Goal: Task Accomplishment & Management: Complete application form

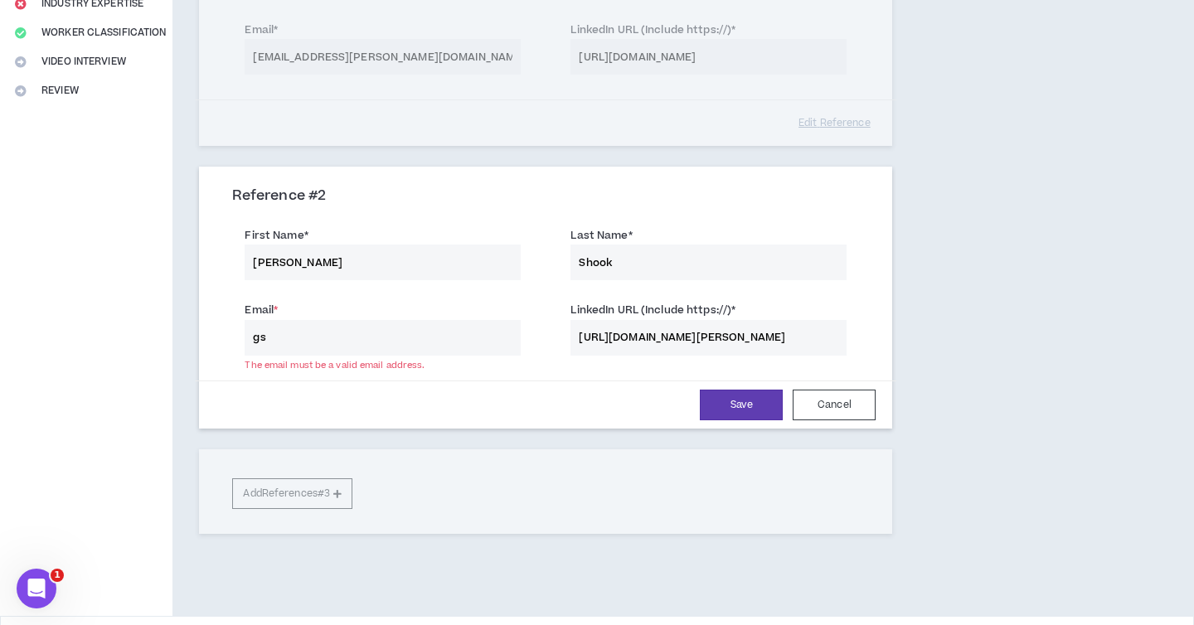
type input "g"
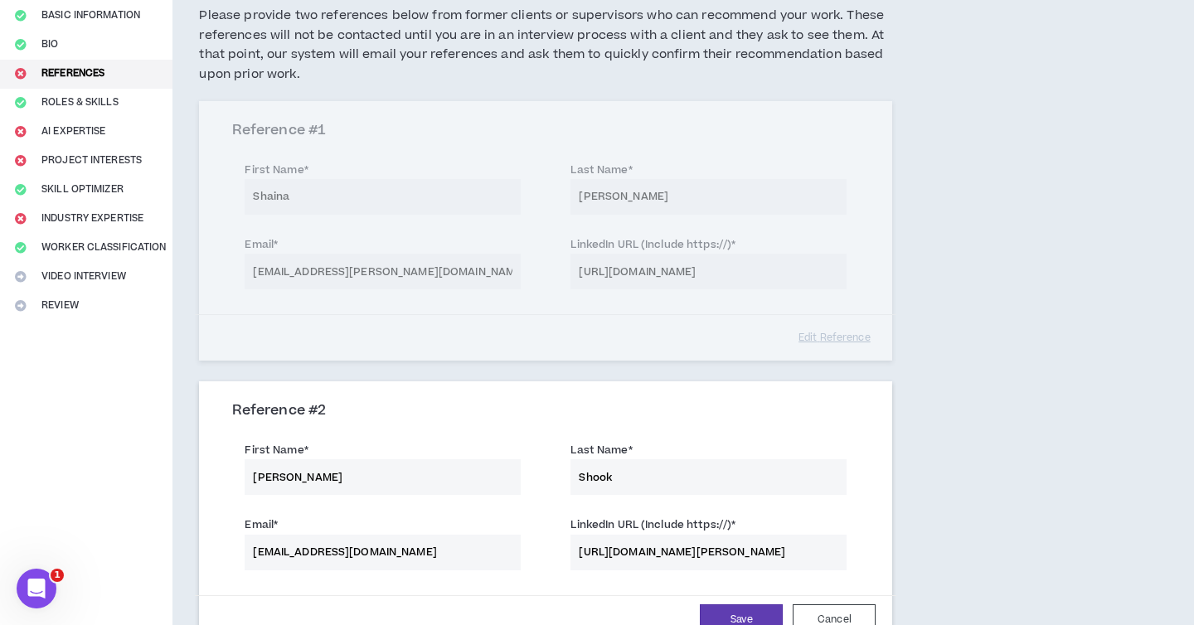
scroll to position [194, 0]
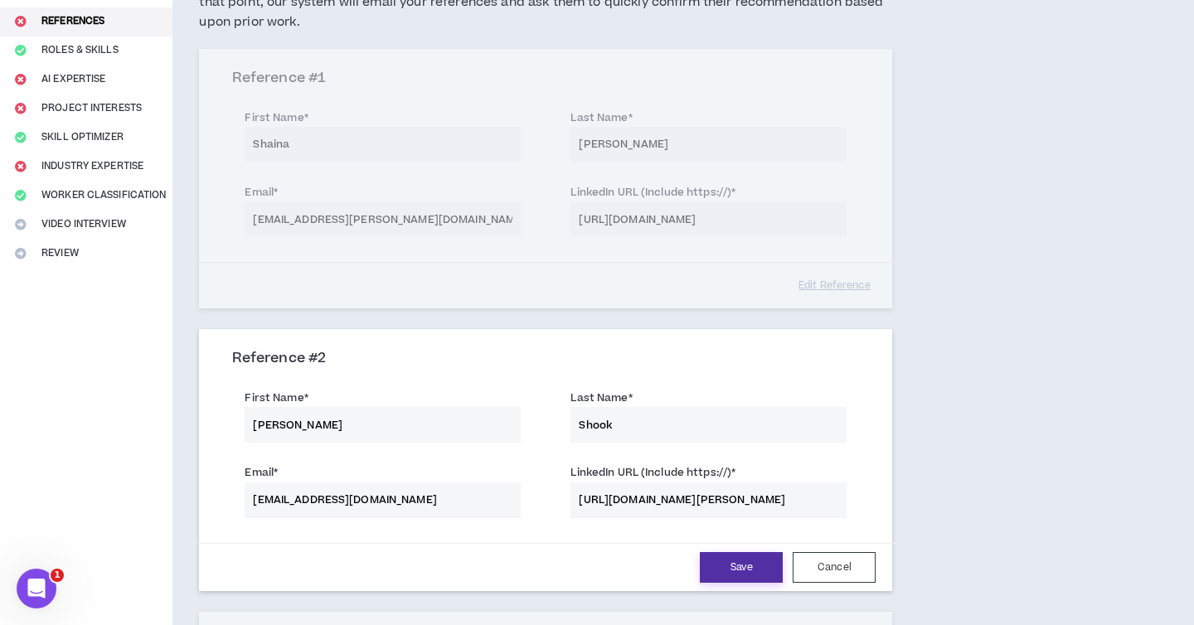
type input "[EMAIL_ADDRESS][DOMAIN_NAME]"
click at [747, 574] on button "Save" at bounding box center [741, 567] width 83 height 31
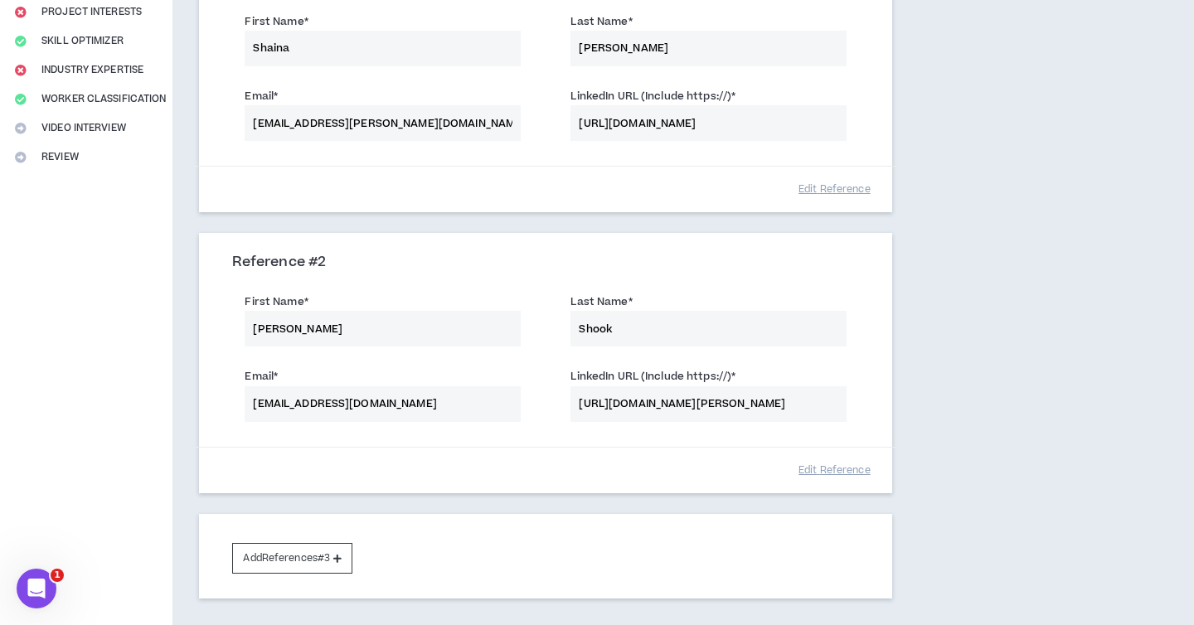
scroll to position [411, 0]
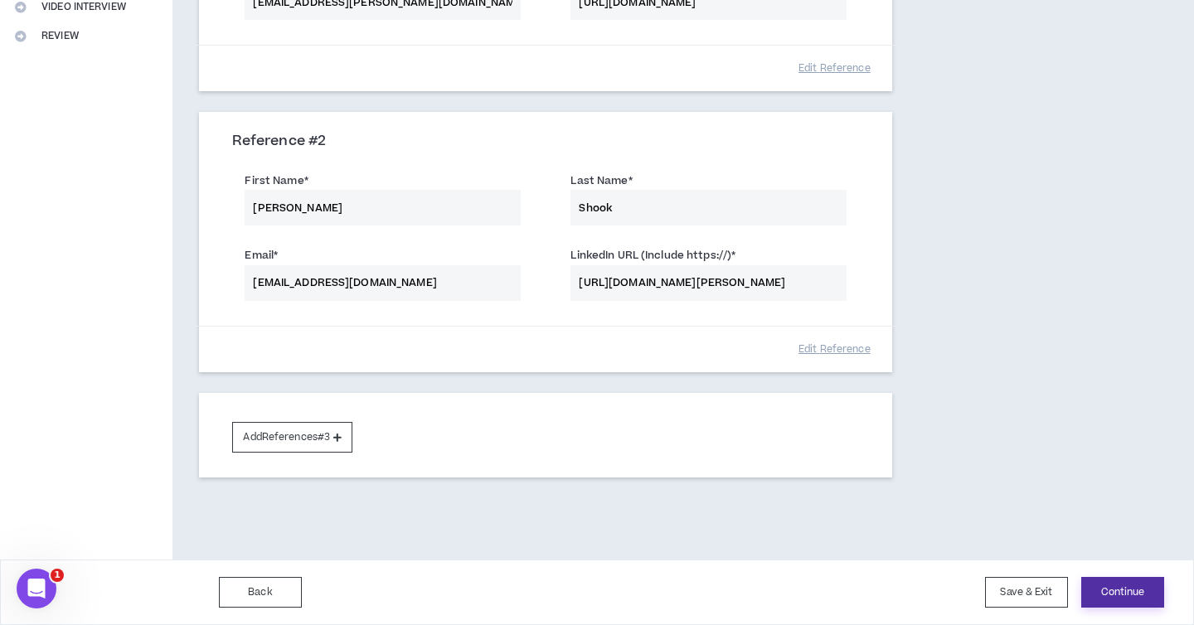
click at [1108, 591] on button "Continue" at bounding box center [1122, 592] width 83 height 31
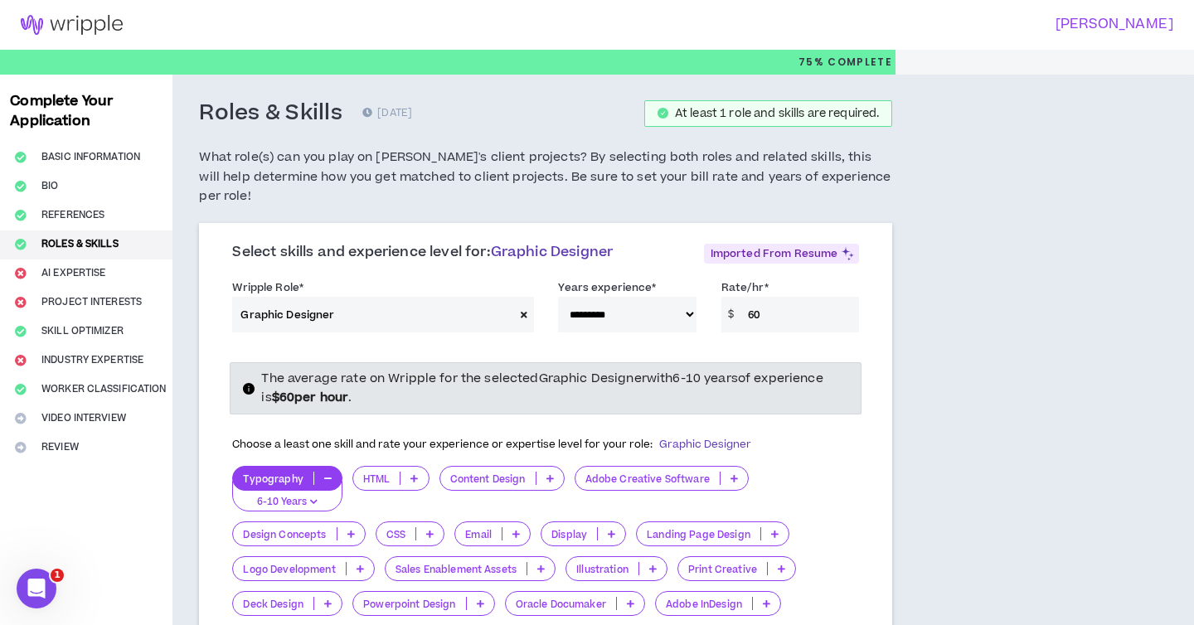
click at [645, 305] on select "**********" at bounding box center [627, 315] width 138 height 36
select select "**"
click at [558, 297] on select "**********" at bounding box center [627, 315] width 138 height 36
click at [693, 299] on select "**********" at bounding box center [627, 315] width 138 height 36
drag, startPoint x: 766, startPoint y: 296, endPoint x: 738, endPoint y: 298, distance: 28.2
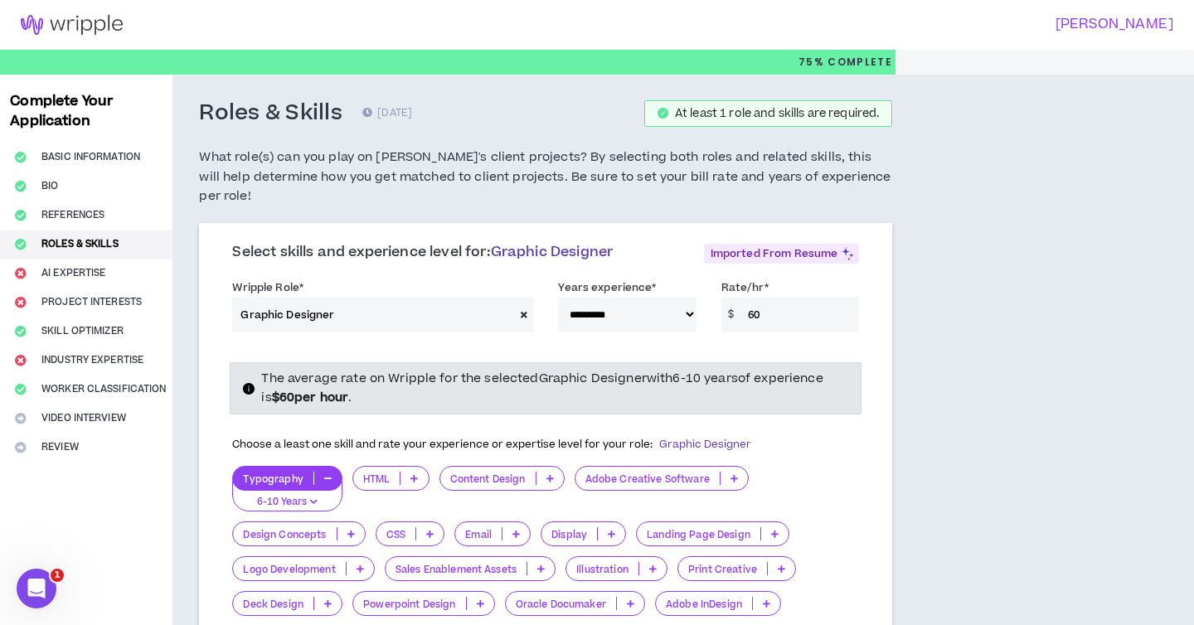
click at [738, 298] on div "$ 60" at bounding box center [790, 315] width 138 height 36
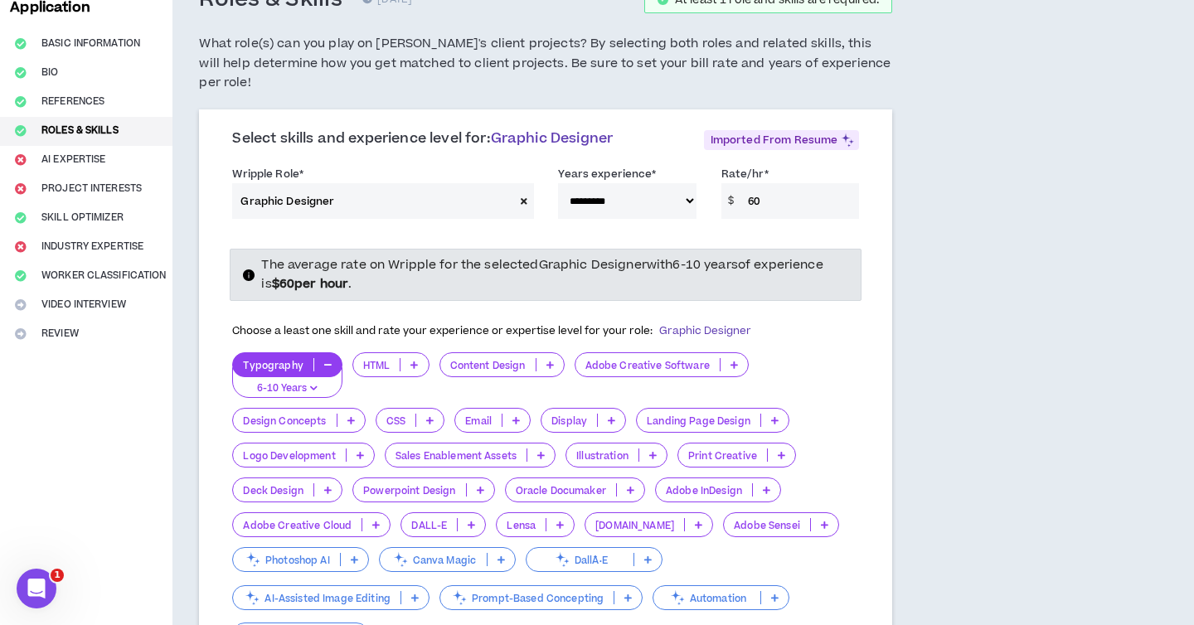
scroll to position [165, 0]
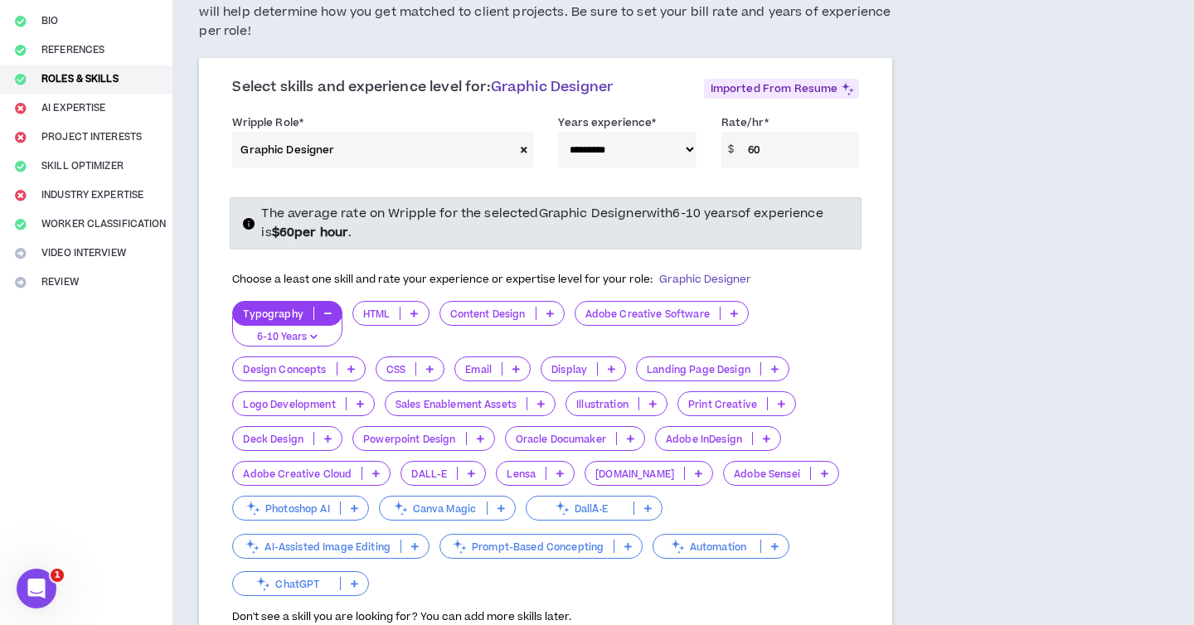
click at [934, 356] on div "**********" at bounding box center [620, 535] width 896 height 1250
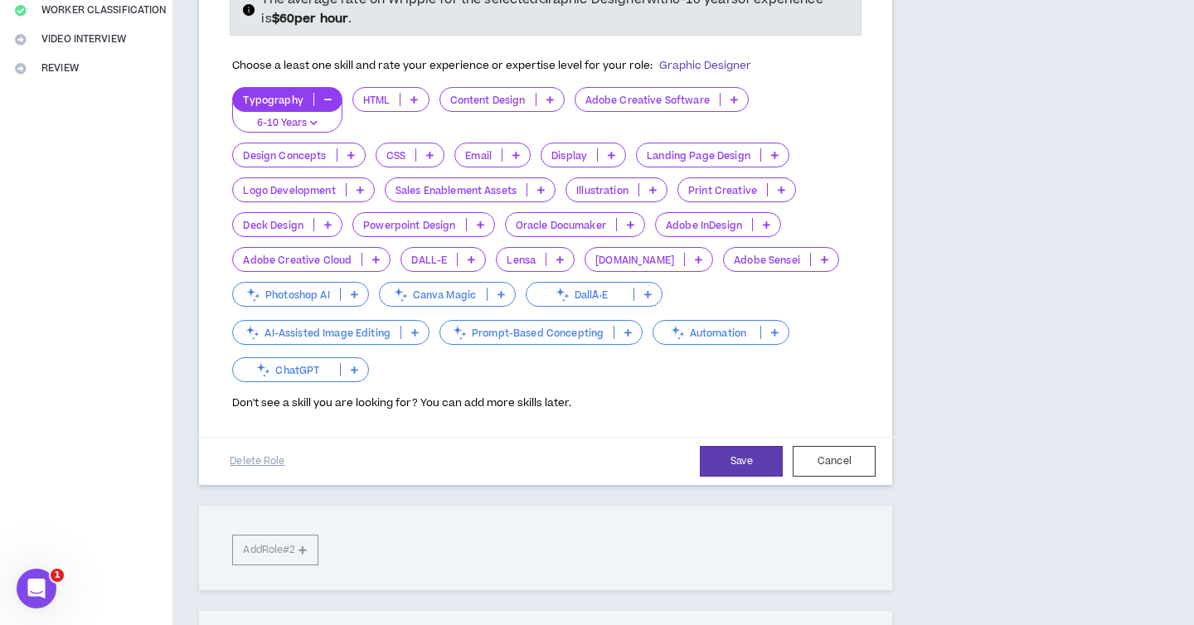
scroll to position [273, 0]
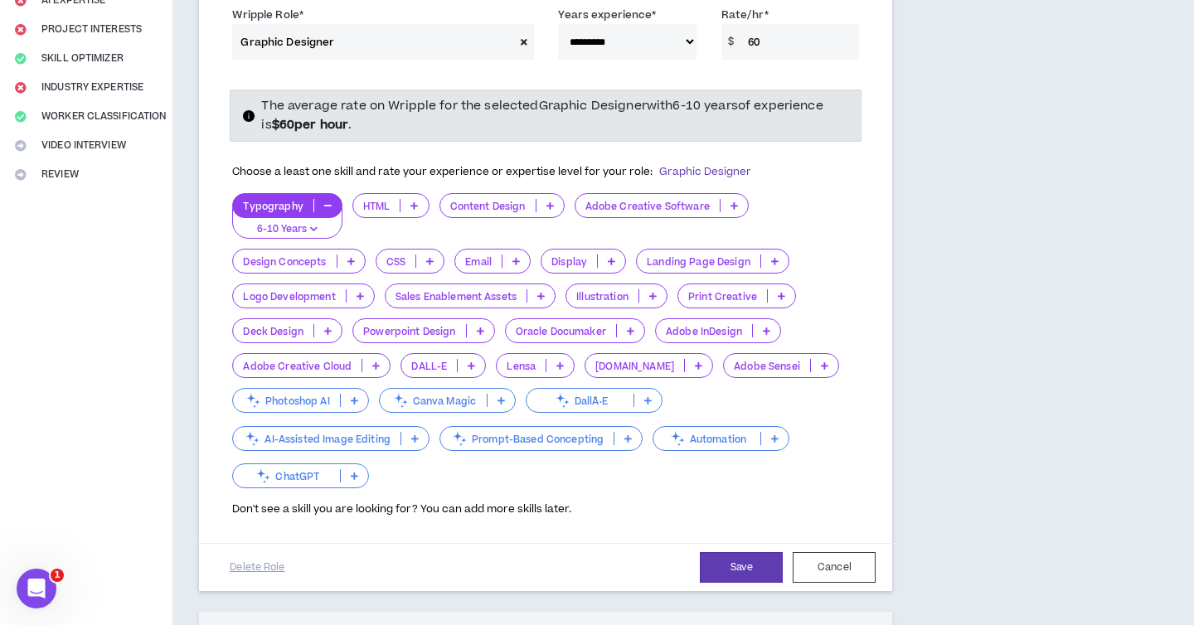
click at [728, 194] on div "Adobe Creative Software" at bounding box center [662, 205] width 174 height 25
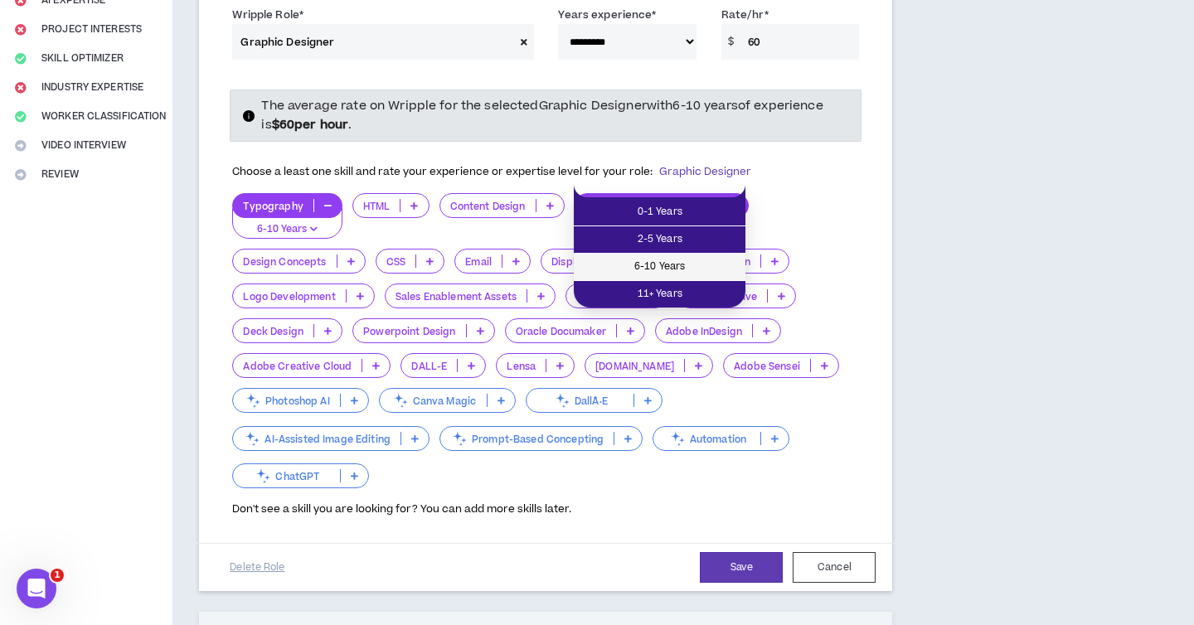
click at [672, 274] on span "6-10 Years" at bounding box center [660, 267] width 152 height 18
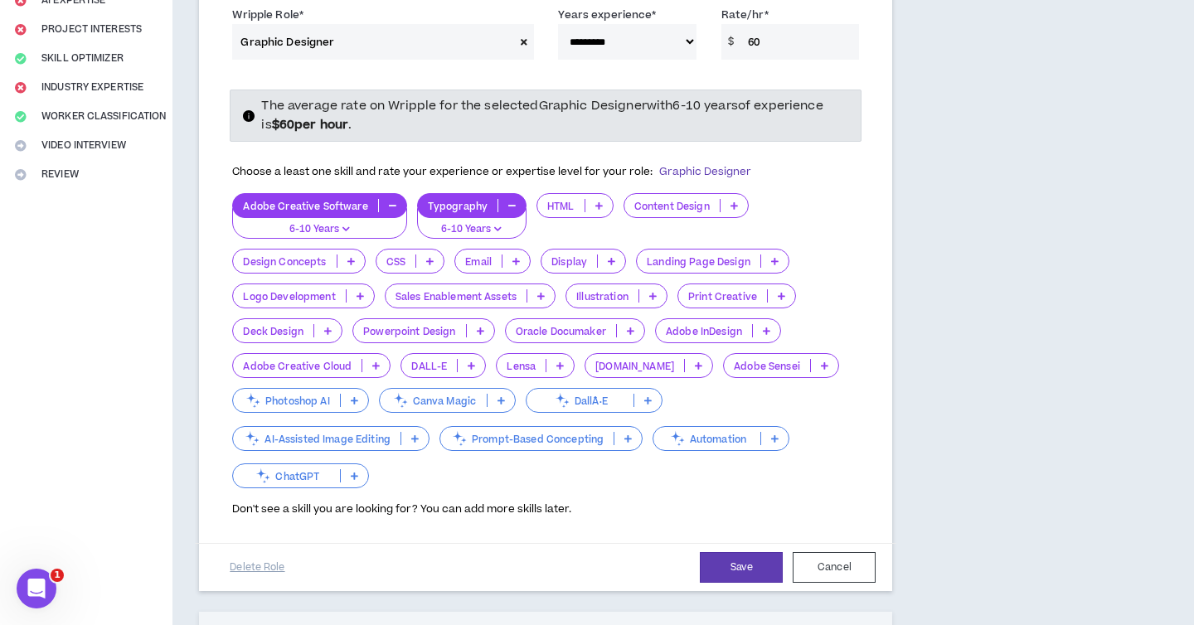
click at [657, 292] on icon at bounding box center [652, 296] width 7 height 8
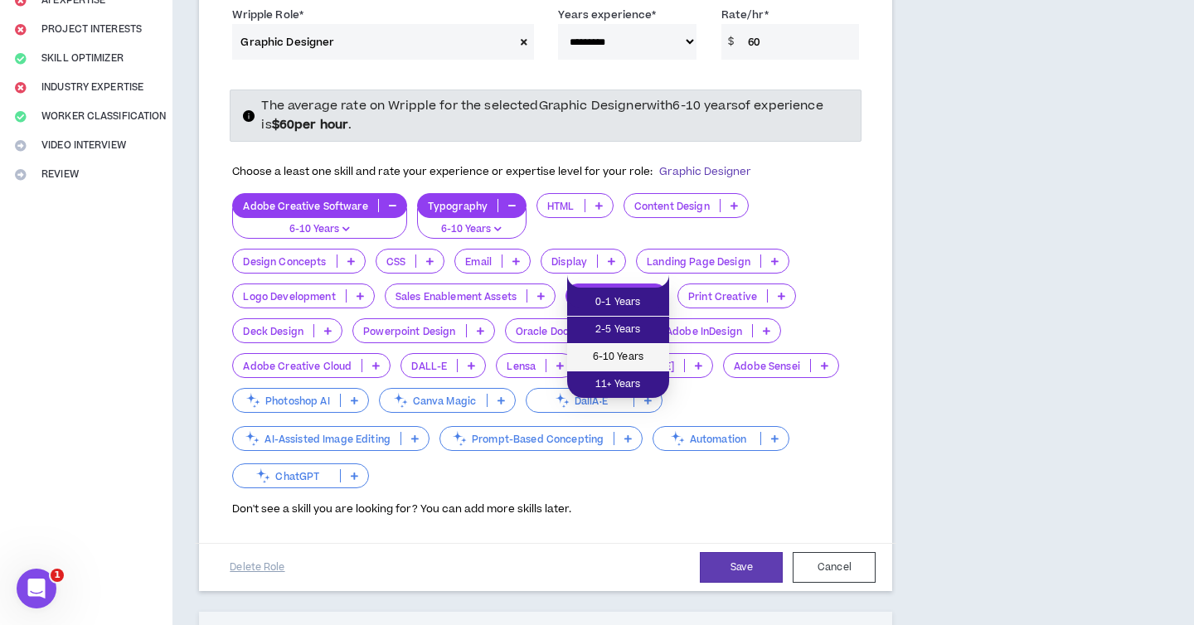
click at [608, 364] on span "6-10 Years" at bounding box center [618, 357] width 82 height 18
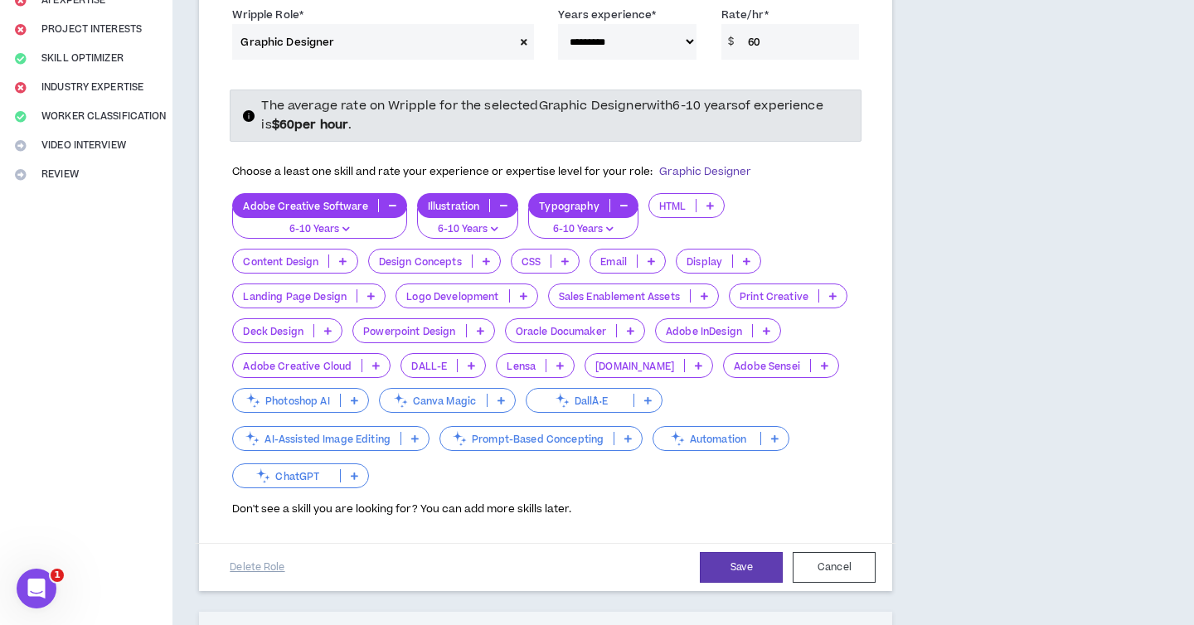
click at [733, 255] on p at bounding box center [746, 261] width 27 height 13
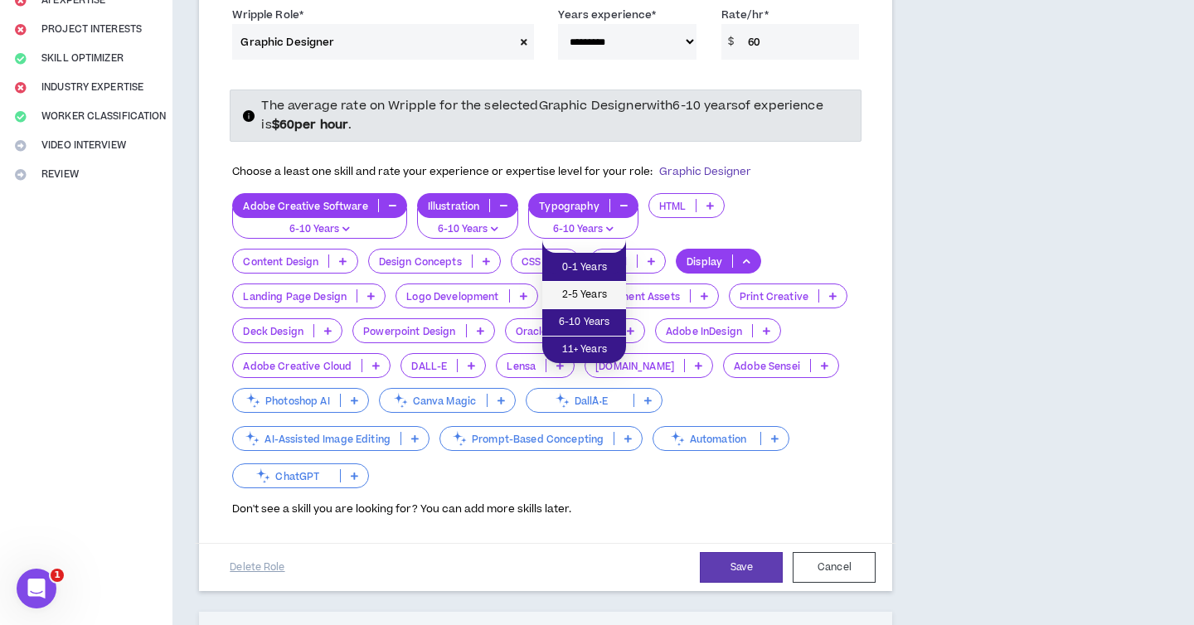
click at [590, 284] on li "2-5 Years" at bounding box center [584, 295] width 84 height 27
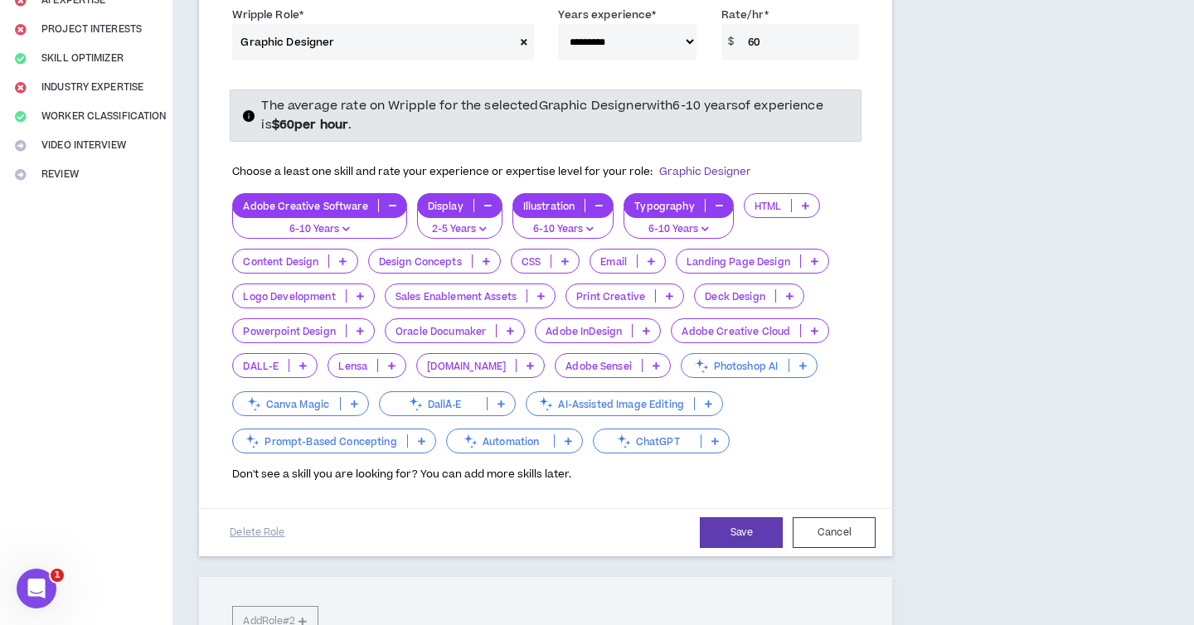
click at [486, 257] on icon at bounding box center [486, 261] width 7 height 8
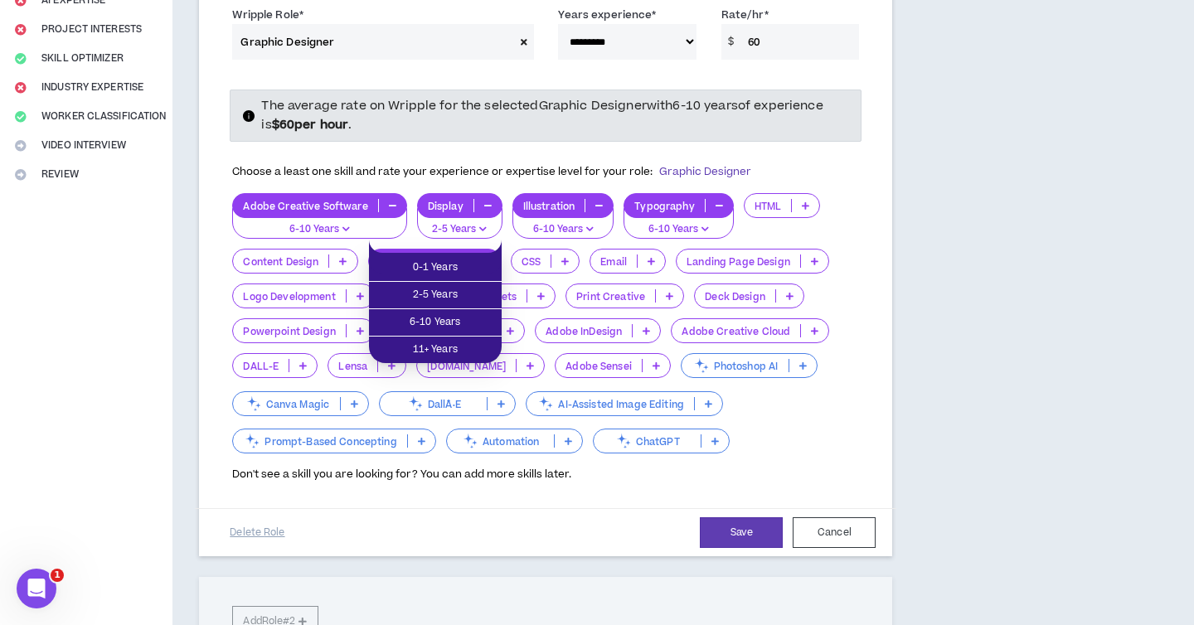
click at [900, 367] on div "**********" at bounding box center [545, 437] width 746 height 1270
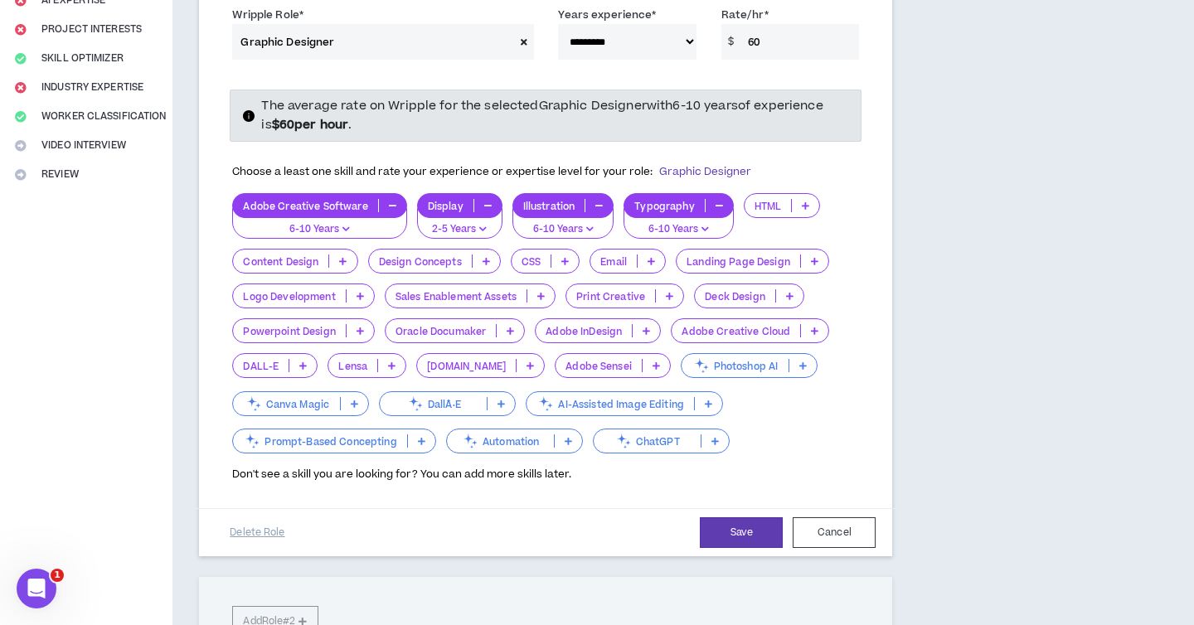
click at [646, 327] on icon at bounding box center [646, 331] width 7 height 8
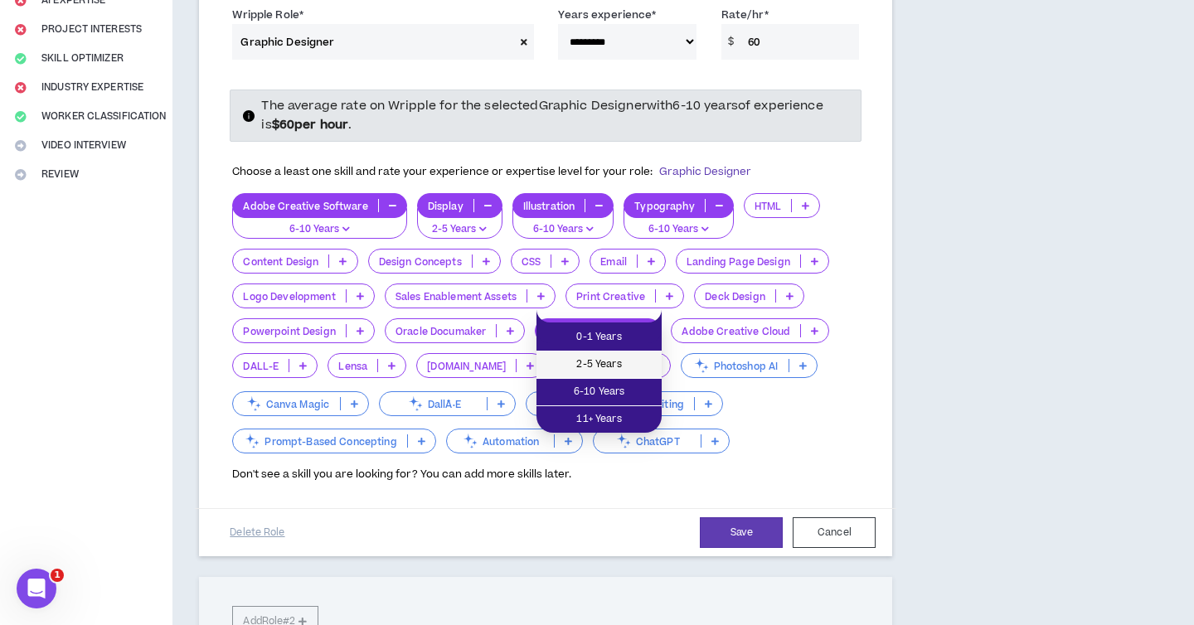
click at [597, 369] on span "2-5 Years" at bounding box center [598, 365] width 105 height 18
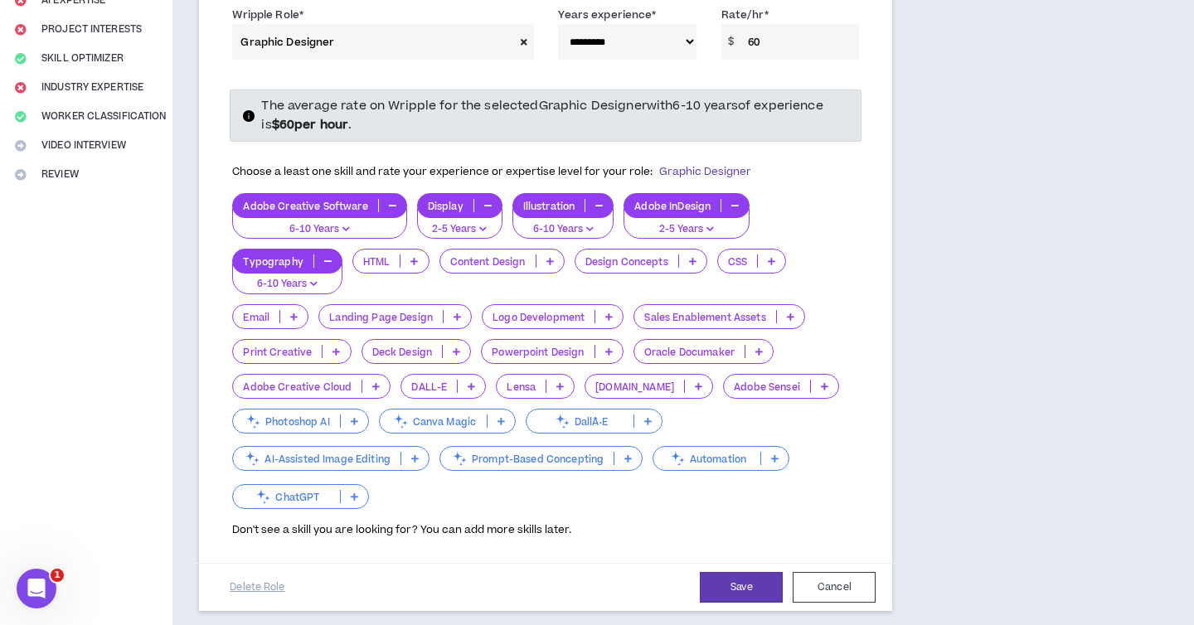
click at [381, 380] on p at bounding box center [375, 386] width 27 height 13
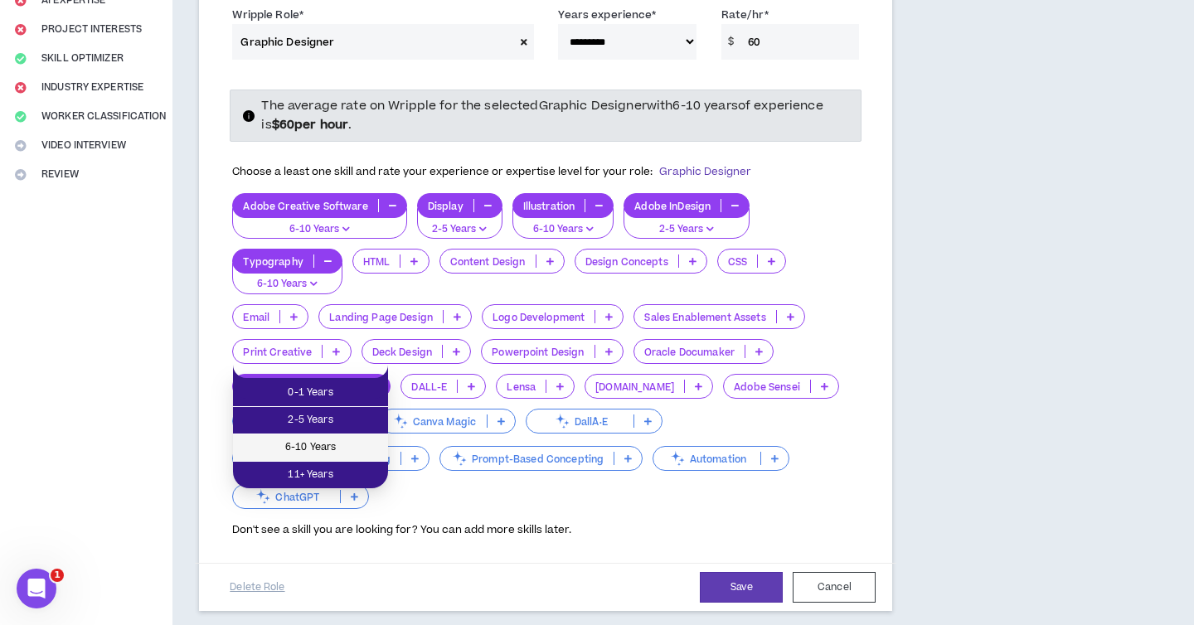
click at [330, 447] on span "6-10 Years" at bounding box center [310, 448] width 135 height 18
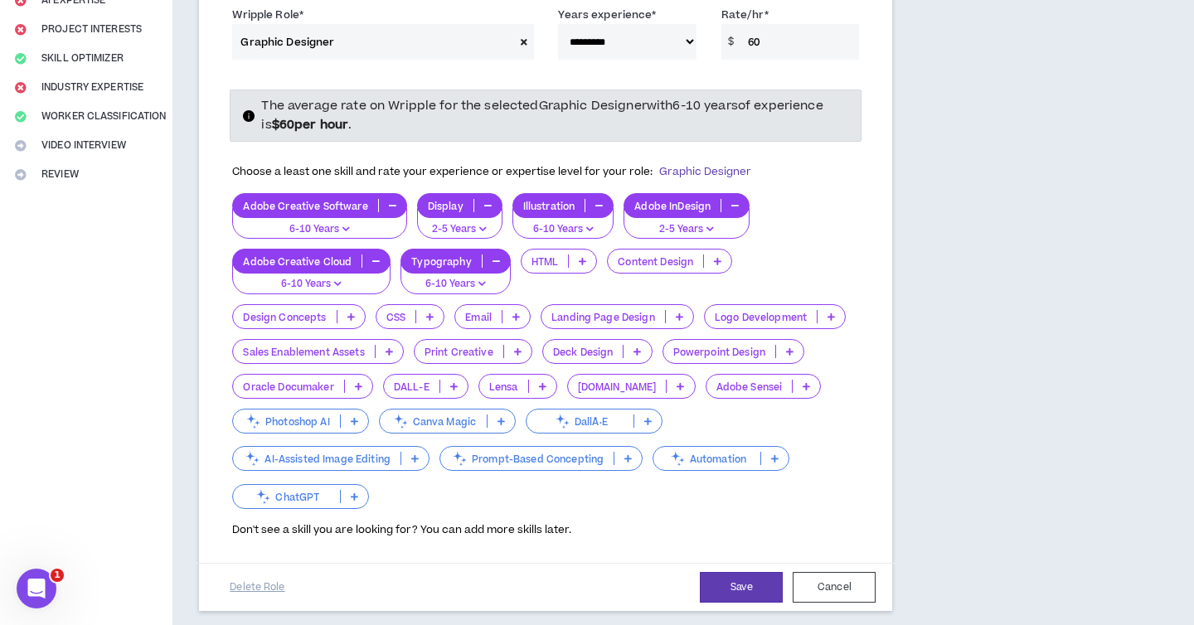
click at [521, 310] on p at bounding box center [515, 316] width 27 height 13
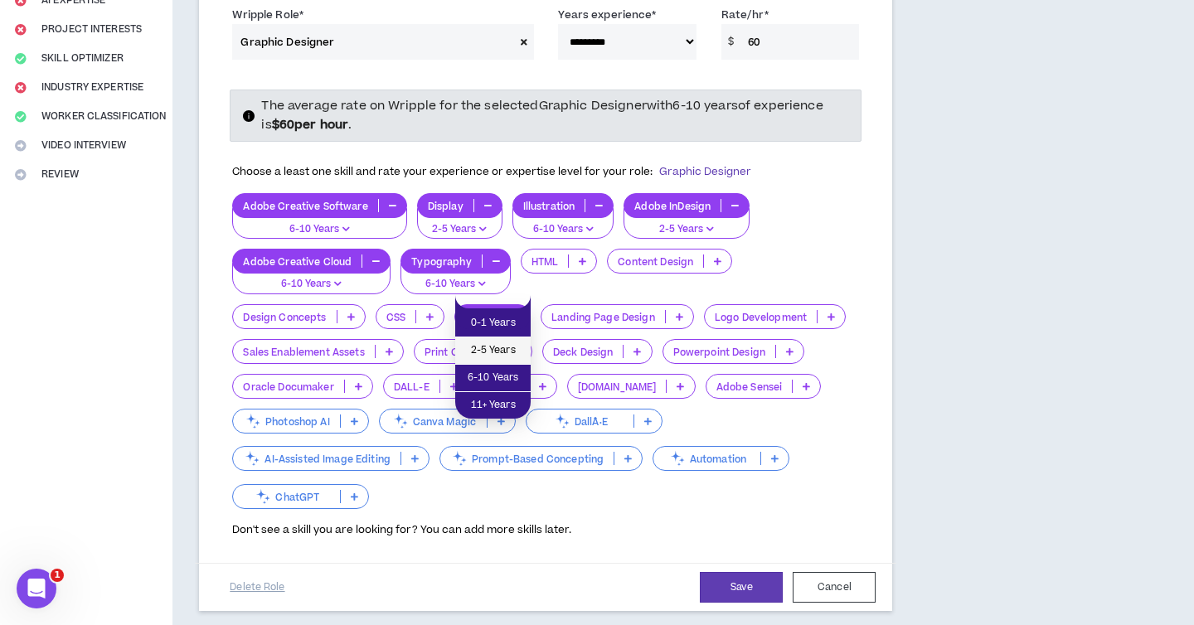
click at [485, 346] on span "2-5 Years" at bounding box center [493, 351] width 56 height 18
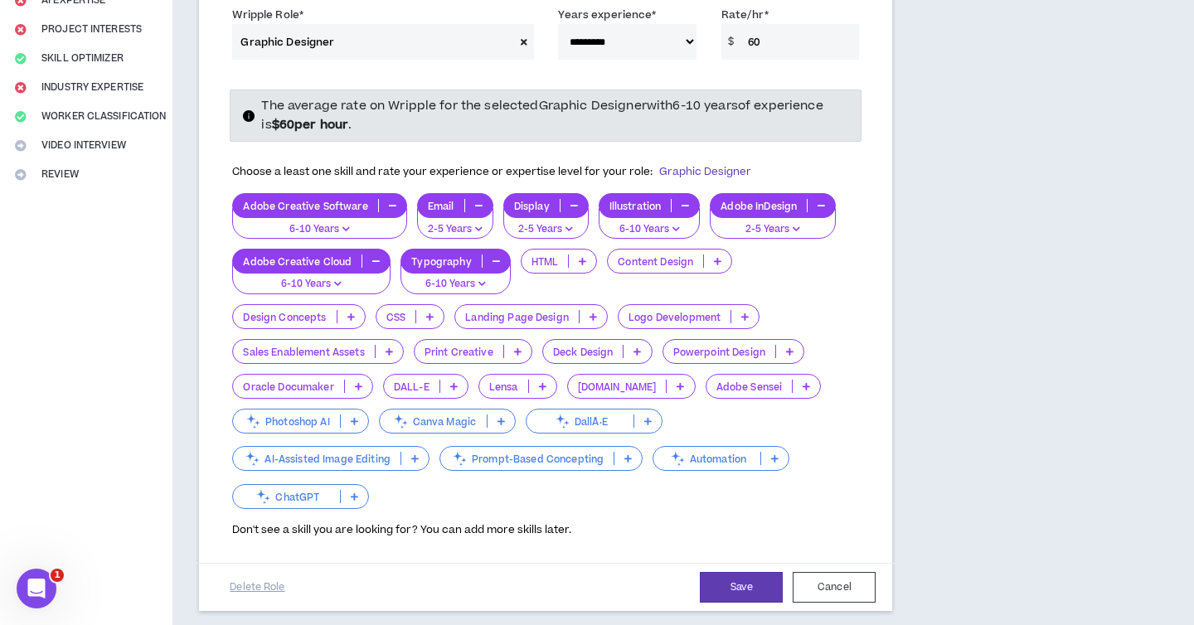
click at [712, 255] on p at bounding box center [717, 261] width 27 height 13
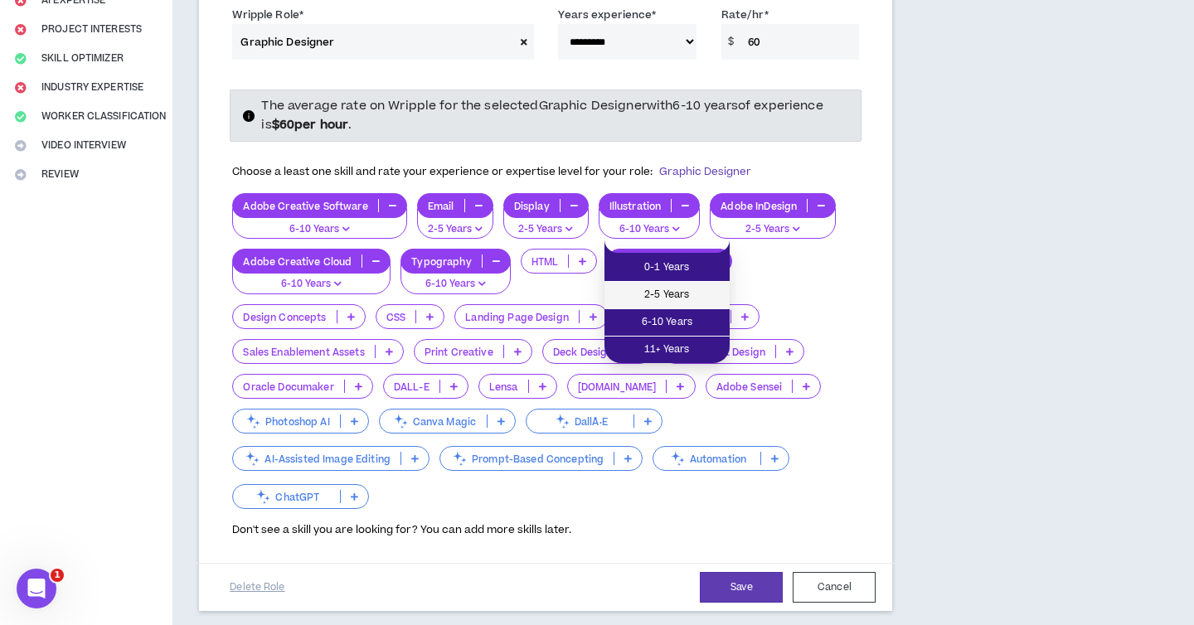
click at [667, 289] on span "2-5 Years" at bounding box center [666, 295] width 105 height 18
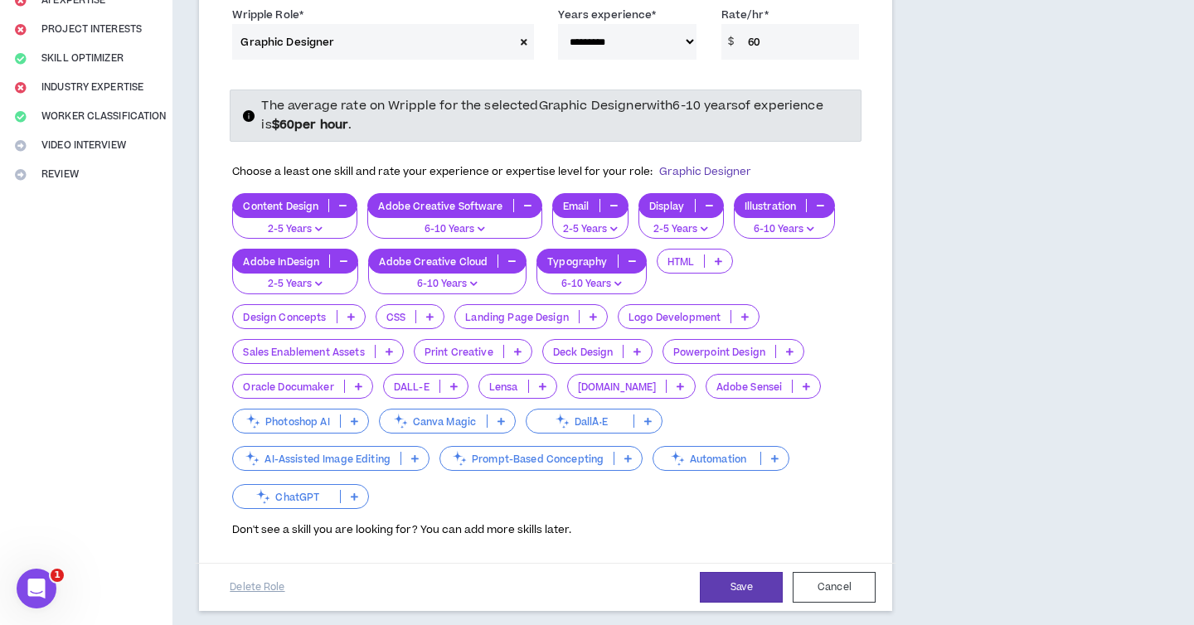
click at [316, 225] on icon "button" at bounding box center [318, 229] width 7 height 8
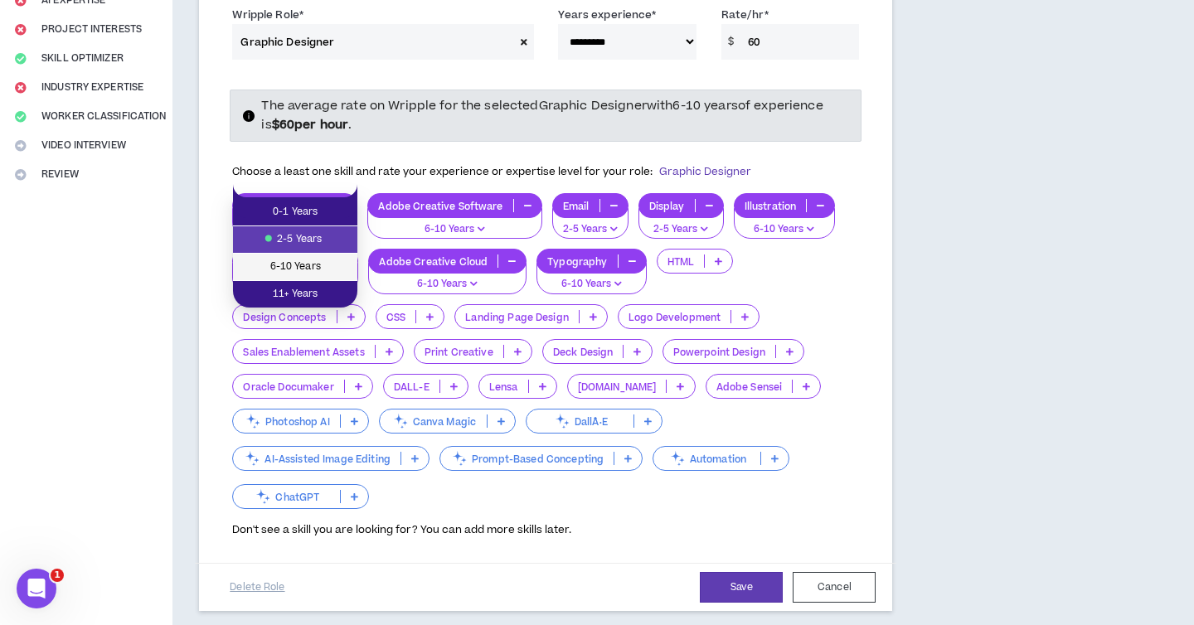
click at [280, 263] on span "6-10 Years" at bounding box center [295, 267] width 104 height 18
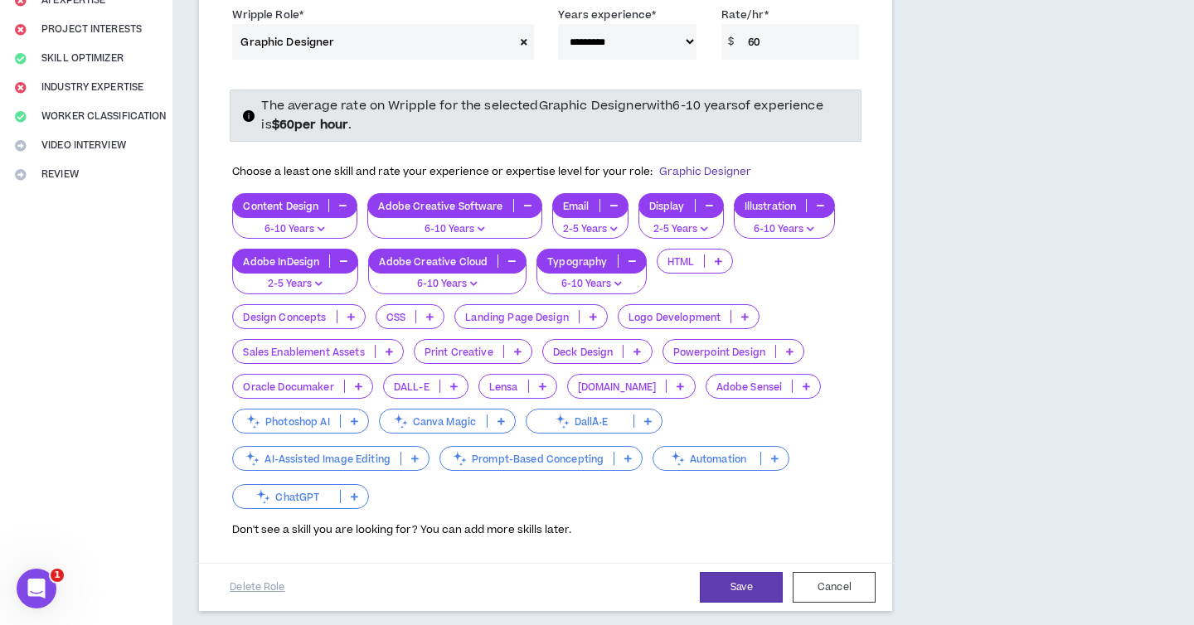
click at [516, 347] on icon at bounding box center [517, 351] width 7 height 8
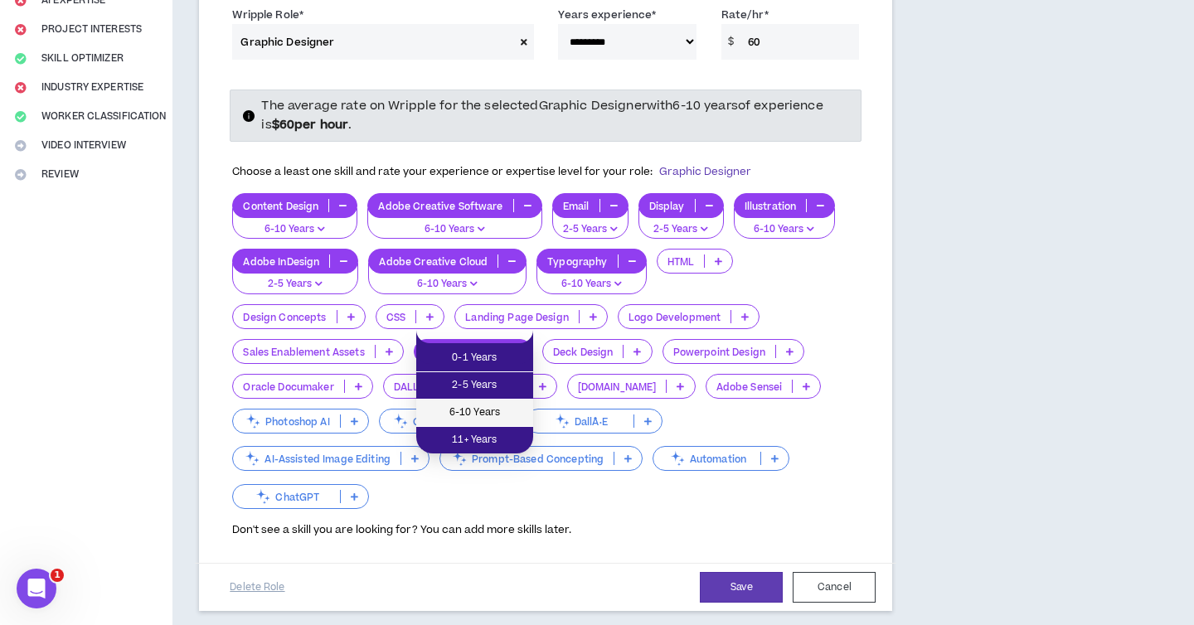
click at [456, 412] on span "6-10 Years" at bounding box center [474, 413] width 97 height 18
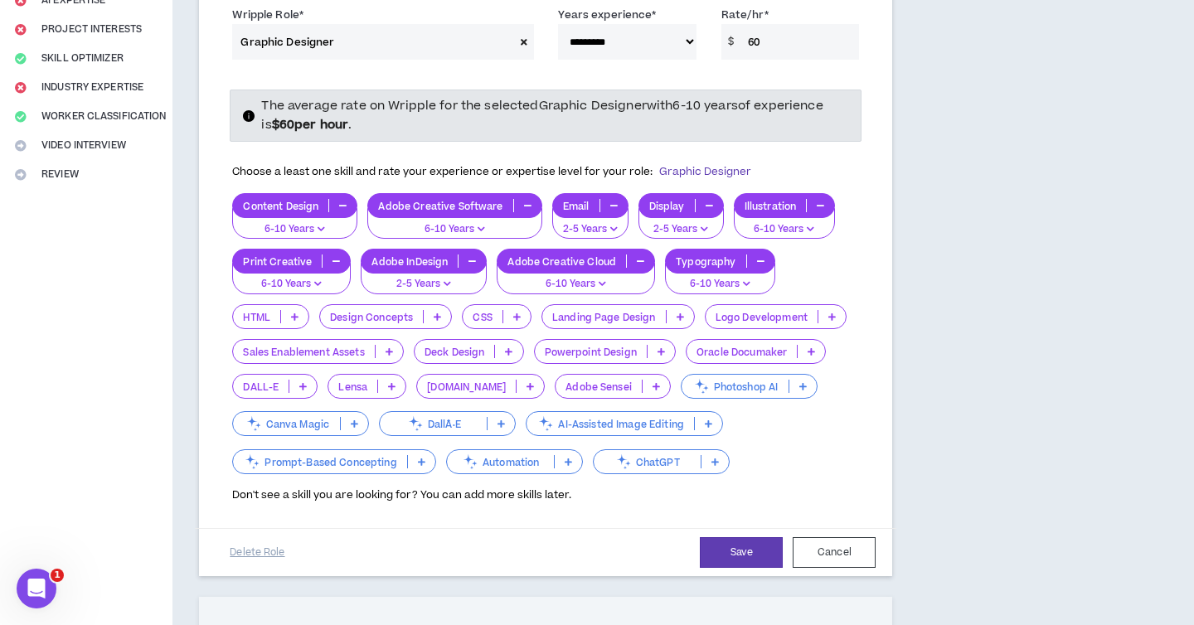
click at [508, 347] on icon at bounding box center [508, 351] width 7 height 8
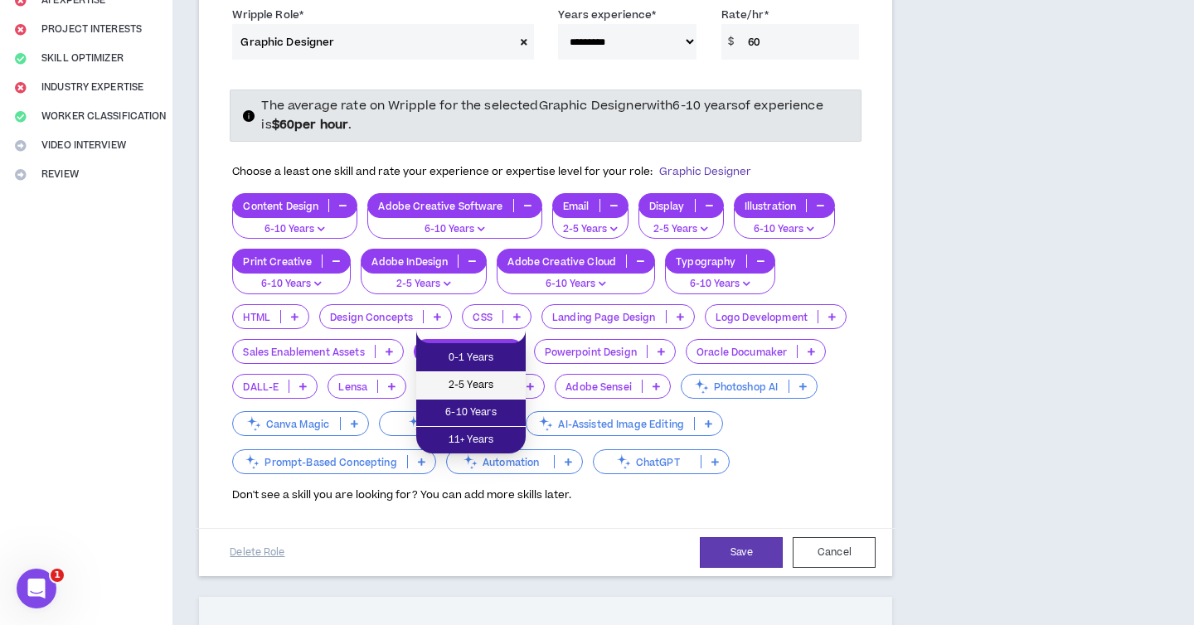
click at [461, 380] on span "2-5 Years" at bounding box center [471, 385] width 90 height 18
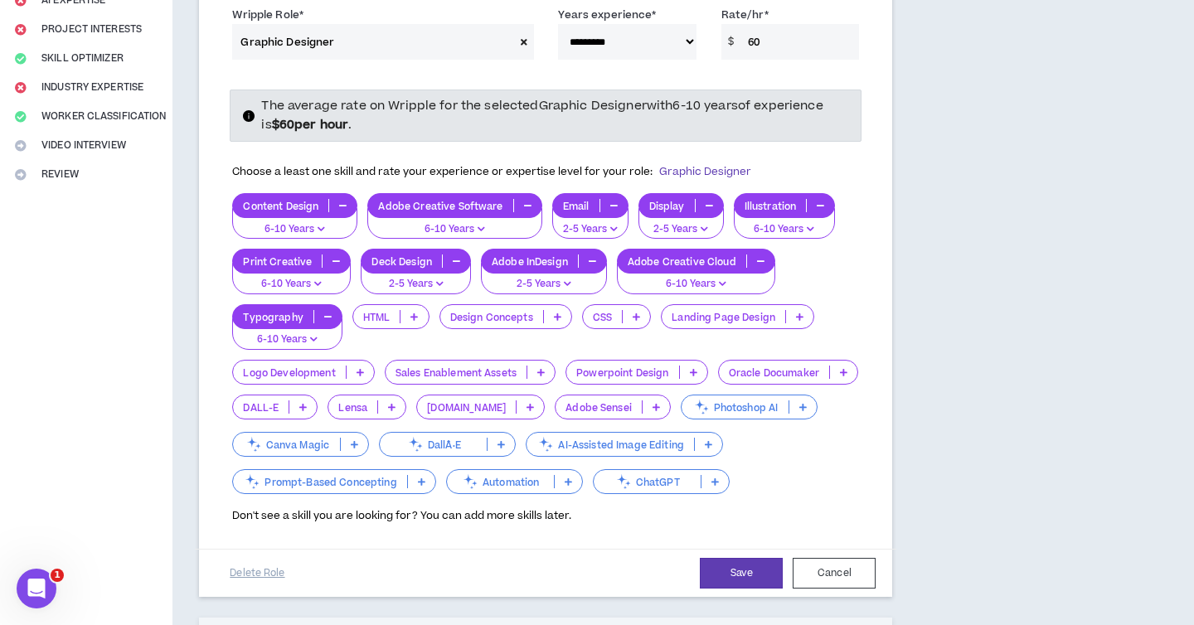
click at [366, 366] on p at bounding box center [360, 372] width 27 height 13
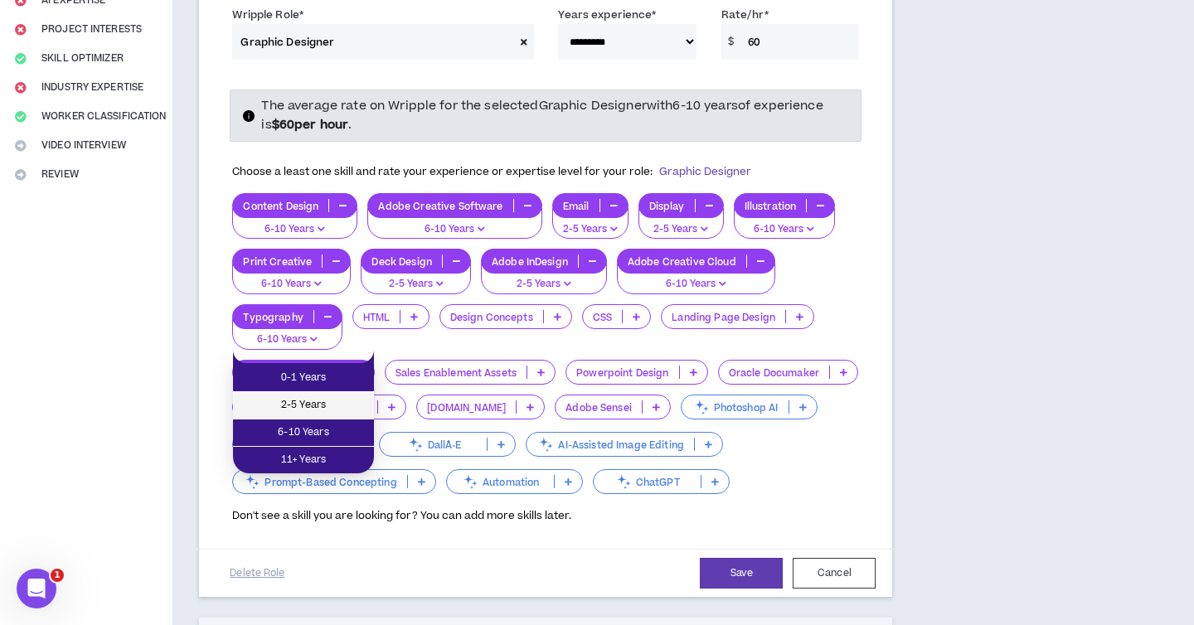
click at [315, 407] on span "2-5 Years" at bounding box center [303, 405] width 121 height 18
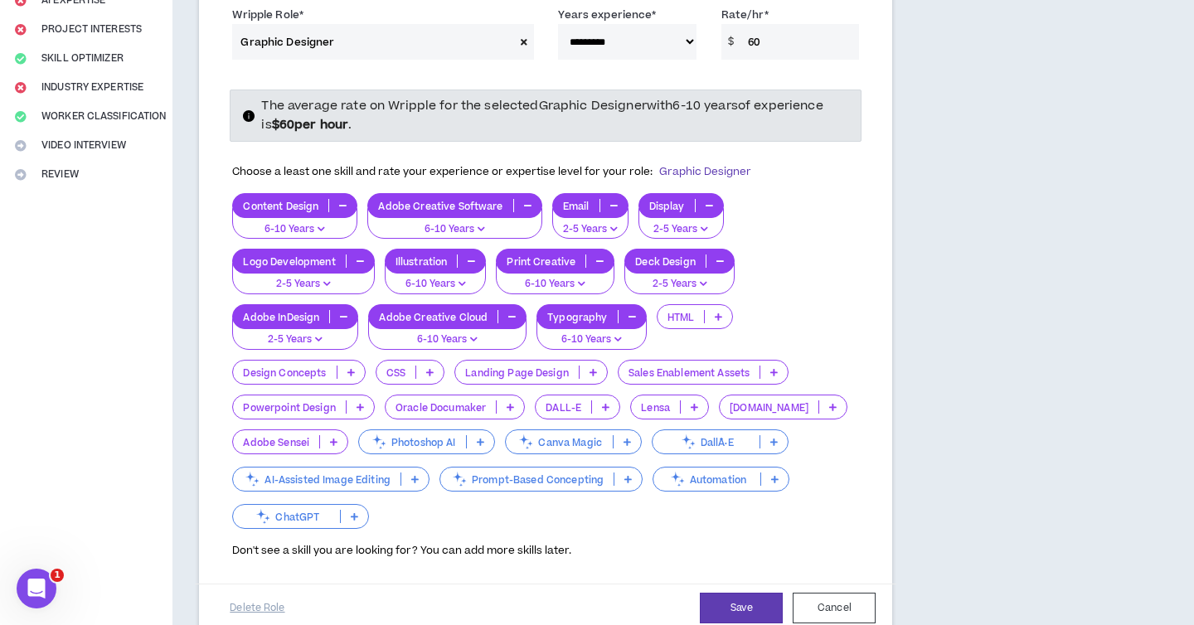
click at [347, 400] on p at bounding box center [360, 406] width 27 height 13
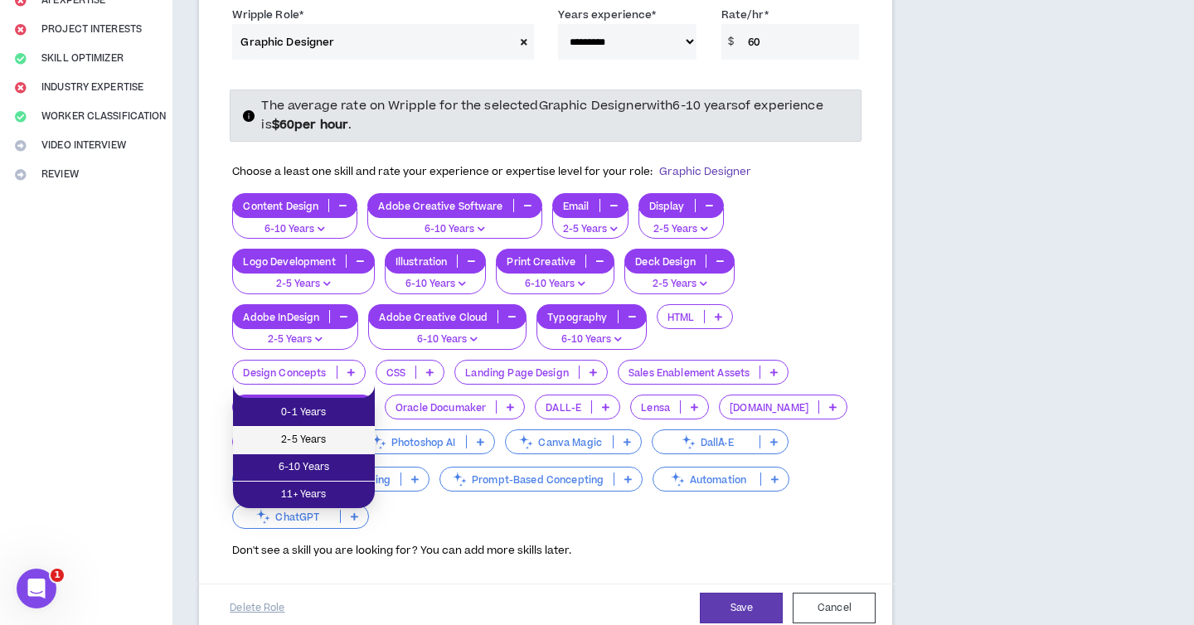
click at [304, 432] on span "2-5 Years" at bounding box center [304, 440] width 122 height 18
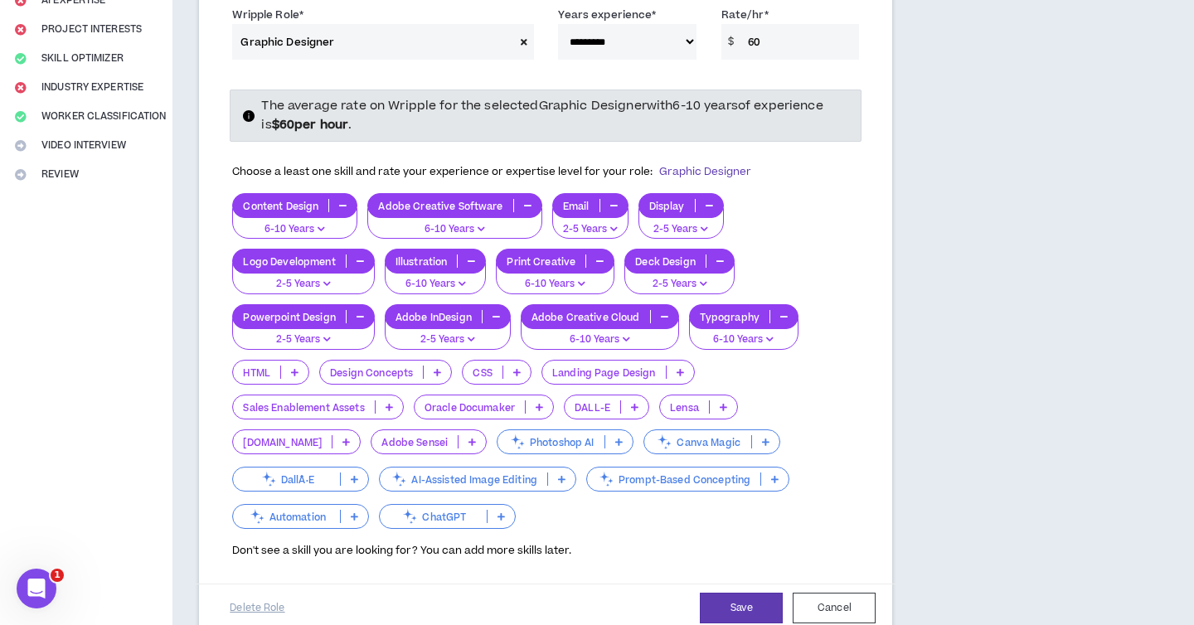
click at [298, 366] on p at bounding box center [294, 372] width 27 height 13
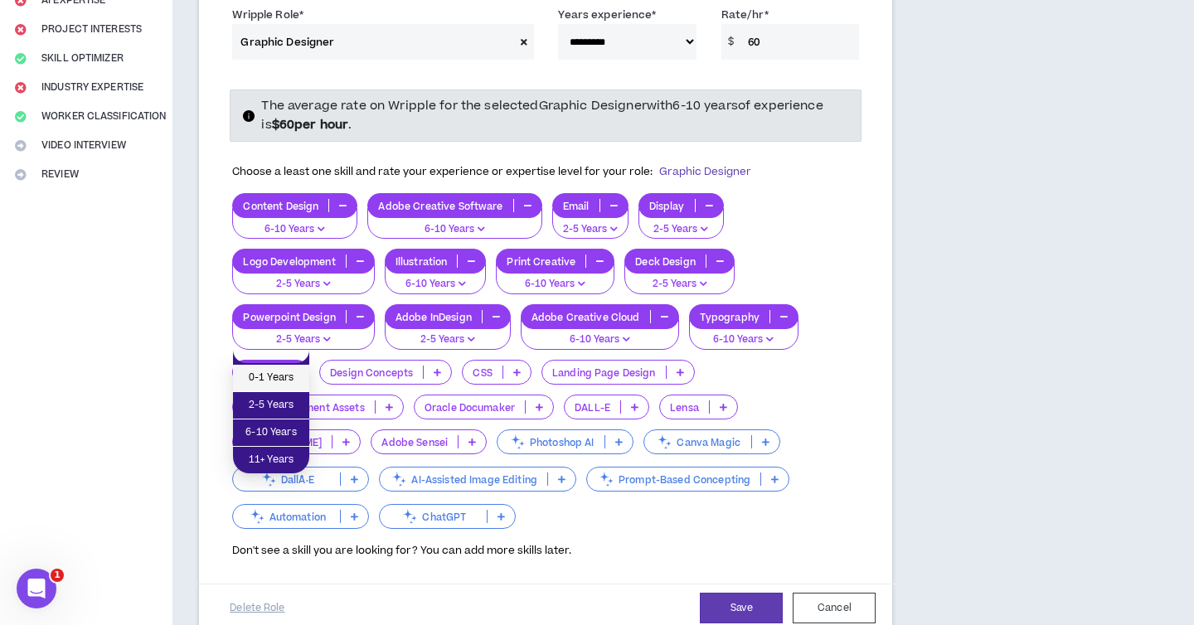
click at [264, 386] on span "0-1 Years" at bounding box center [271, 378] width 56 height 18
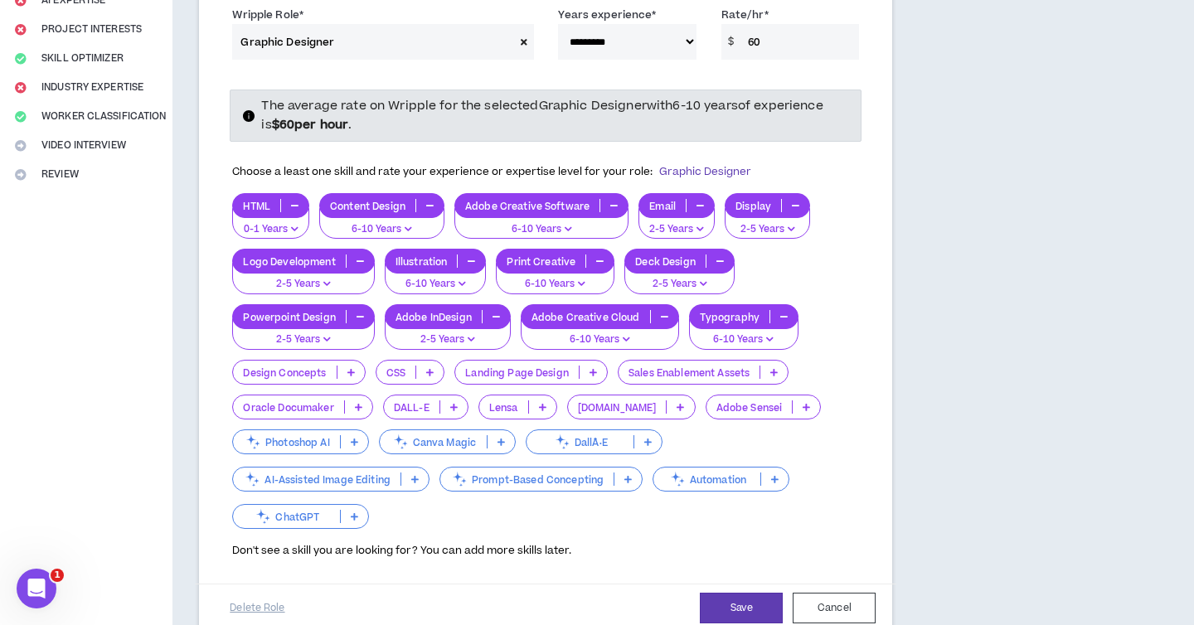
click at [355, 366] on p at bounding box center [350, 372] width 27 height 13
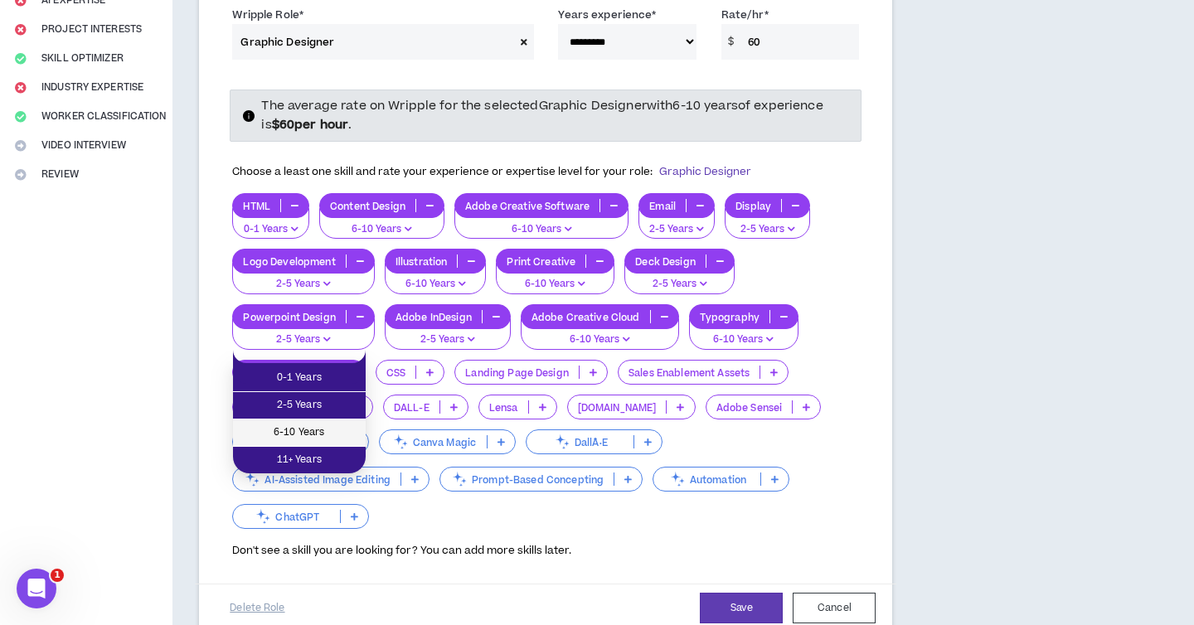
click at [300, 425] on span "6-10 Years" at bounding box center [299, 433] width 113 height 18
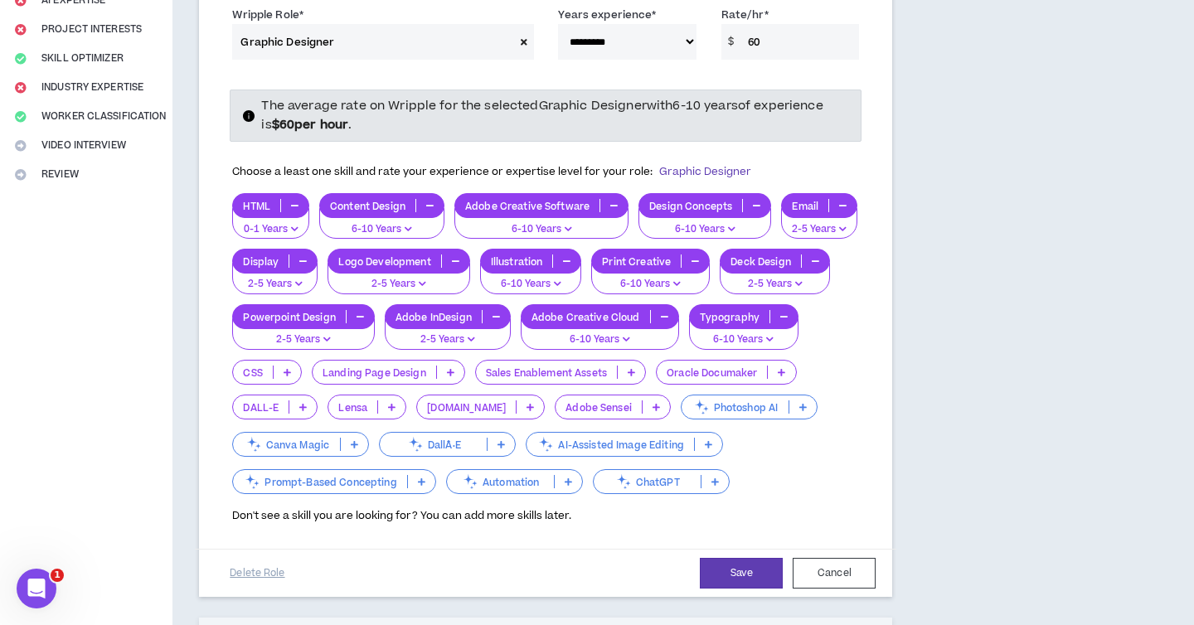
click at [445, 366] on p at bounding box center [450, 372] width 27 height 13
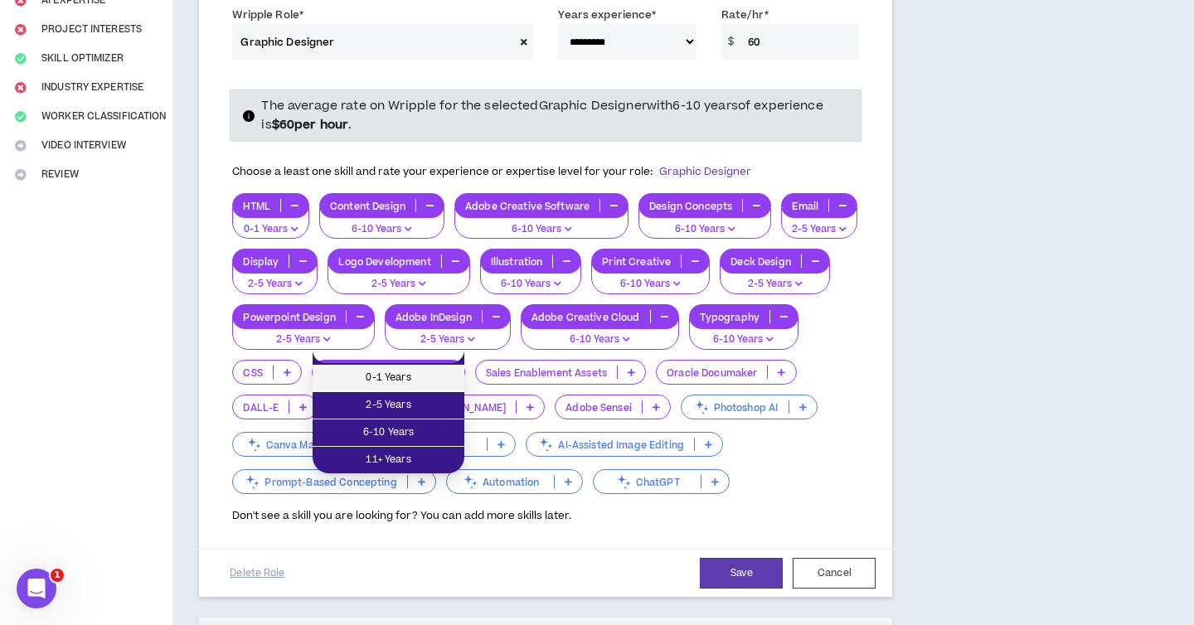
click at [403, 376] on span "0-1 Years" at bounding box center [389, 378] width 132 height 18
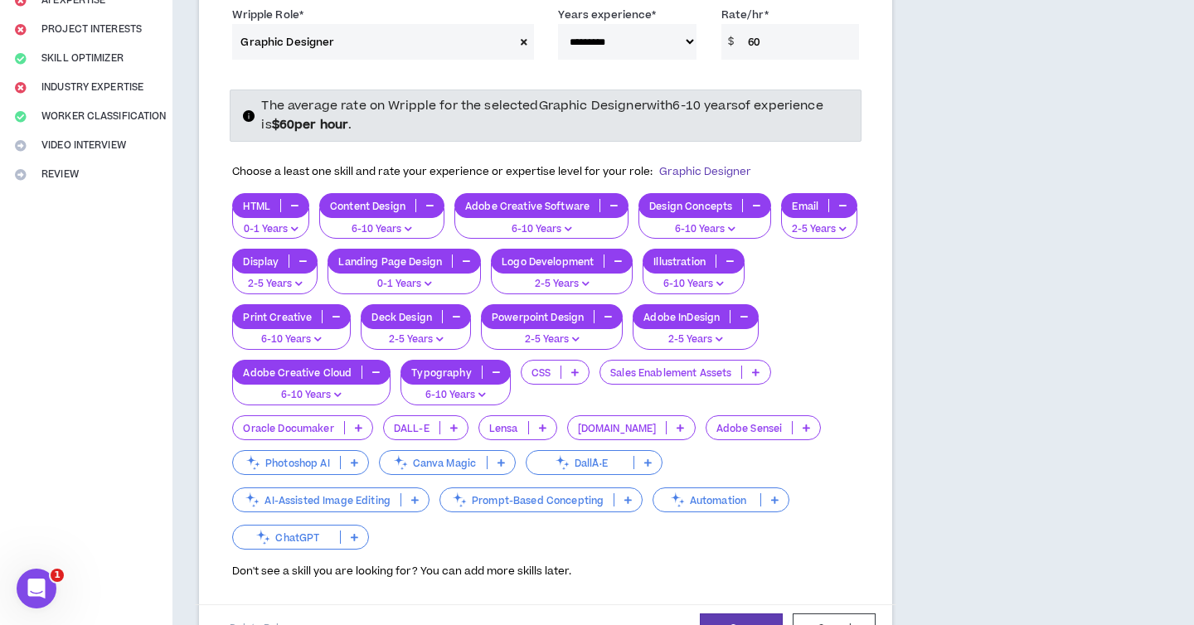
click at [352, 533] on icon at bounding box center [354, 537] width 7 height 8
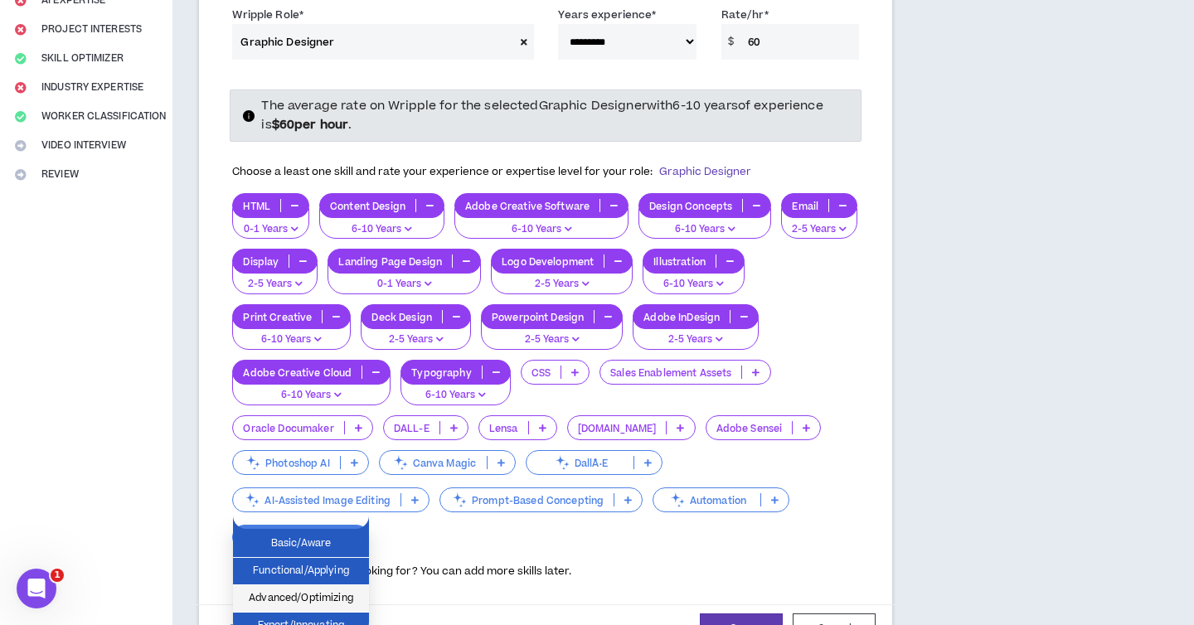
click at [331, 608] on li "Advanced/Optimizing" at bounding box center [301, 598] width 136 height 27
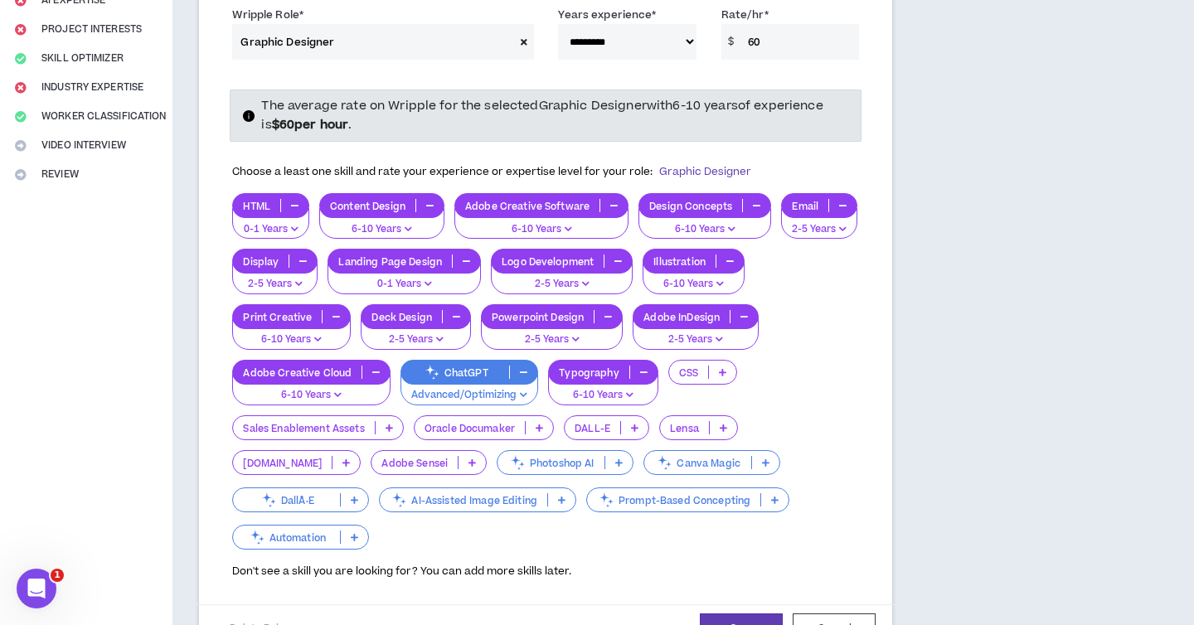
click at [771, 496] on icon at bounding box center [774, 500] width 7 height 8
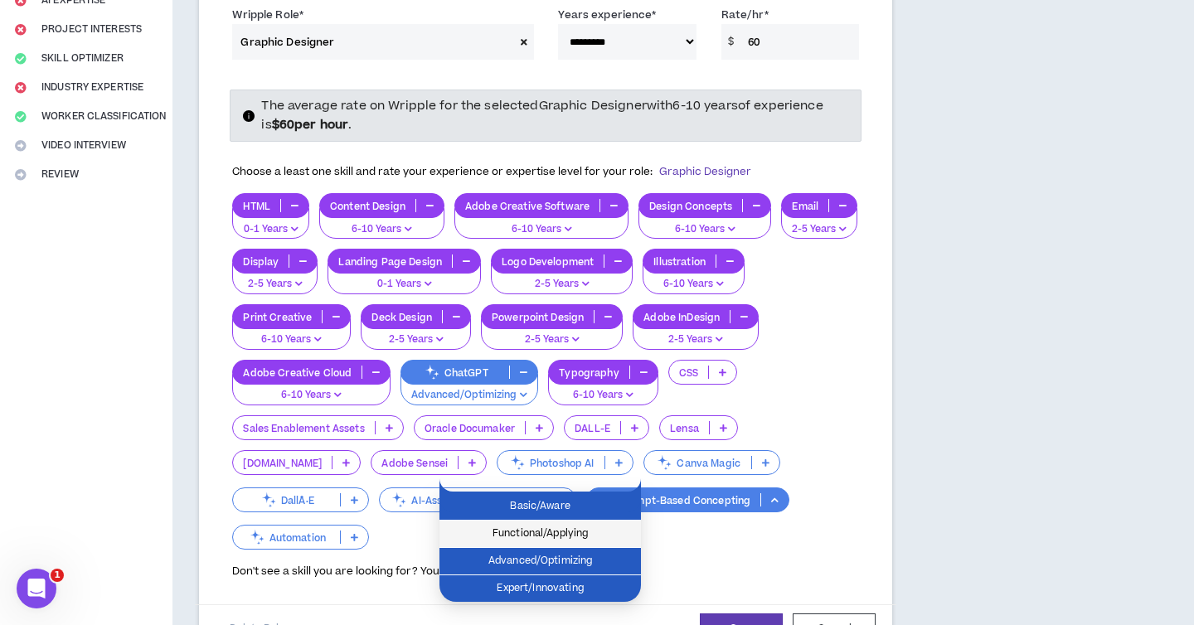
click at [572, 528] on span "Functional/Applying" at bounding box center [540, 534] width 182 height 18
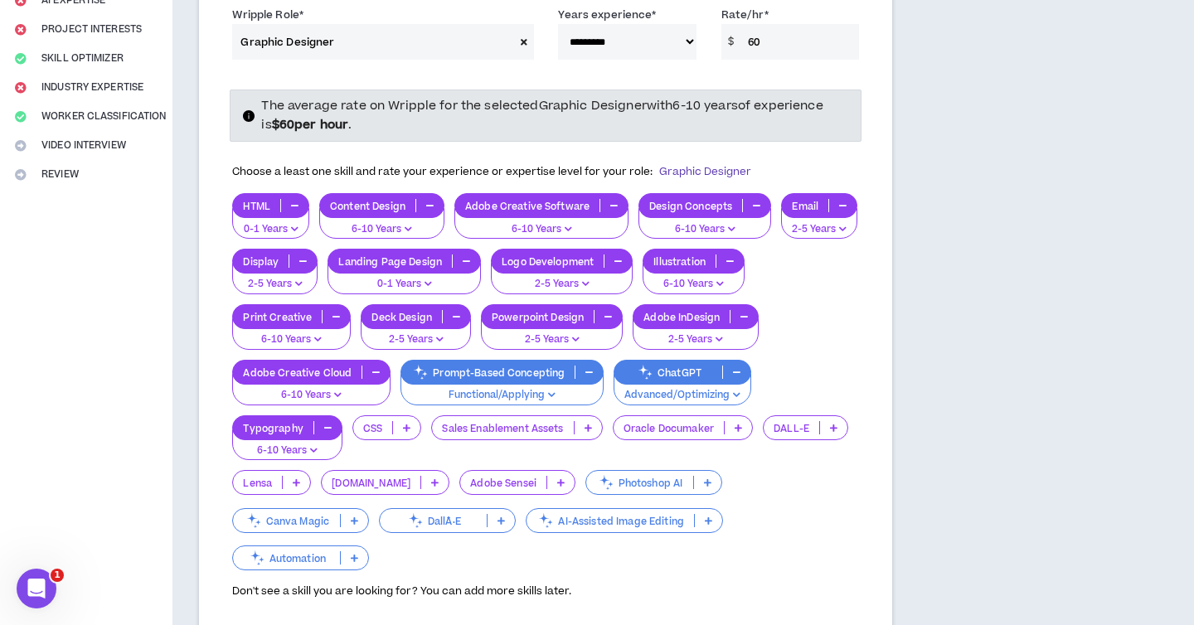
click at [695, 514] on p at bounding box center [708, 520] width 27 height 13
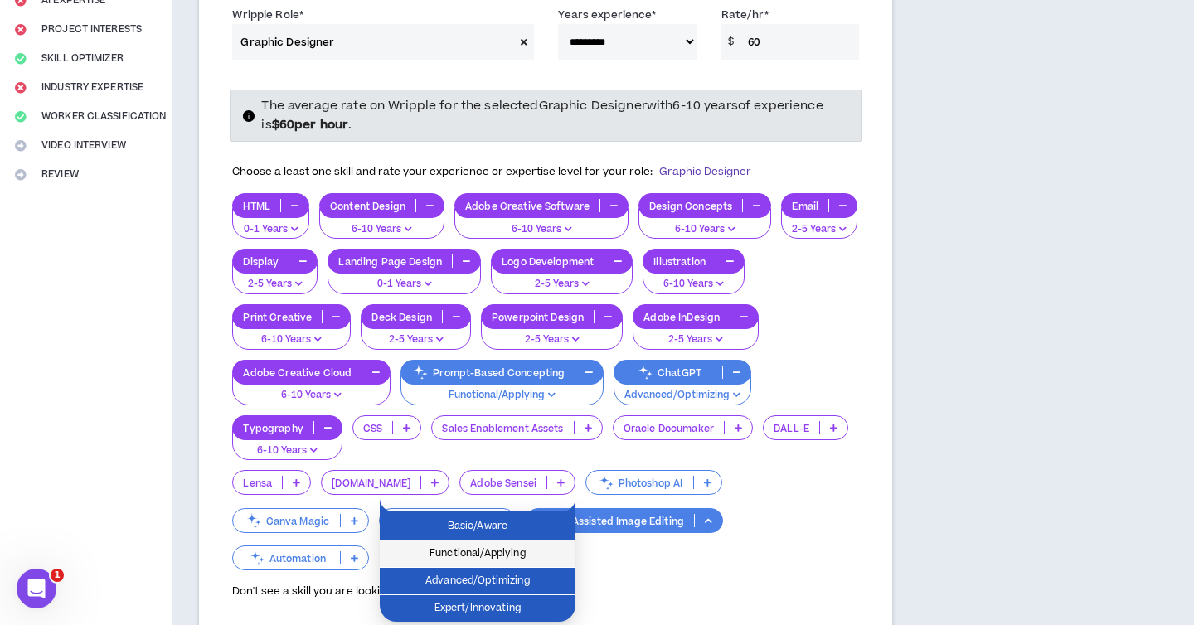
click at [503, 557] on span "Functional/Applying" at bounding box center [478, 554] width 176 height 18
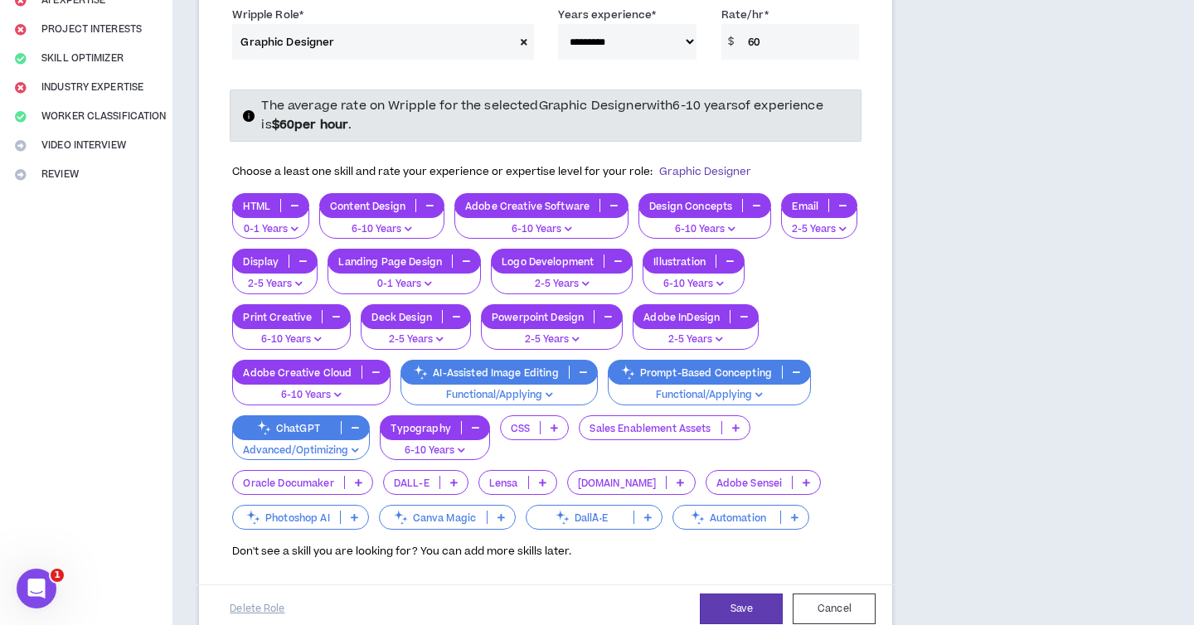
click at [346, 444] on p "Advanced/Optimizing" at bounding box center [301, 451] width 116 height 15
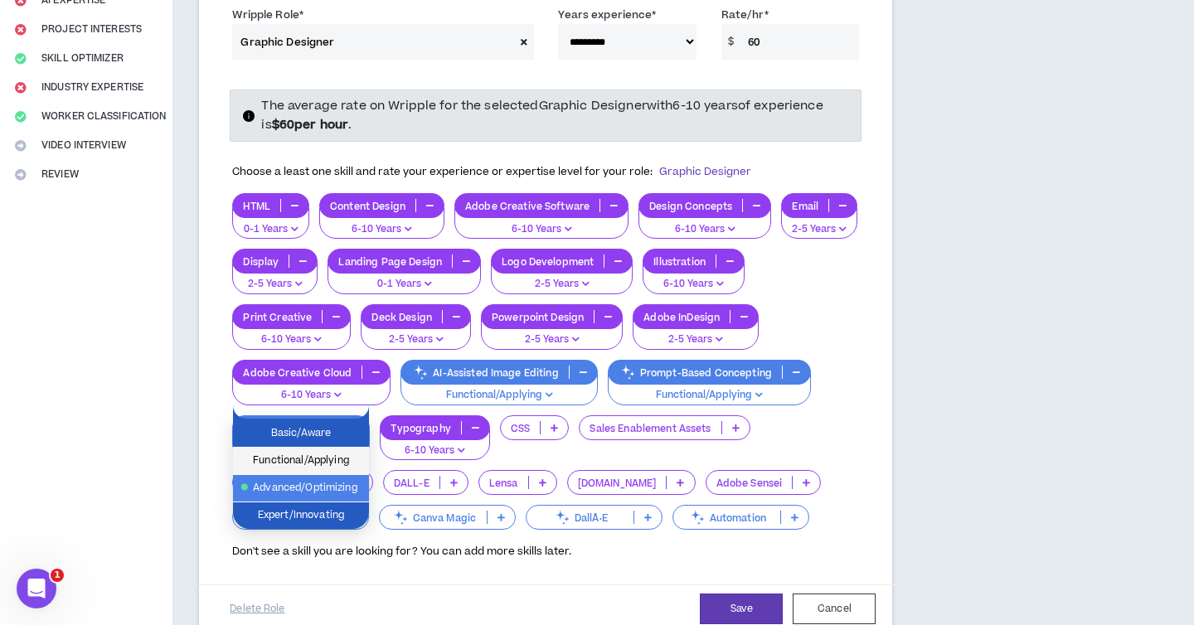
click at [319, 464] on span "Functional/Applying" at bounding box center [301, 461] width 116 height 18
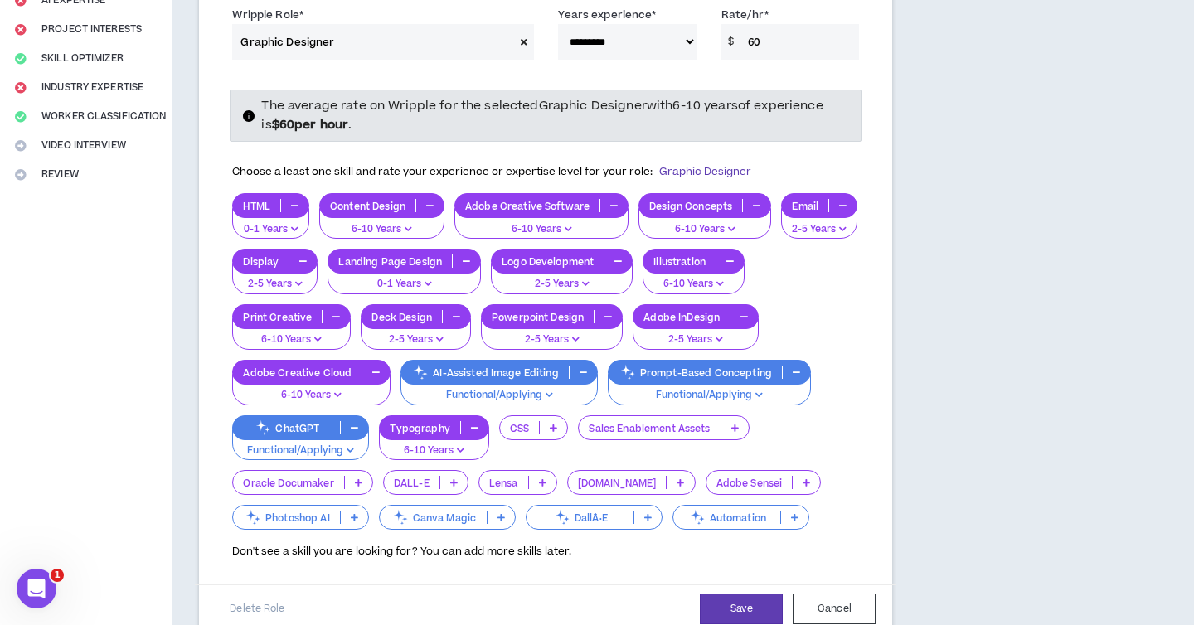
click at [357, 505] on div "Photoshop AI" at bounding box center [300, 517] width 137 height 25
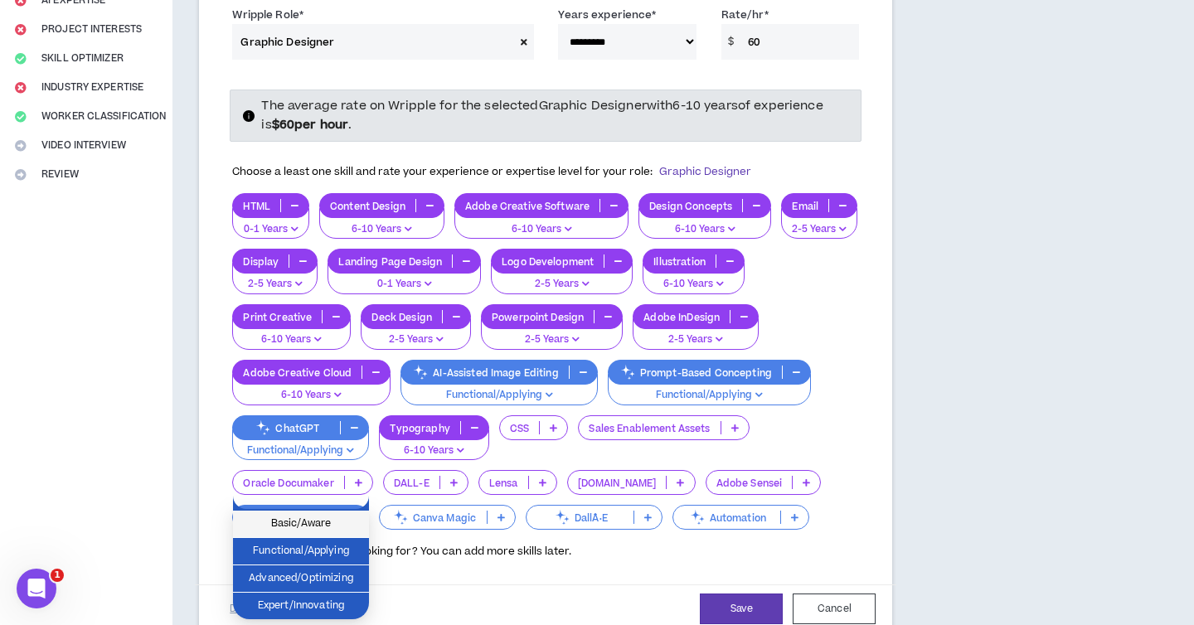
click at [324, 528] on span "Basic/Aware" at bounding box center [301, 524] width 116 height 18
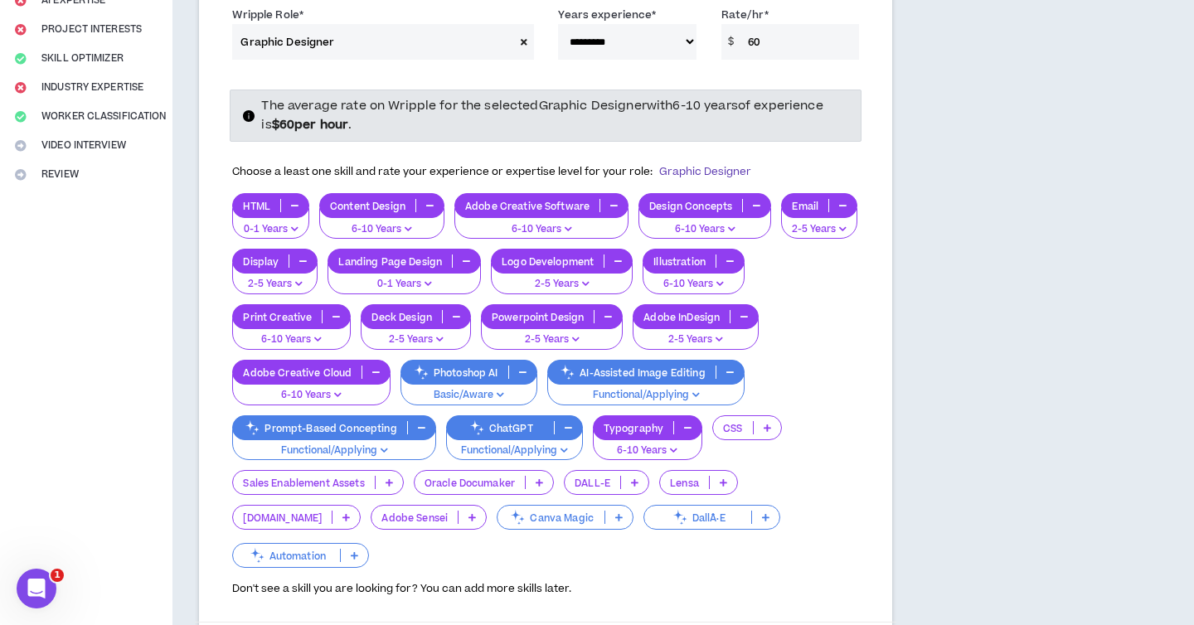
click at [765, 424] on icon at bounding box center [767, 428] width 7 height 8
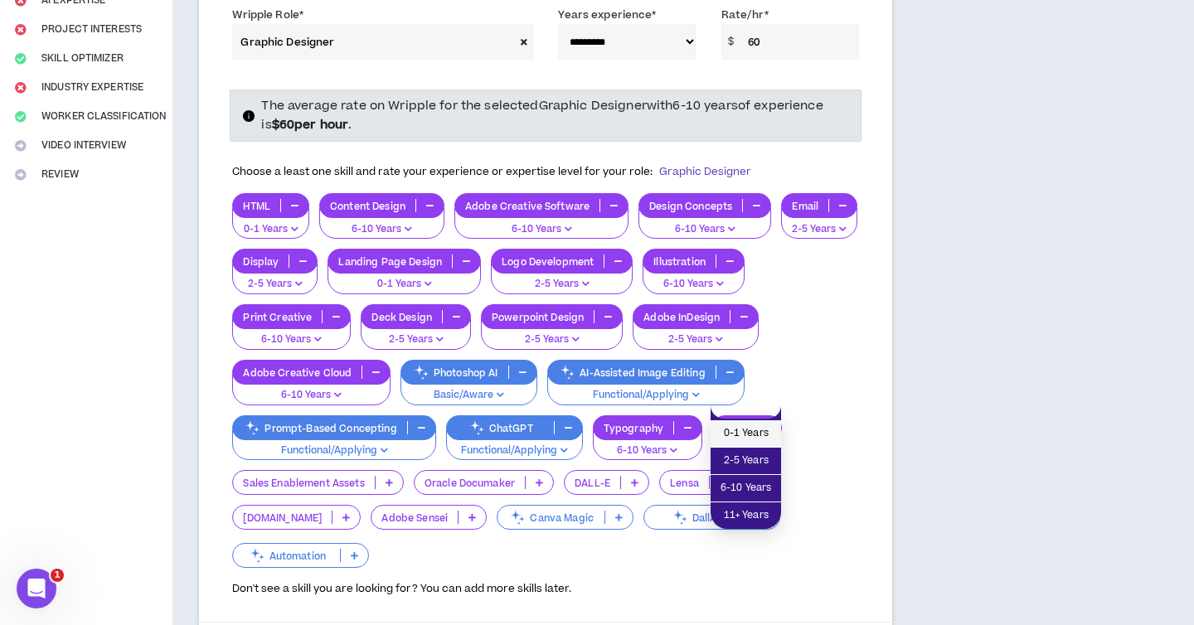
click at [757, 425] on span "0-1 Years" at bounding box center [746, 434] width 51 height 18
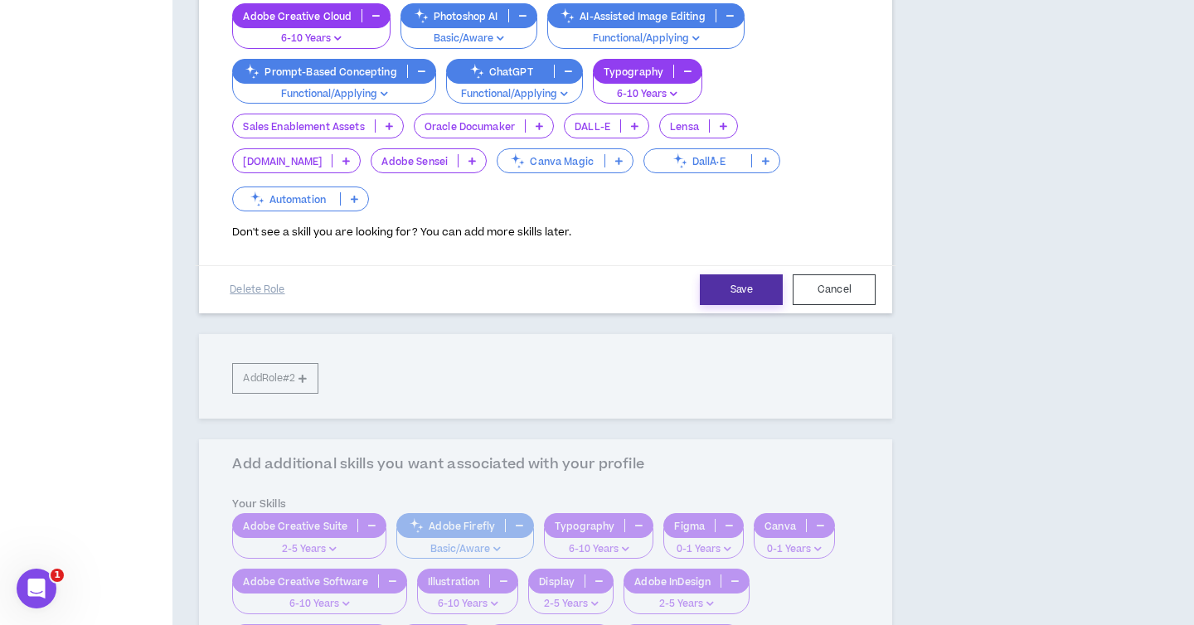
click at [745, 274] on button "Save" at bounding box center [741, 289] width 83 height 31
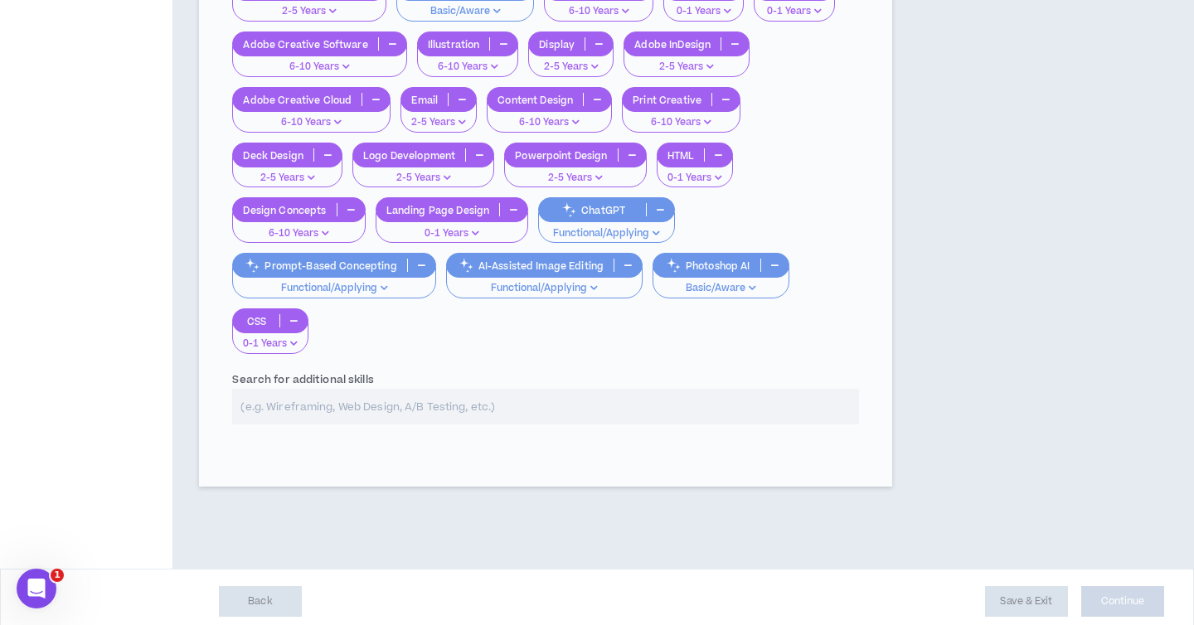
scroll to position [563, 0]
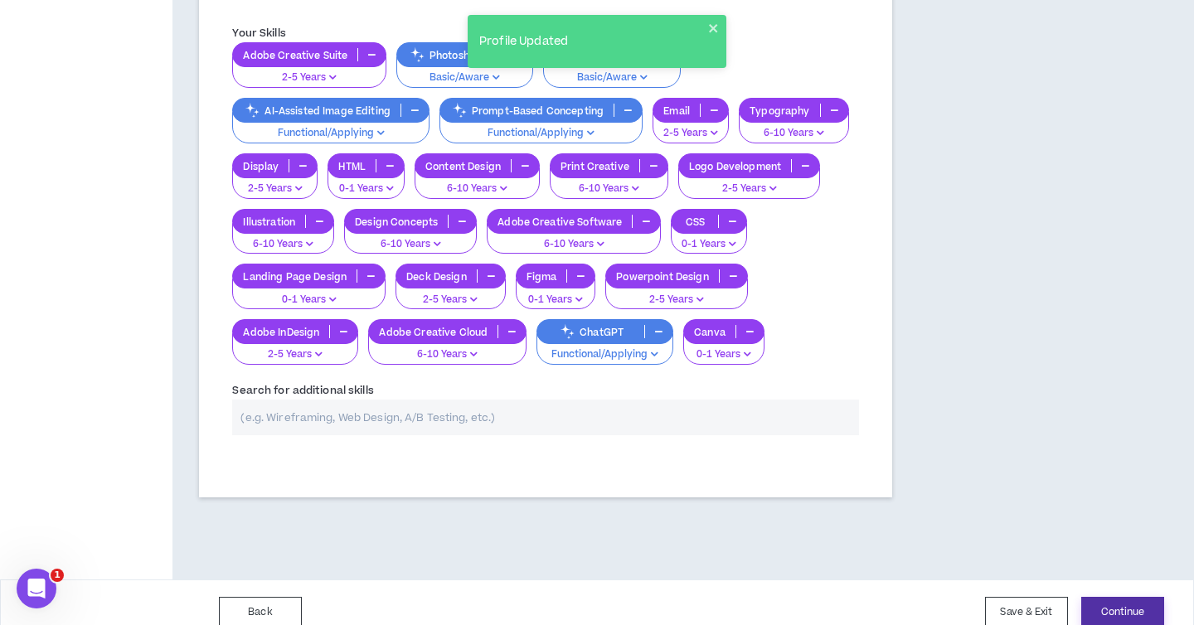
click at [1110, 597] on button "Continue" at bounding box center [1122, 612] width 83 height 31
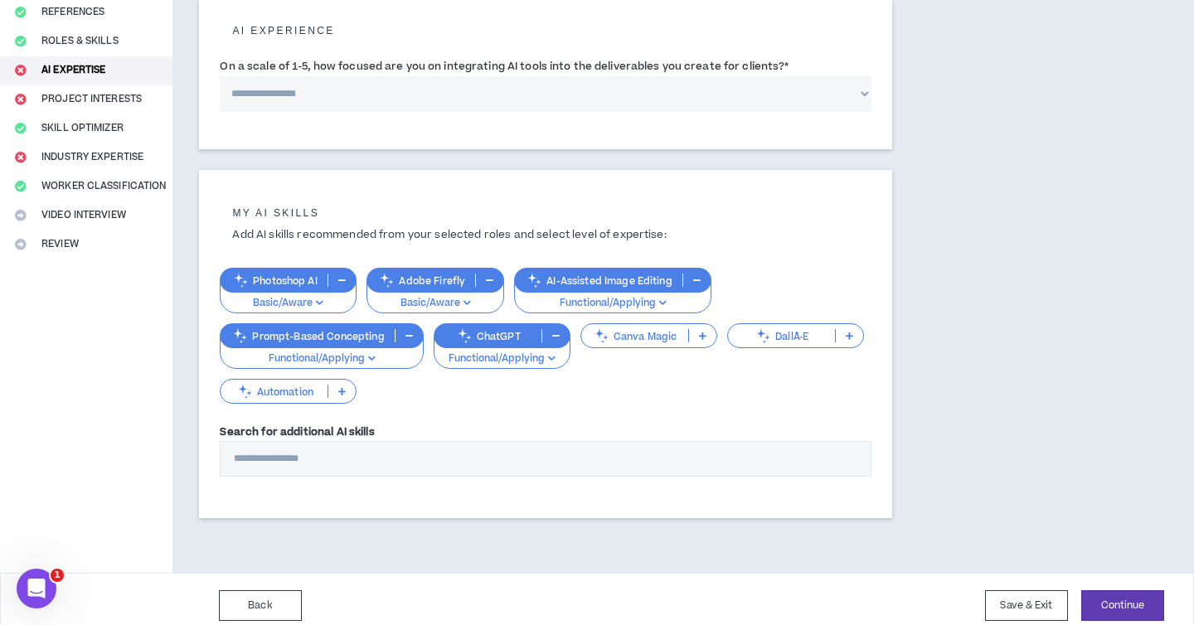
scroll to position [216, 0]
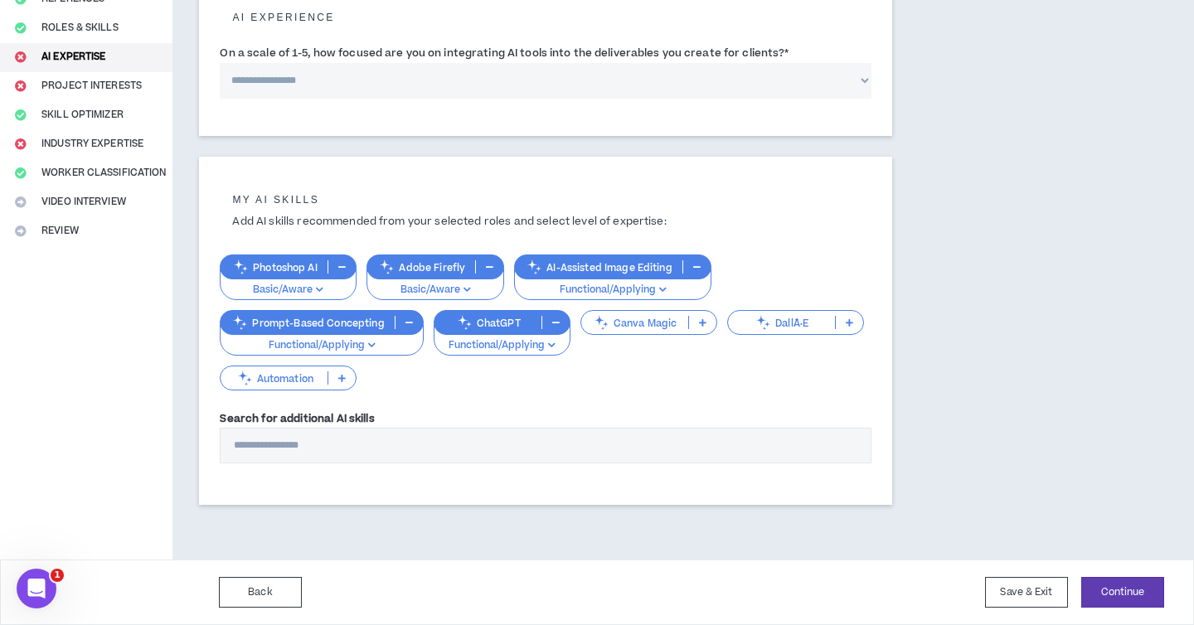
click at [357, 452] on input "Search for additional AI skills" at bounding box center [546, 446] width 652 height 36
click at [1095, 585] on button "Continue" at bounding box center [1122, 592] width 83 height 31
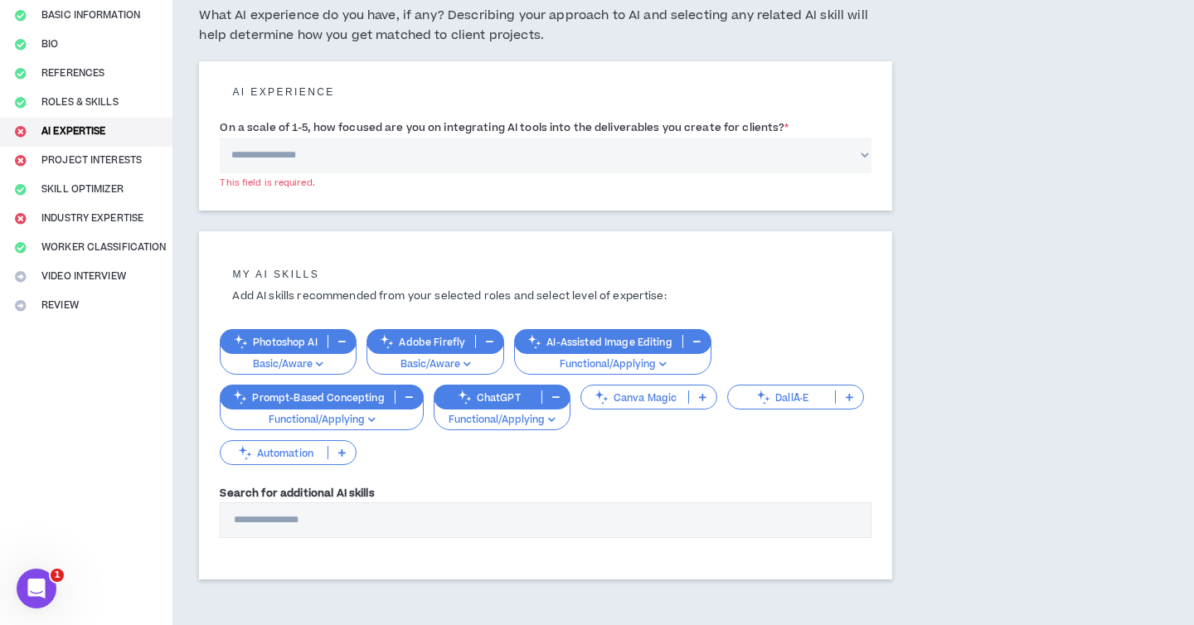
scroll to position [136, 0]
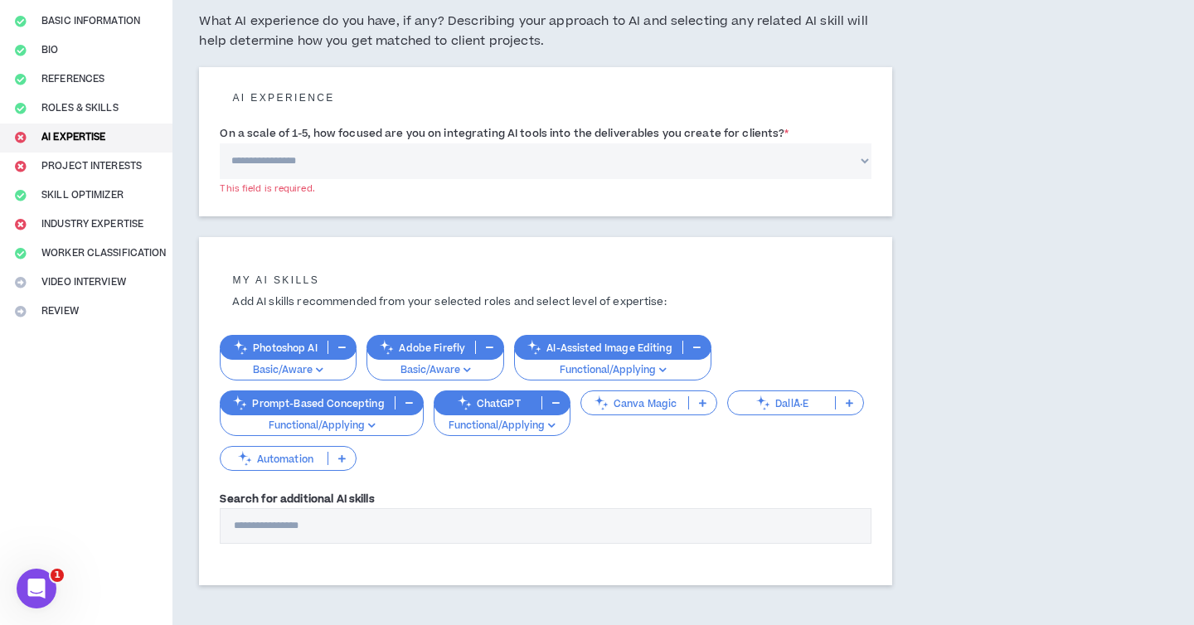
click at [507, 155] on select "**********" at bounding box center [546, 161] width 652 height 36
select select "*"
click at [220, 143] on select "**********" at bounding box center [546, 161] width 652 height 36
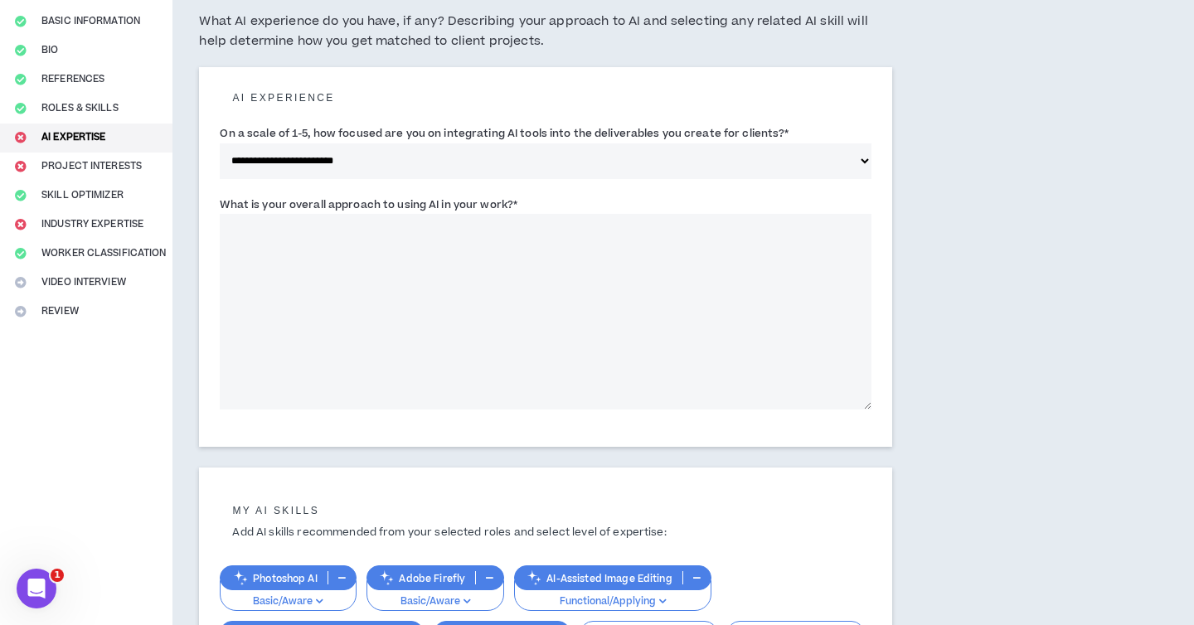
click at [479, 274] on textarea "What is your overall approach to using AI in your work? *" at bounding box center [546, 312] width 652 height 196
type textarea "*"
click at [388, 227] on textarea "**********" at bounding box center [546, 312] width 652 height 196
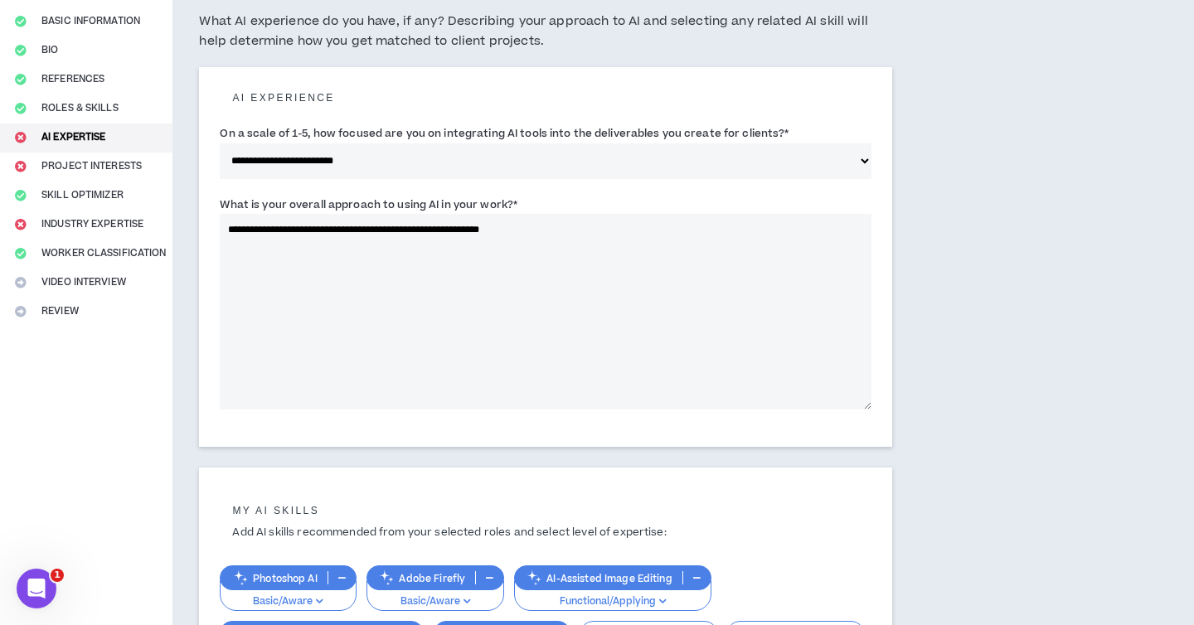
click at [493, 228] on textarea "**********" at bounding box center [546, 312] width 652 height 196
click at [554, 229] on textarea "**********" at bounding box center [546, 312] width 652 height 196
click at [294, 229] on textarea "**********" at bounding box center [546, 312] width 652 height 196
click at [440, 239] on textarea "**********" at bounding box center [546, 312] width 652 height 196
click at [410, 231] on textarea "**********" at bounding box center [546, 312] width 652 height 196
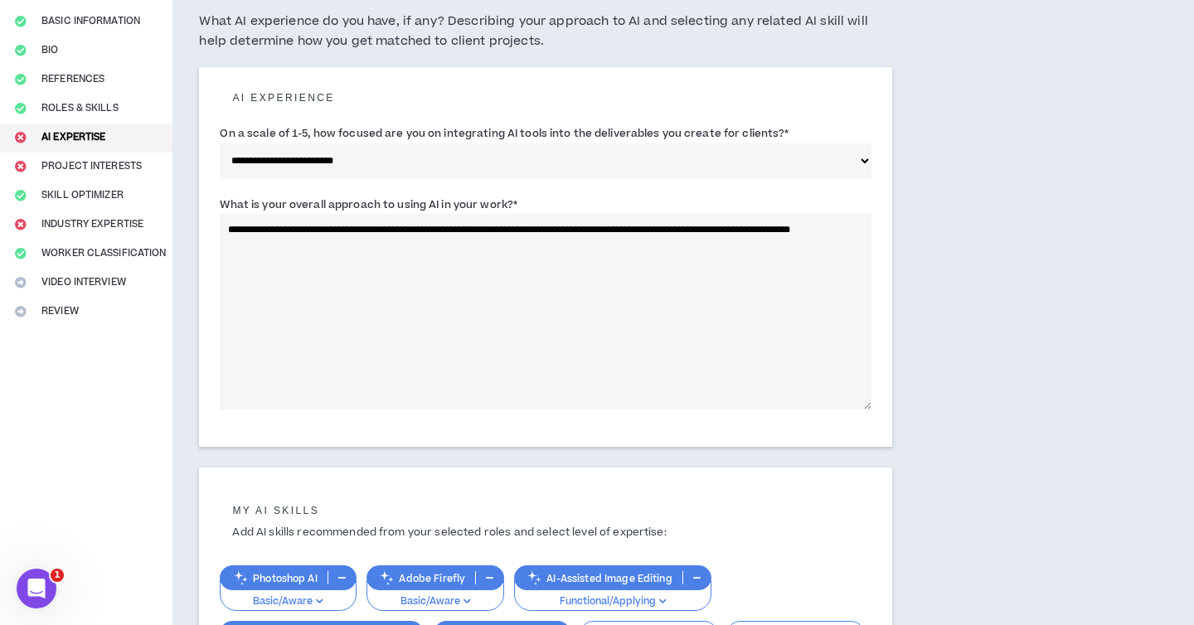
click at [420, 231] on textarea "**********" at bounding box center [546, 312] width 652 height 196
click at [686, 246] on textarea "**********" at bounding box center [546, 312] width 652 height 196
click at [536, 234] on textarea "**********" at bounding box center [546, 312] width 652 height 196
drag, startPoint x: 531, startPoint y: 203, endPoint x: 202, endPoint y: 209, distance: 328.4
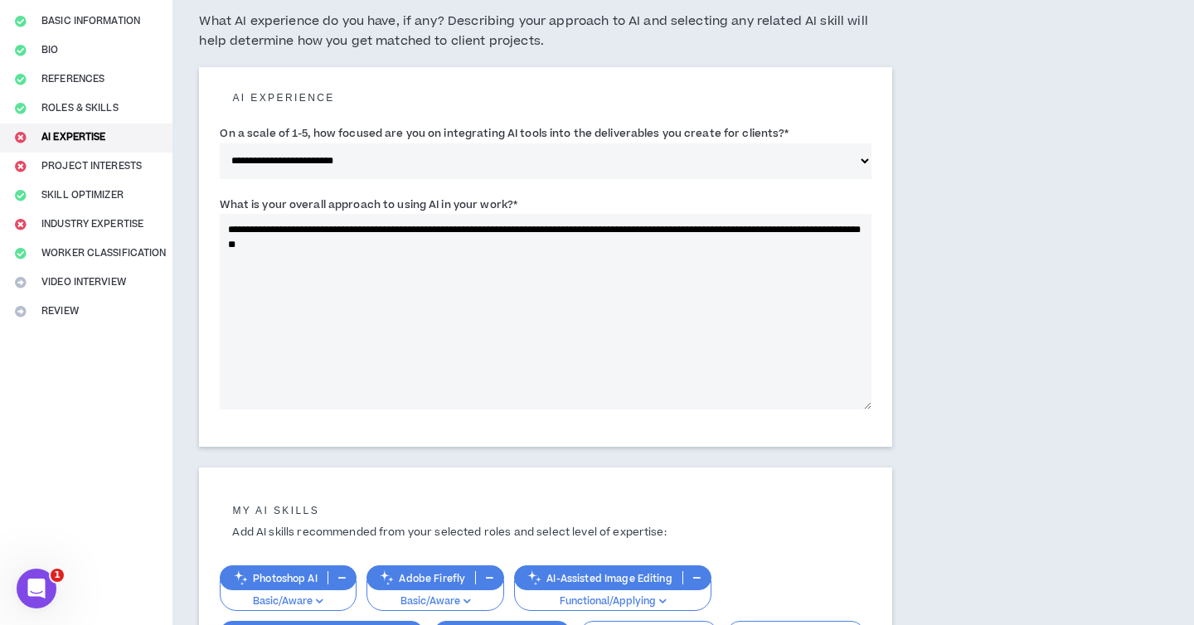
click at [202, 209] on div "**********" at bounding box center [545, 257] width 693 height 380
copy label "What is your overall approach to using AI in your work? *"
drag, startPoint x: 428, startPoint y: 260, endPoint x: 159, endPoint y: 182, distance: 279.5
click at [158, 182] on div "**********" at bounding box center [597, 405] width 1194 height 933
paste textarea "****"
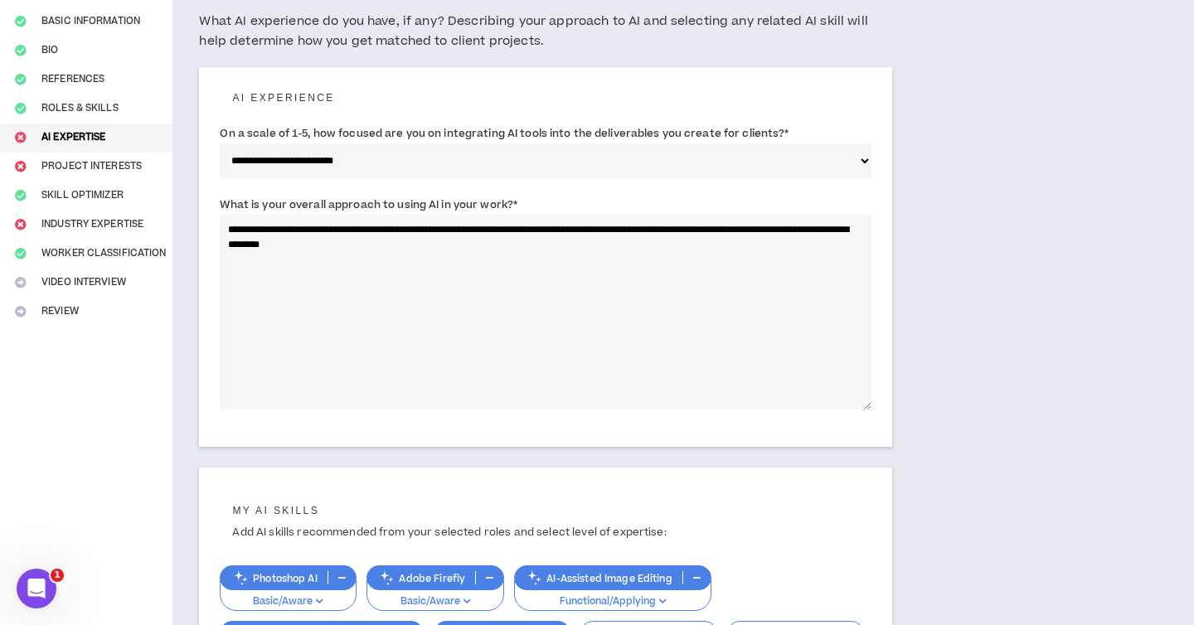
click at [652, 226] on textarea "**********" at bounding box center [546, 312] width 652 height 196
click at [658, 230] on textarea "**********" at bounding box center [546, 312] width 652 height 196
click at [632, 231] on textarea "**********" at bounding box center [546, 312] width 652 height 196
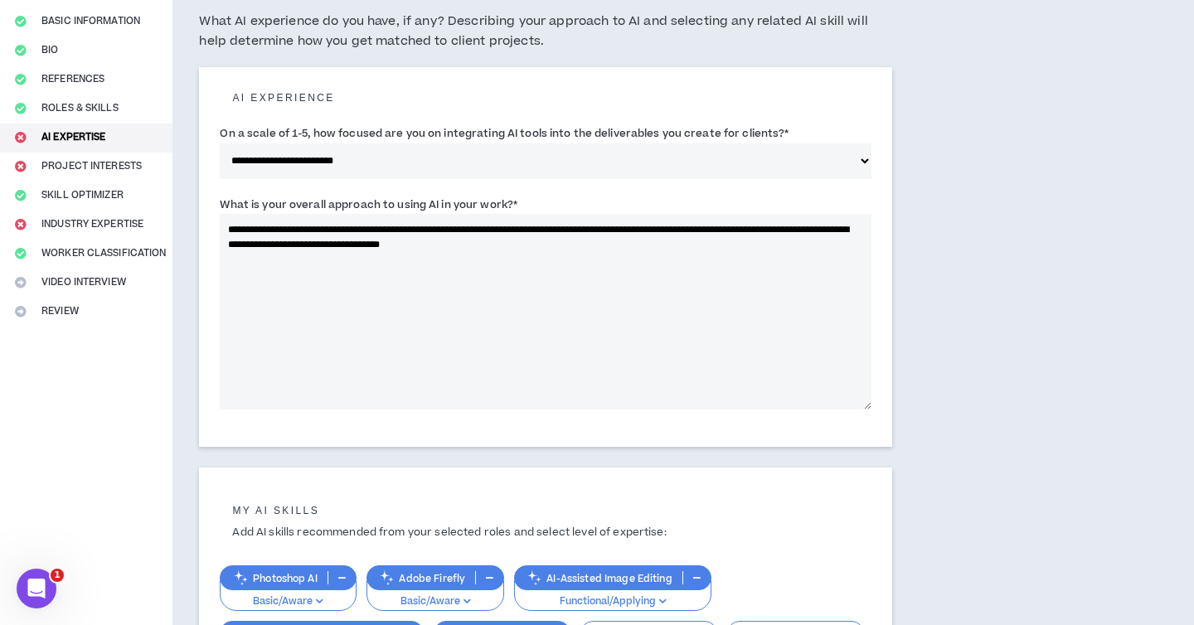
drag, startPoint x: 680, startPoint y: 237, endPoint x: 173, endPoint y: 187, distance: 509.1
click at [172, 187] on div "**********" at bounding box center [545, 405] width 746 height 933
drag, startPoint x: 692, startPoint y: 249, endPoint x: 189, endPoint y: 215, distance: 504.5
click at [189, 215] on div "**********" at bounding box center [545, 405] width 746 height 933
click at [639, 269] on textarea "**********" at bounding box center [546, 312] width 652 height 196
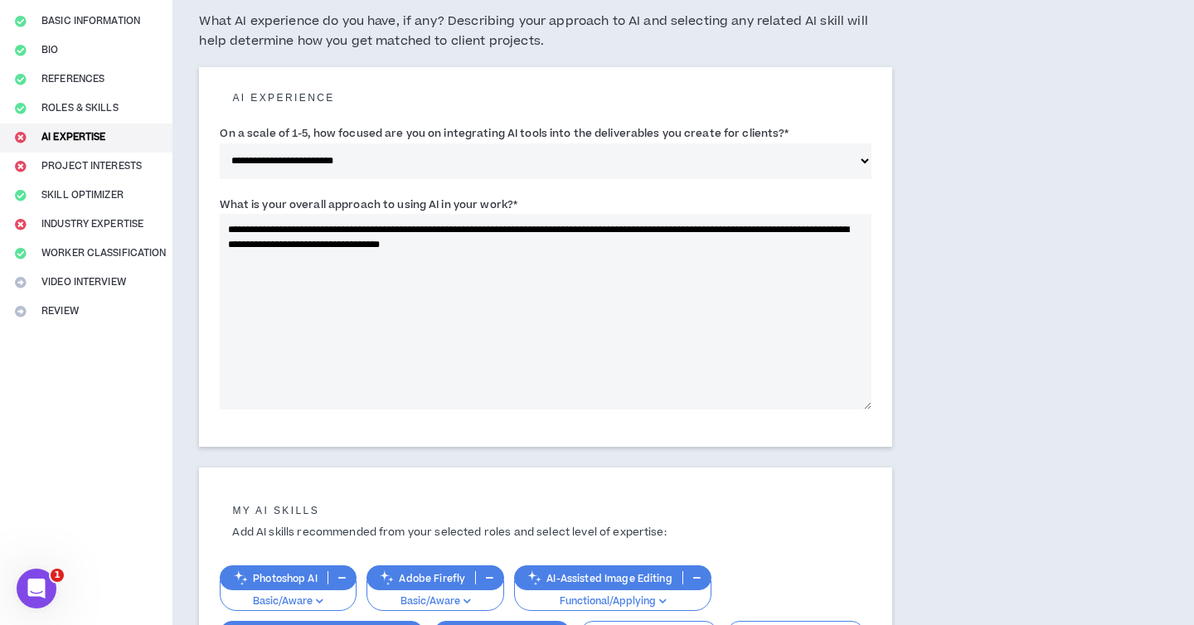
drag, startPoint x: 640, startPoint y: 269, endPoint x: 141, endPoint y: 223, distance: 501.3
click at [141, 223] on div "**********" at bounding box center [597, 405] width 1194 height 933
paste textarea
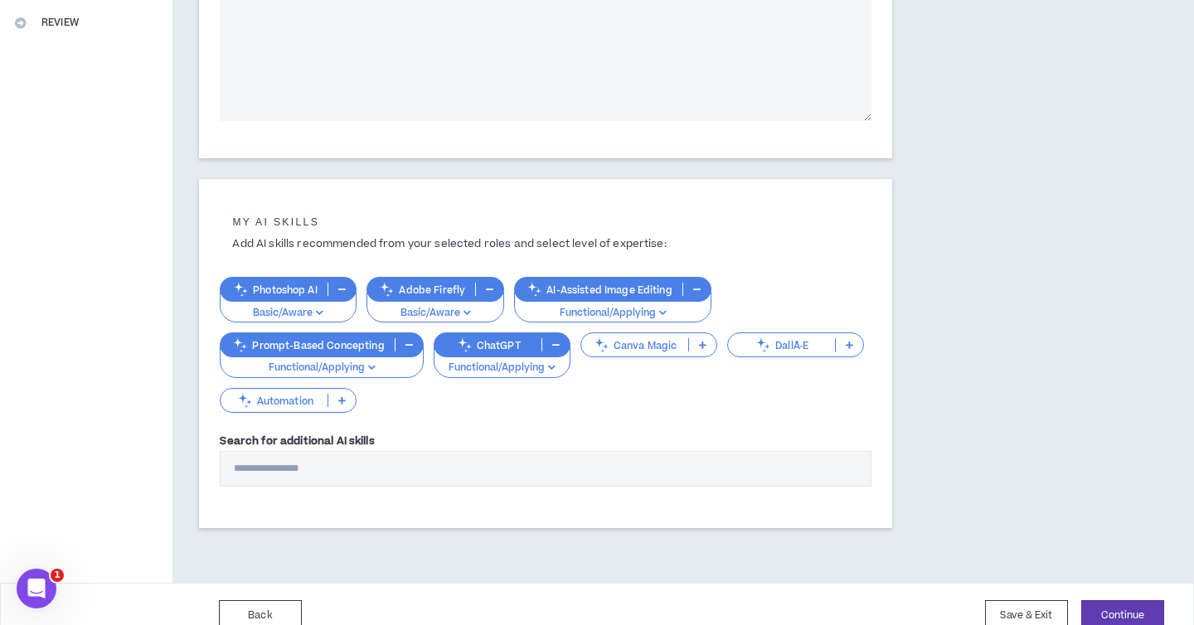
scroll to position [448, 0]
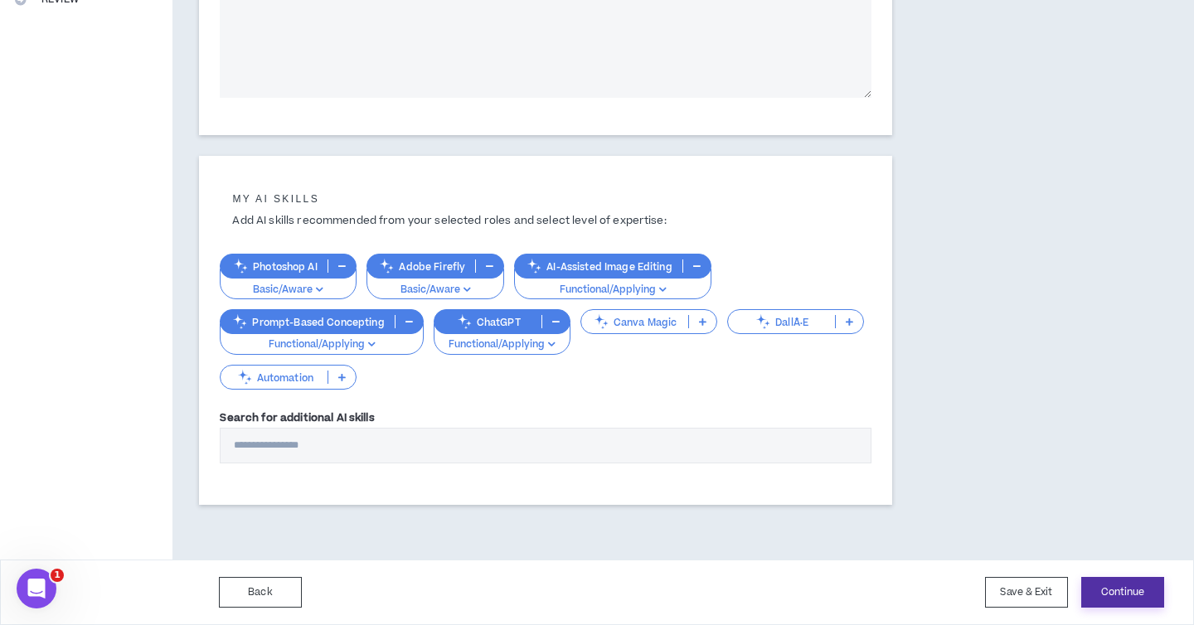
type textarea "**********"
click at [1130, 585] on button "Continue" at bounding box center [1122, 592] width 83 height 31
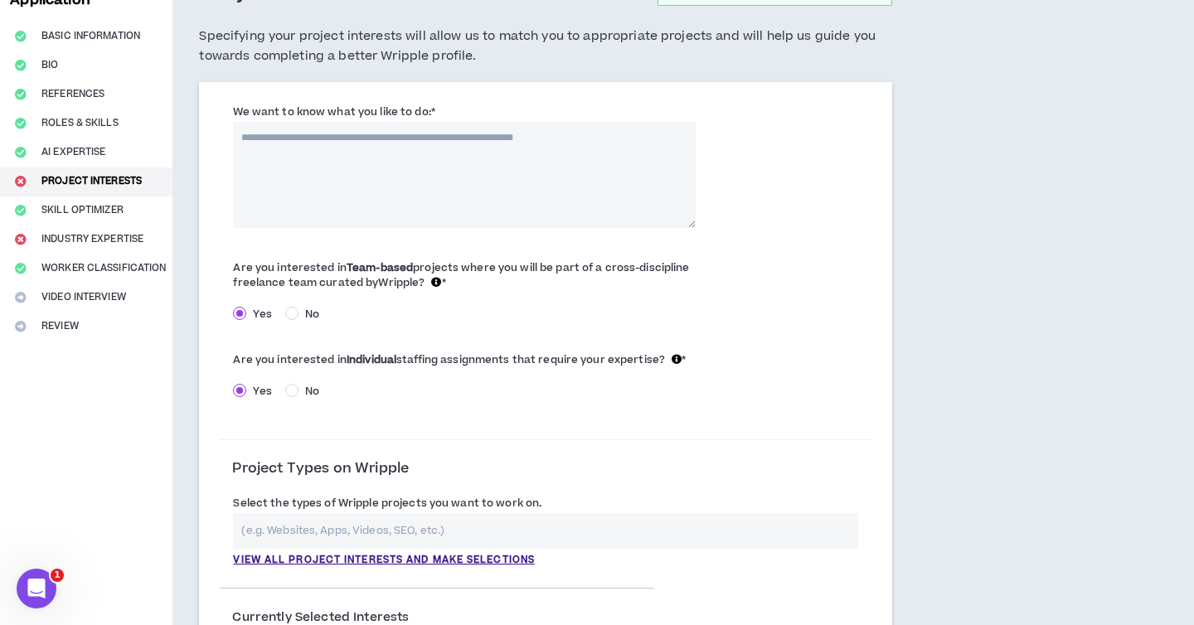
scroll to position [70, 0]
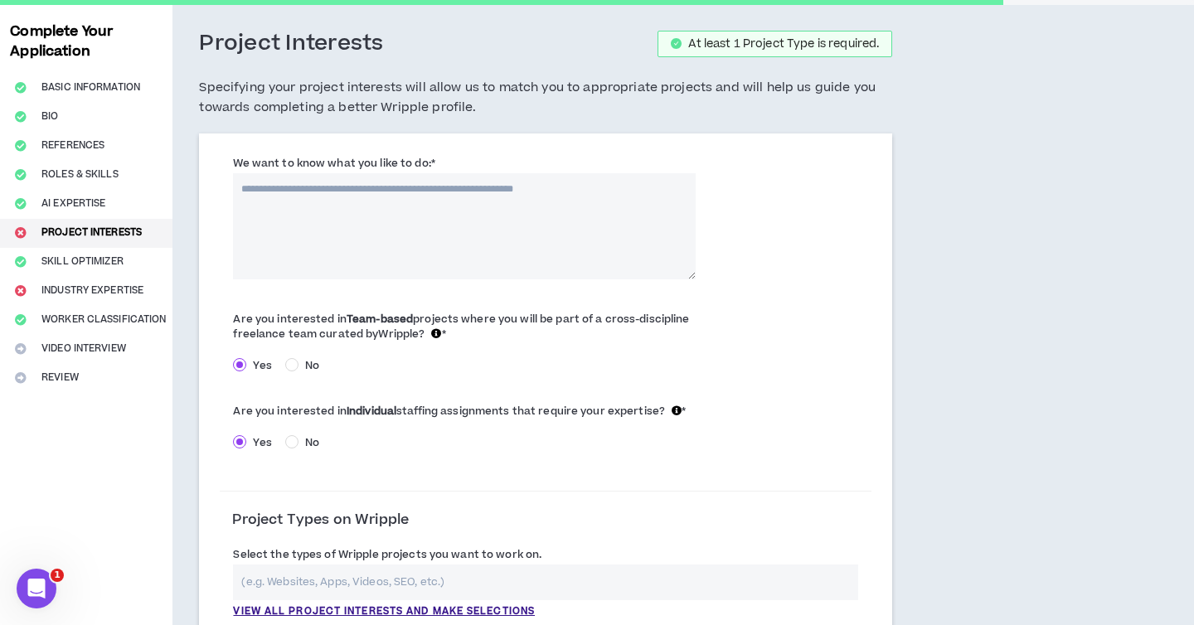
click at [543, 226] on textarea "We want to know what you like to do: *" at bounding box center [464, 226] width 463 height 106
drag, startPoint x: 619, startPoint y: 190, endPoint x: 473, endPoint y: 187, distance: 146.8
click at [473, 187] on textarea "**********" at bounding box center [464, 226] width 463 height 106
drag, startPoint x: 443, startPoint y: 187, endPoint x: 621, endPoint y: 218, distance: 180.9
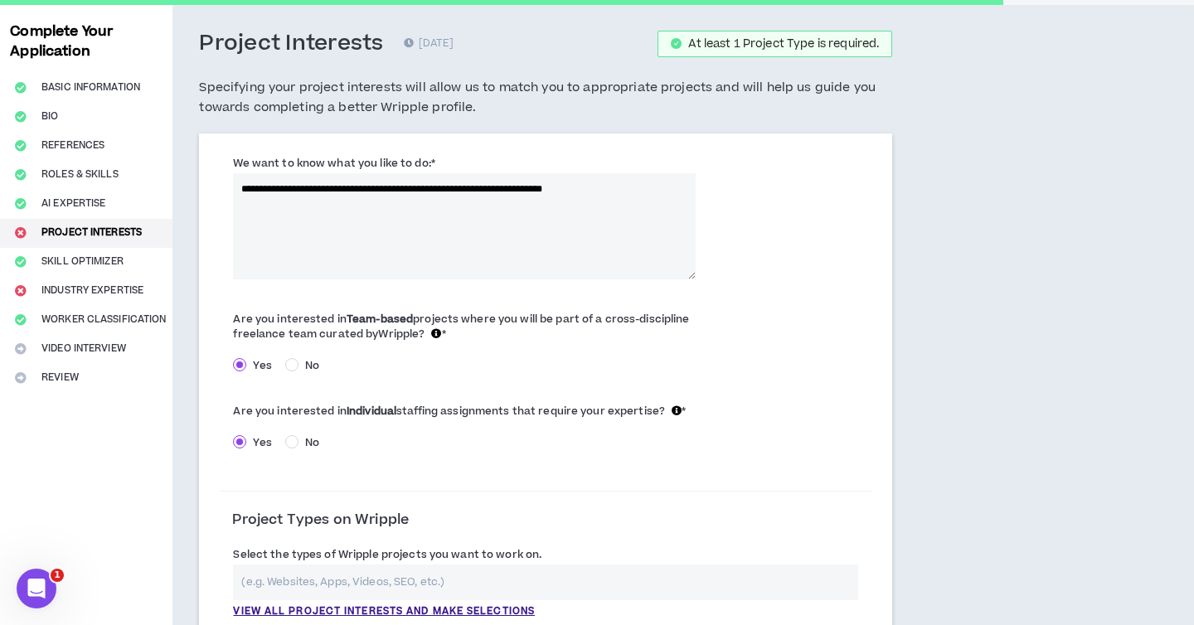
click at [621, 219] on textarea "**********" at bounding box center [464, 226] width 463 height 106
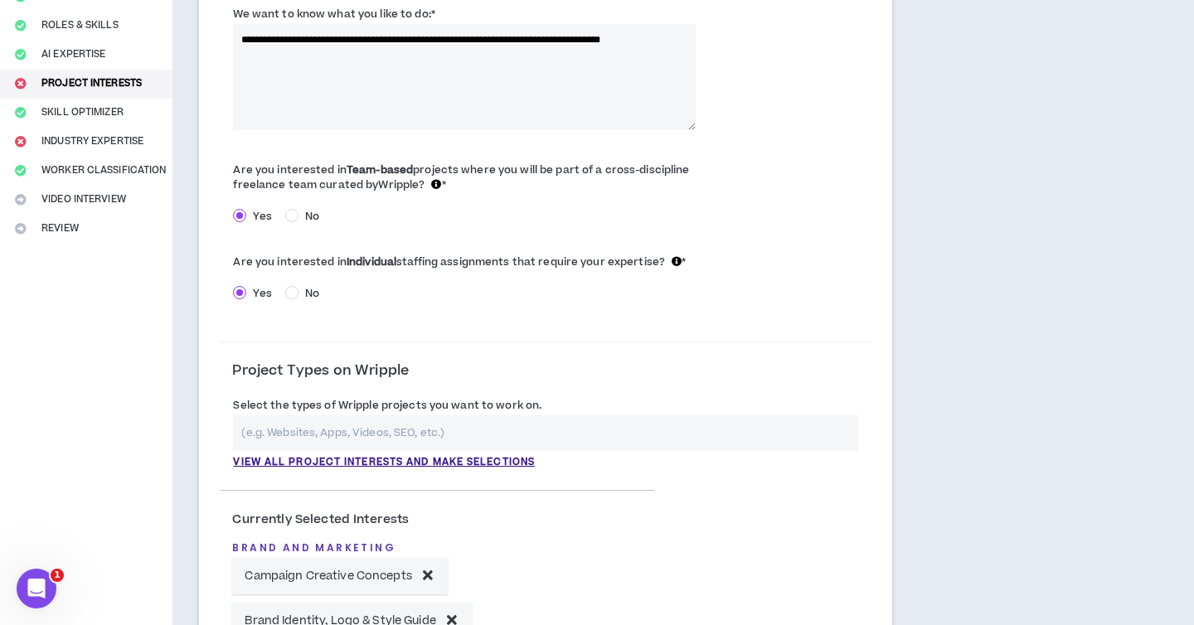
scroll to position [220, 0]
type textarea "**********"
click at [420, 464] on p "View all project interests and make selections" at bounding box center [384, 461] width 302 height 15
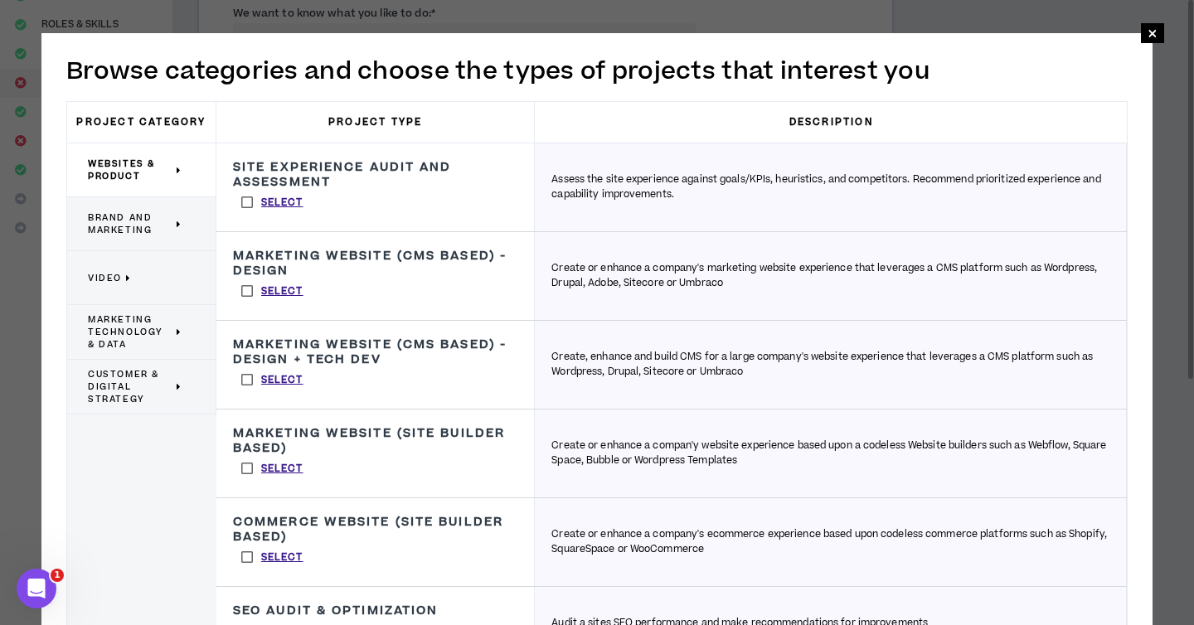
click at [147, 217] on span "Brand and Marketing" at bounding box center [130, 223] width 85 height 25
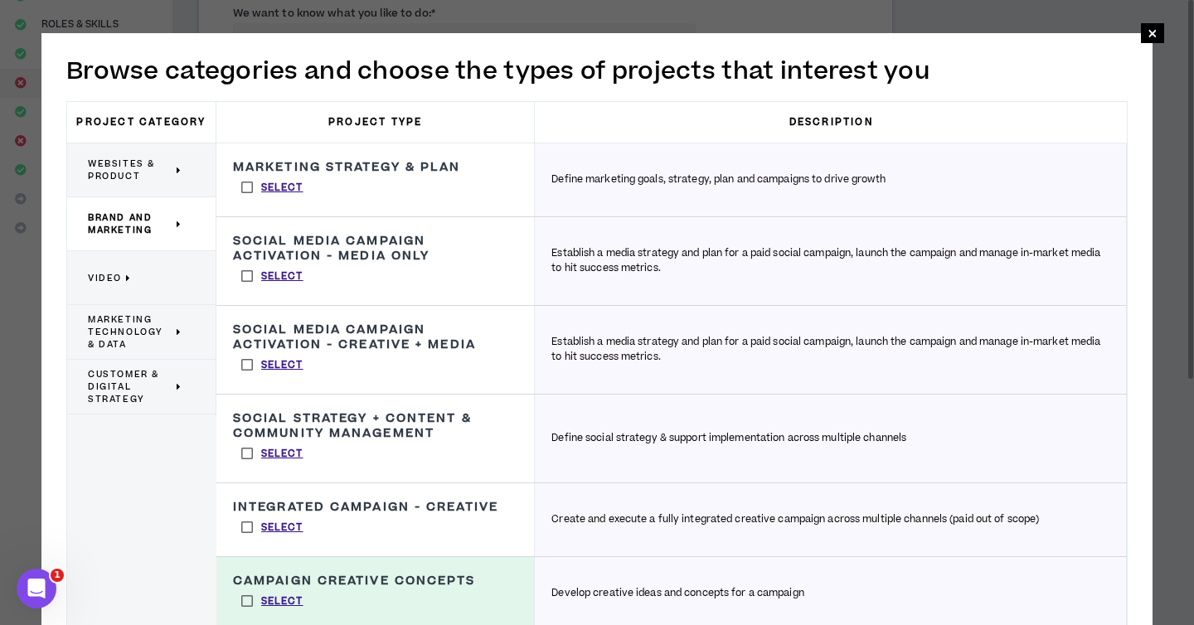
click at [419, 184] on div "Marketing Strategy & Plan Define marketing goals, strategy, plan and campaigns …" at bounding box center [375, 179] width 318 height 73
click at [245, 188] on label "Select" at bounding box center [272, 187] width 79 height 25
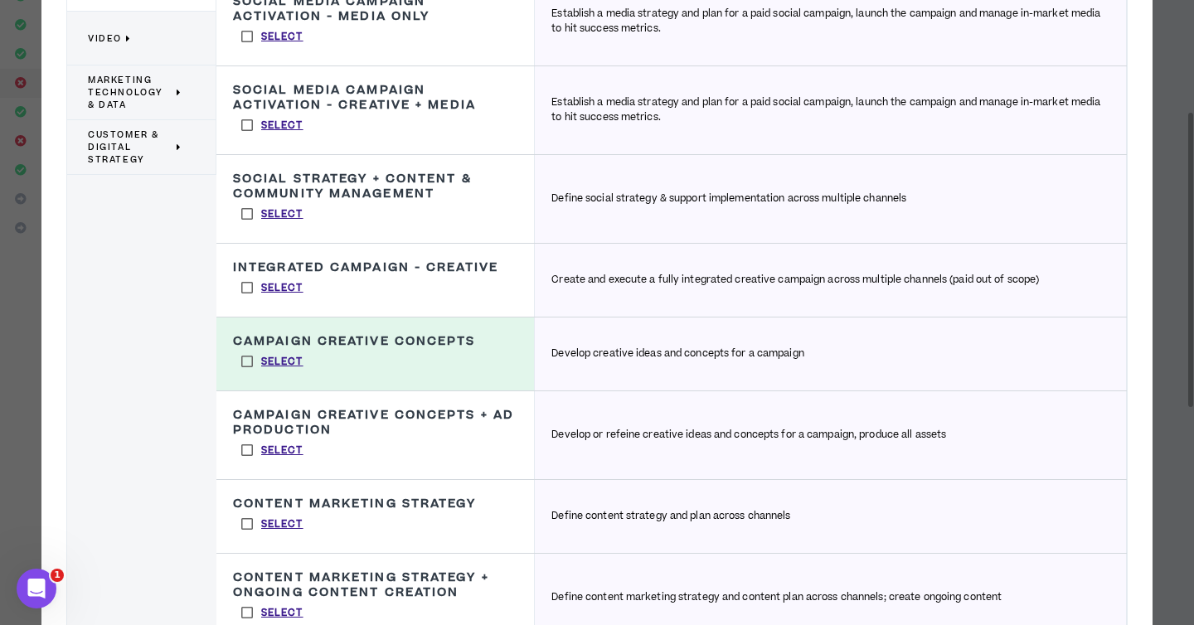
click at [249, 449] on label "Select" at bounding box center [272, 450] width 79 height 25
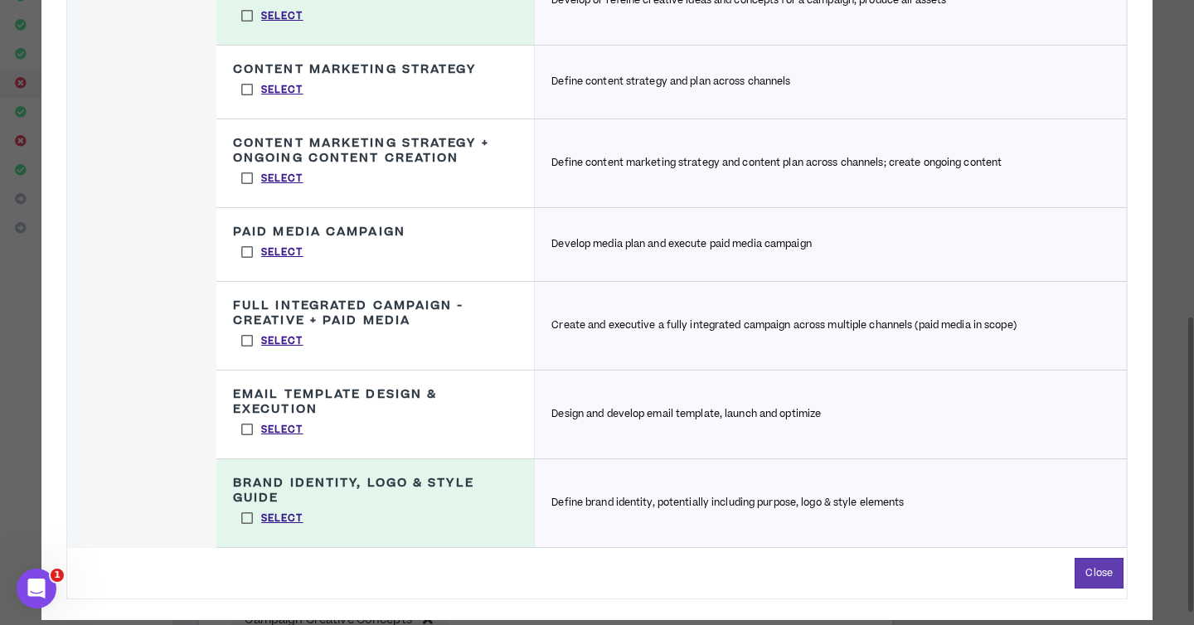
click at [243, 249] on label "Select" at bounding box center [272, 252] width 79 height 25
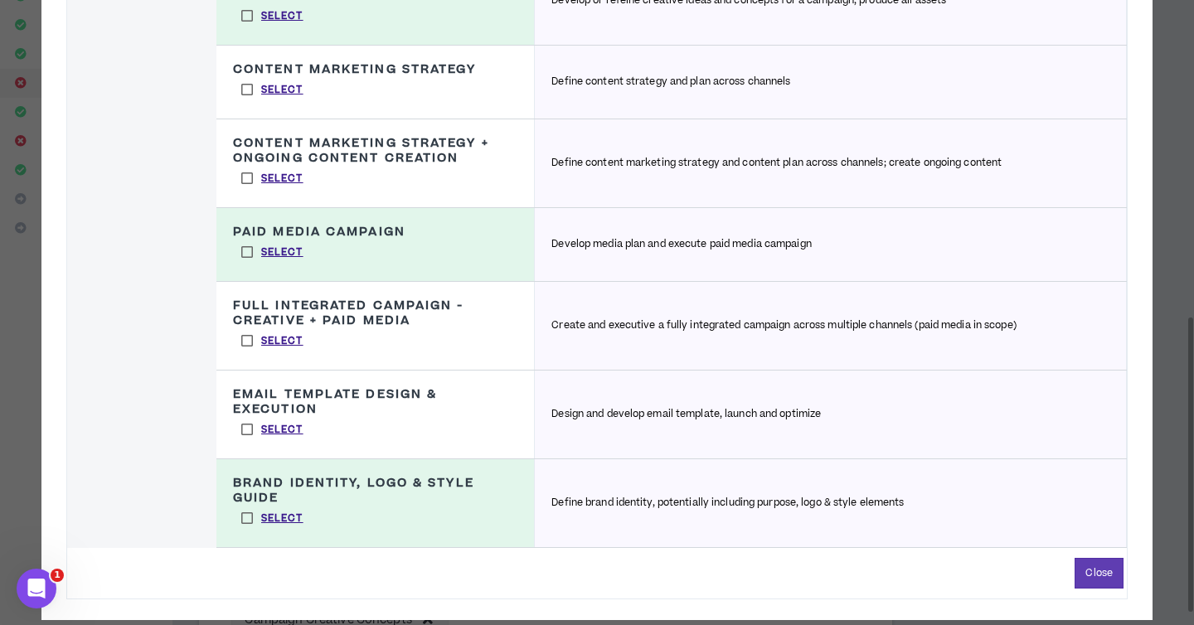
click at [249, 345] on label "Select" at bounding box center [272, 340] width 79 height 25
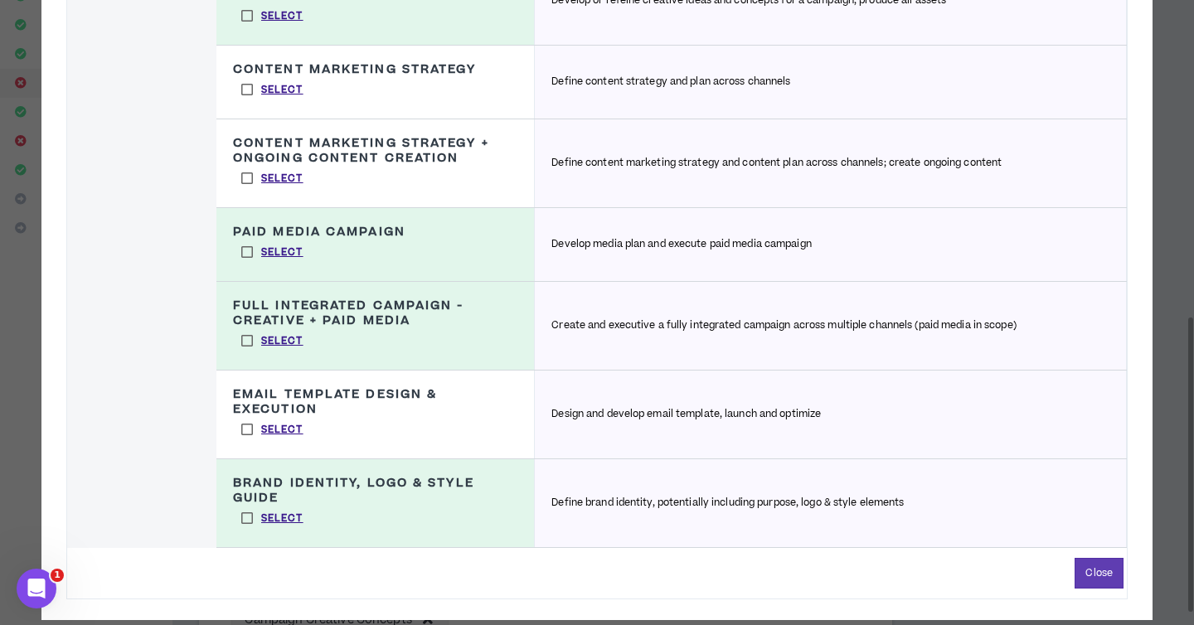
click at [243, 430] on label "Select" at bounding box center [272, 429] width 79 height 25
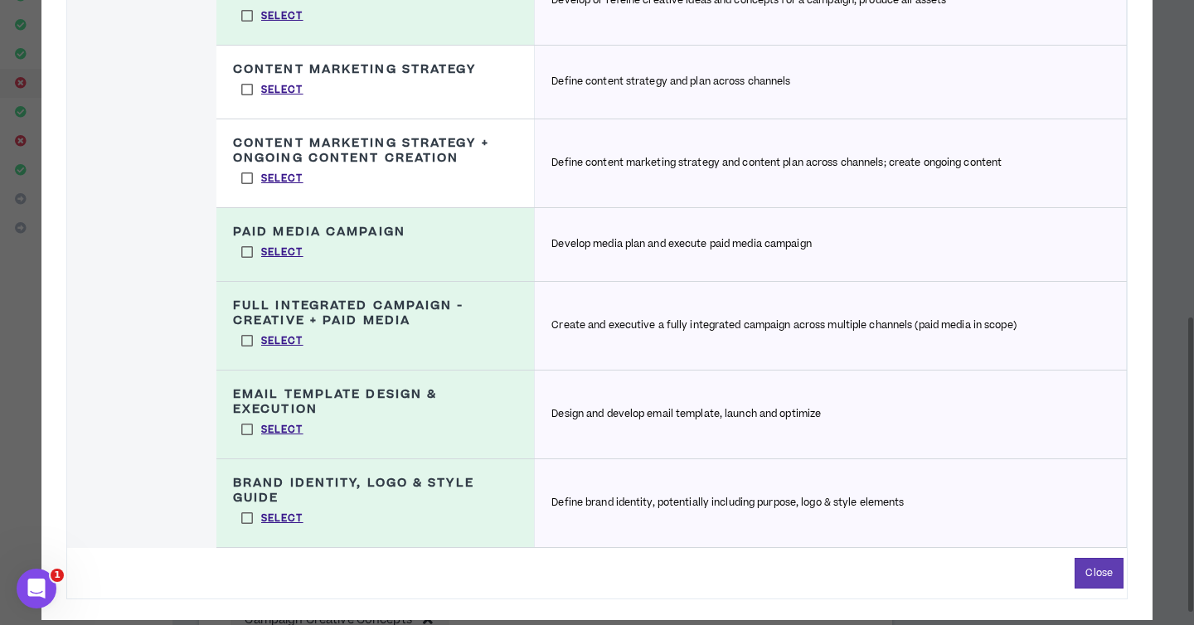
click at [243, 430] on label "Select" at bounding box center [272, 429] width 79 height 25
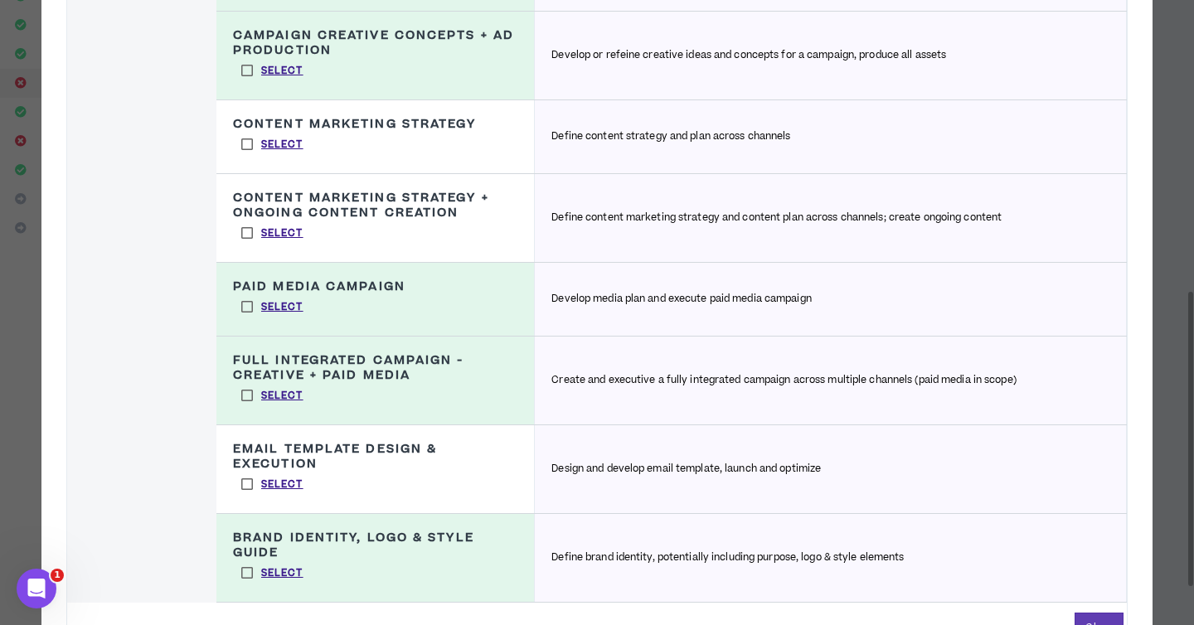
click at [246, 236] on label "Select" at bounding box center [272, 233] width 79 height 25
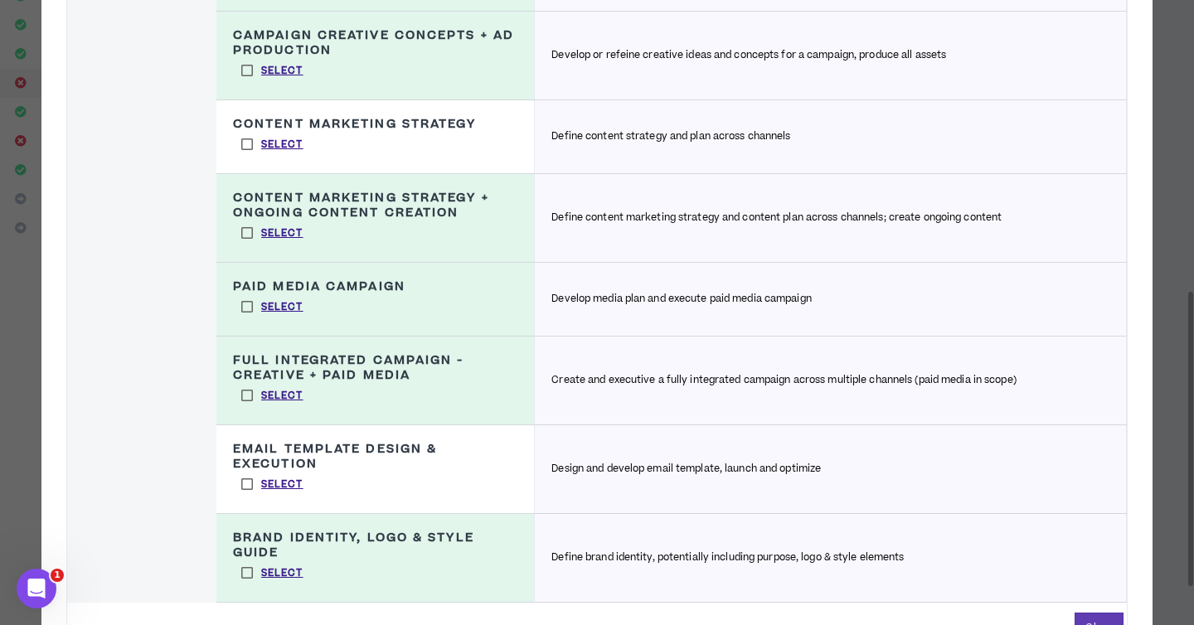
click at [245, 146] on label "Select" at bounding box center [272, 144] width 79 height 25
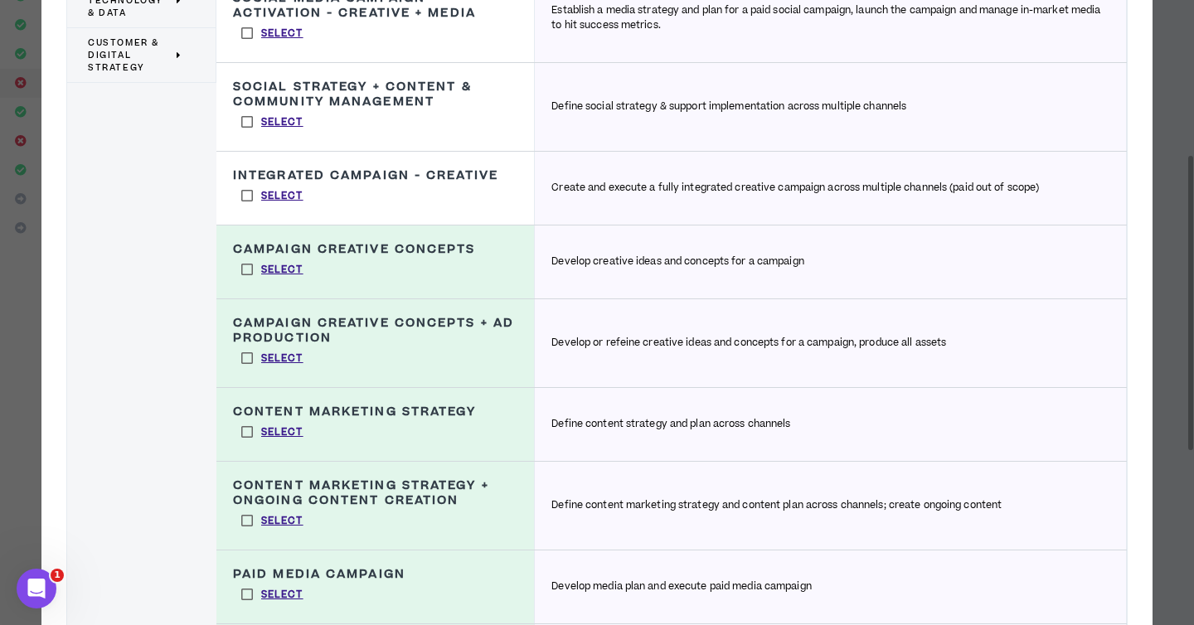
click at [246, 124] on label "Select" at bounding box center [272, 121] width 79 height 25
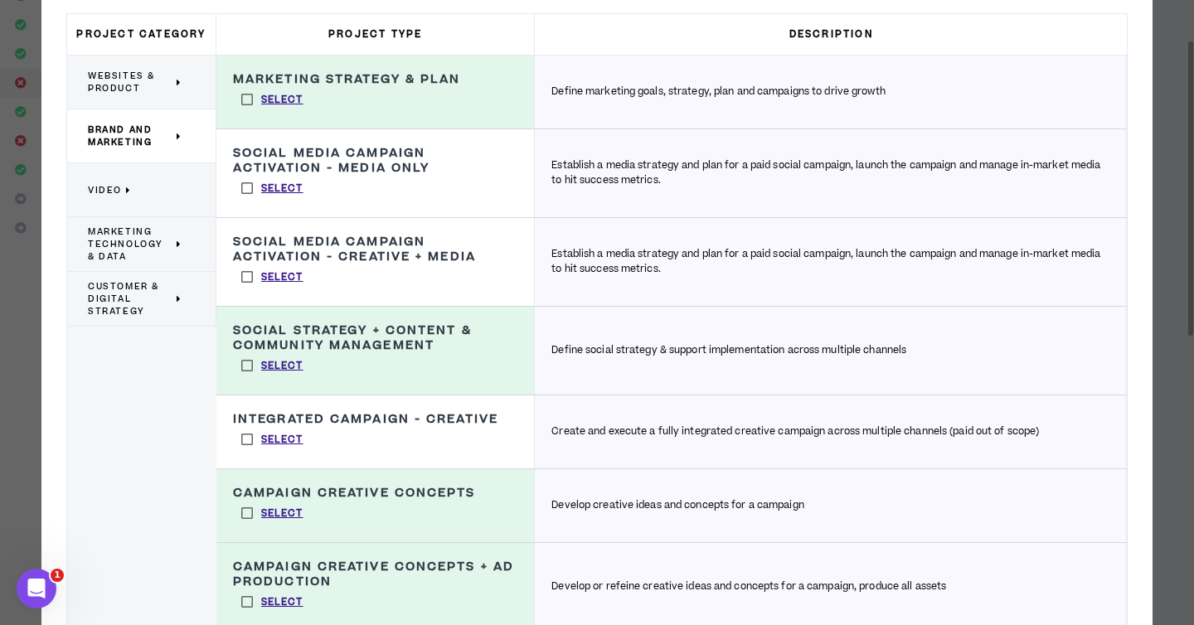
click at [250, 357] on label "Select" at bounding box center [272, 365] width 79 height 25
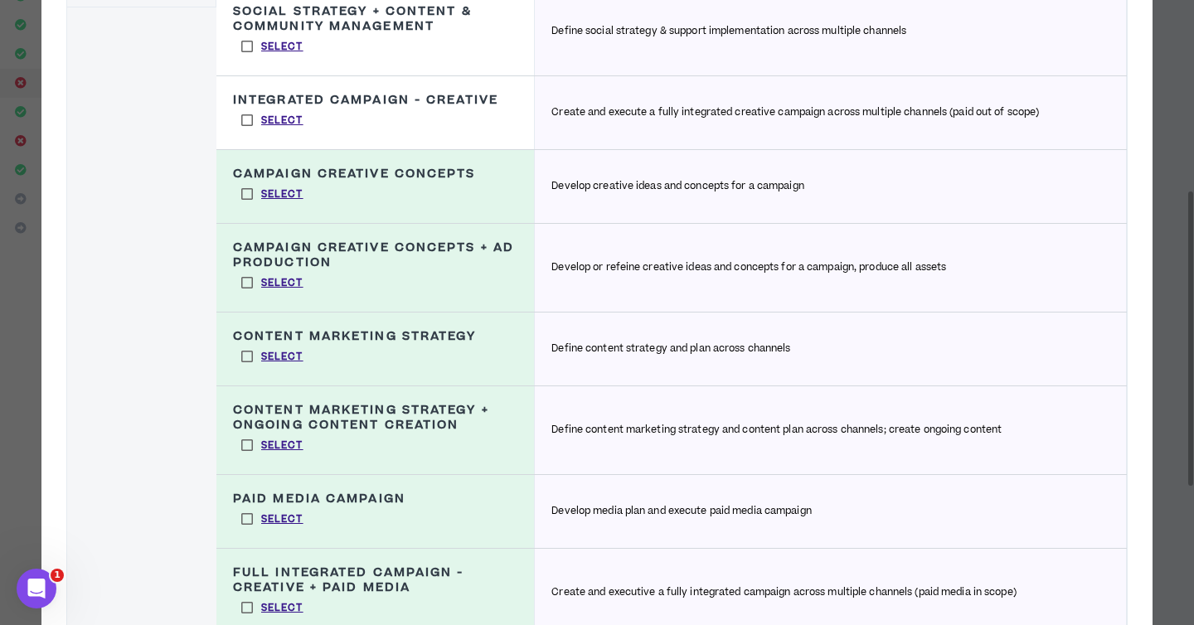
click at [250, 352] on label "Select" at bounding box center [272, 356] width 79 height 25
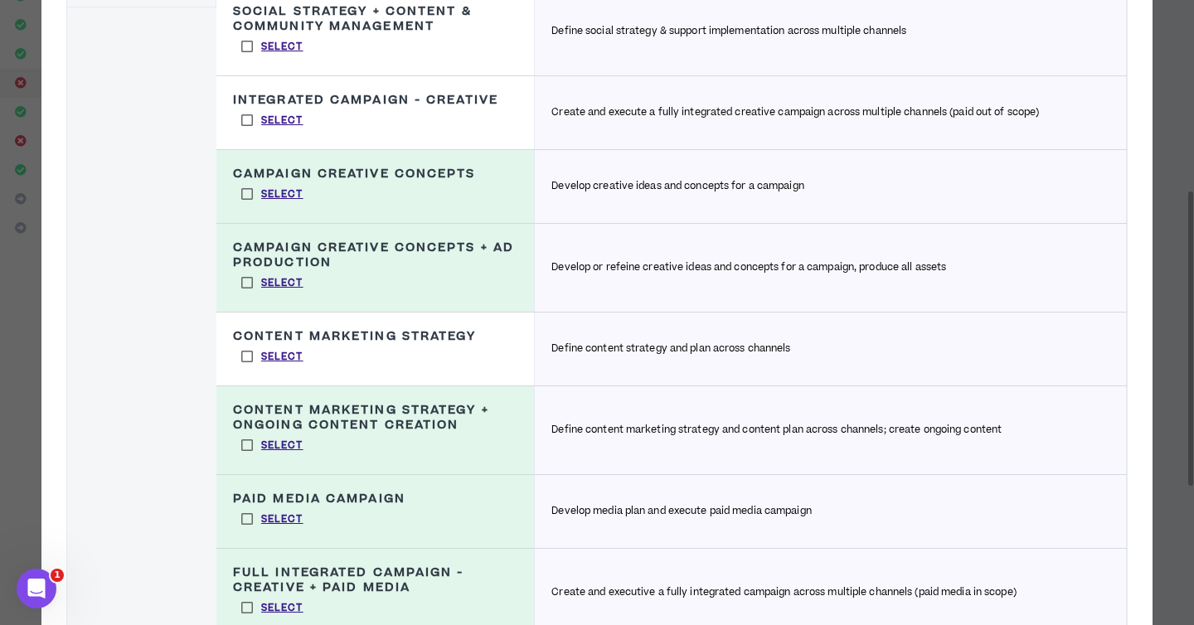
click at [248, 448] on label "Select" at bounding box center [272, 445] width 79 height 25
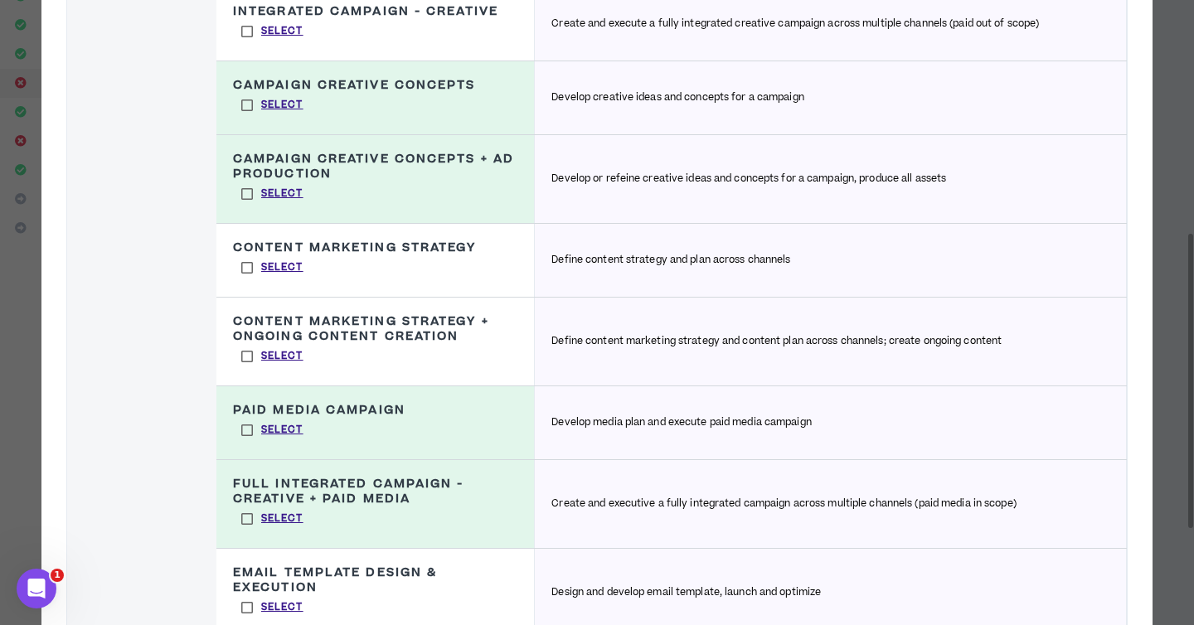
click at [245, 512] on label "Select" at bounding box center [272, 519] width 79 height 25
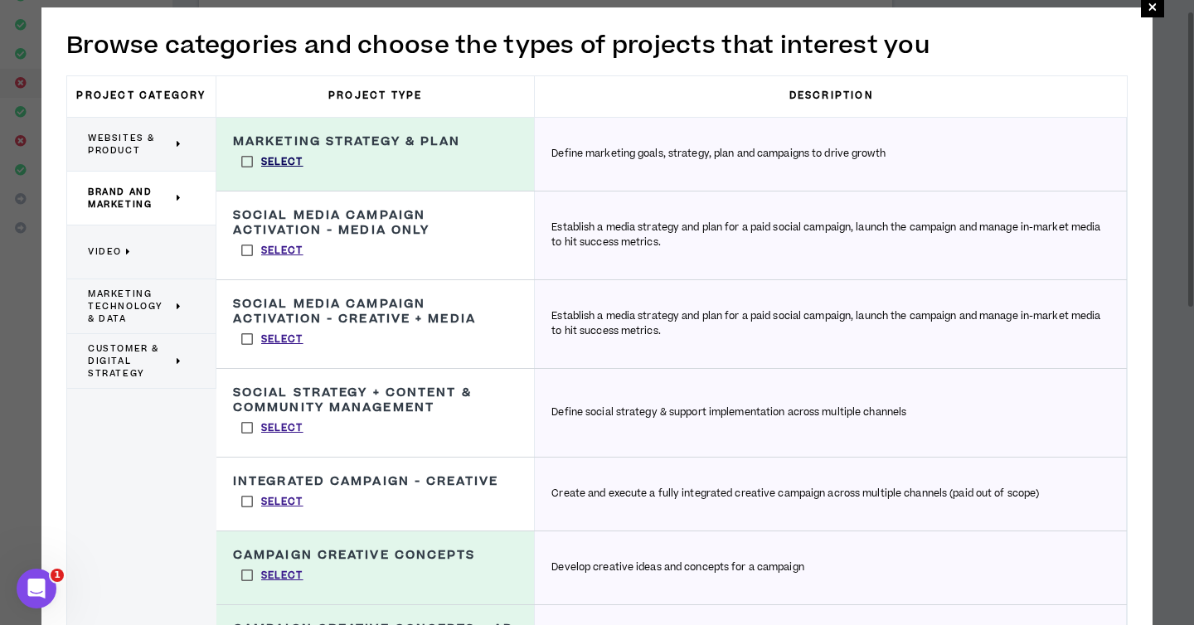
click at [280, 164] on p "Select" at bounding box center [282, 162] width 42 height 15
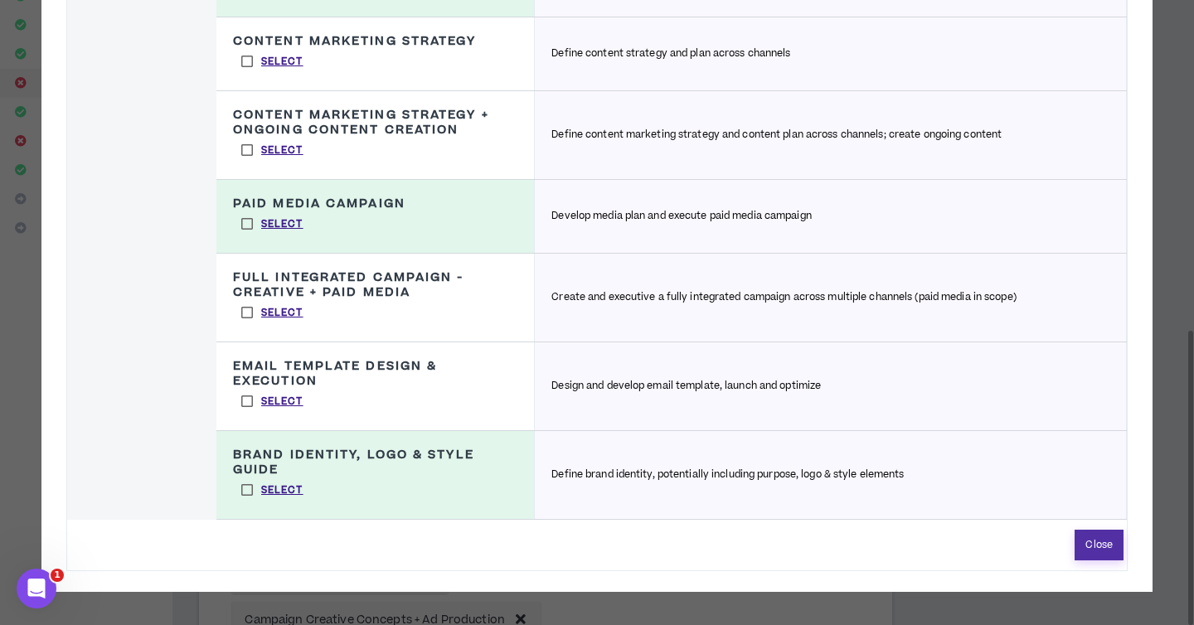
click at [1095, 553] on button "Close" at bounding box center [1099, 545] width 49 height 31
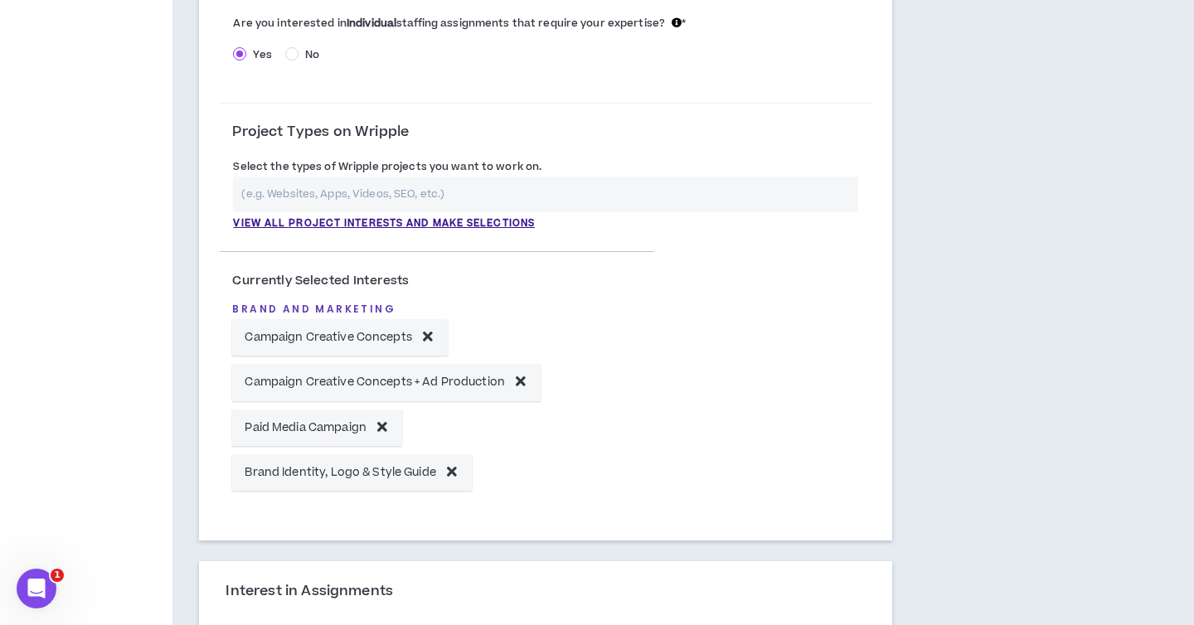
scroll to position [459, 0]
click at [349, 303] on h4 "Brand and Marketing" at bounding box center [437, 309] width 410 height 12
click at [342, 314] on h4 "Brand and Marketing" at bounding box center [437, 309] width 410 height 12
click at [428, 230] on div "Select the types of Wripple projects you want to work on. View all project inte…" at bounding box center [546, 198] width 652 height 90
click at [425, 223] on p "View all project interests and make selections" at bounding box center [384, 223] width 302 height 15
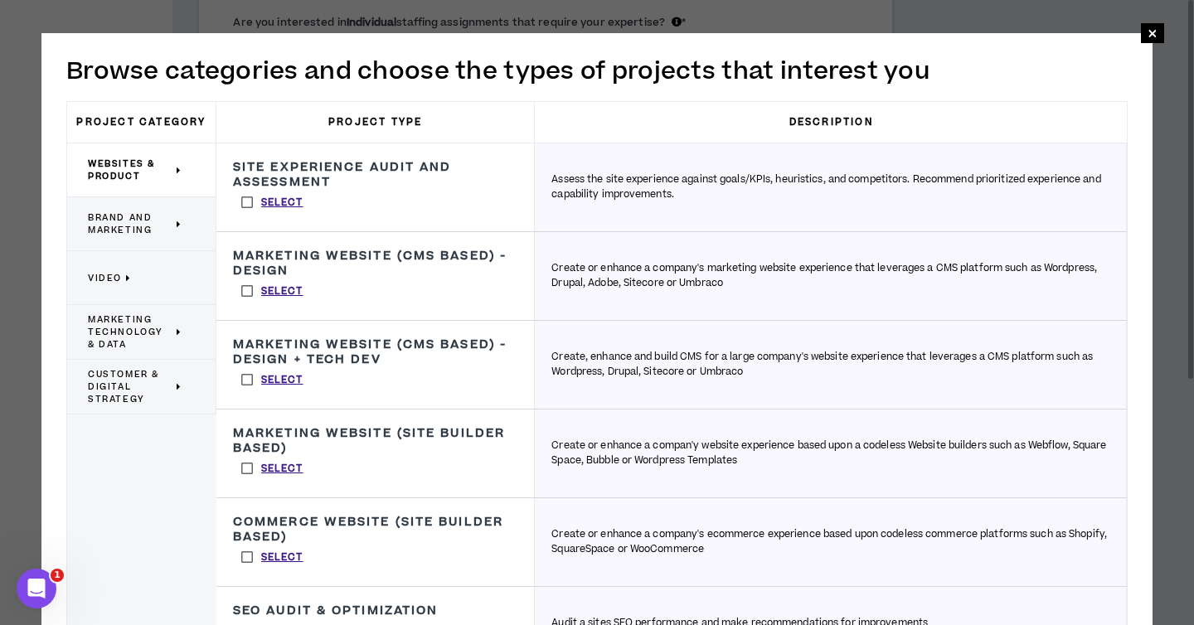
click at [143, 192] on div "Websites & Product" at bounding box center [141, 170] width 149 height 54
click at [121, 234] on span "Brand and Marketing" at bounding box center [130, 223] width 85 height 25
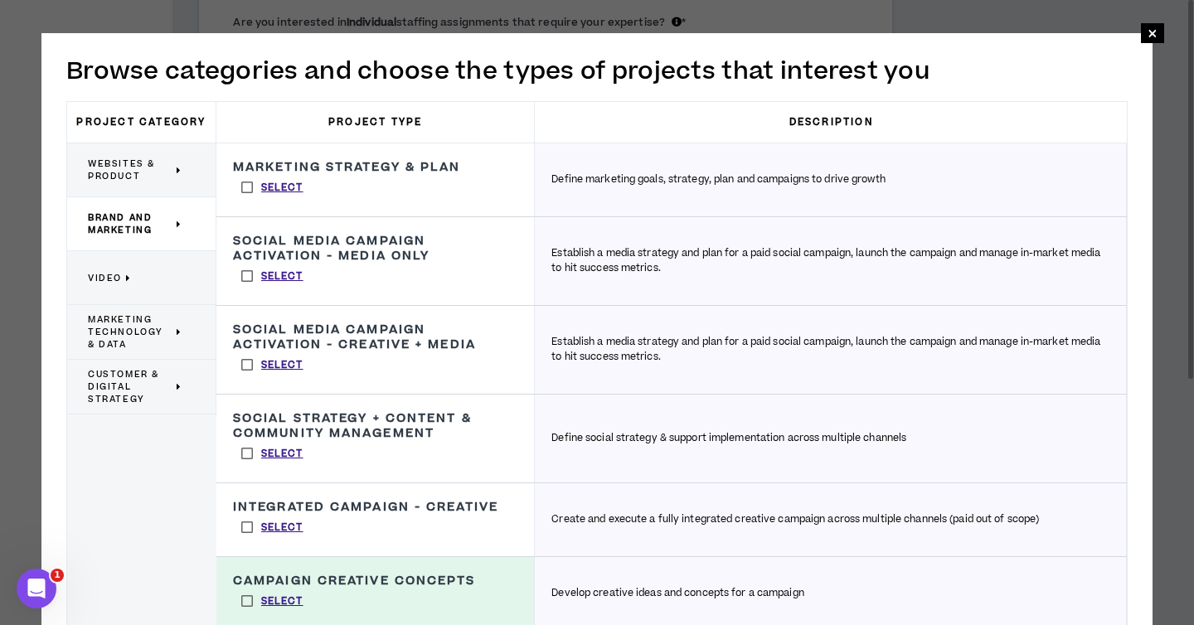
click at [115, 269] on p "Video" at bounding box center [135, 278] width 95 height 36
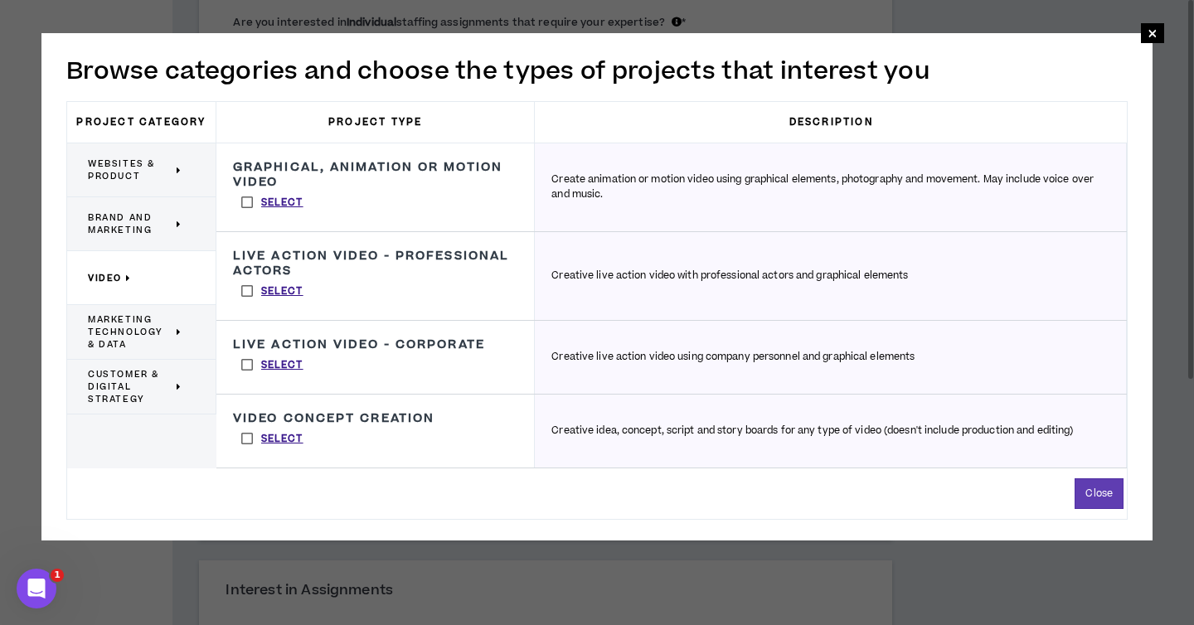
click at [119, 327] on span "Marketing Technology & Data" at bounding box center [130, 331] width 85 height 37
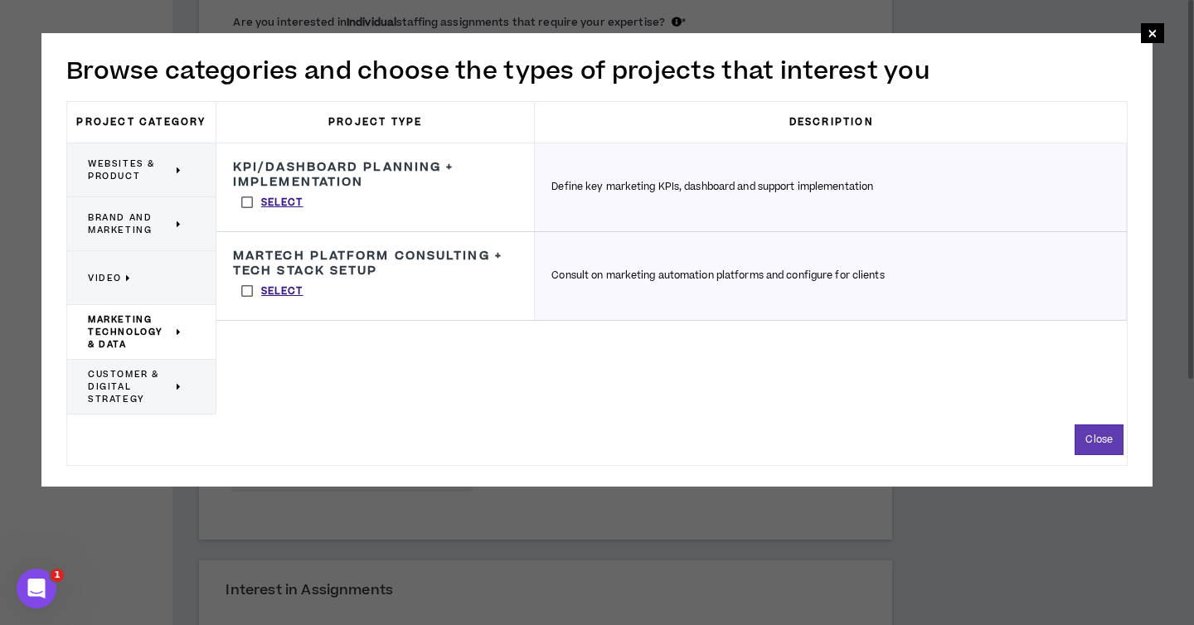
click at [105, 377] on span "Customer & Digital Strategy" at bounding box center [130, 386] width 85 height 37
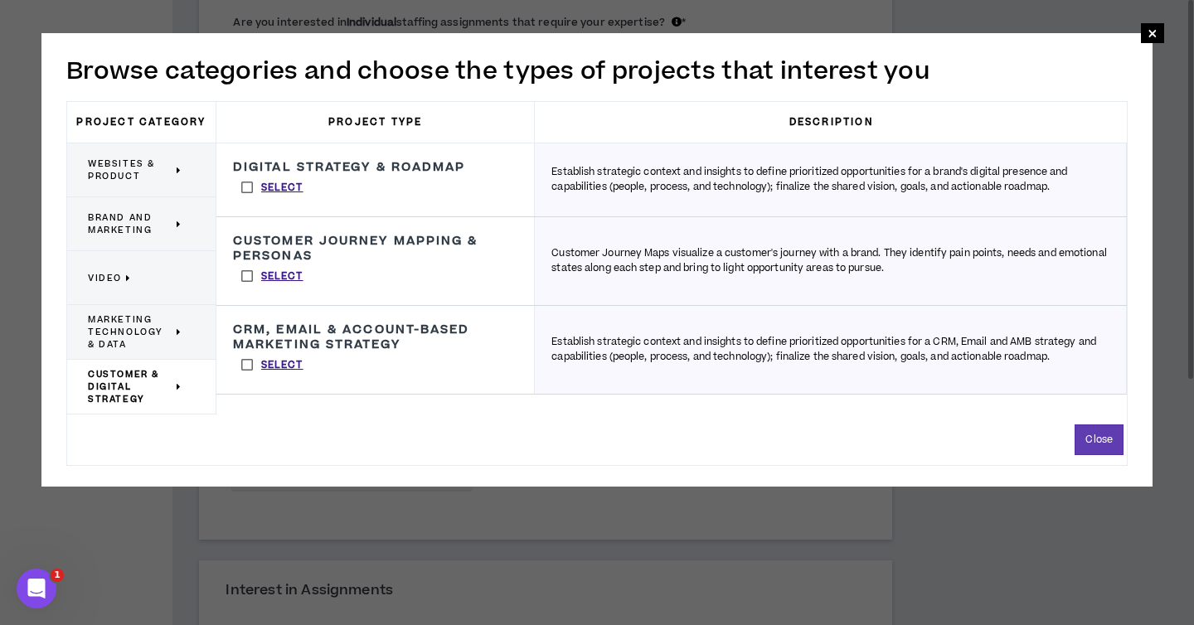
click at [126, 281] on icon at bounding box center [129, 278] width 6 height 12
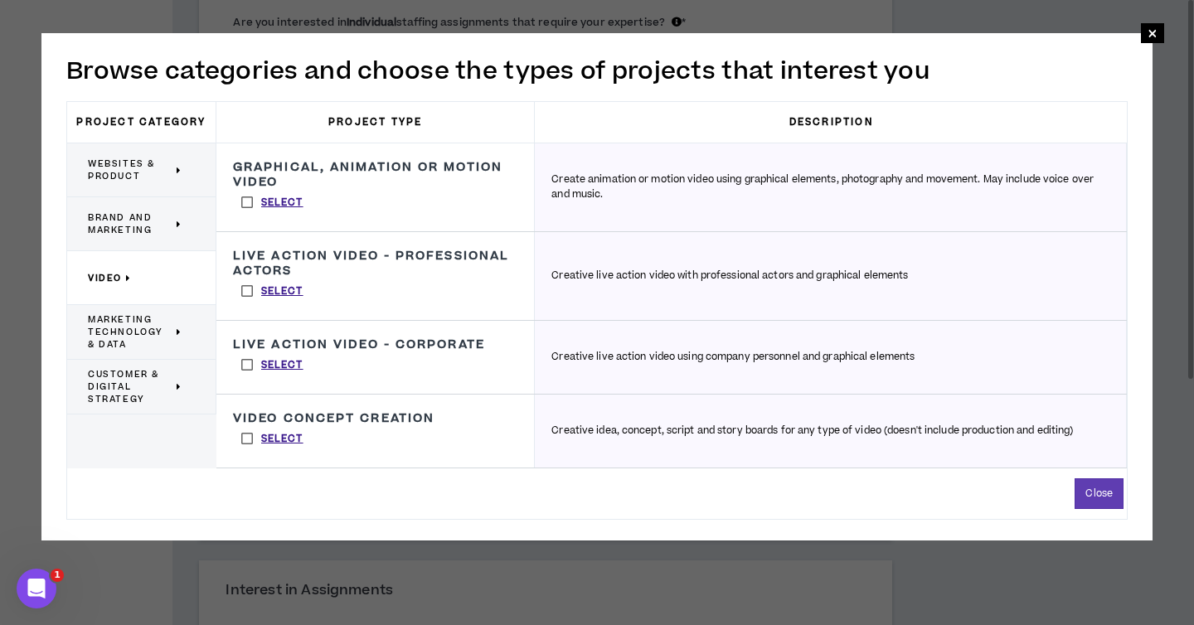
click at [115, 320] on span "Marketing Technology & Data" at bounding box center [130, 331] width 85 height 37
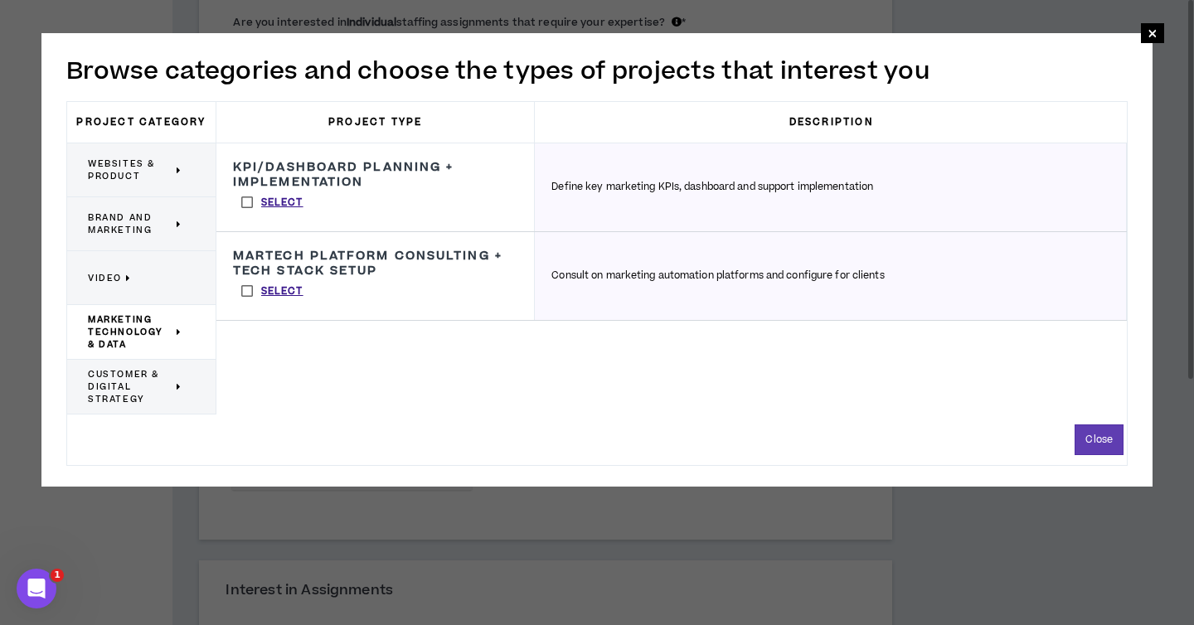
click at [123, 270] on p "Video" at bounding box center [135, 278] width 95 height 36
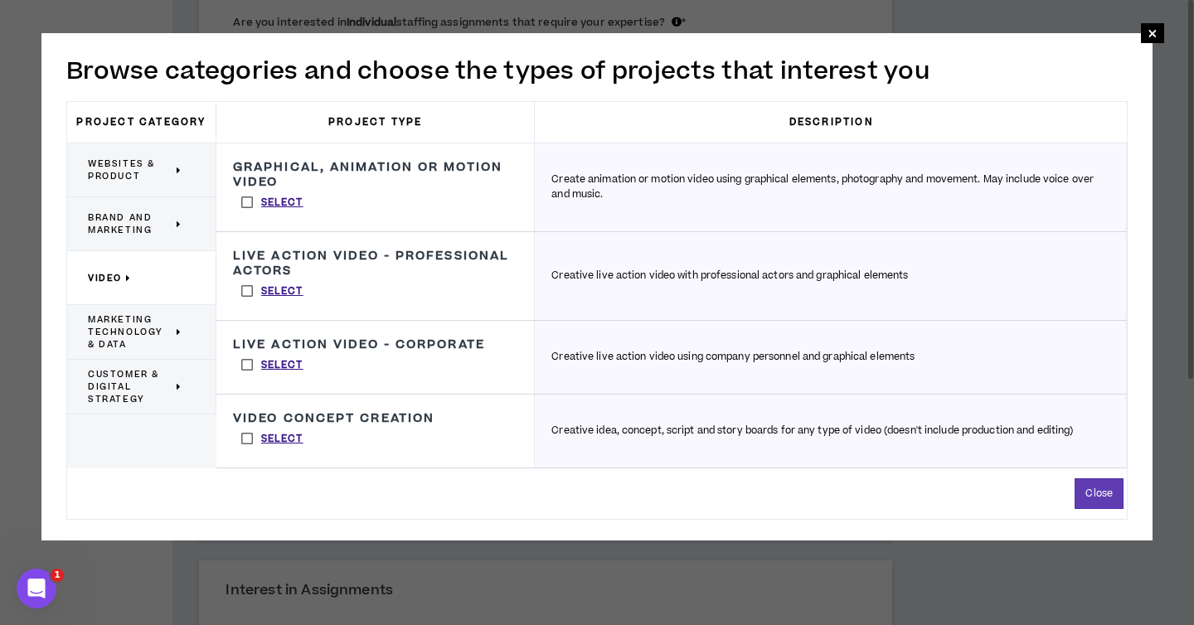
click at [113, 228] on span "Brand and Marketing" at bounding box center [130, 223] width 85 height 25
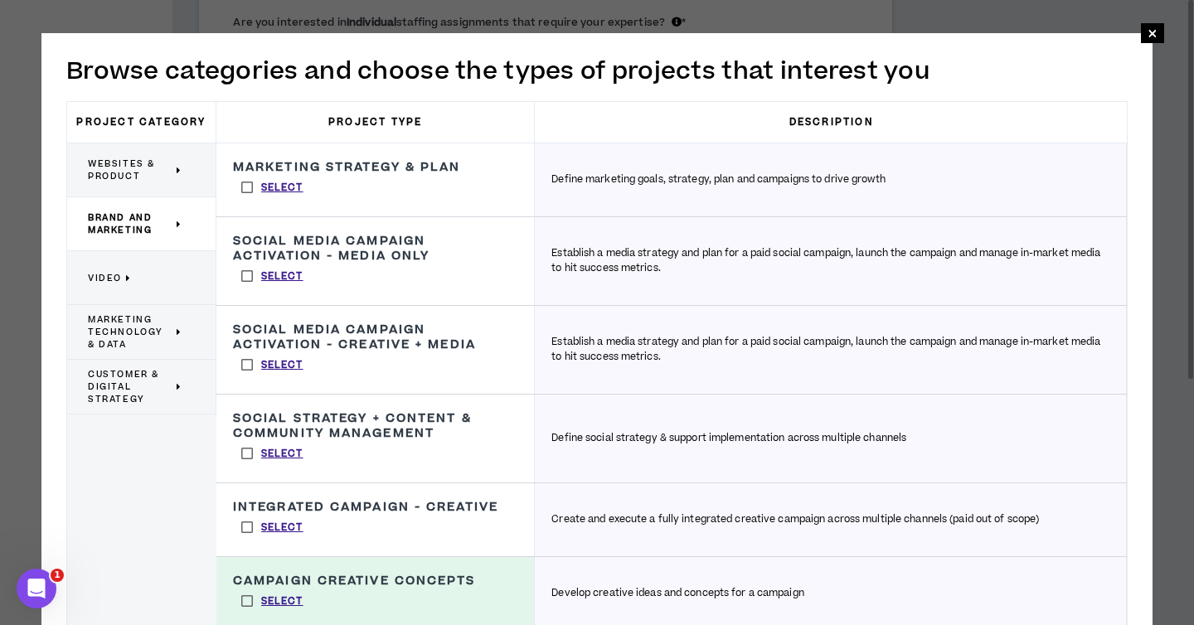
click at [113, 182] on span "Websites & Product" at bounding box center [130, 170] width 85 height 25
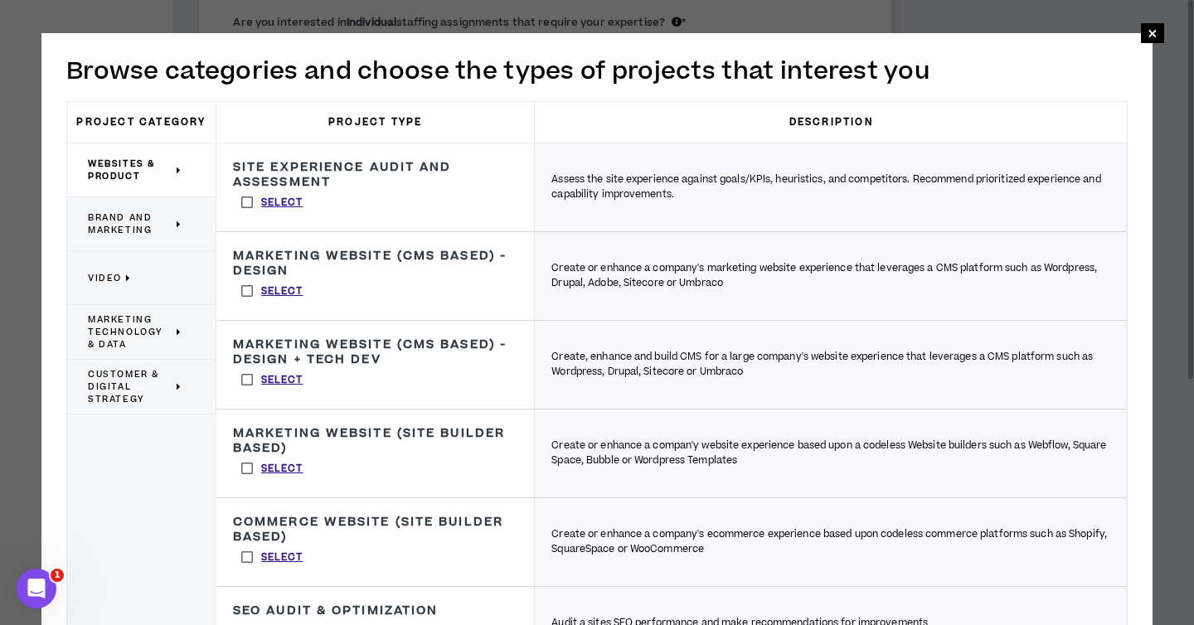
click at [131, 348] on span "Marketing Technology & Data" at bounding box center [130, 331] width 85 height 37
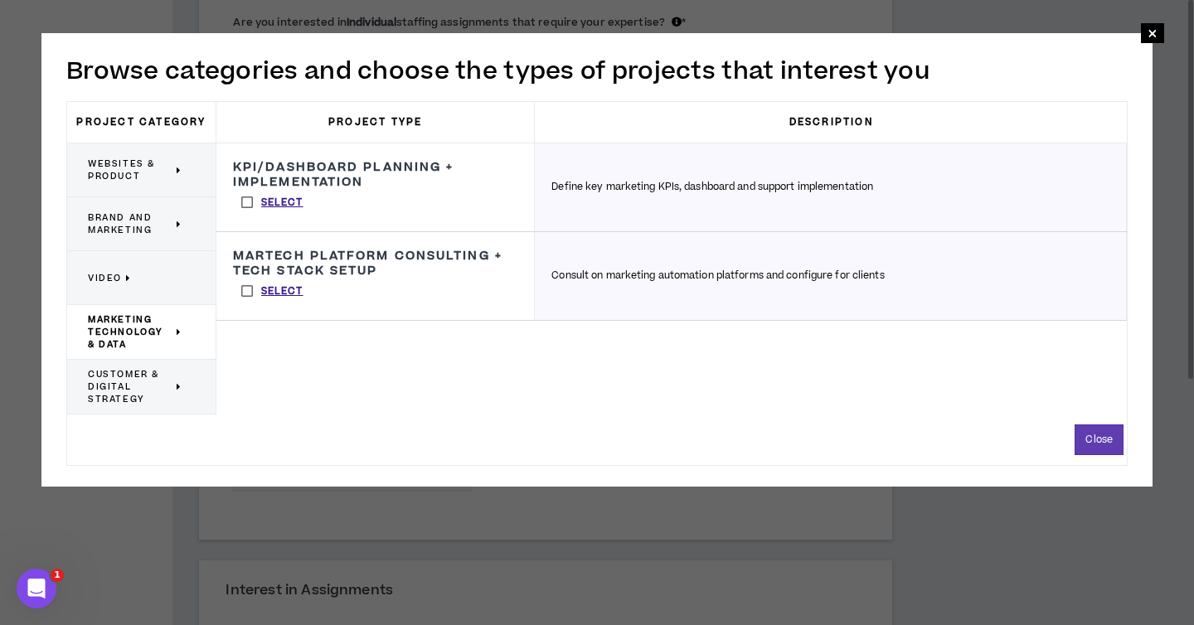
click at [143, 387] on span "Customer & Digital Strategy" at bounding box center [130, 386] width 85 height 37
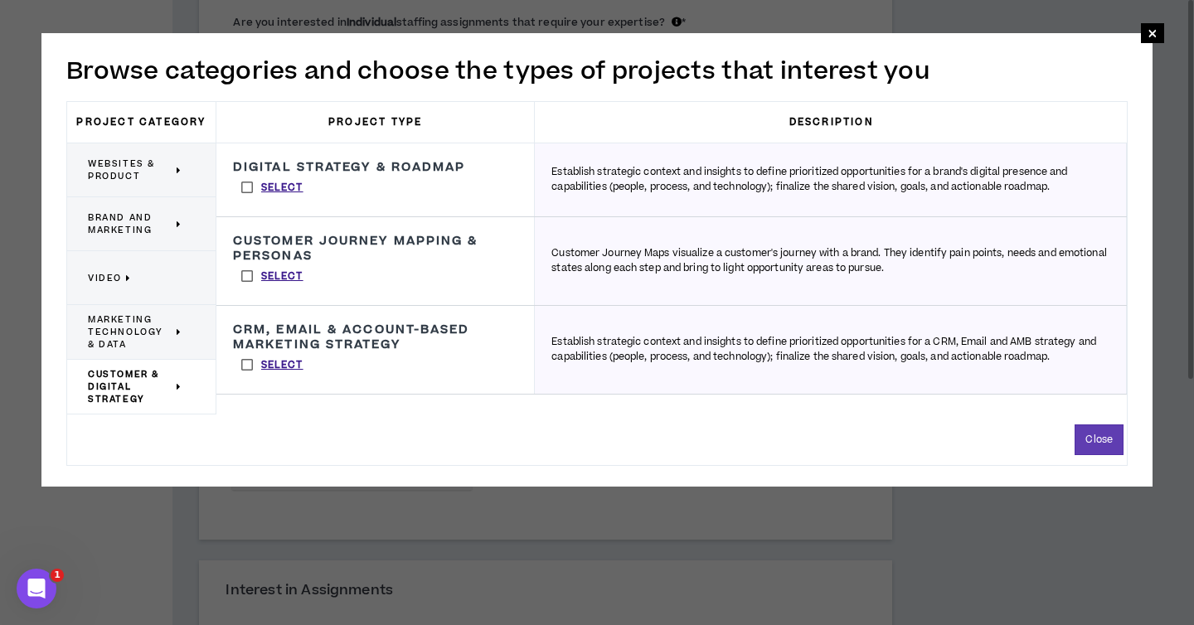
click at [72, 308] on div "Marketing Technology & Data" at bounding box center [141, 332] width 149 height 55
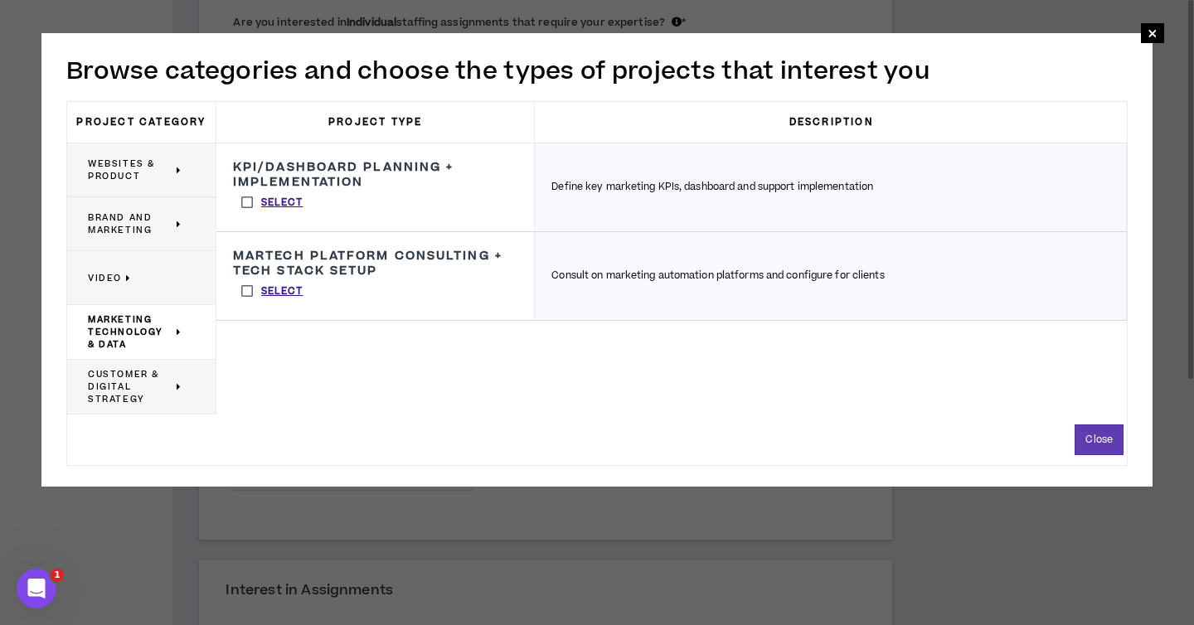
click at [159, 379] on span "Customer & Digital Strategy" at bounding box center [130, 386] width 85 height 37
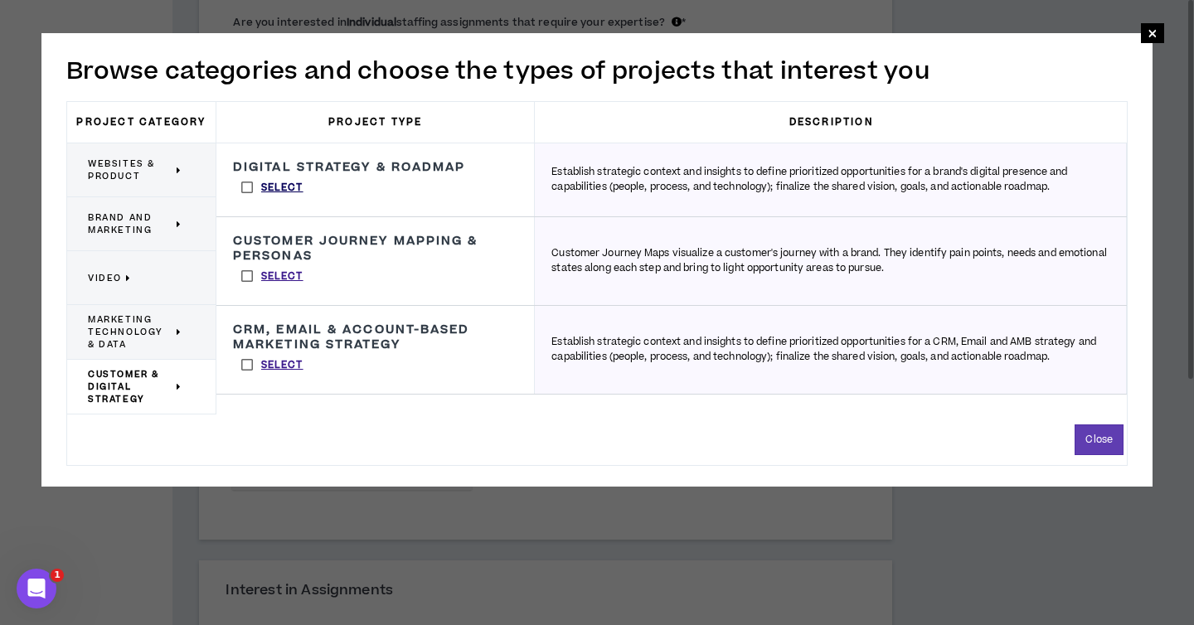
click at [295, 190] on p "Select" at bounding box center [282, 188] width 42 height 15
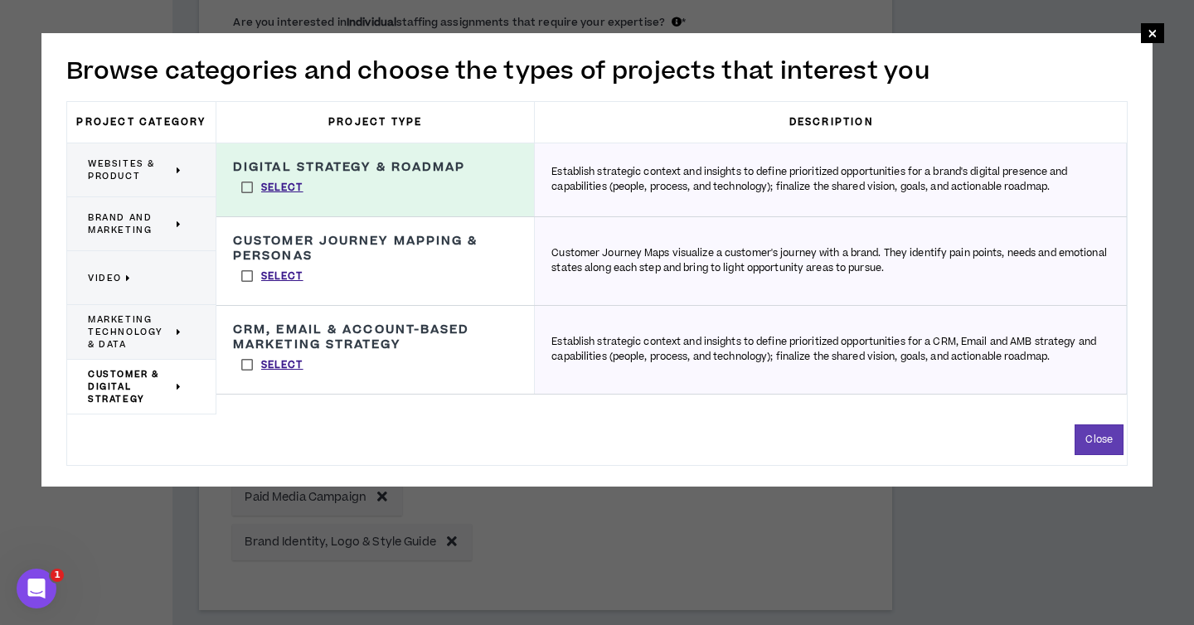
click at [129, 327] on span "Marketing Technology & Data" at bounding box center [130, 331] width 85 height 37
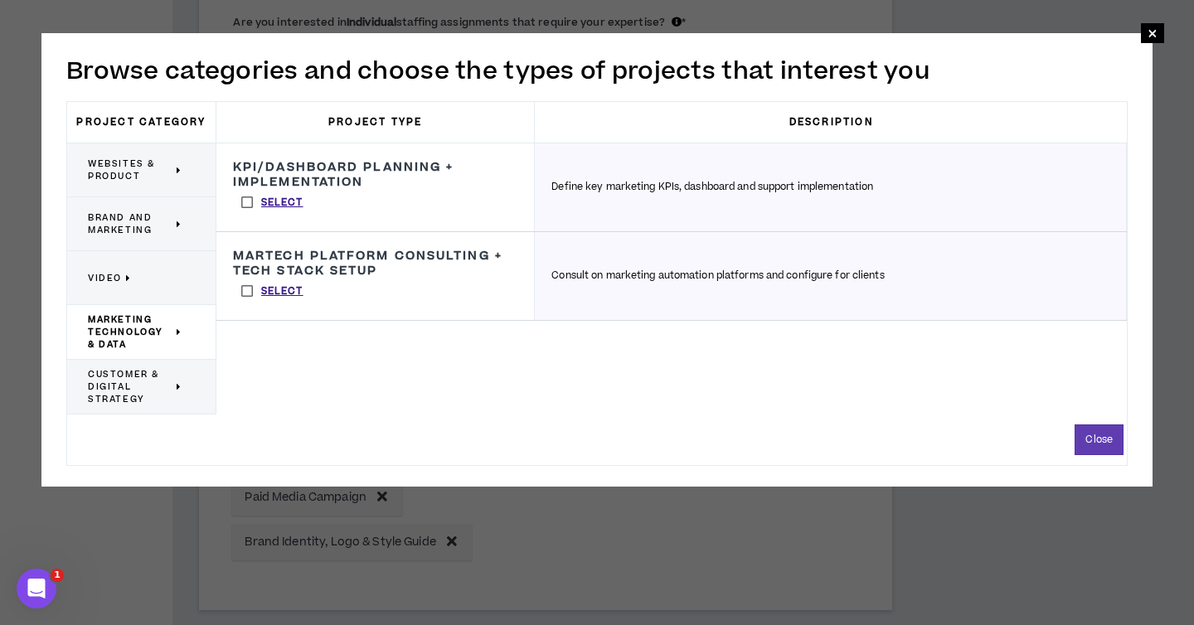
click at [104, 286] on p "Video" at bounding box center [135, 278] width 95 height 36
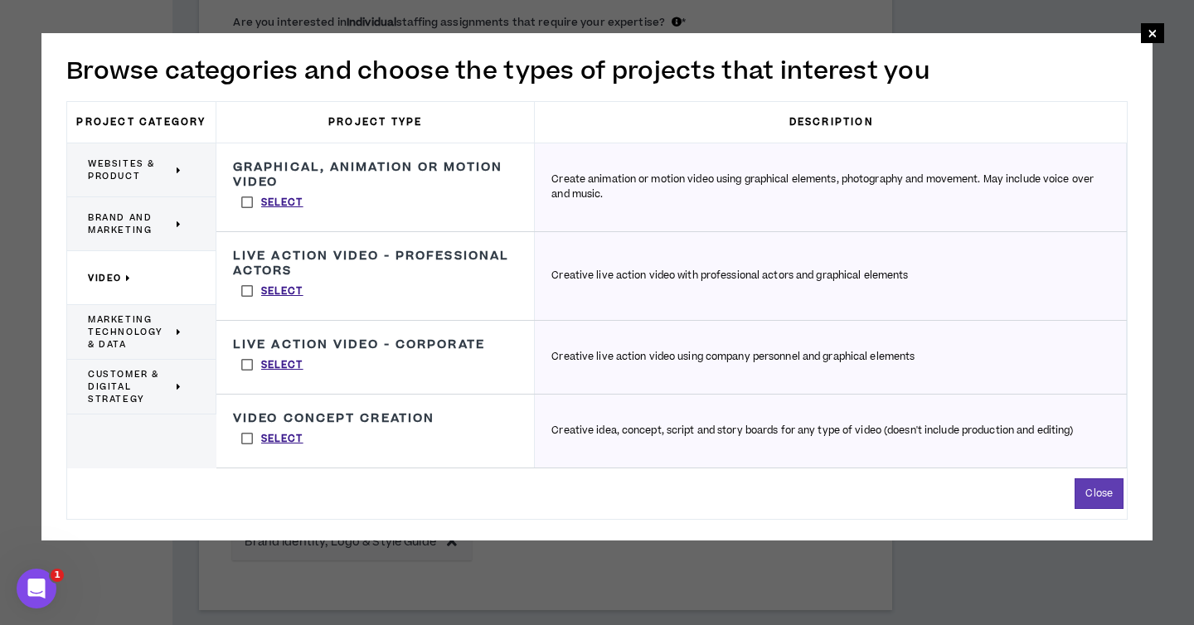
click at [103, 207] on p "Brand and Marketing" at bounding box center [135, 224] width 95 height 36
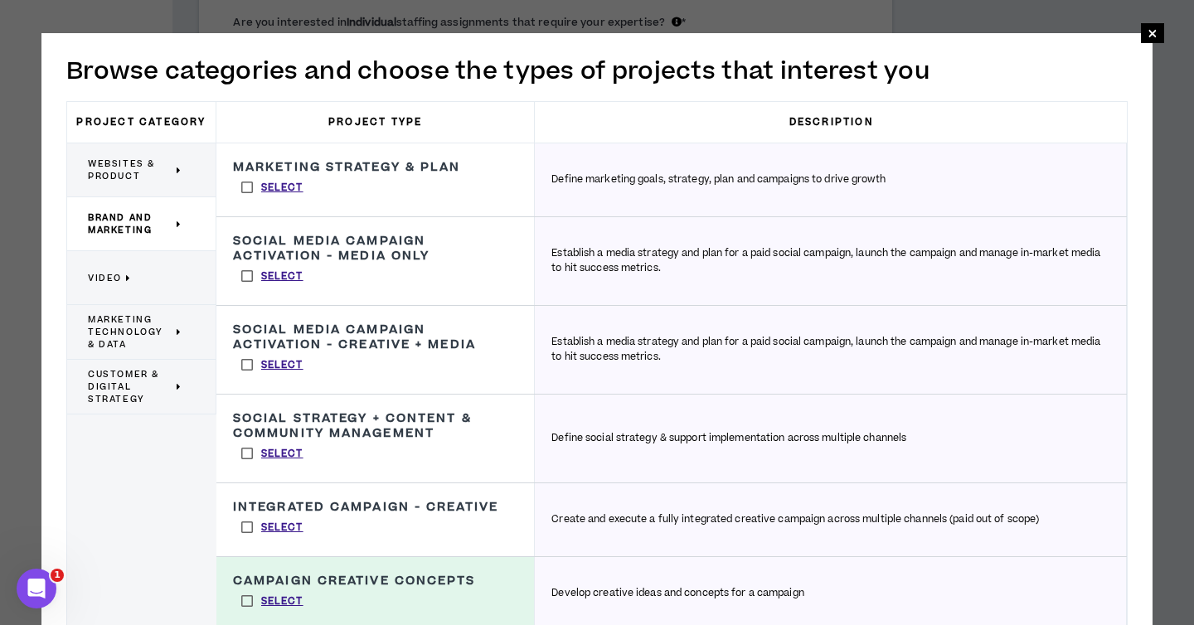
click at [255, 367] on label "Select" at bounding box center [272, 364] width 79 height 25
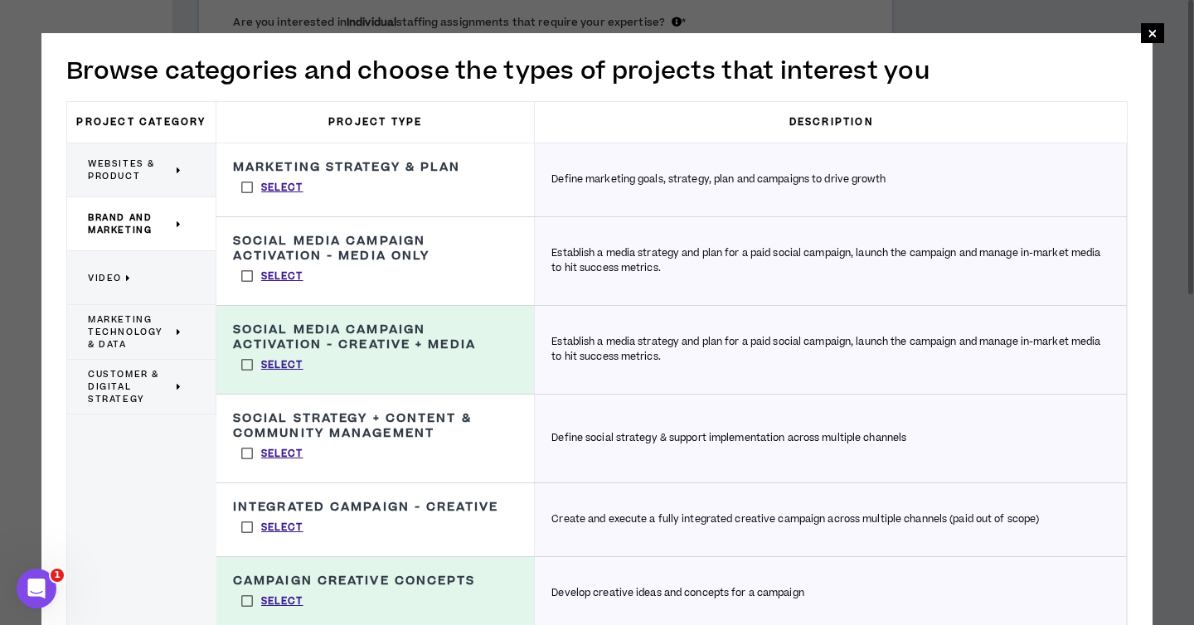
click at [248, 274] on label "Select" at bounding box center [272, 276] width 79 height 25
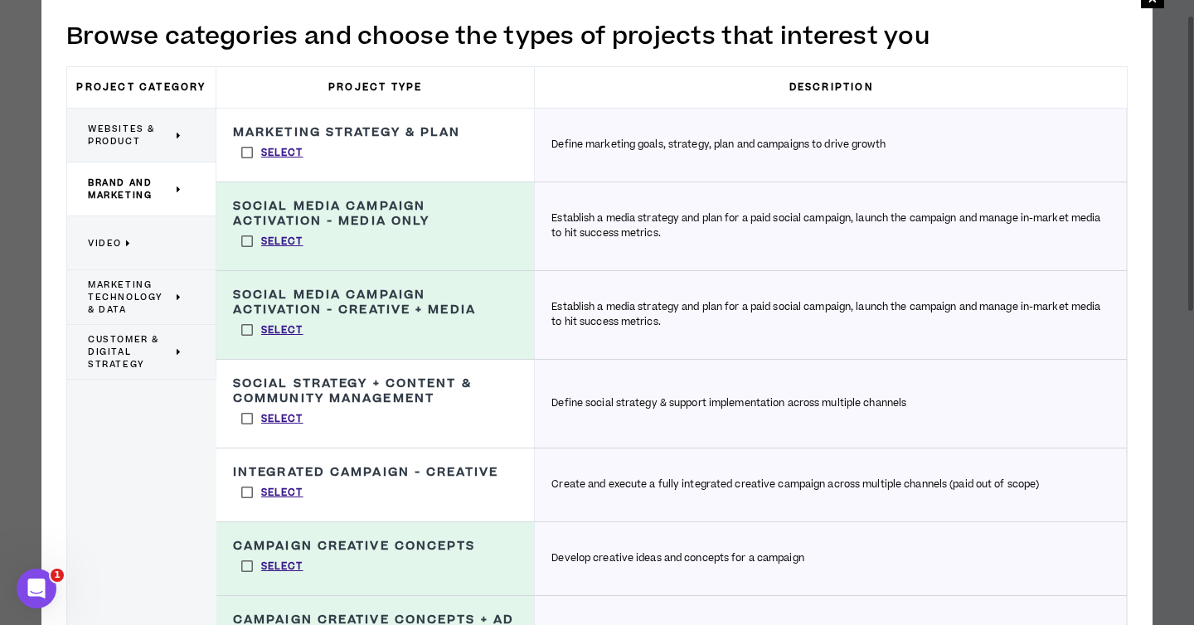
click at [322, 446] on div "Social Strategy + Content & Community Management Define social strategy & suppo…" at bounding box center [375, 404] width 318 height 88
click at [330, 425] on div "Social Strategy + Content & Community Management Define social strategy & suppo…" at bounding box center [375, 404] width 318 height 88
click at [288, 413] on p "Select" at bounding box center [282, 419] width 42 height 15
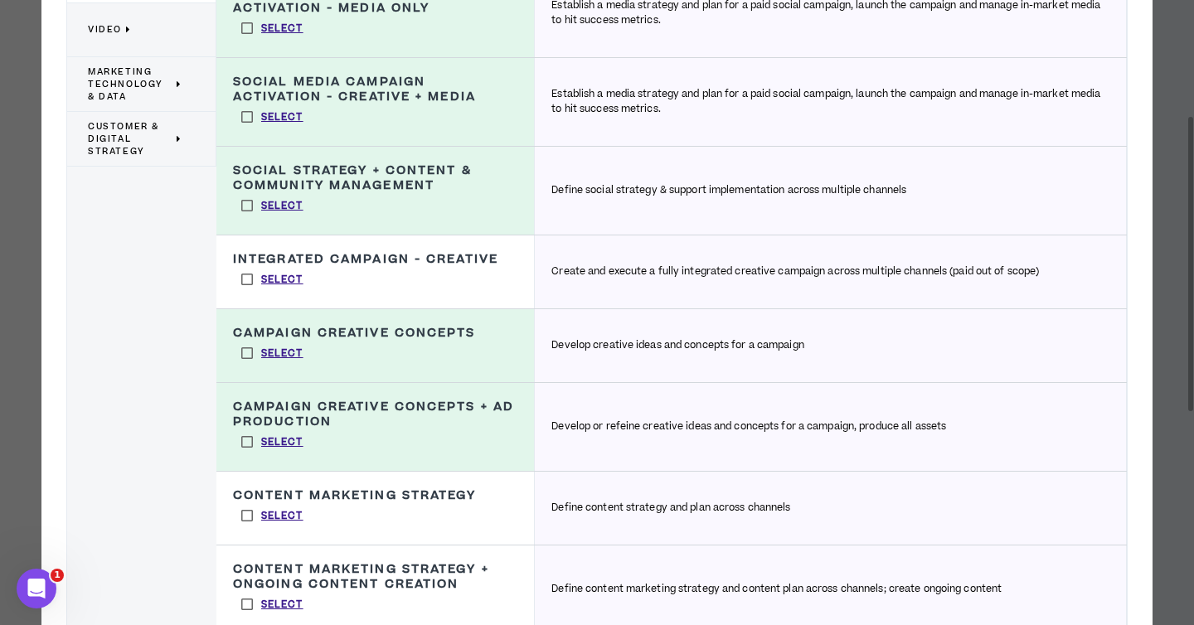
click at [299, 525] on label "Select" at bounding box center [272, 515] width 79 height 25
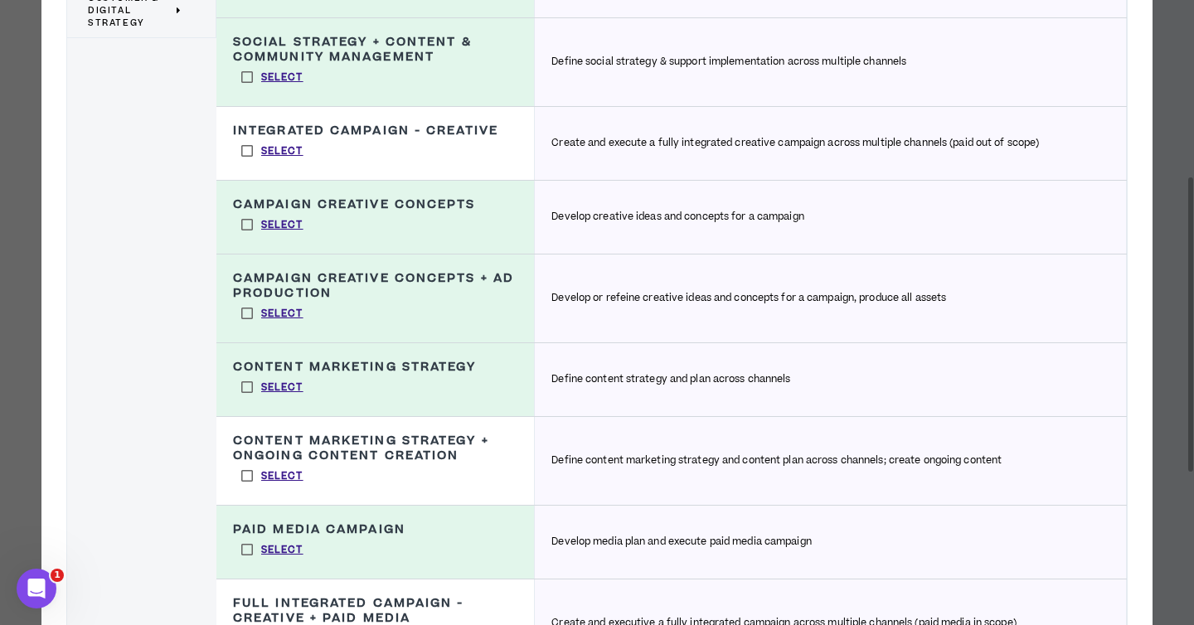
click at [307, 475] on label "Select" at bounding box center [272, 476] width 79 height 25
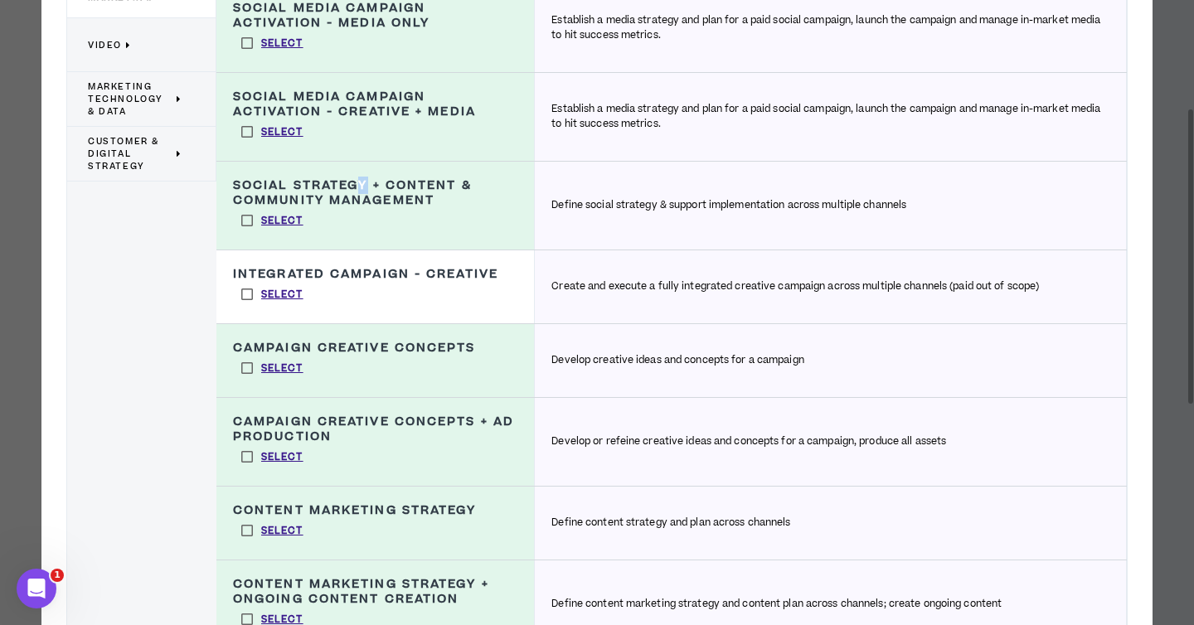
click at [364, 193] on h3 "Social Strategy + Content & Community Management" at bounding box center [375, 193] width 284 height 30
click at [246, 223] on label "Select" at bounding box center [272, 220] width 79 height 25
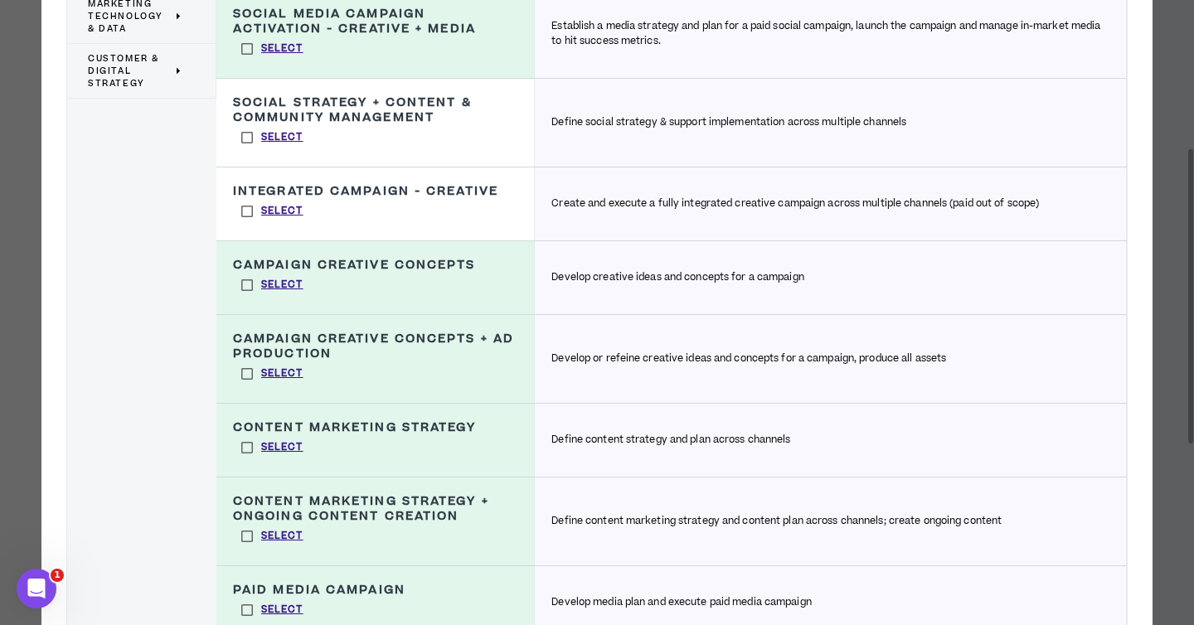
click at [245, 219] on label "Select" at bounding box center [272, 211] width 79 height 25
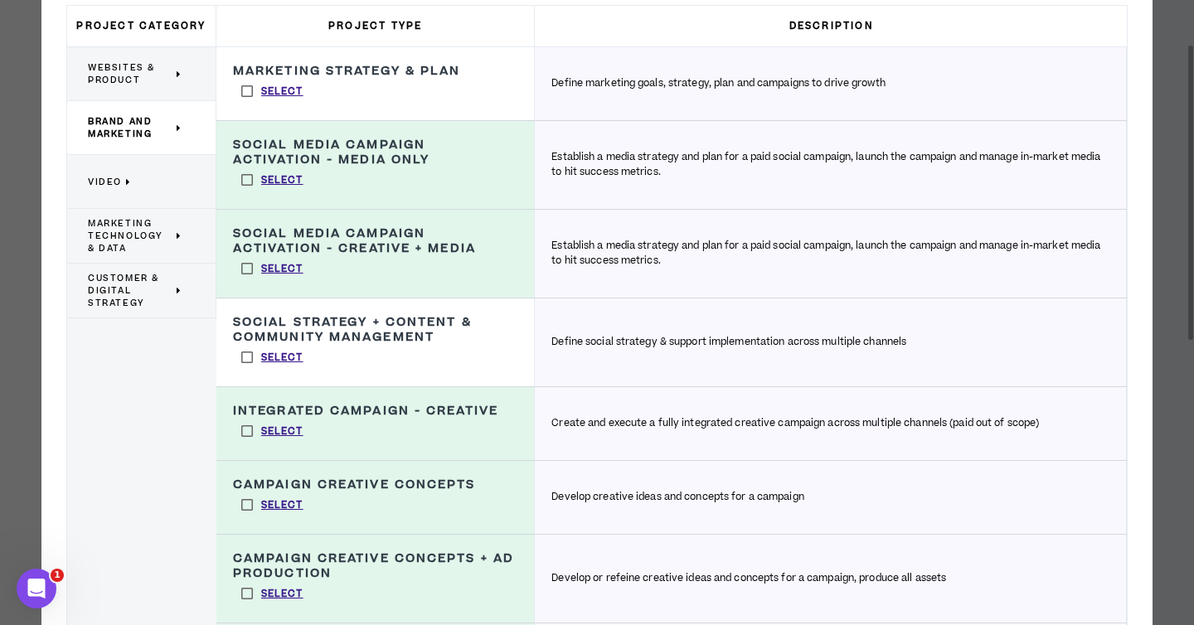
click at [247, 178] on label "Select" at bounding box center [272, 179] width 79 height 25
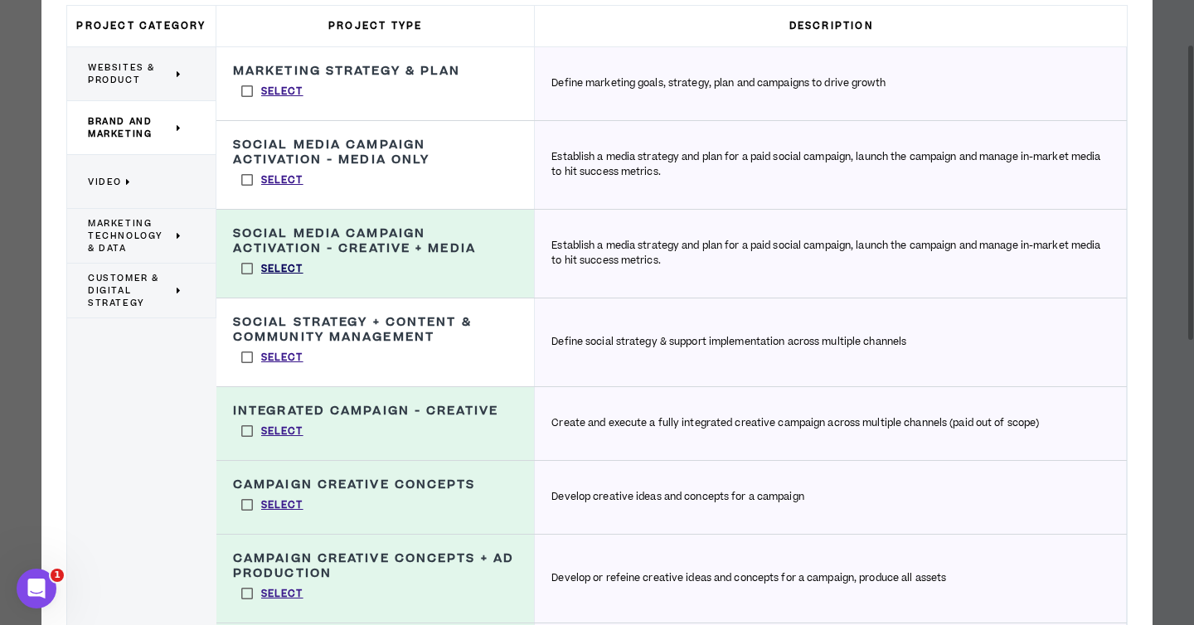
click at [264, 268] on p "Select" at bounding box center [282, 269] width 42 height 15
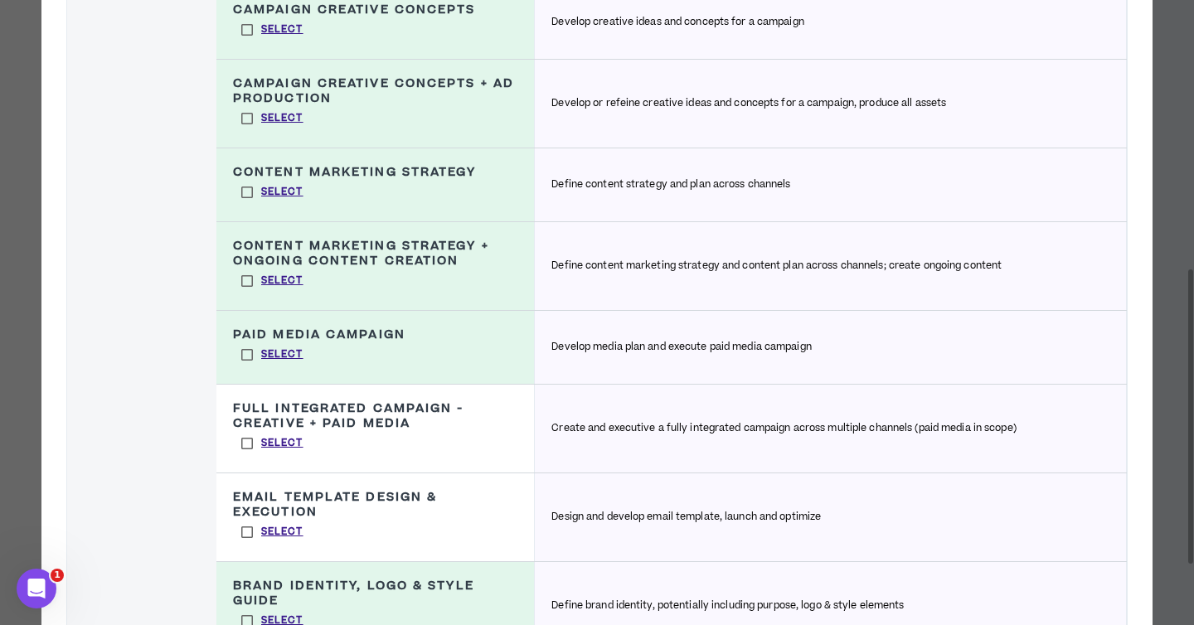
click at [340, 410] on h3 "Full Integrated Campaign - Creative + Paid Media" at bounding box center [375, 416] width 284 height 30
click at [250, 442] on label "Select" at bounding box center [272, 443] width 79 height 25
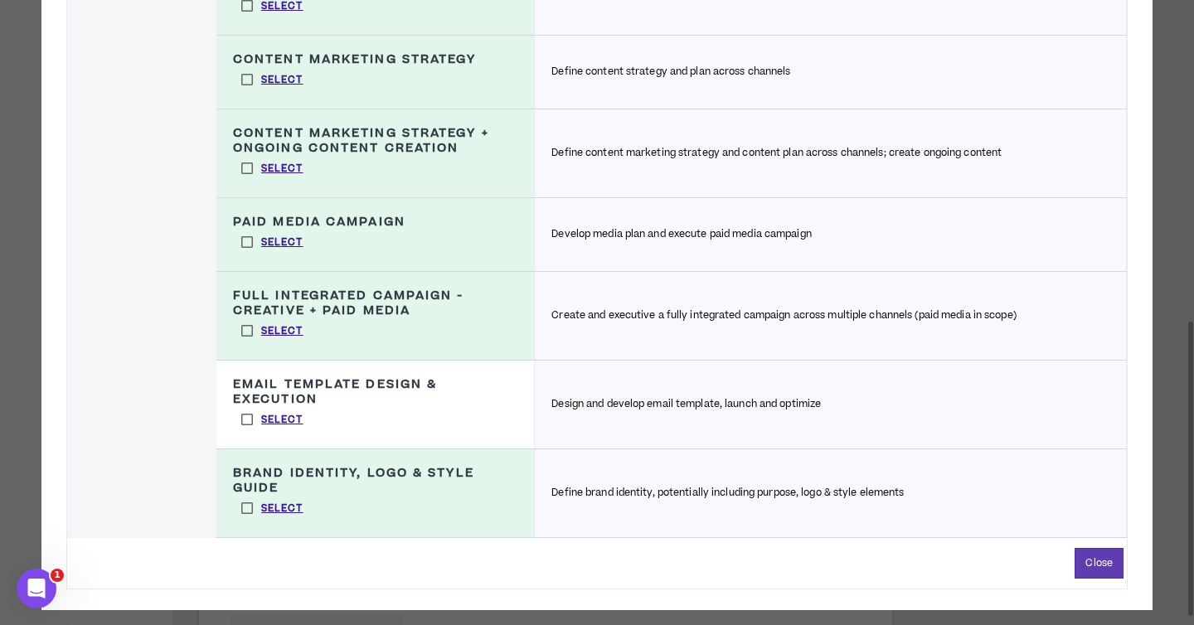
click at [241, 420] on label "Select" at bounding box center [272, 419] width 79 height 25
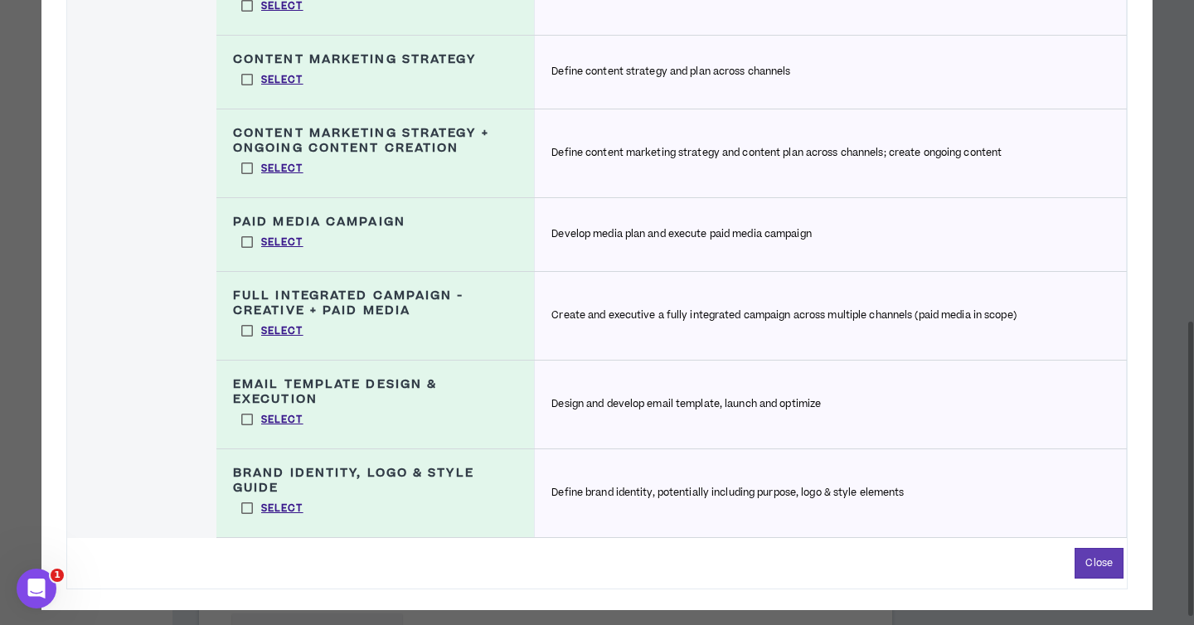
click at [249, 419] on label "Select" at bounding box center [272, 419] width 79 height 25
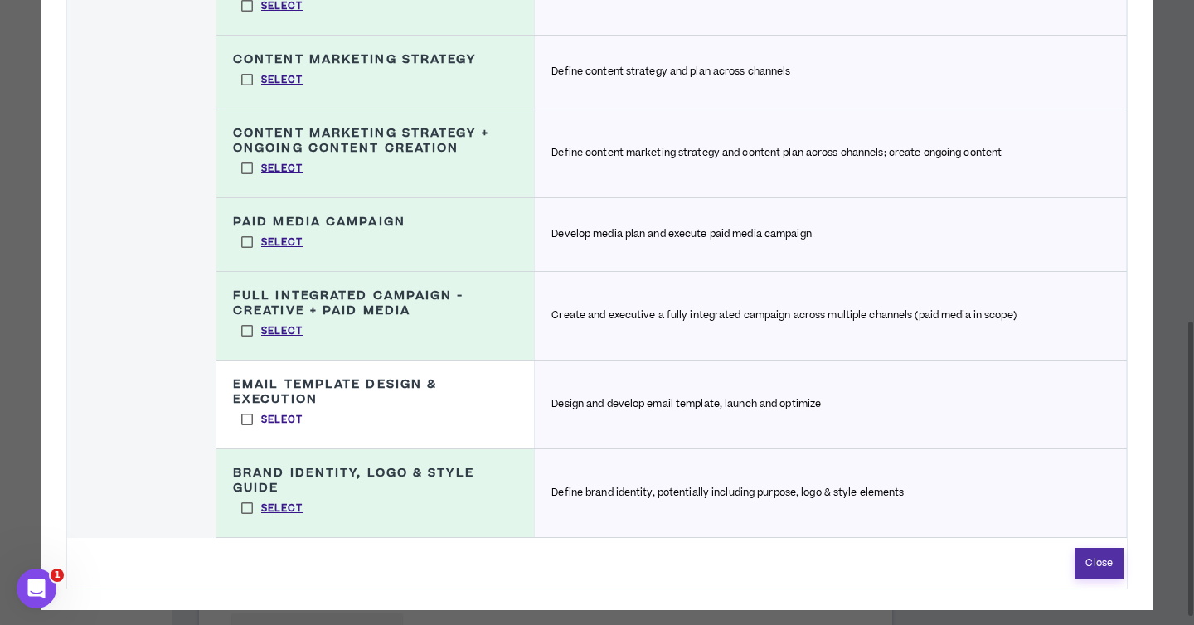
click at [1080, 549] on button "Close" at bounding box center [1099, 563] width 49 height 31
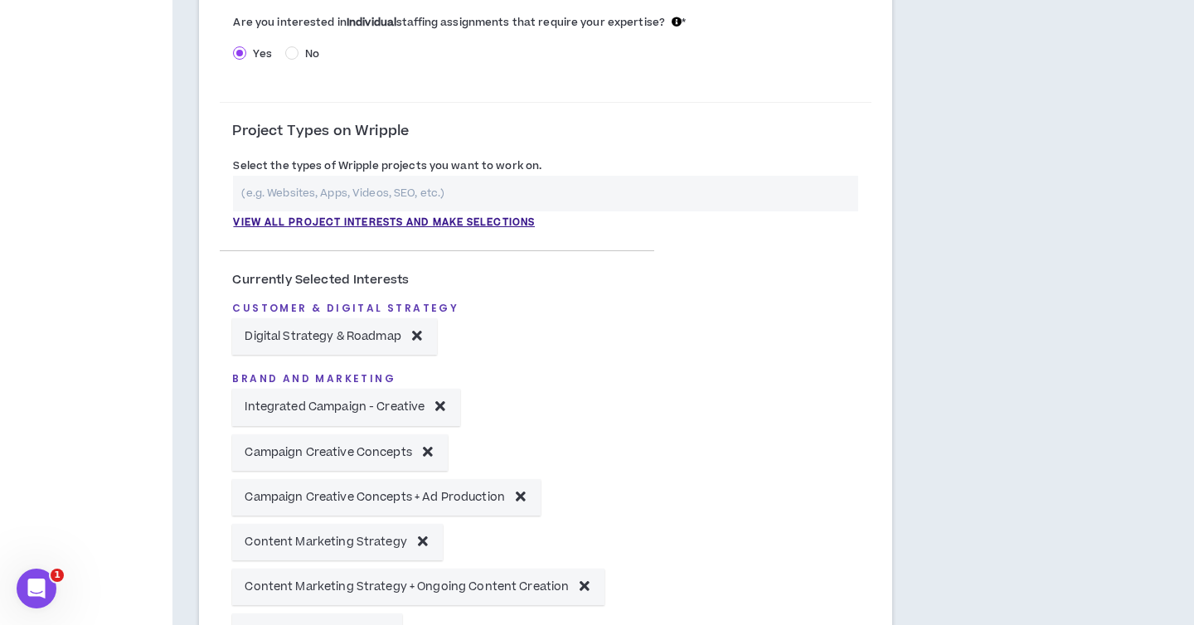
click at [317, 191] on input "text" at bounding box center [545, 194] width 625 height 36
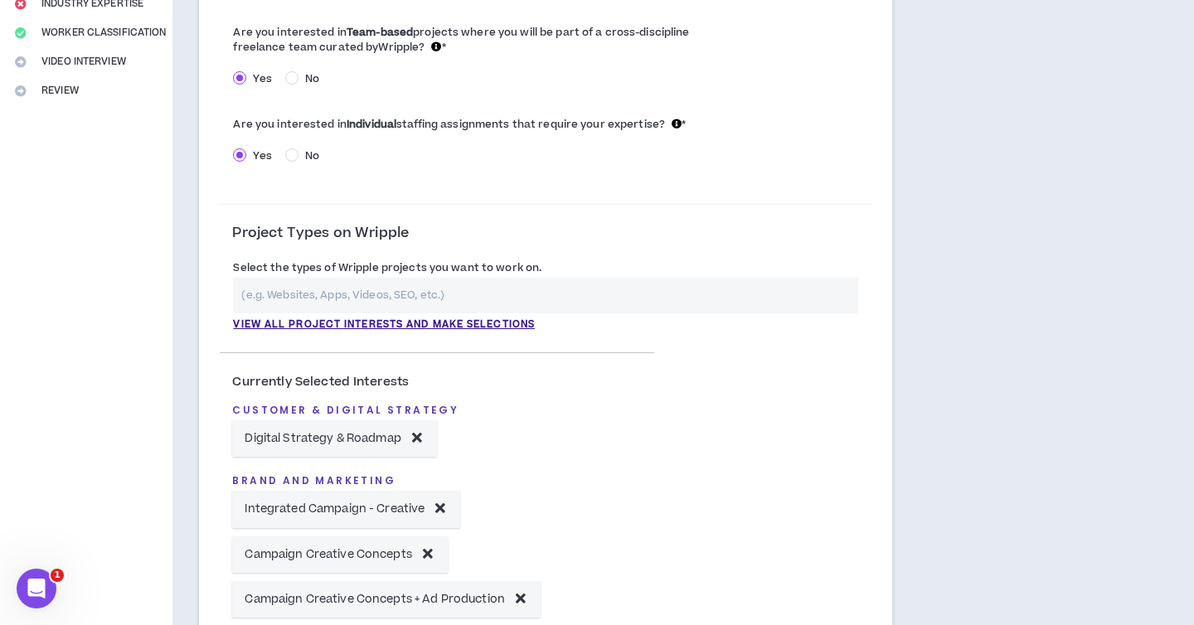
scroll to position [391, 0]
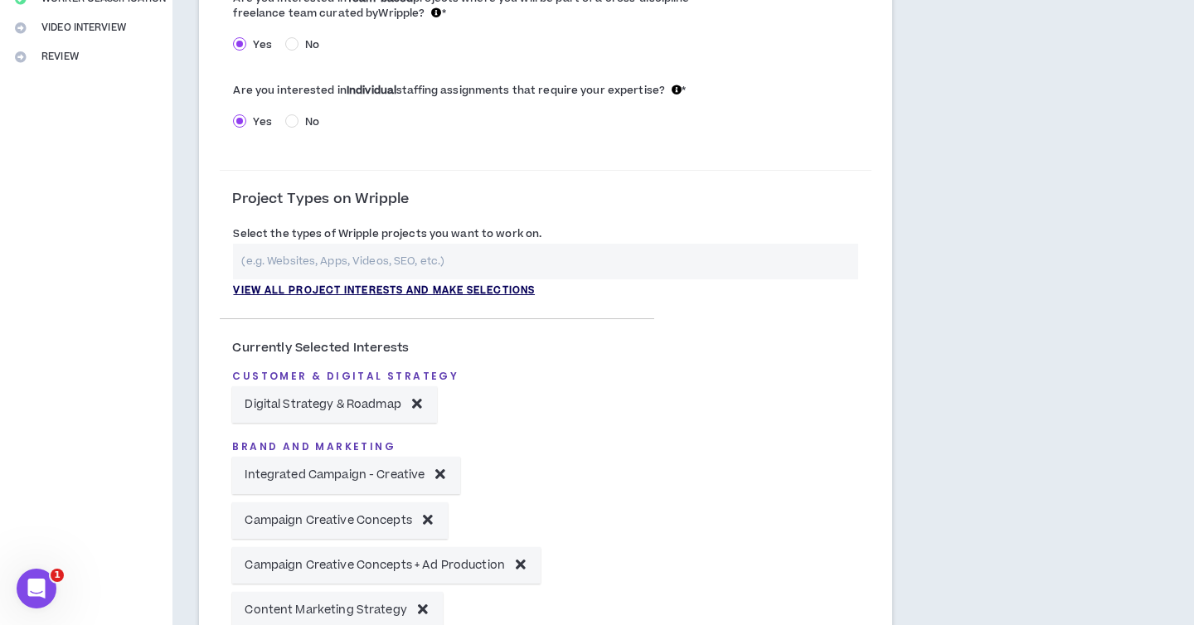
click at [527, 284] on p "View all project interests and make selections" at bounding box center [384, 291] width 302 height 15
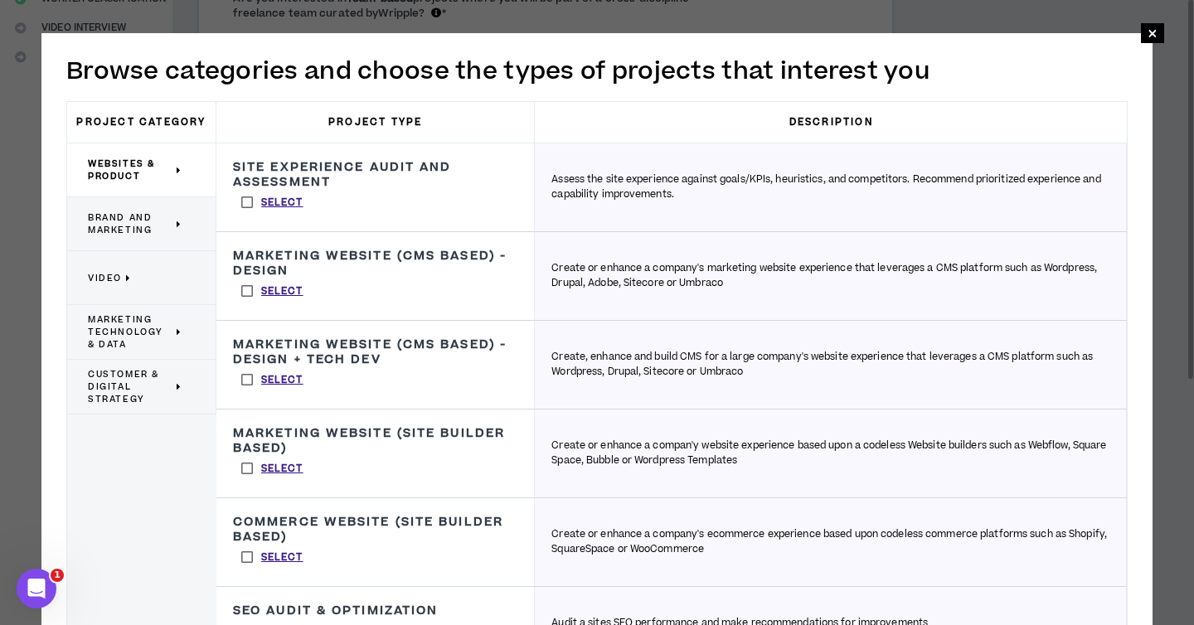
click at [485, 261] on h3 "Marketing Website (CMS Based) - Design" at bounding box center [375, 264] width 284 height 30
click at [1165, 32] on div "**********" at bounding box center [597, 516] width 1194 height 1032
click at [1153, 33] on span "×" at bounding box center [1153, 33] width 10 height 20
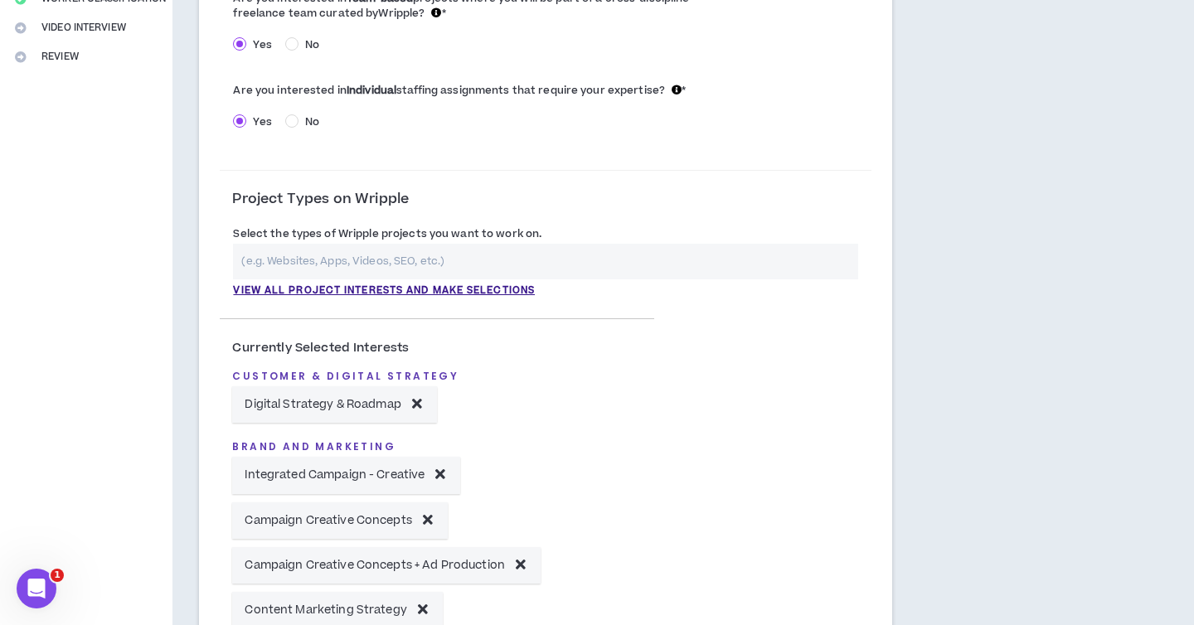
click at [444, 260] on input "text" at bounding box center [545, 262] width 625 height 36
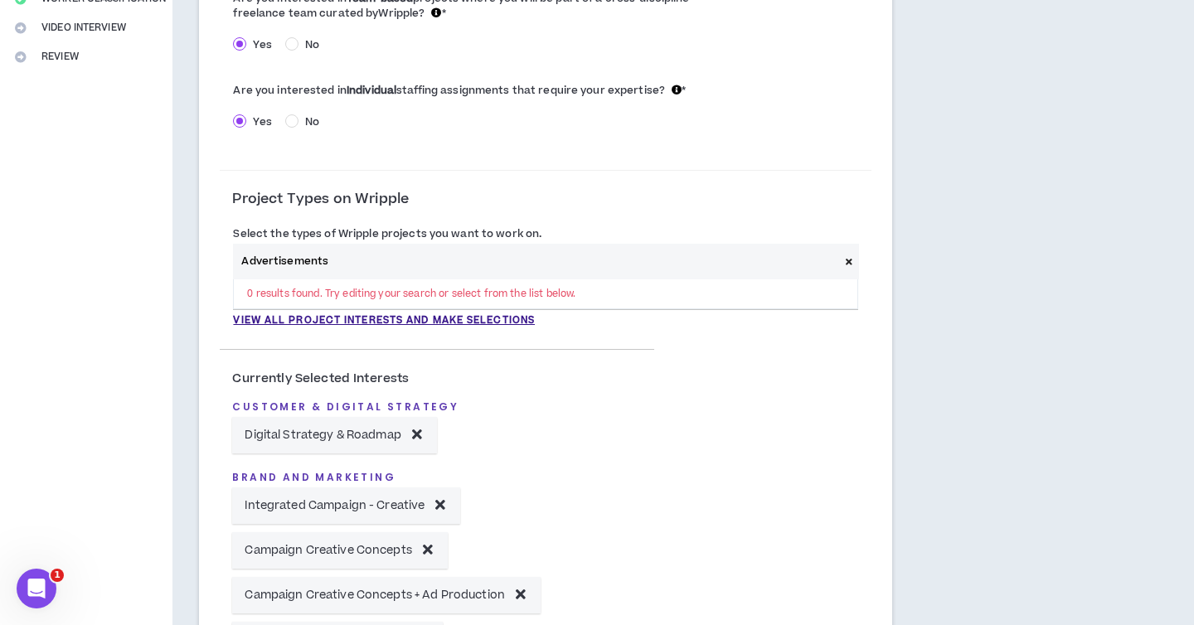
drag, startPoint x: 341, startPoint y: 256, endPoint x: 185, endPoint y: 250, distance: 156.0
click at [185, 250] on div "**********" at bounding box center [545, 598] width 746 height 1828
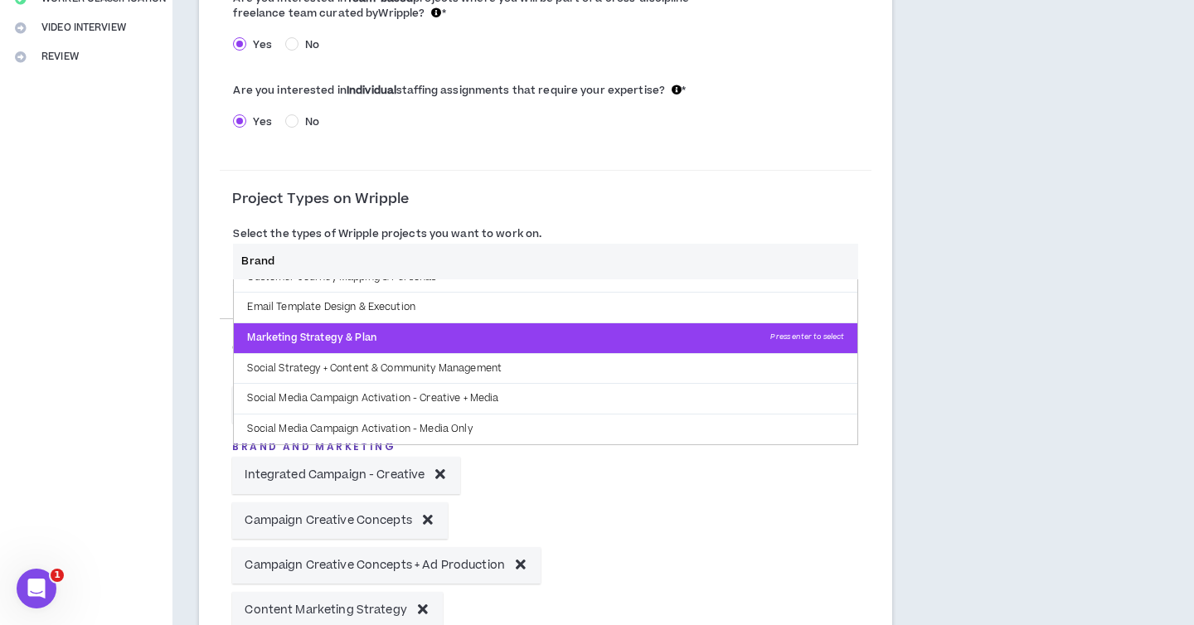
scroll to position [0, 0]
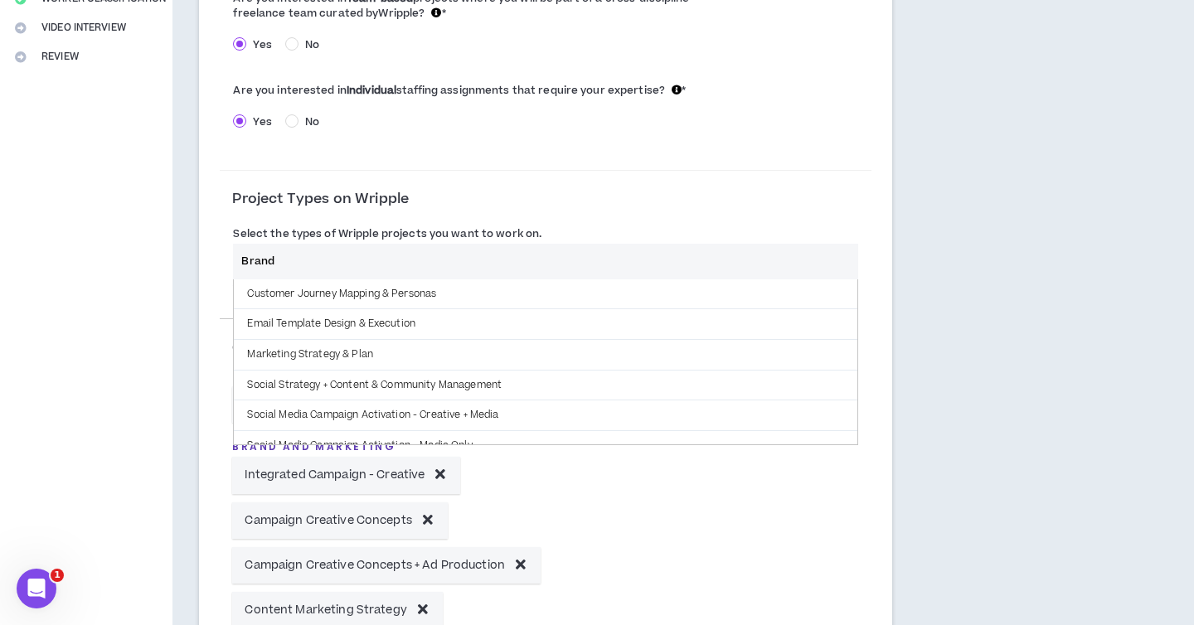
drag, startPoint x: 289, startPoint y: 257, endPoint x: 207, endPoint y: 257, distance: 82.1
click at [207, 257] on div "**********" at bounding box center [545, 335] width 693 height 1045
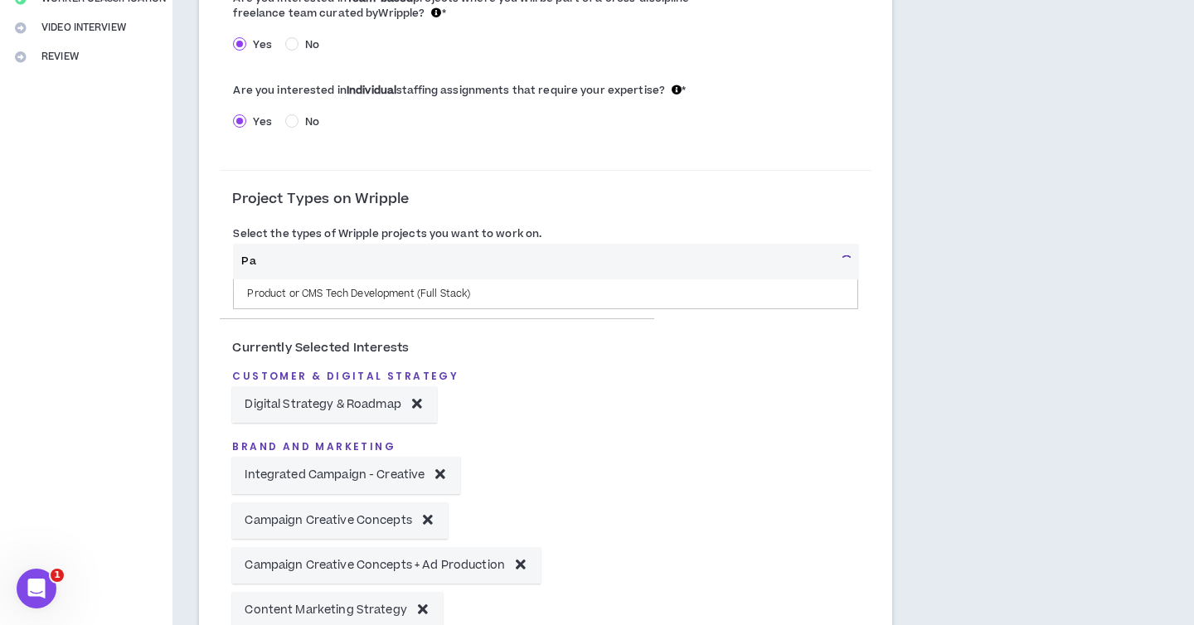
type input "P"
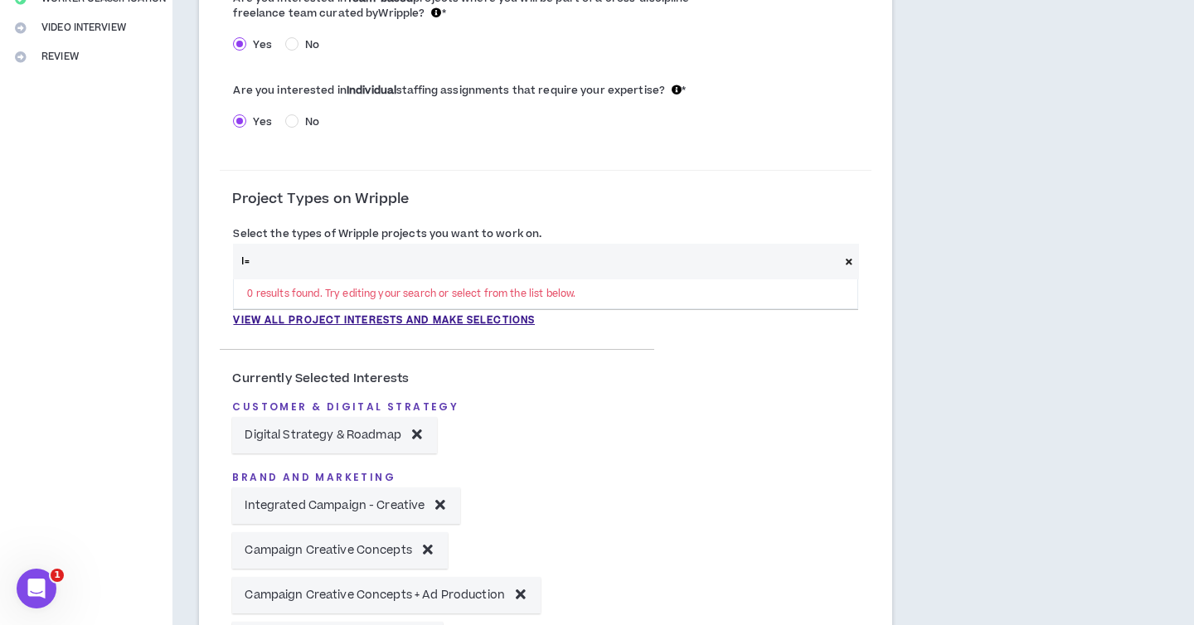
type input "I"
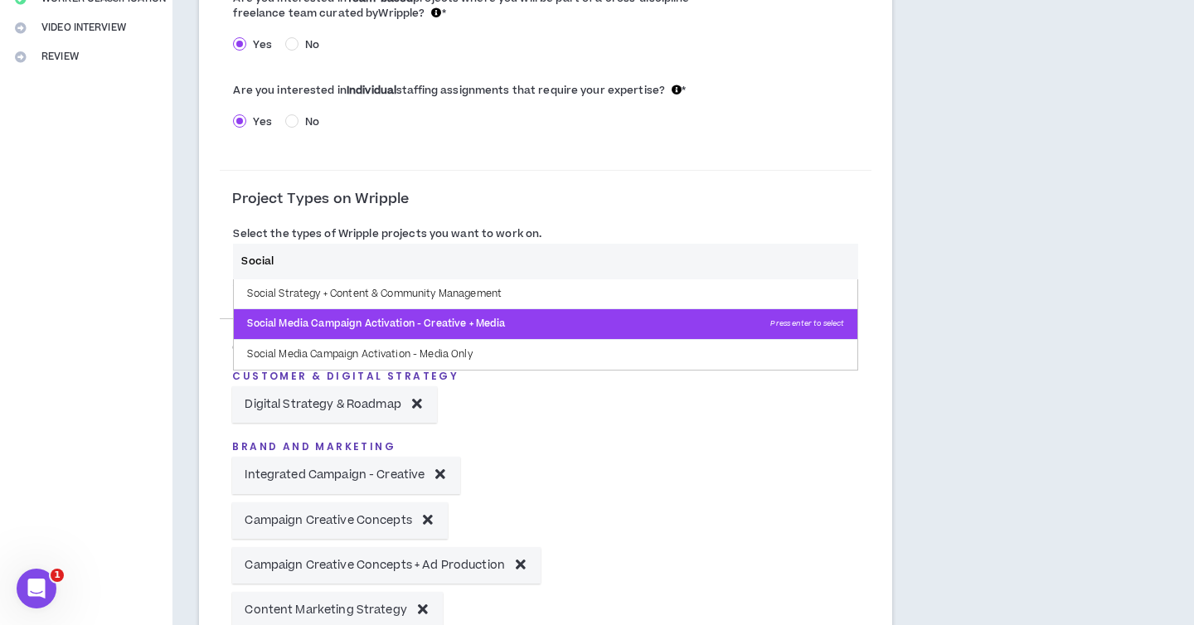
type input "Social"
click at [313, 328] on p "Social Media Campaign Activation - Creative + Media Press enter to select" at bounding box center [546, 324] width 624 height 30
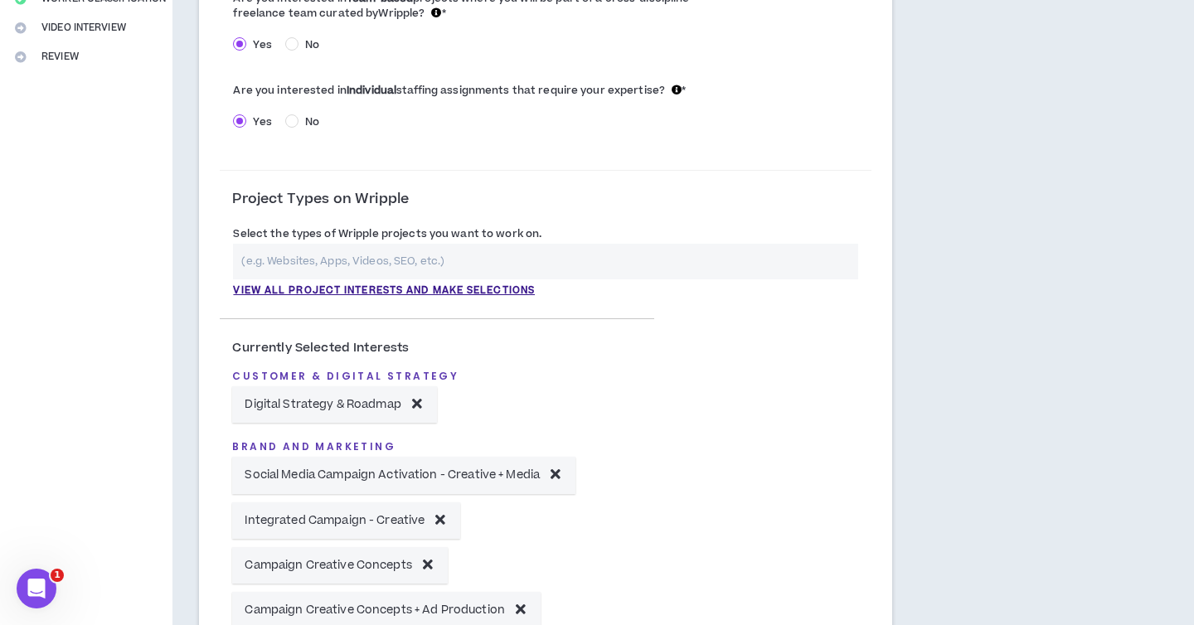
click at [459, 260] on input "text" at bounding box center [545, 262] width 625 height 36
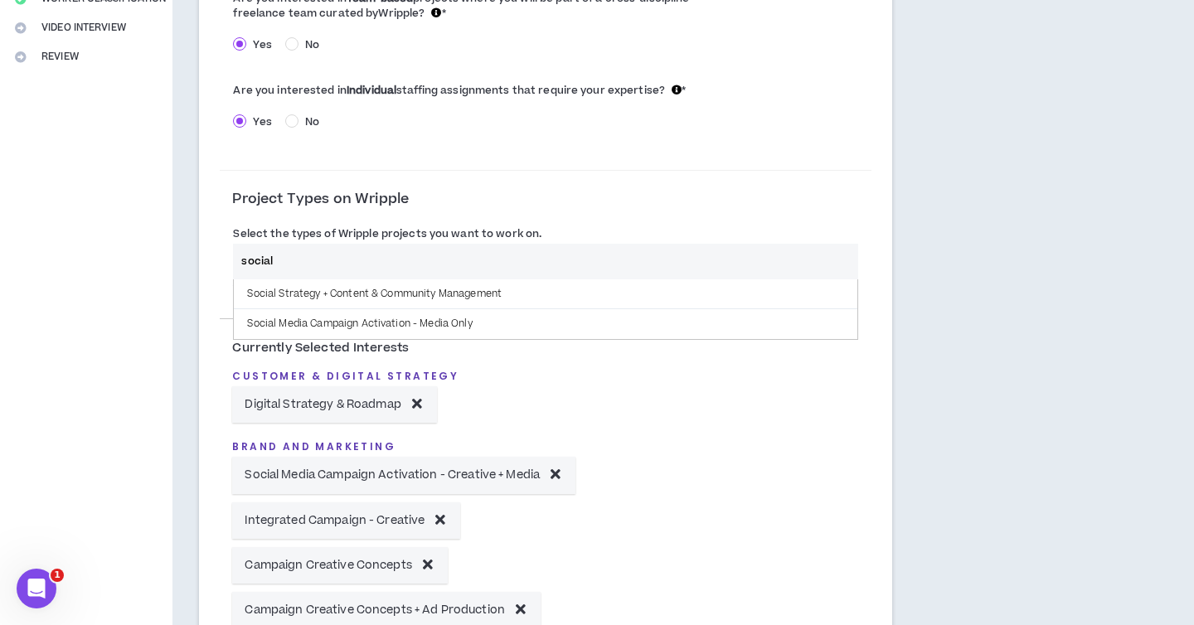
type input "social"
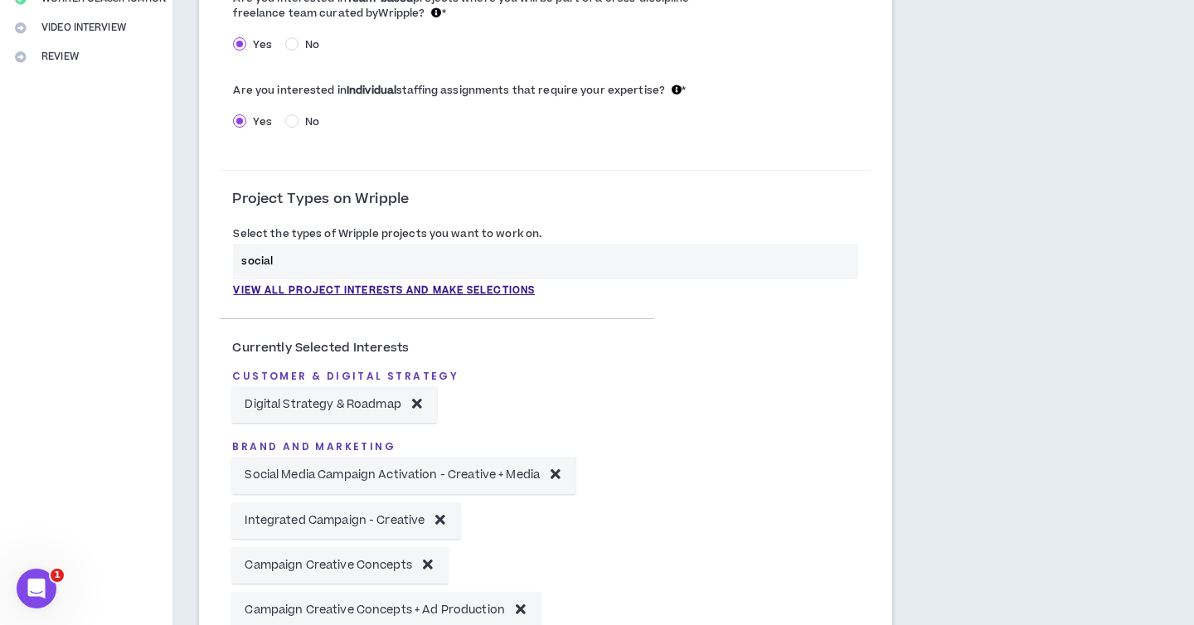
click at [634, 402] on div "Customer & Digital Strategy Digital Strategy & Roadmap" at bounding box center [437, 392] width 410 height 70
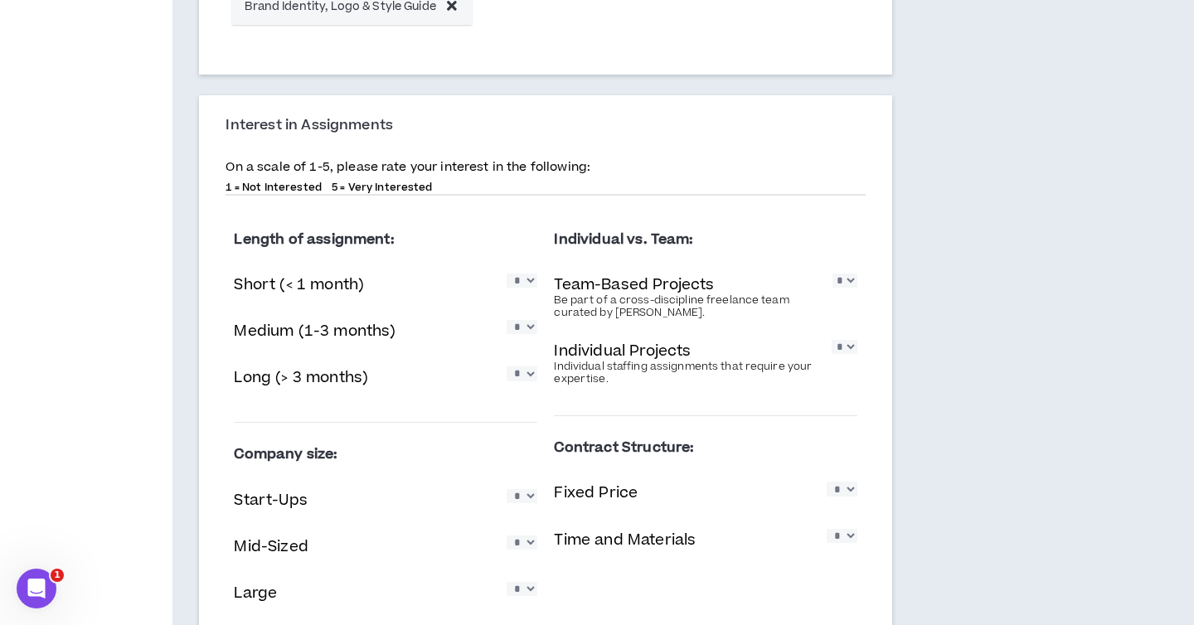
scroll to position [1219, 0]
click at [844, 286] on select "* * * * *" at bounding box center [845, 280] width 25 height 14
select select "*"
click at [833, 273] on select "* * * * *" at bounding box center [845, 280] width 25 height 14
click at [849, 342] on select "* * * * *" at bounding box center [845, 346] width 26 height 14
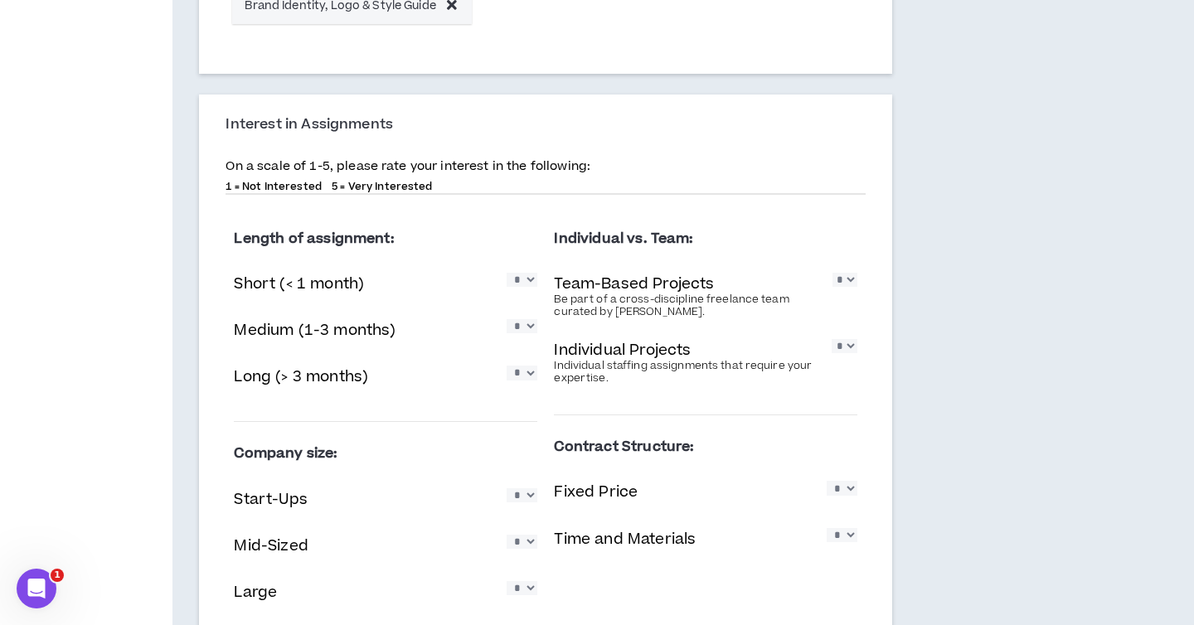
select select "*"
click at [832, 339] on select "* * * * *" at bounding box center [845, 346] width 26 height 14
click at [843, 287] on select "* * * * *" at bounding box center [845, 280] width 25 height 14
select select "*"
click at [833, 273] on select "* * * * *" at bounding box center [845, 280] width 25 height 14
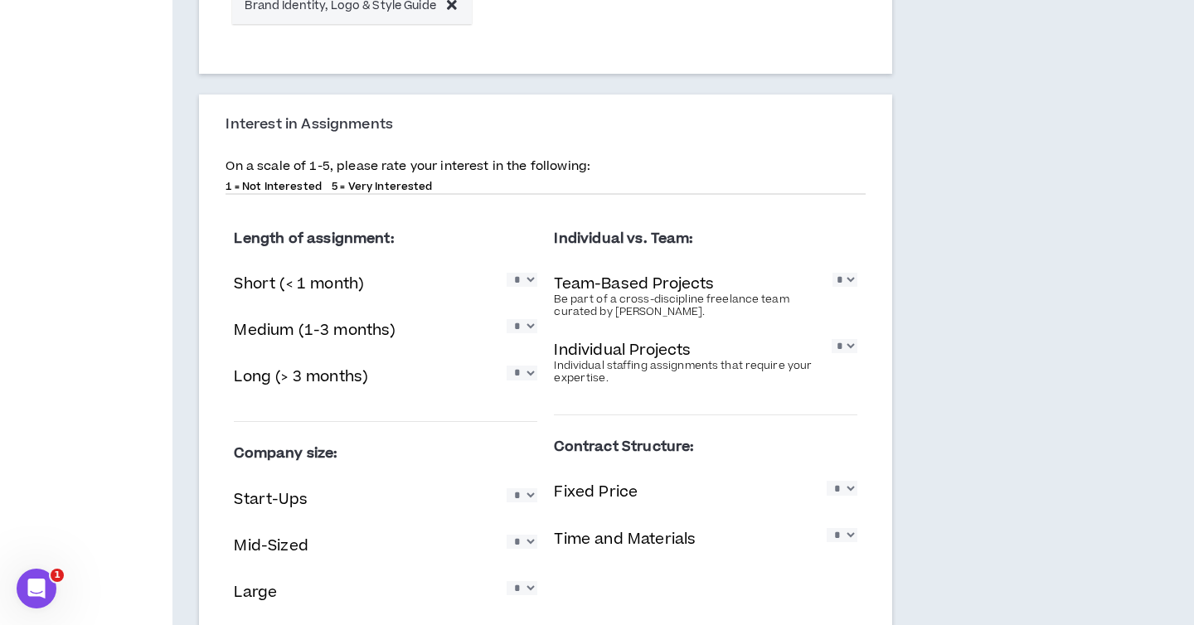
click at [532, 367] on select "* * * * *" at bounding box center [522, 373] width 31 height 14
click at [507, 366] on select "* * * * *" at bounding box center [522, 373] width 31 height 14
click at [523, 371] on select "* * * * *" at bounding box center [522, 373] width 31 height 14
select select "*"
click at [507, 366] on select "* * * * *" at bounding box center [522, 373] width 31 height 14
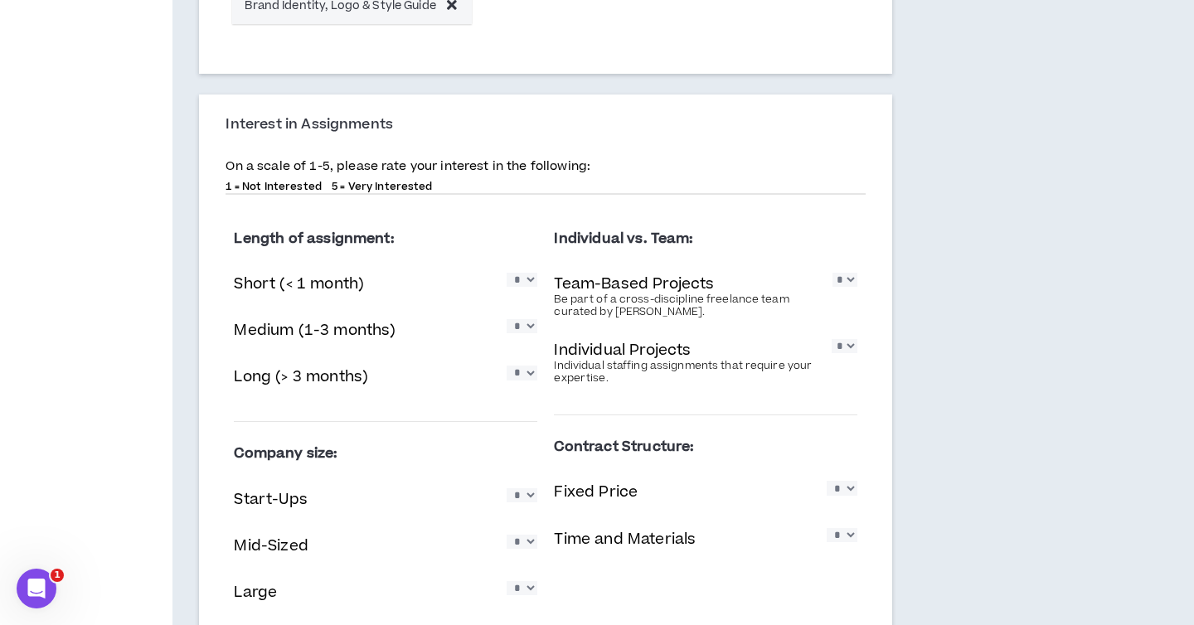
click at [527, 281] on select "* * * * *" at bounding box center [522, 280] width 31 height 14
select select "*"
click at [507, 273] on select "* * * * *" at bounding box center [522, 280] width 31 height 14
click at [522, 333] on select "* * * * *" at bounding box center [522, 326] width 31 height 14
select select "*"
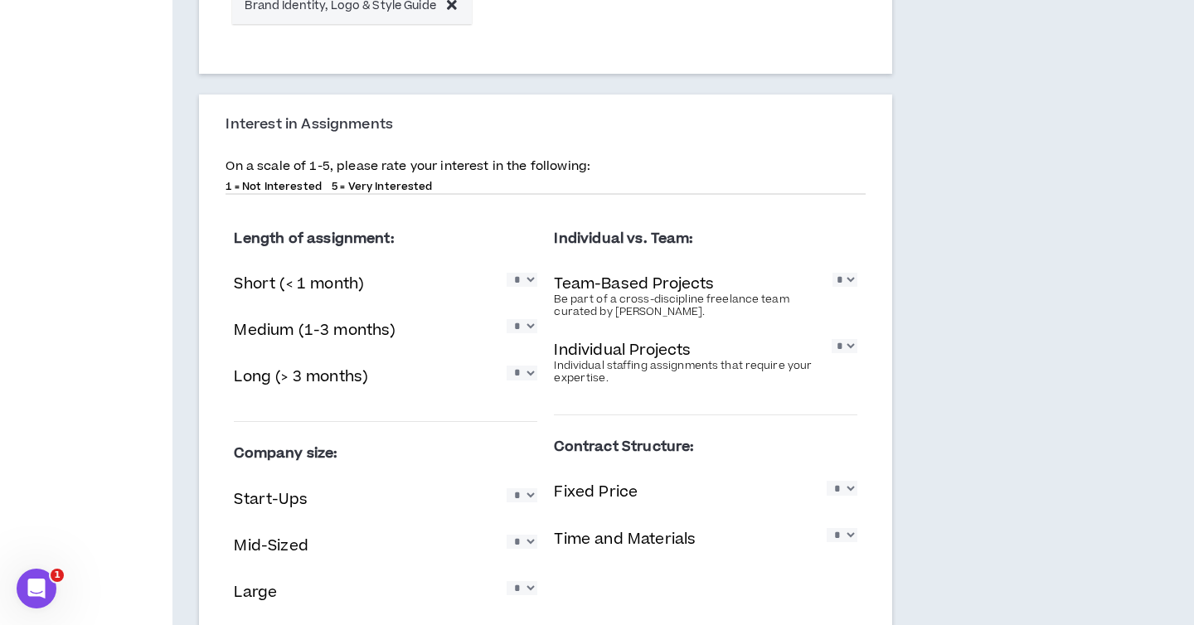
click at [507, 319] on select "* * * * *" at bounding box center [522, 326] width 31 height 14
click at [529, 380] on select "* * * * *" at bounding box center [522, 373] width 31 height 14
select select "*"
click at [507, 366] on select "* * * * *" at bounding box center [522, 373] width 31 height 14
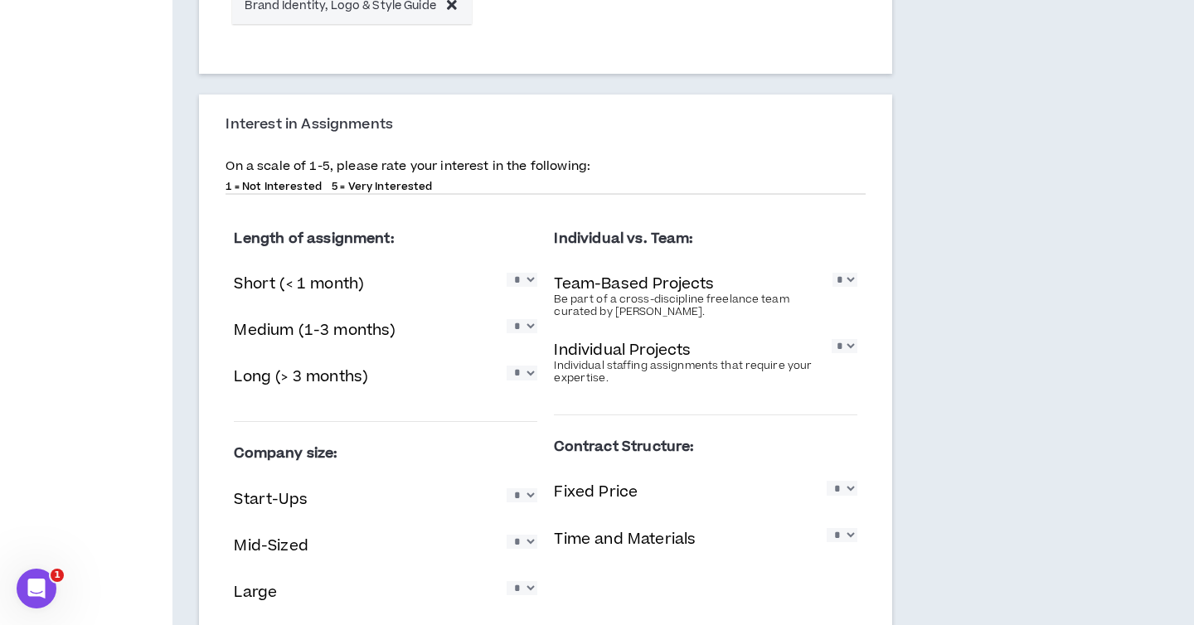
scroll to position [1357, 0]
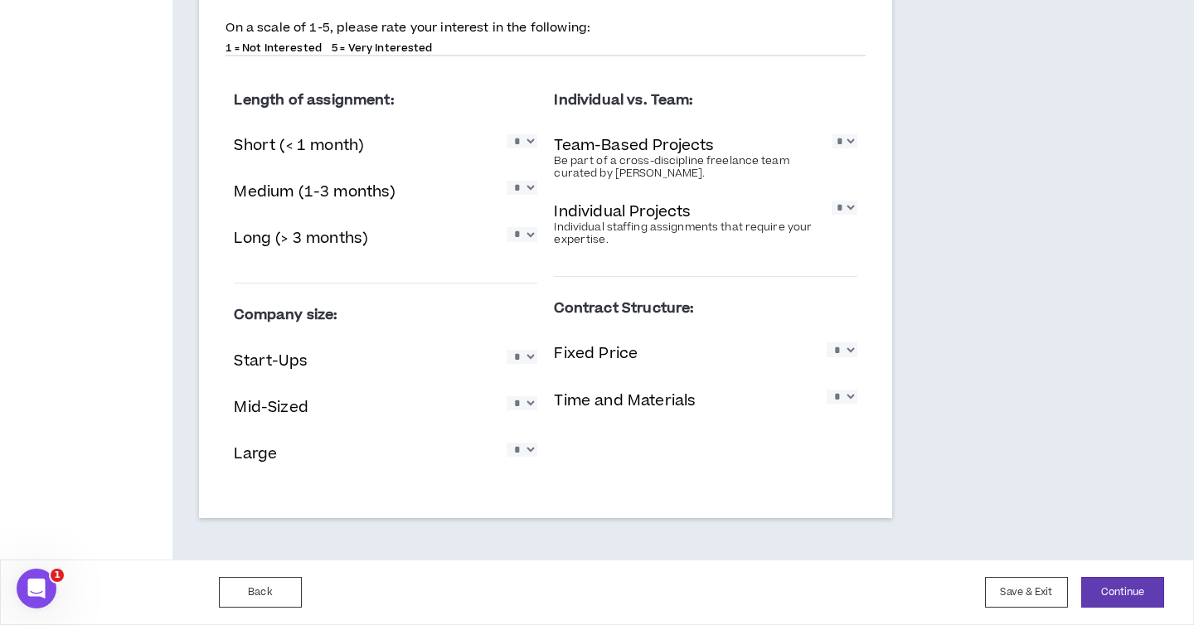
click at [531, 355] on select "* * * * *" at bounding box center [522, 357] width 31 height 14
select select "*"
click at [507, 350] on select "* * * * *" at bounding box center [522, 357] width 31 height 14
click at [528, 409] on select "* * * * *" at bounding box center [522, 403] width 31 height 14
select select "*"
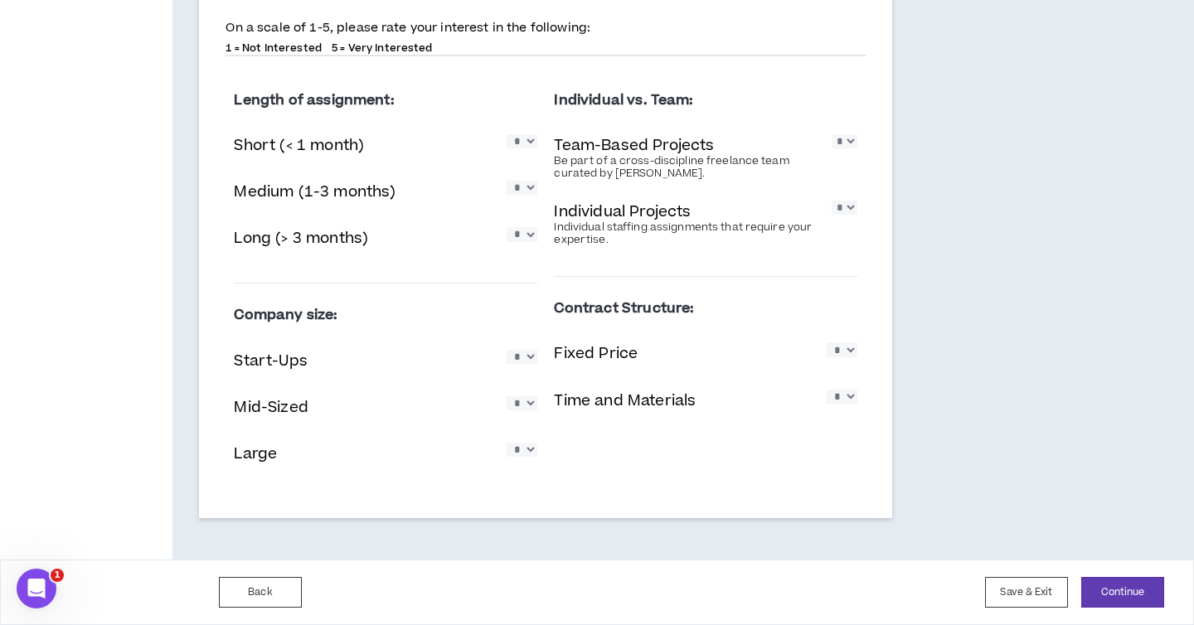
click at [507, 396] on select "* * * * *" at bounding box center [522, 403] width 31 height 14
click at [522, 482] on div "Company size: Start-Ups * * * * * Mid-Sized * * * * * Large * * * * *" at bounding box center [385, 391] width 303 height 188
click at [522, 457] on select "* * * * *" at bounding box center [522, 450] width 31 height 14
select select "*"
click at [507, 443] on select "* * * * *" at bounding box center [522, 450] width 31 height 14
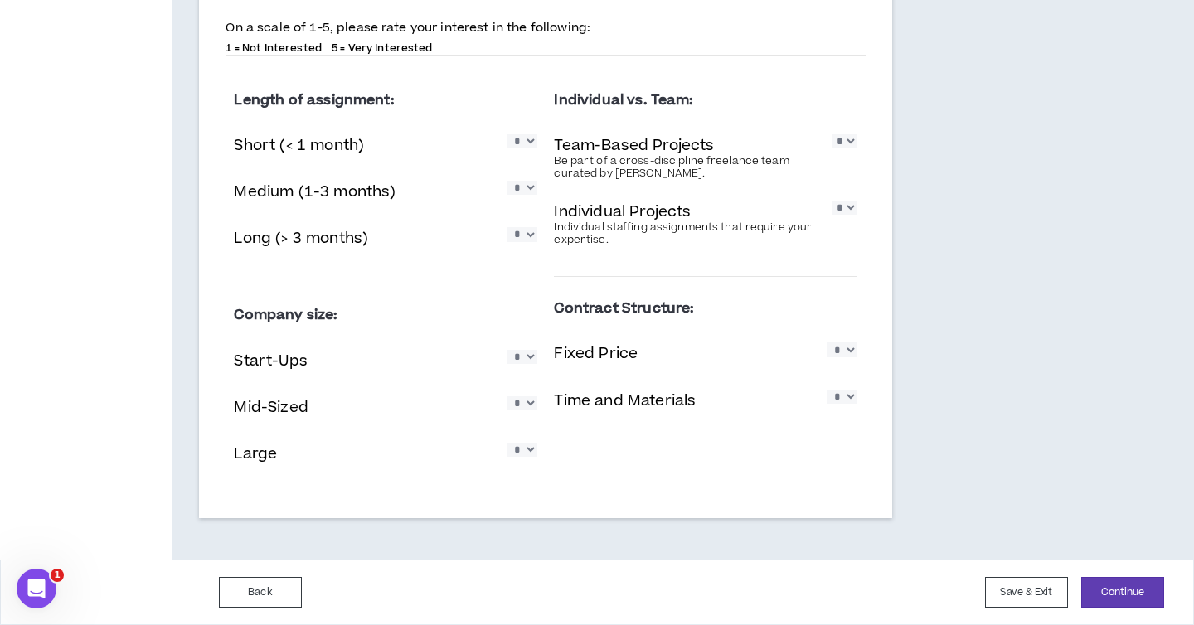
click at [847, 357] on select "* * * * *" at bounding box center [842, 349] width 31 height 14
select select "*"
click at [827, 342] on select "* * * * *" at bounding box center [842, 349] width 31 height 14
click at [848, 401] on select "* * * * *" at bounding box center [842, 397] width 31 height 14
click at [827, 390] on select "* * * * *" at bounding box center [842, 397] width 31 height 14
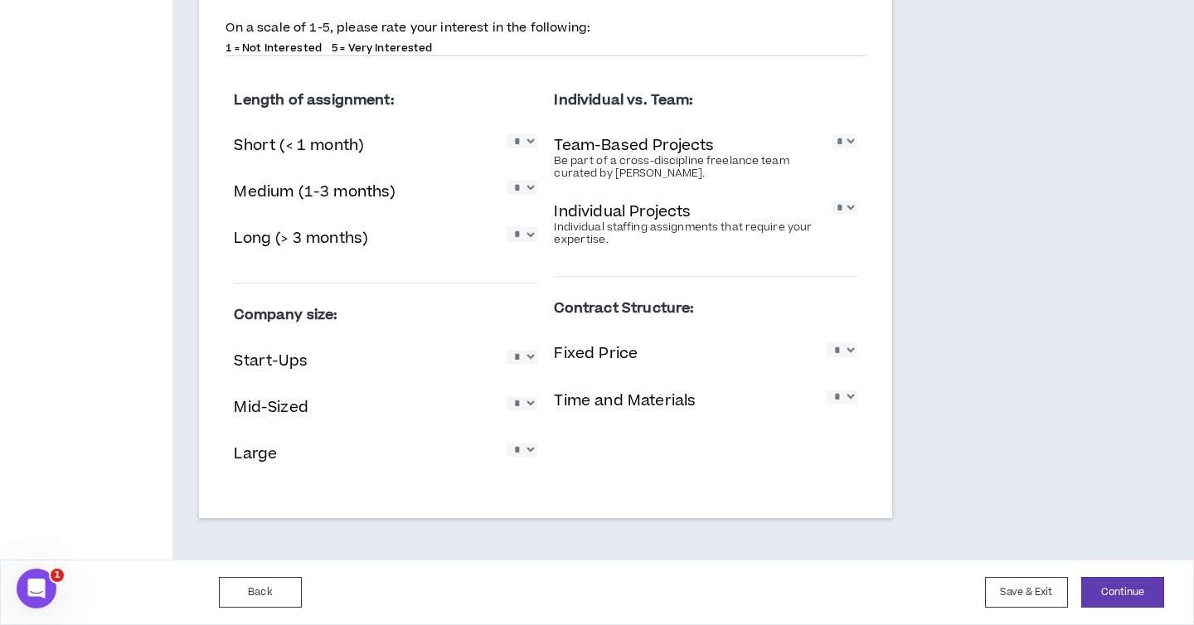
click at [846, 402] on select "* * * * *" at bounding box center [842, 397] width 31 height 14
select select "*"
click at [827, 390] on select "* * * * *" at bounding box center [842, 397] width 31 height 14
click at [846, 439] on div "Contract Structure: Fixed Price * * * * * Time and Materials * * * * *" at bounding box center [705, 361] width 303 height 168
click at [519, 456] on select "* * * * *" at bounding box center [522, 450] width 31 height 14
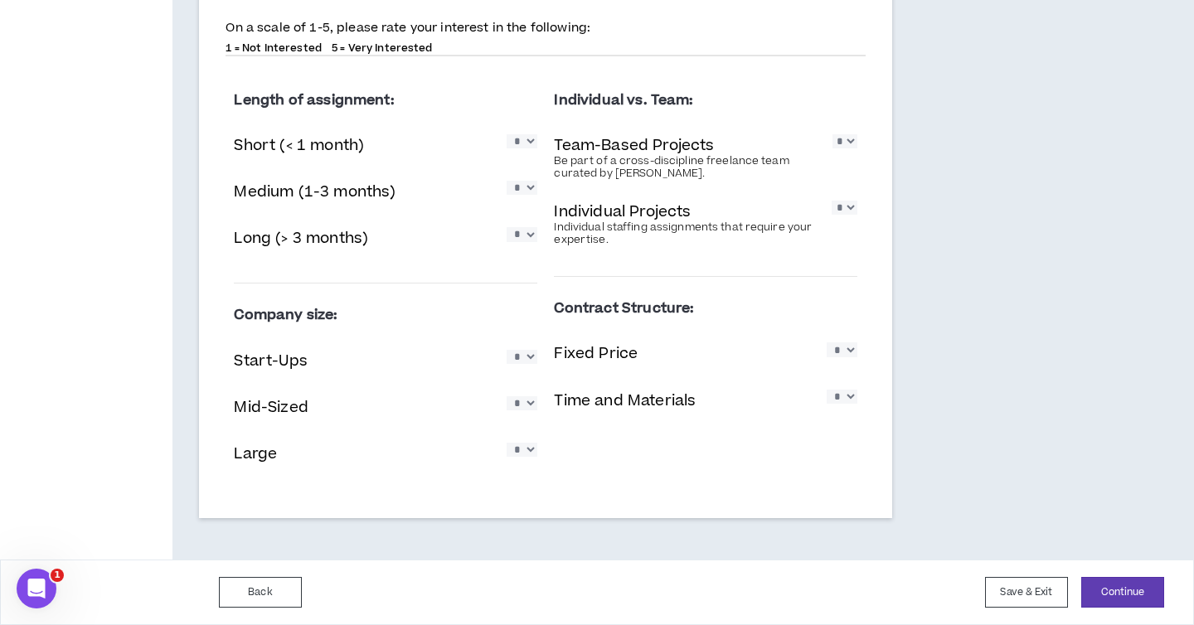
click at [595, 493] on div "Length of assignment: Short (< 1 month) * * * * * Medium (1-3 months) * * * * *…" at bounding box center [546, 284] width 640 height 430
click at [529, 235] on select "* * * * *" at bounding box center [522, 234] width 31 height 14
click at [507, 227] on select "* * * * *" at bounding box center [522, 234] width 31 height 14
click at [844, 148] on select "* * * * *" at bounding box center [845, 141] width 25 height 14
select select "*"
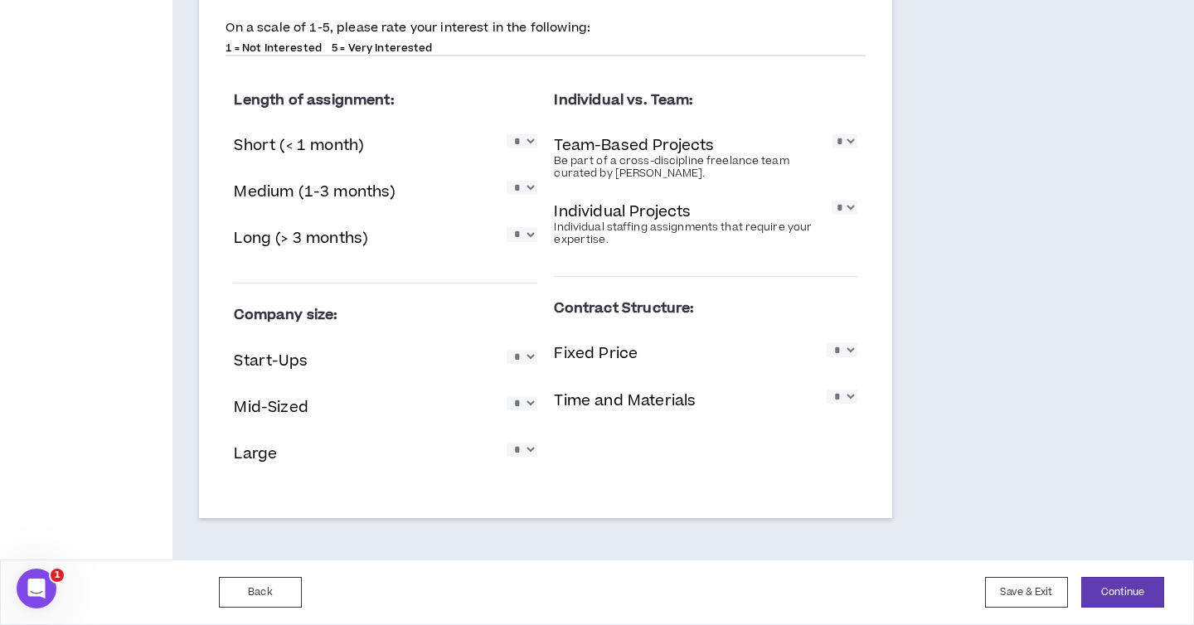
click at [833, 134] on select "* * * * *" at bounding box center [845, 141] width 25 height 14
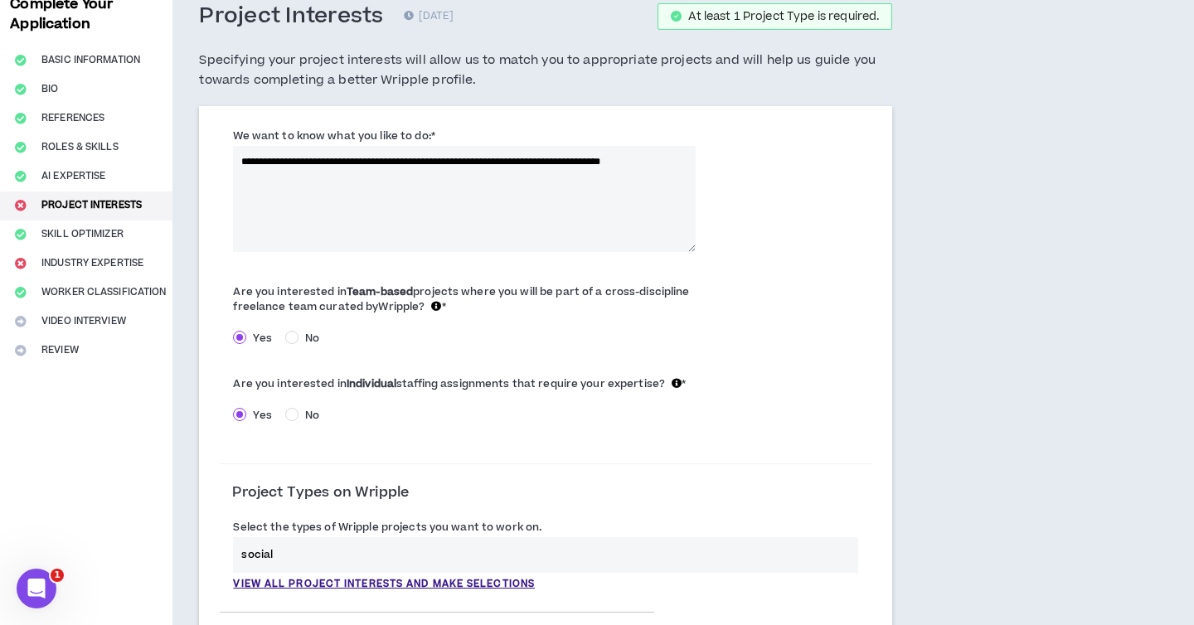
scroll to position [96, 0]
click at [682, 164] on textarea "**********" at bounding box center [464, 200] width 463 height 106
type textarea "**********"
click at [758, 244] on div "**********" at bounding box center [546, 194] width 652 height 141
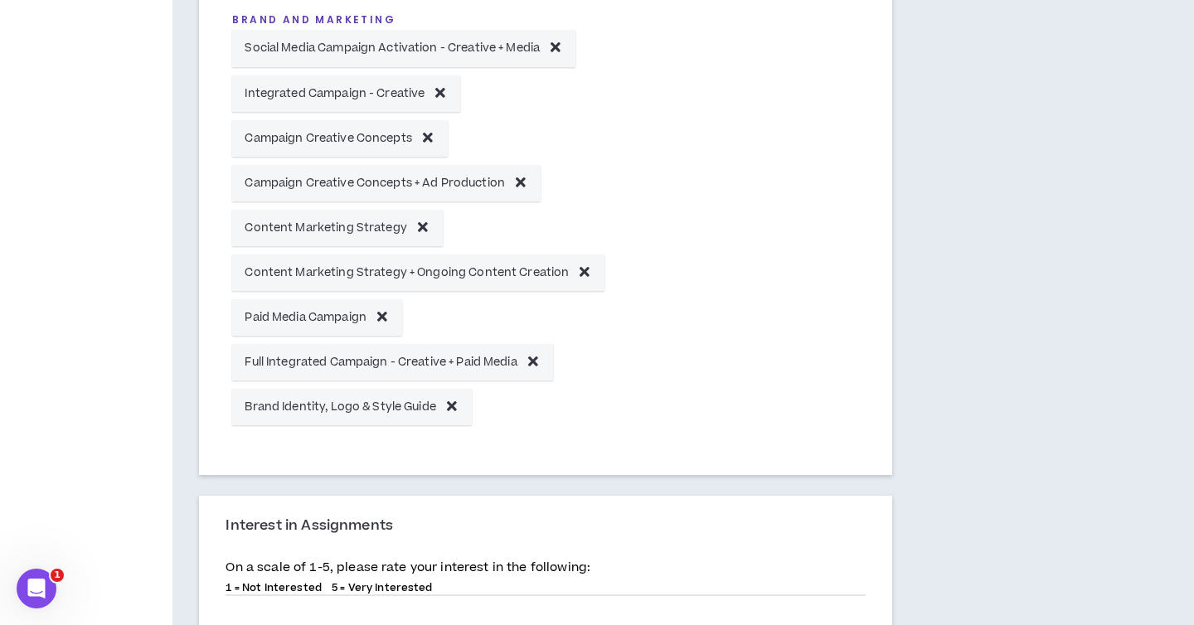
scroll to position [154, 0]
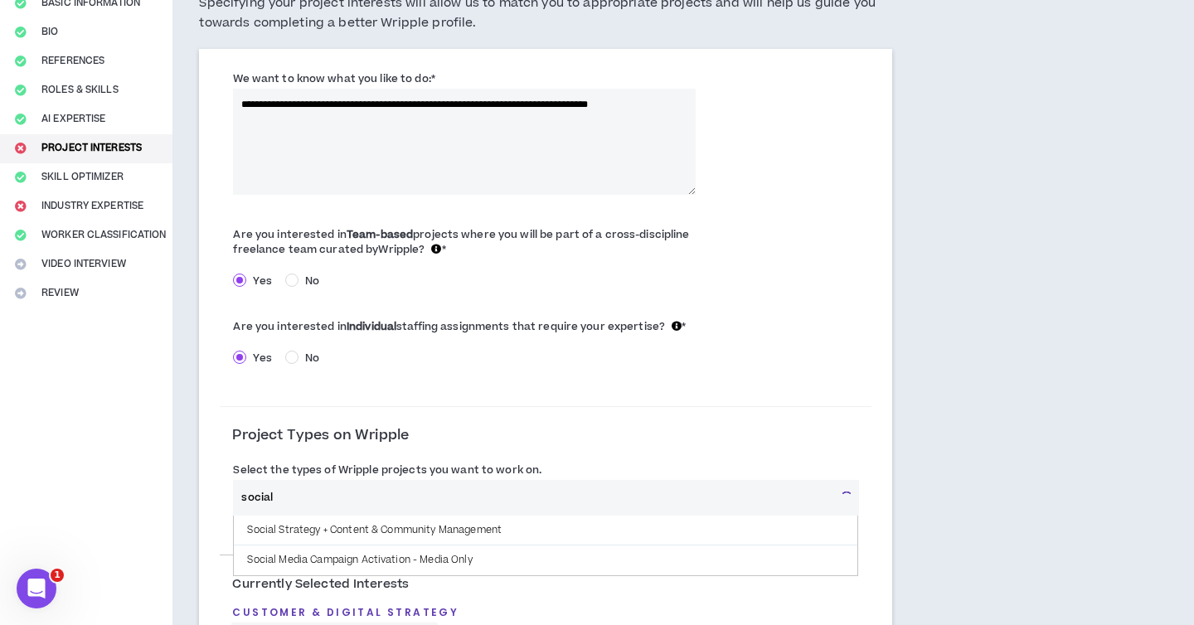
drag, startPoint x: 284, startPoint y: 500, endPoint x: 220, endPoint y: 498, distance: 63.9
click at [220, 498] on div "Select the types of Wripple projects you want to work on. social Social Strateg…" at bounding box center [546, 497] width 652 height 73
click at [795, 343] on div "Are you interested in Team-based projects where you will be part of a cross-dis…" at bounding box center [546, 301] width 652 height 169
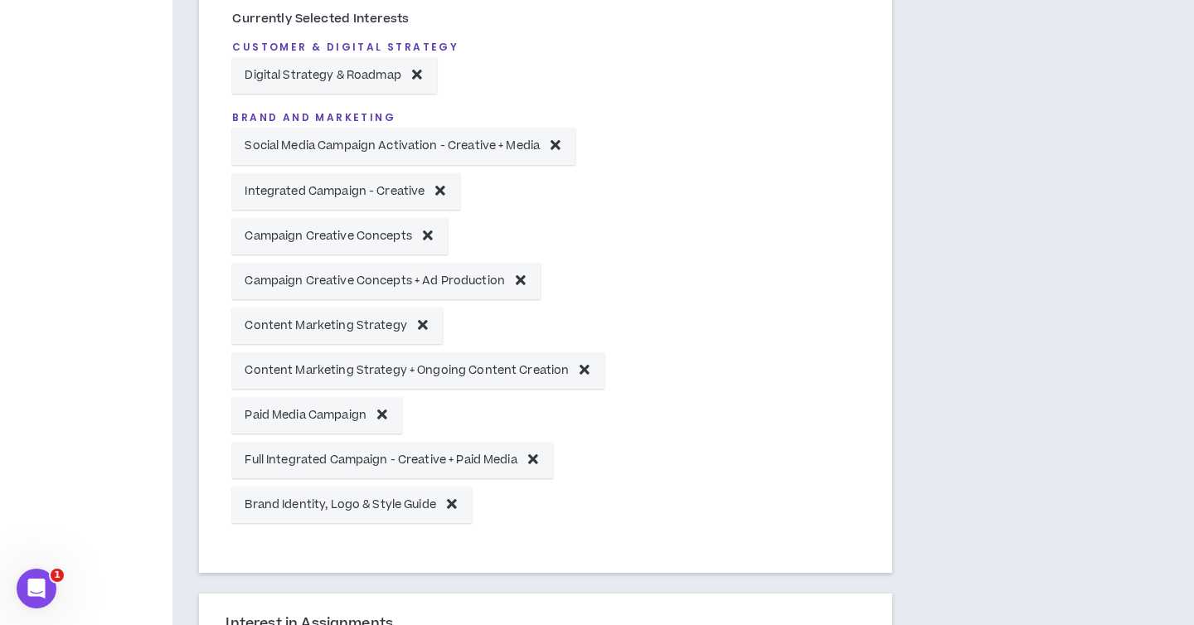
scroll to position [580, 0]
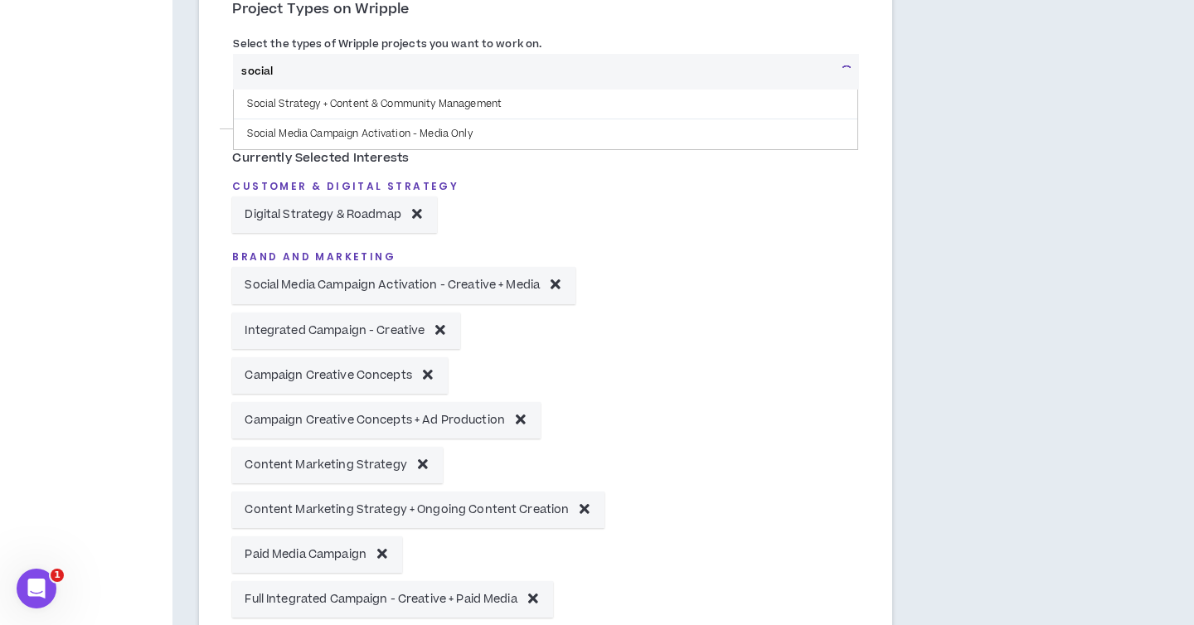
drag, startPoint x: 291, startPoint y: 68, endPoint x: 157, endPoint y: 62, distance: 134.5
click at [159, 65] on div "**********" at bounding box center [597, 415] width 1194 height 1842
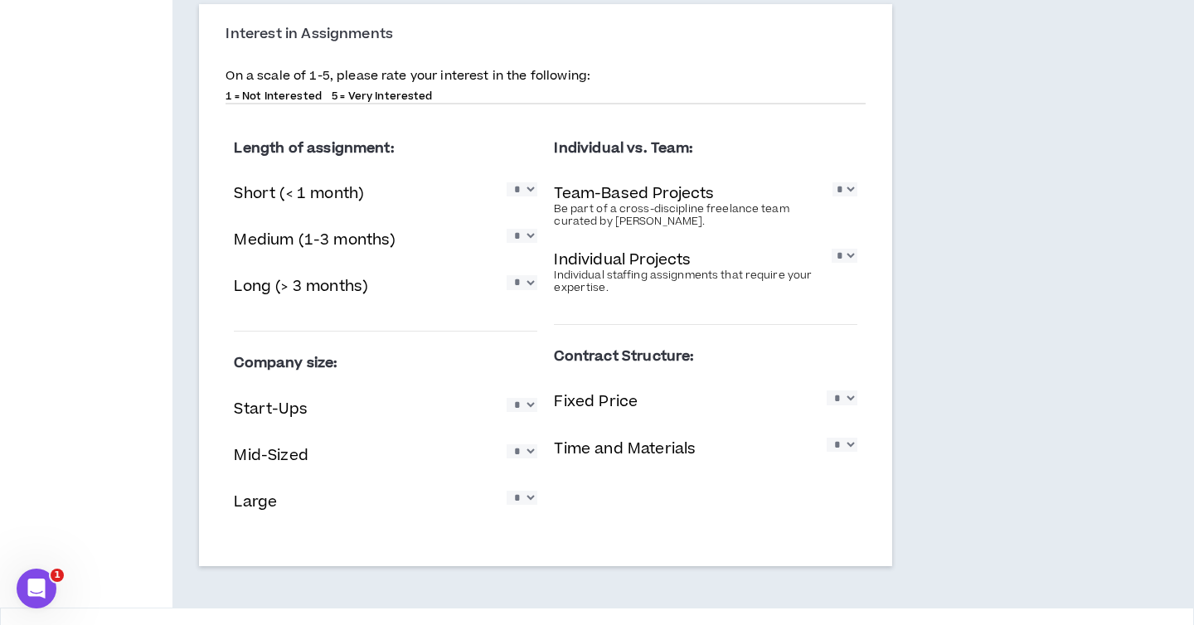
scroll to position [1357, 0]
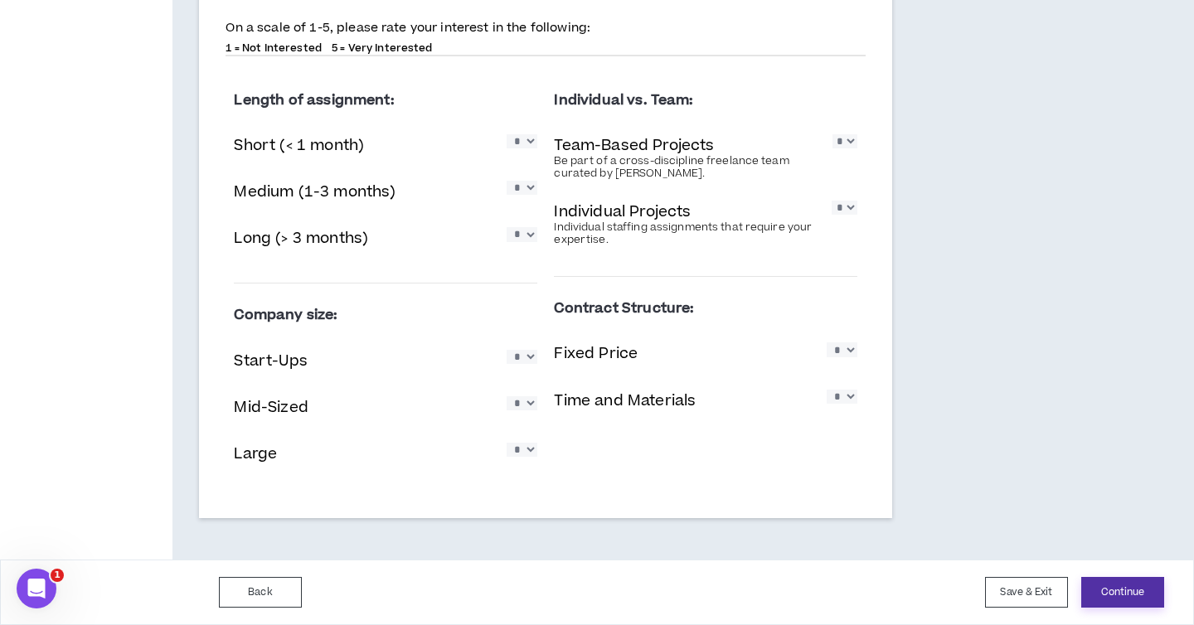
click at [1104, 587] on button "Continue" at bounding box center [1122, 592] width 83 height 31
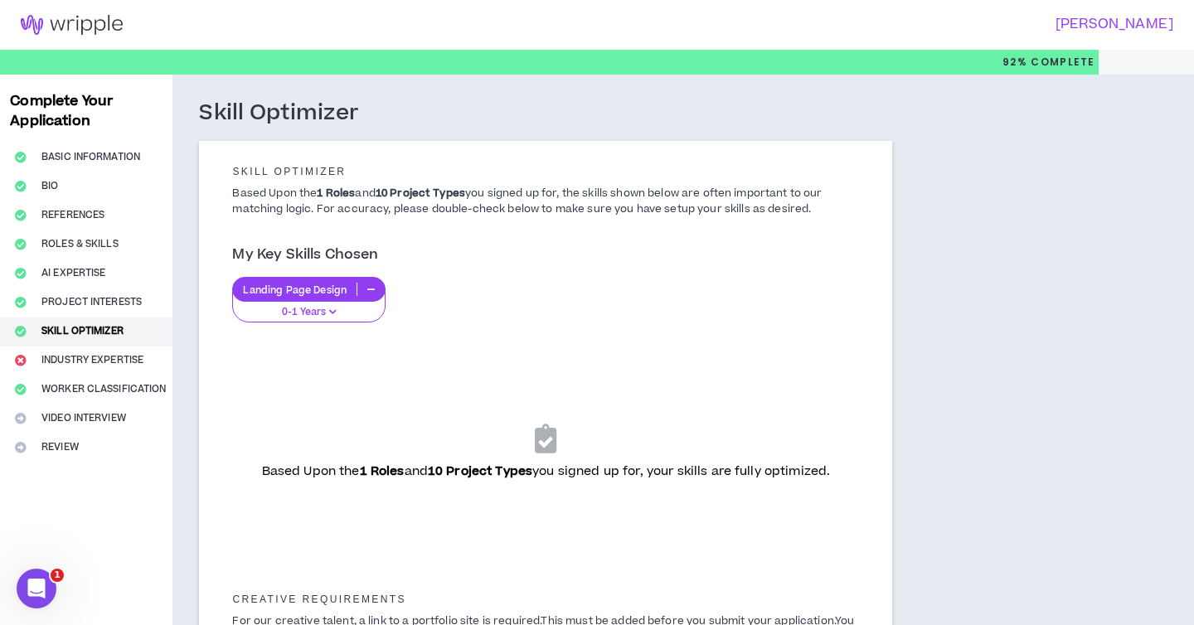
click at [371, 286] on icon "button" at bounding box center [370, 289] width 7 height 8
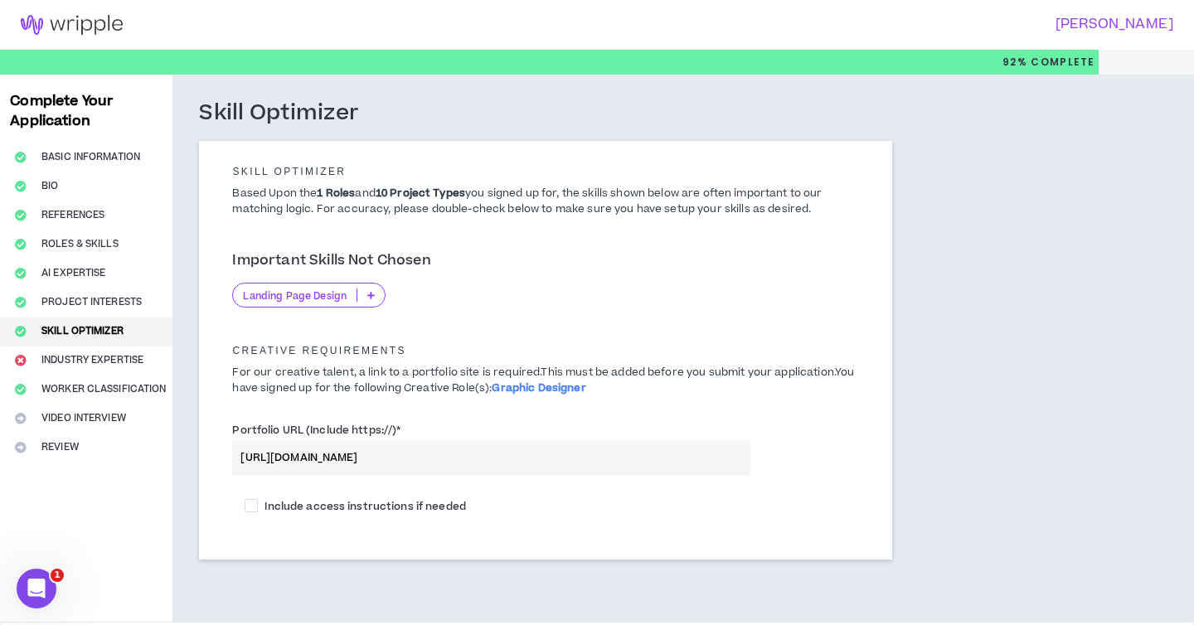
click at [367, 303] on div "Landing Page Design" at bounding box center [308, 295] width 153 height 25
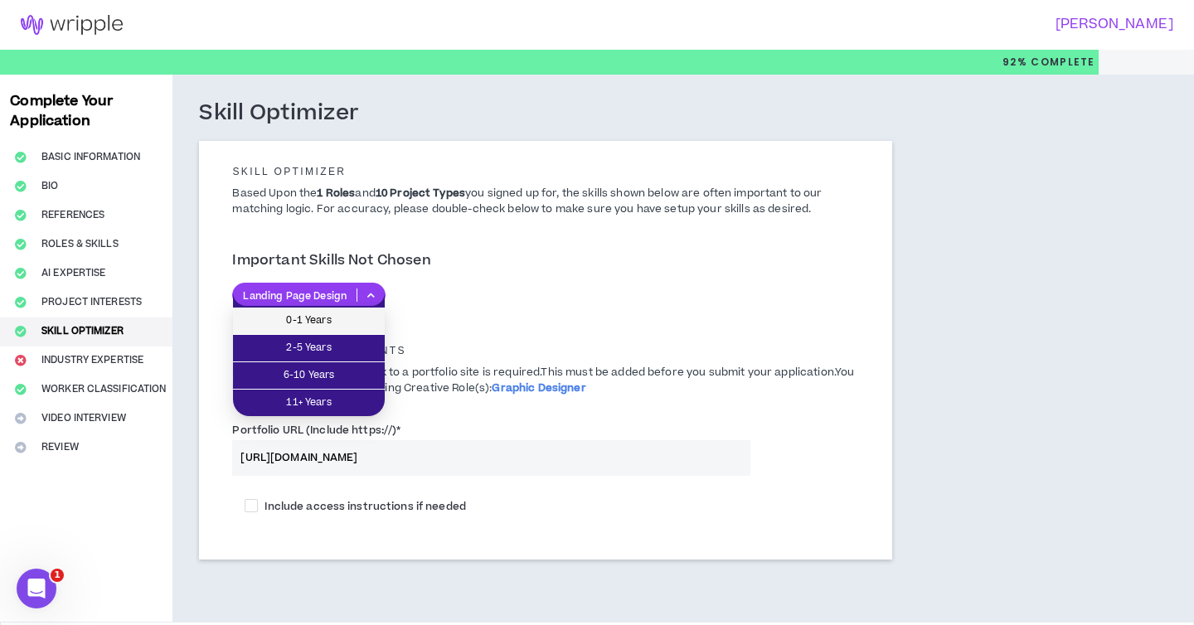
click at [337, 318] on span "0-1 Years" at bounding box center [309, 321] width 132 height 18
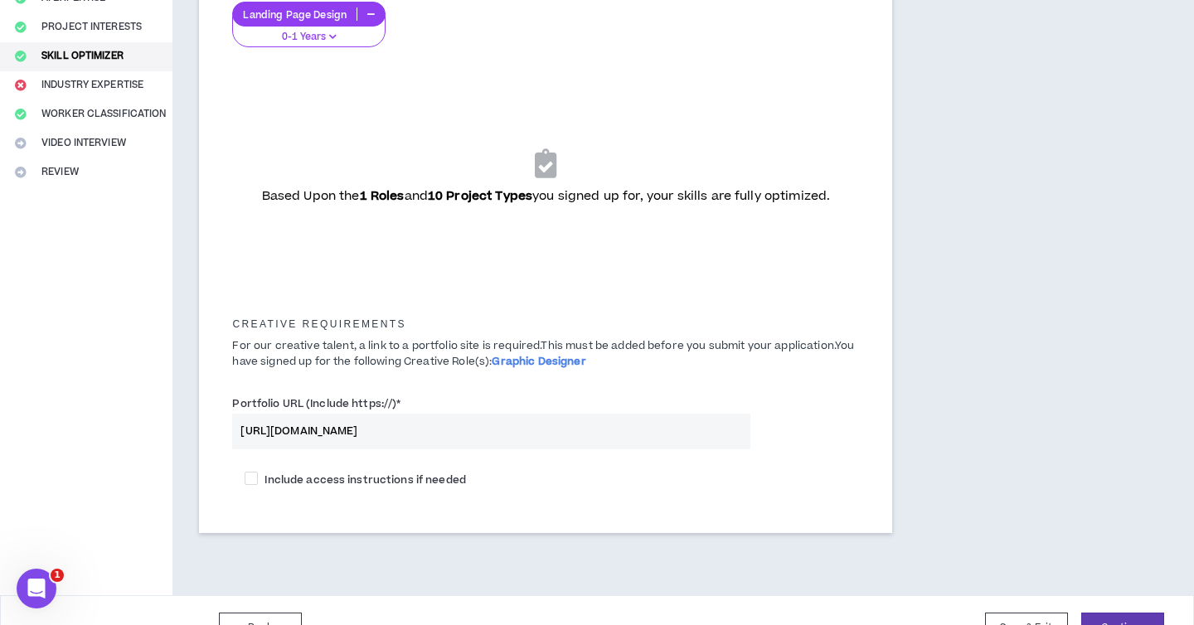
scroll to position [311, 0]
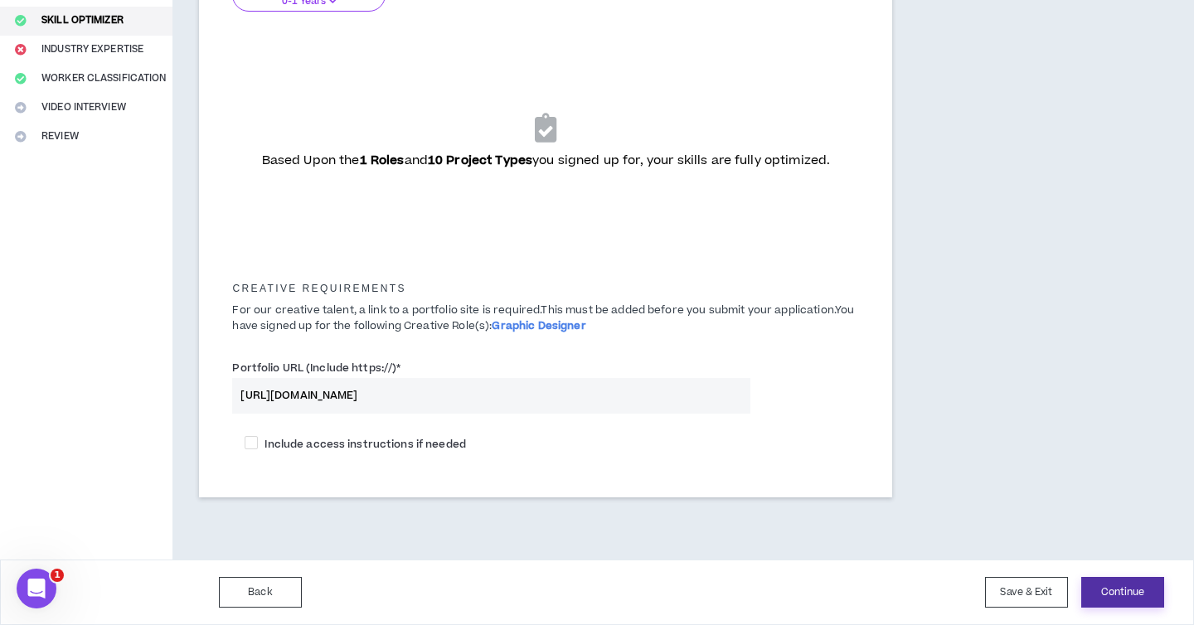
click at [1085, 590] on button "Continue" at bounding box center [1122, 592] width 83 height 31
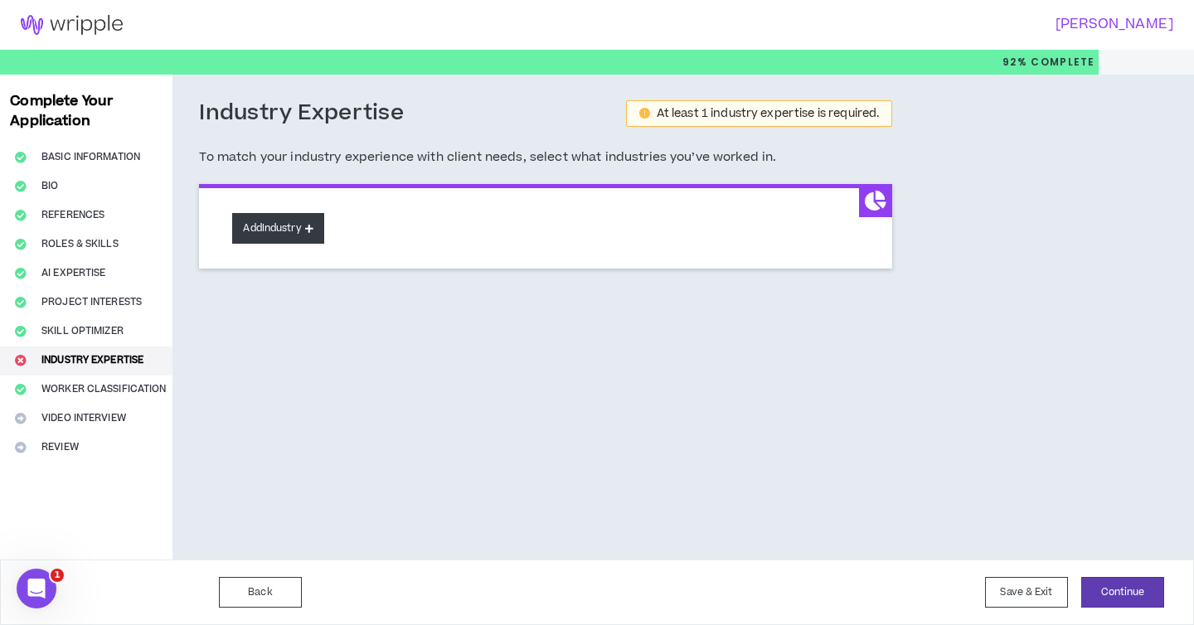
click at [251, 230] on button "Add Industry" at bounding box center [277, 228] width 91 height 31
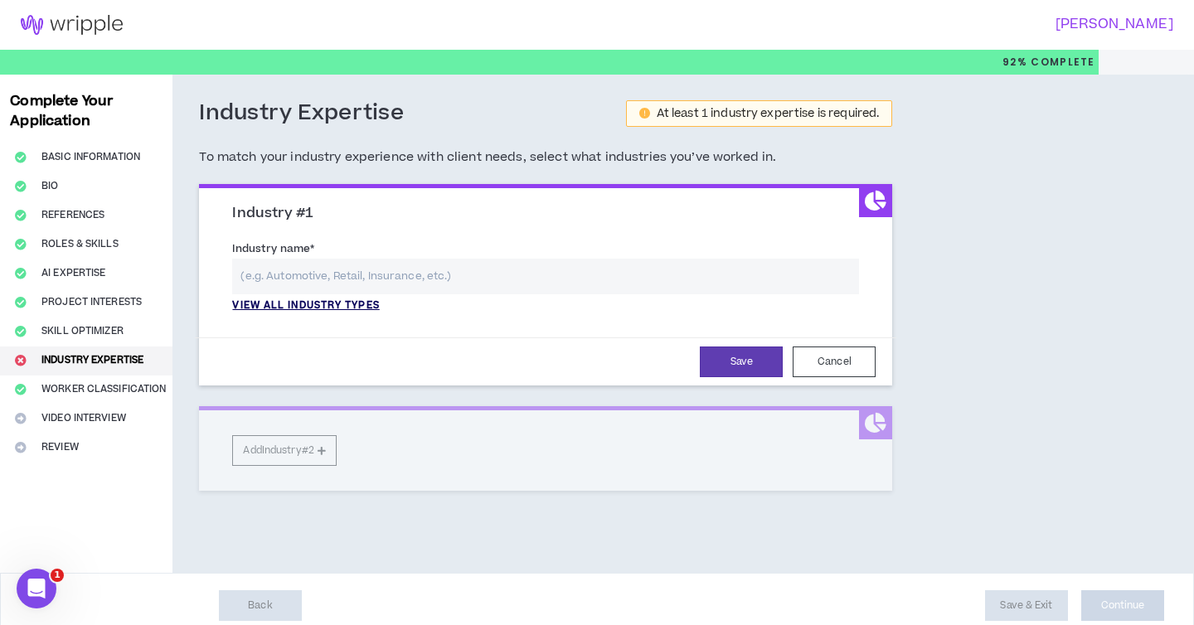
click at [276, 302] on p "View all industry types" at bounding box center [305, 306] width 147 height 15
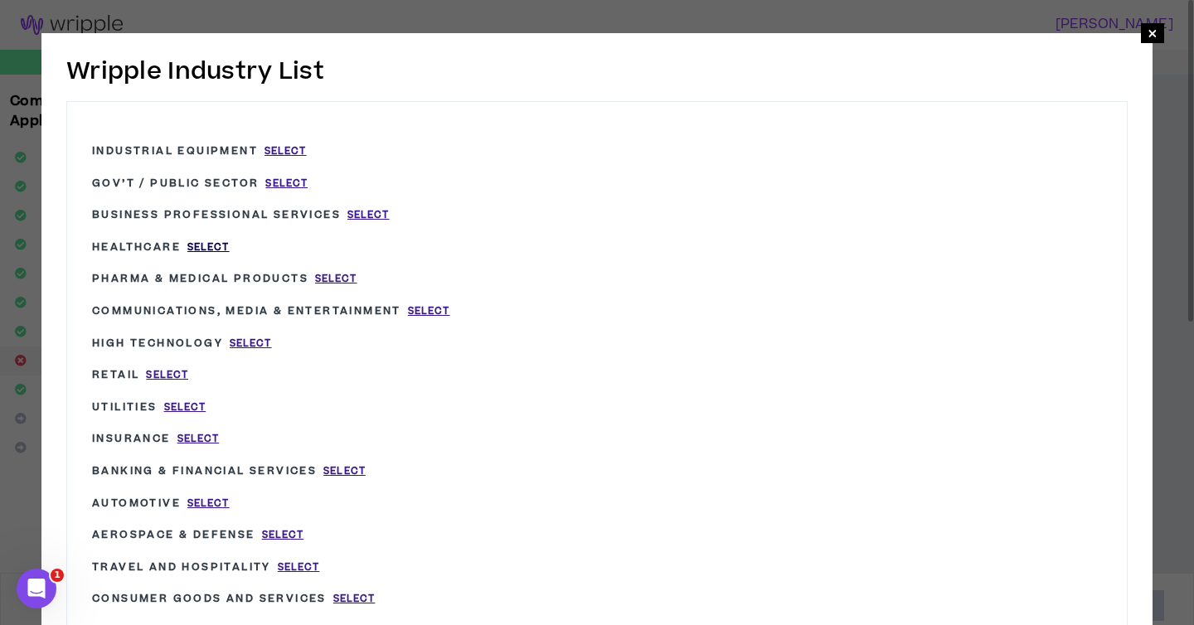
click at [210, 250] on span "Select" at bounding box center [208, 247] width 42 height 14
type input "Healthcare"
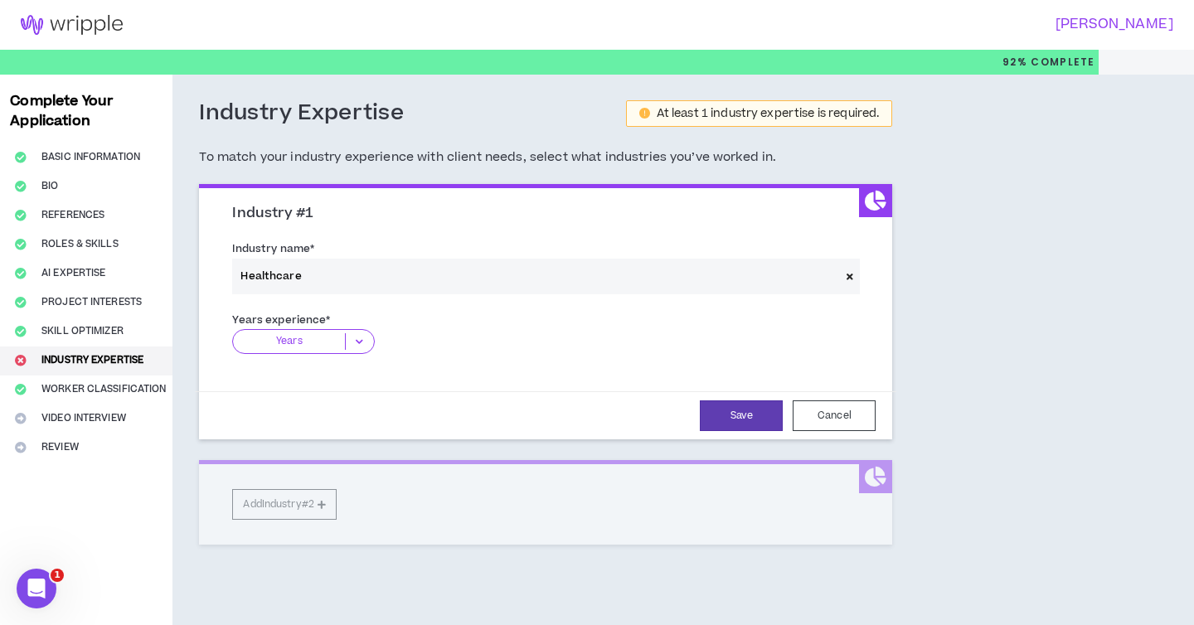
click at [346, 342] on icon at bounding box center [359, 341] width 27 height 17
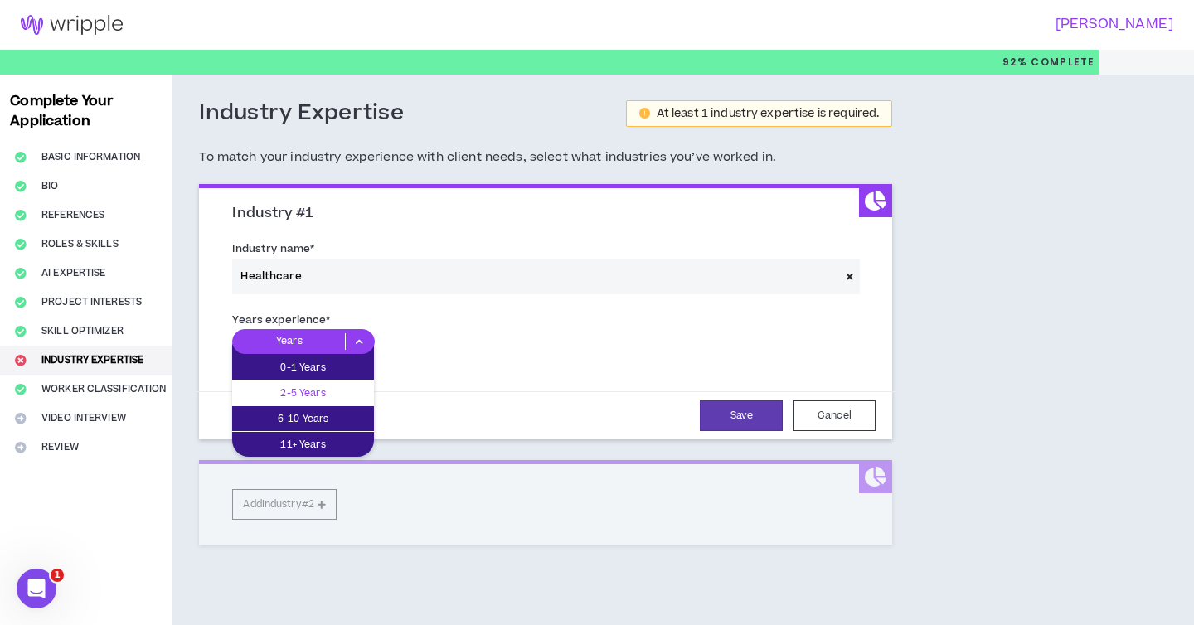
click at [325, 389] on p "2-5 Years" at bounding box center [303, 393] width 142 height 18
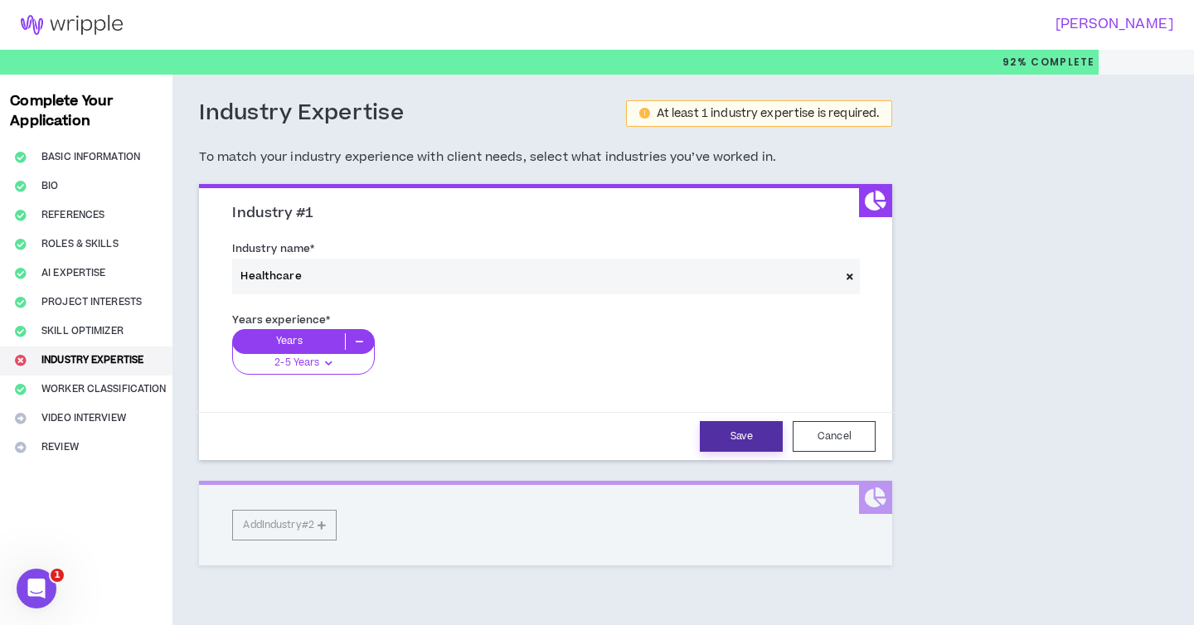
click at [724, 436] on button "Save" at bounding box center [741, 436] width 83 height 31
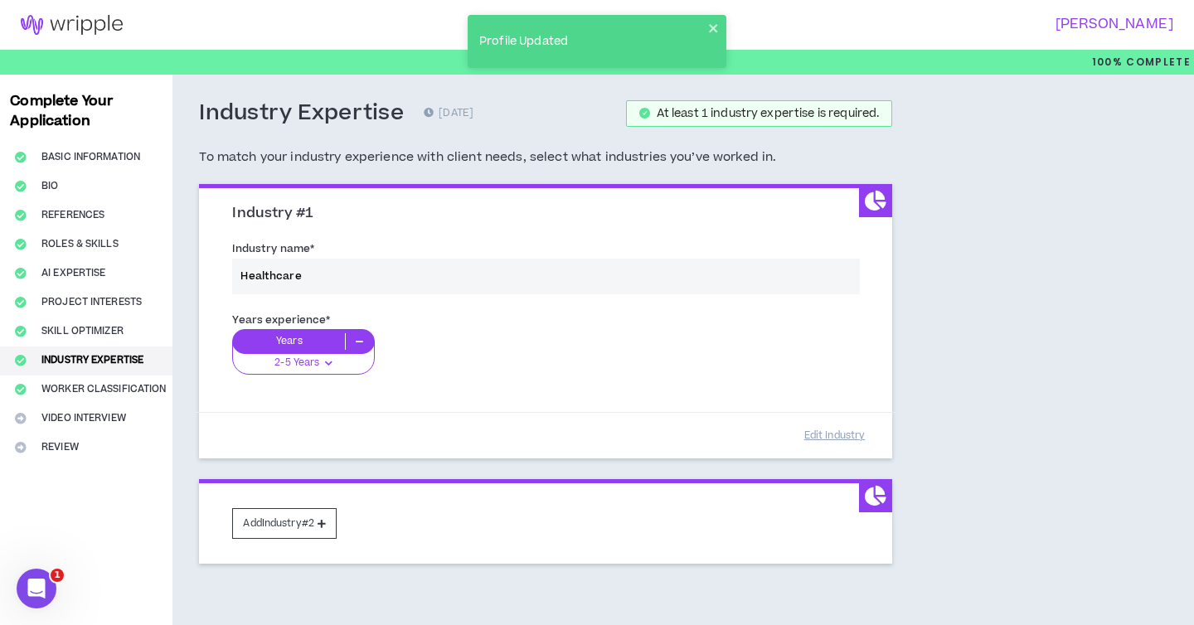
click at [617, 286] on div "Industry name * Healthcare" at bounding box center [546, 270] width 652 height 70
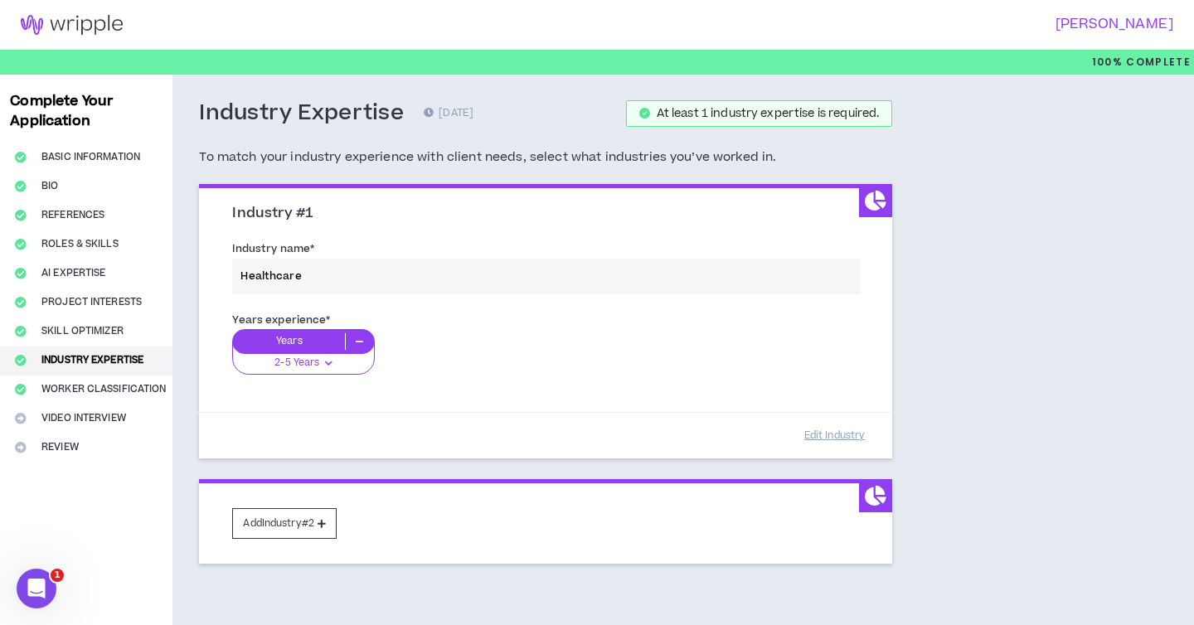
click at [604, 272] on div "Industry name * Healthcare" at bounding box center [546, 270] width 652 height 70
click at [294, 528] on button "Add Industry #2" at bounding box center [284, 523] width 104 height 31
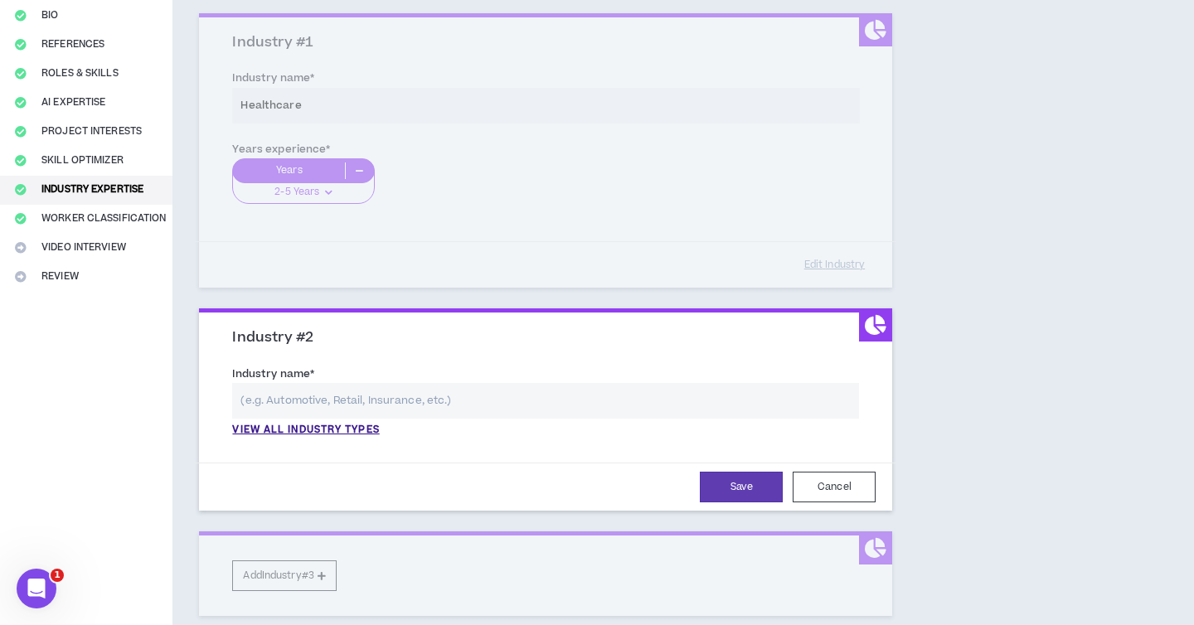
scroll to position [176, 0]
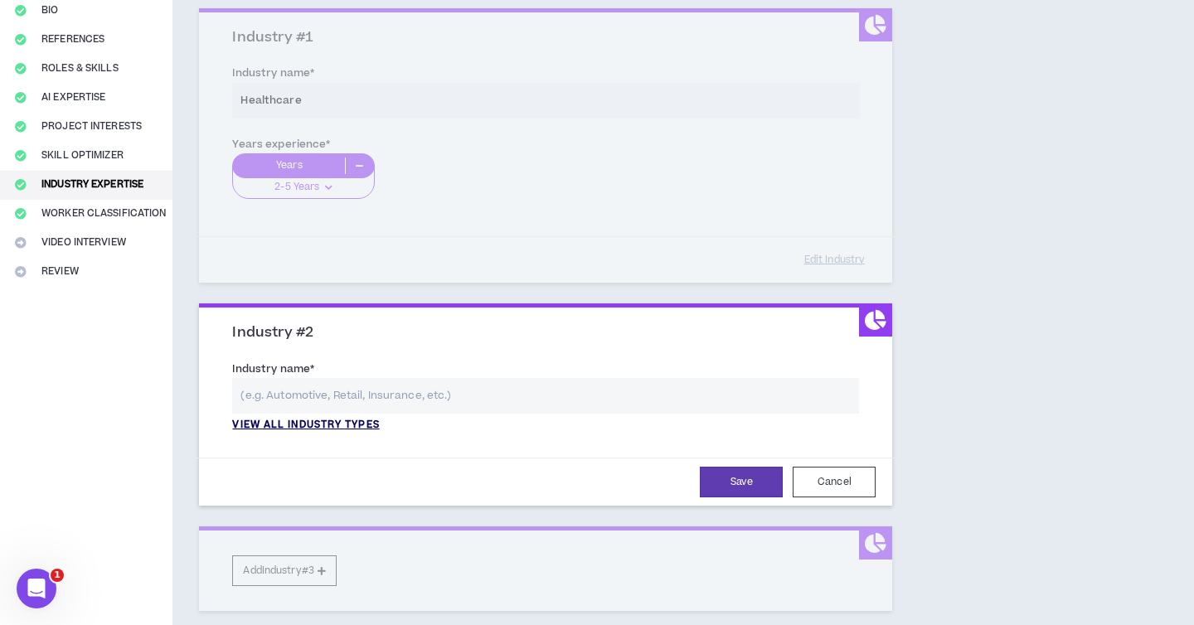
click at [336, 424] on p "View all industry types" at bounding box center [305, 425] width 147 height 15
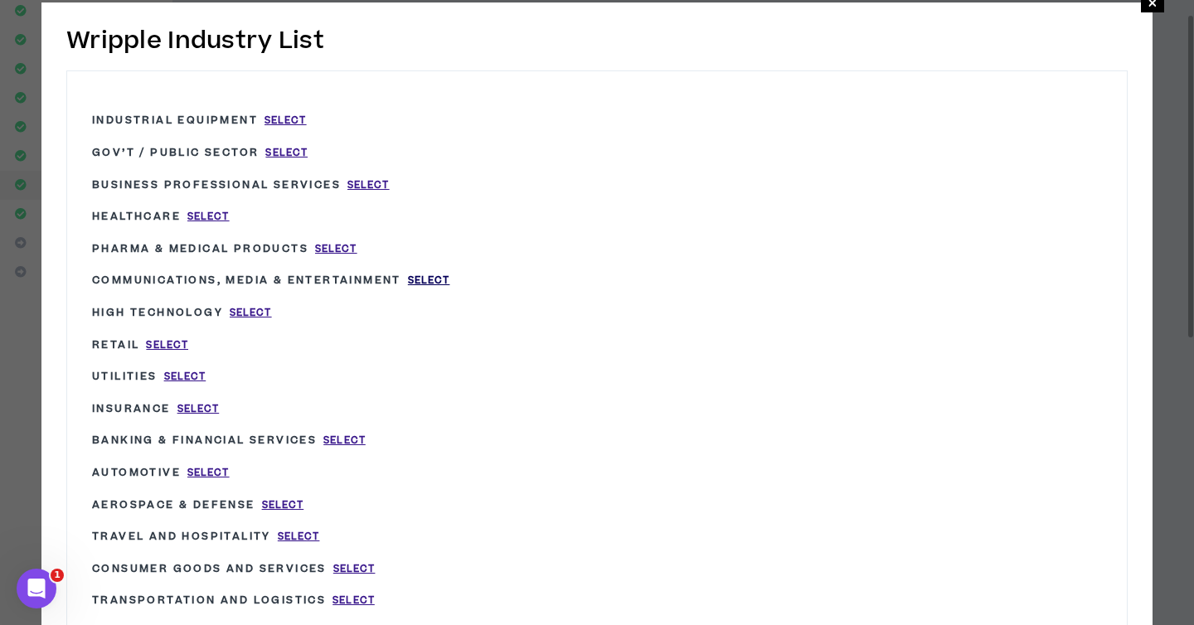
click at [430, 280] on span "Select" at bounding box center [429, 281] width 42 height 14
type input "Communications, Media & Entertainment"
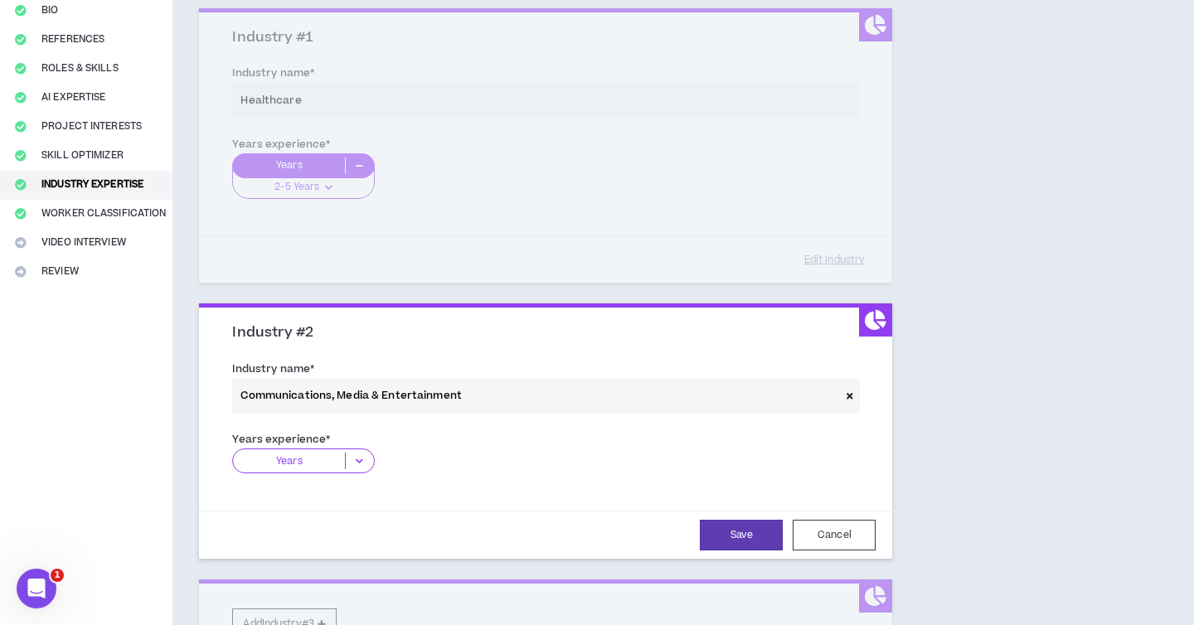
click at [339, 464] on p "Years" at bounding box center [289, 461] width 112 height 17
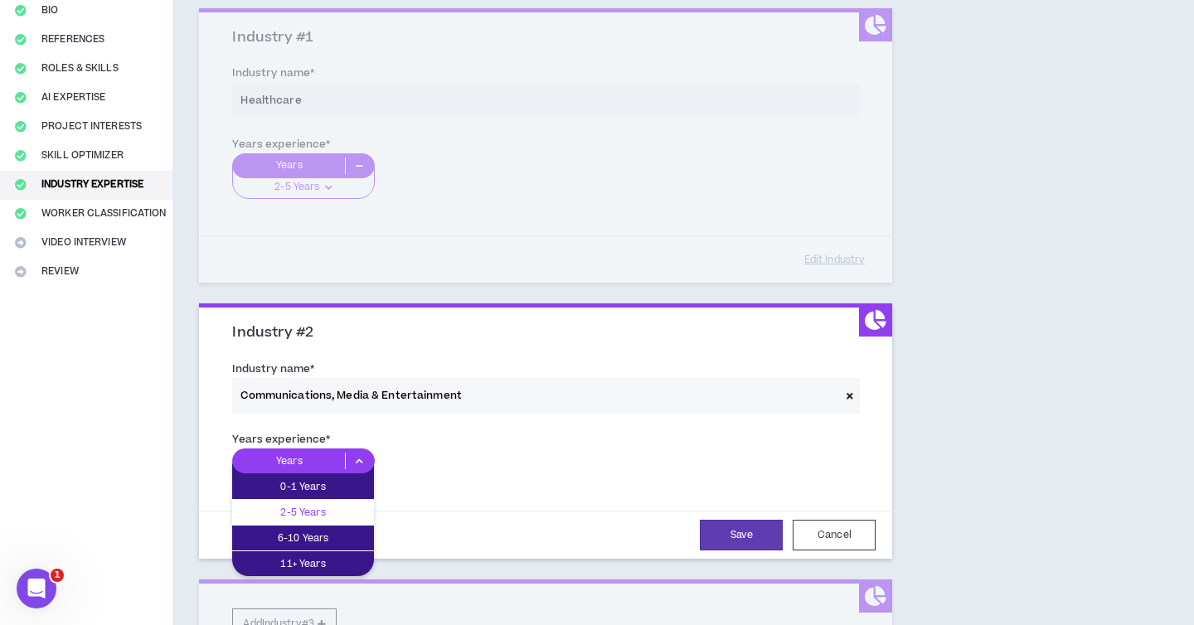
click at [319, 519] on p "2-5 Years" at bounding box center [303, 512] width 142 height 18
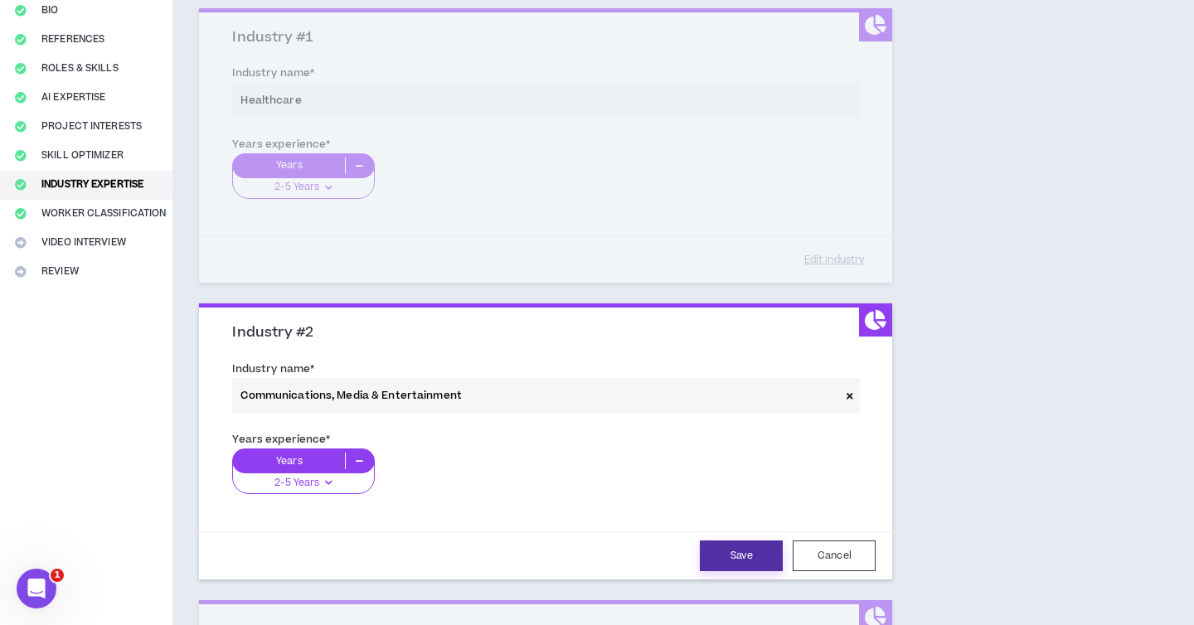
click at [747, 565] on button "Save" at bounding box center [741, 556] width 83 height 31
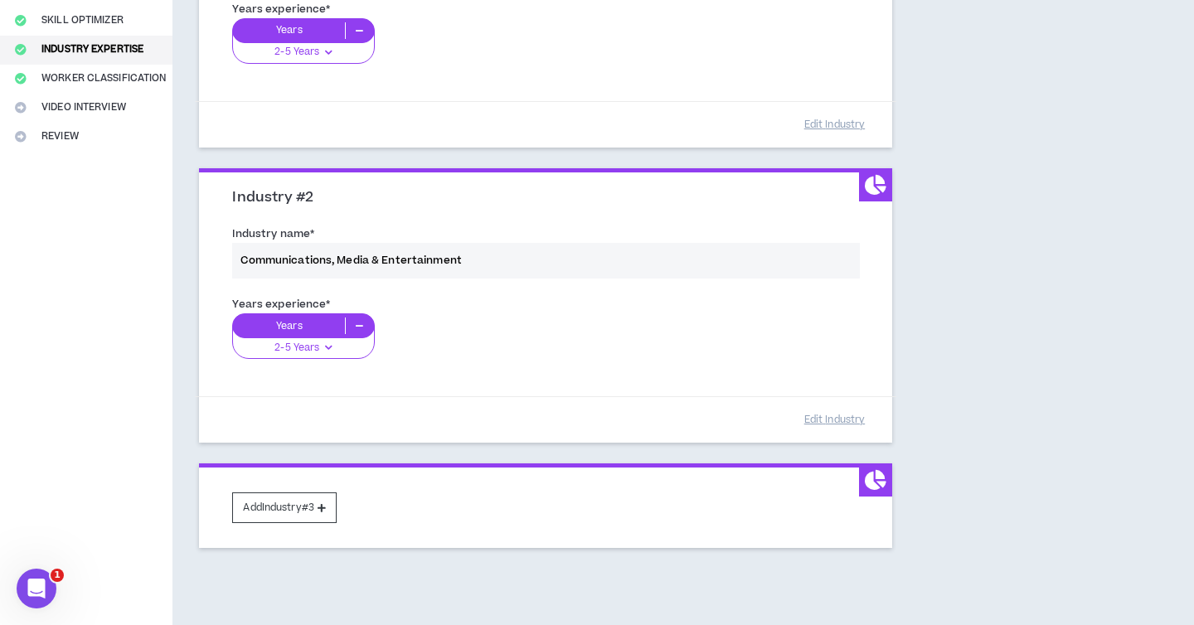
scroll to position [345, 0]
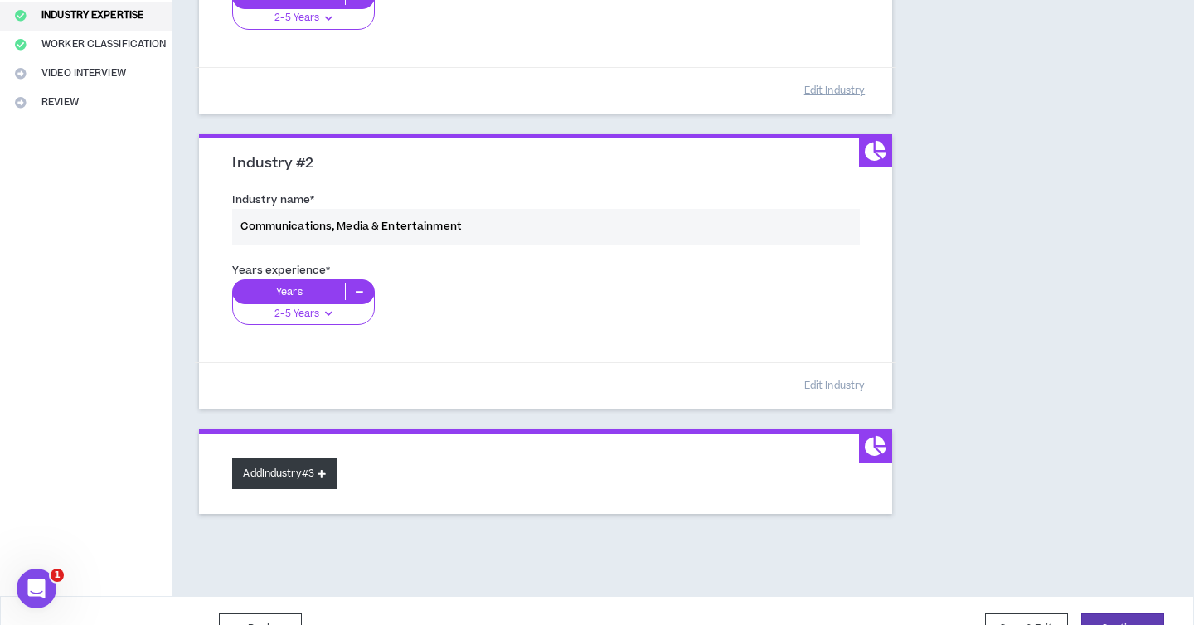
click at [309, 486] on button "Add Industry #3" at bounding box center [284, 474] width 104 height 31
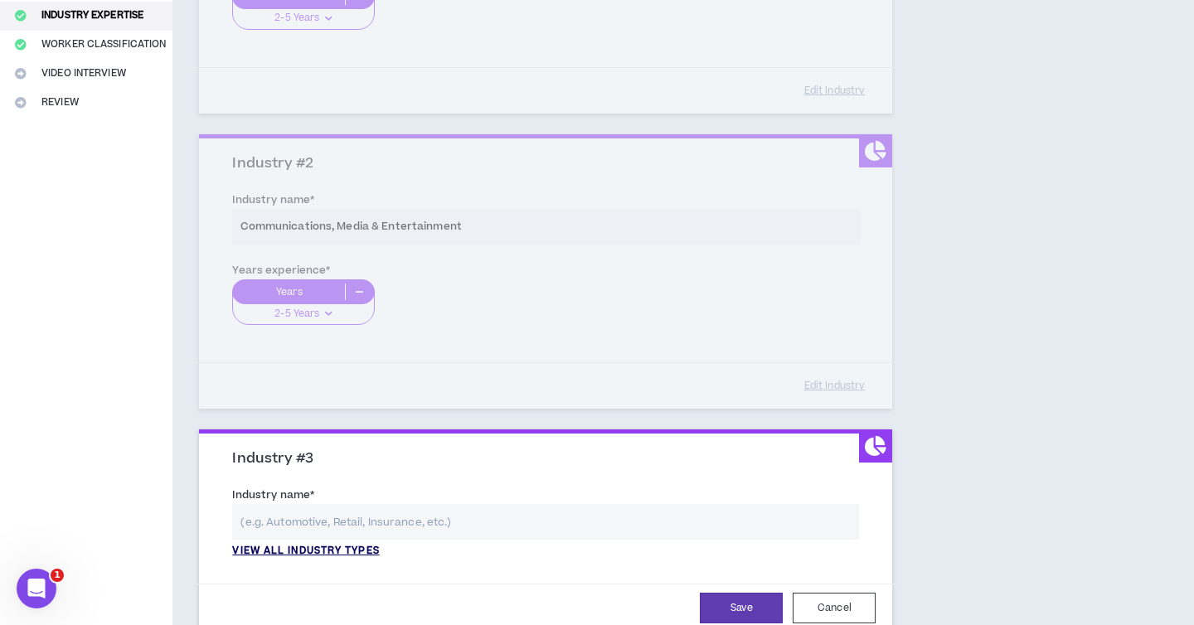
click at [284, 553] on p "View all industry types" at bounding box center [305, 551] width 147 height 15
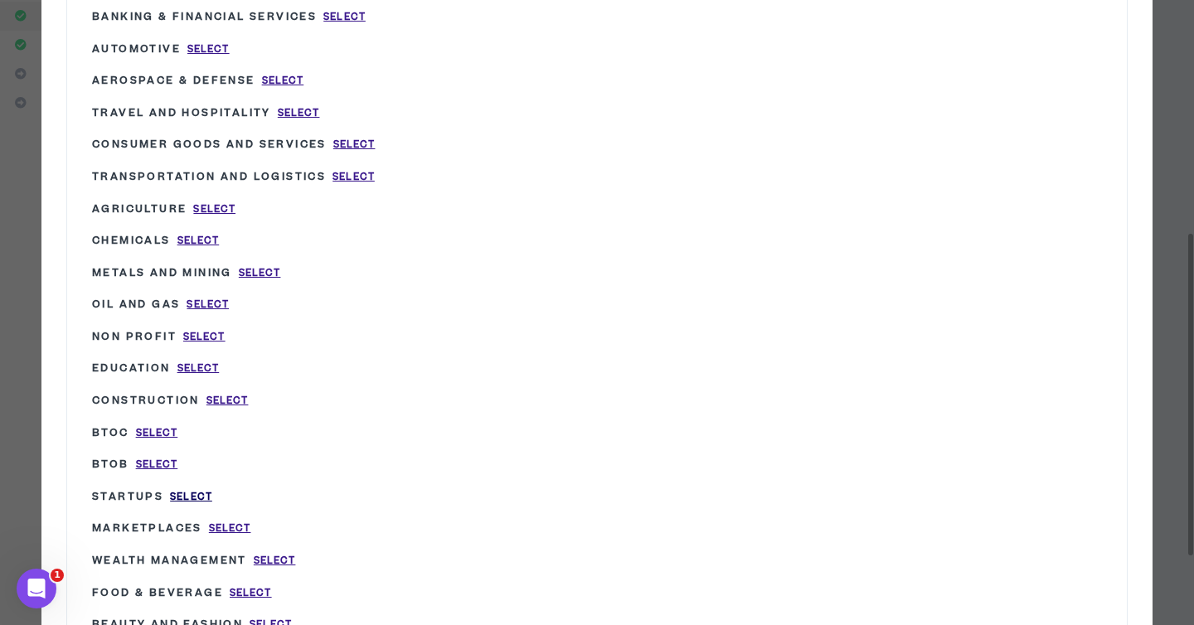
click at [186, 492] on span "Select" at bounding box center [191, 497] width 42 height 14
type input "Startups"
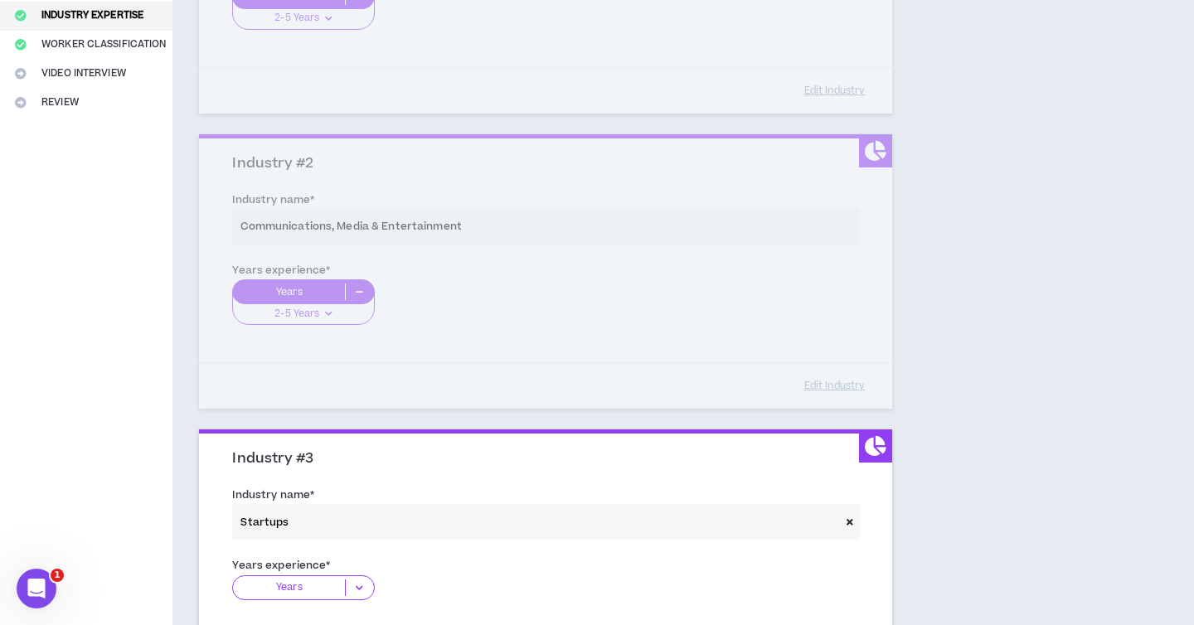
click at [291, 577] on div "Years" at bounding box center [303, 587] width 142 height 25
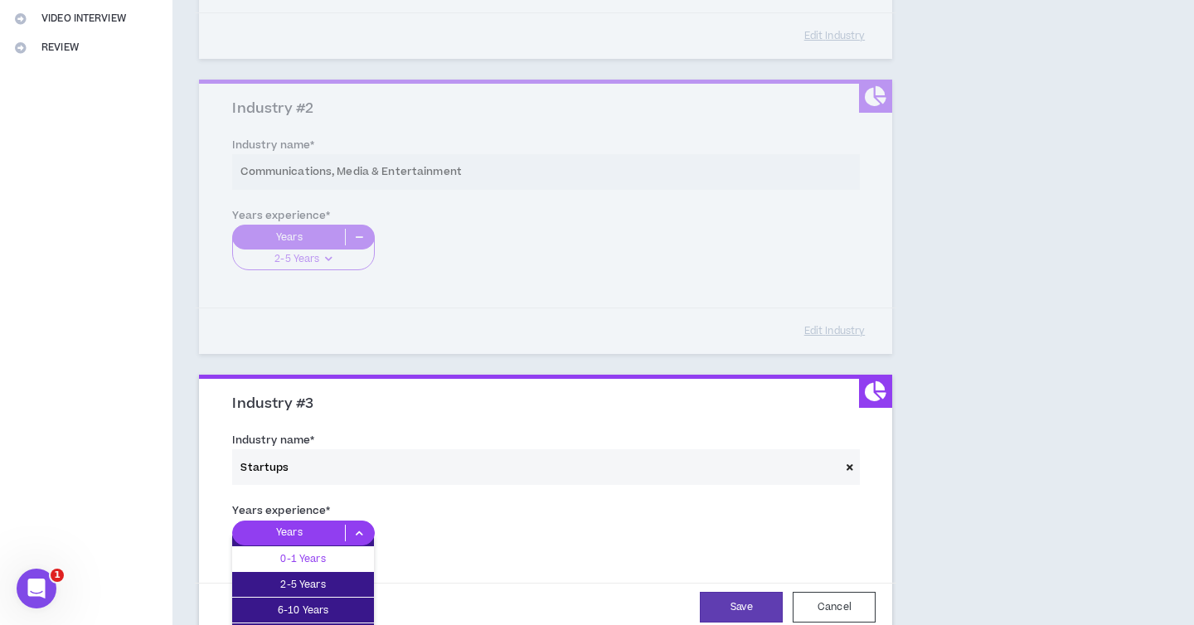
scroll to position [401, 0]
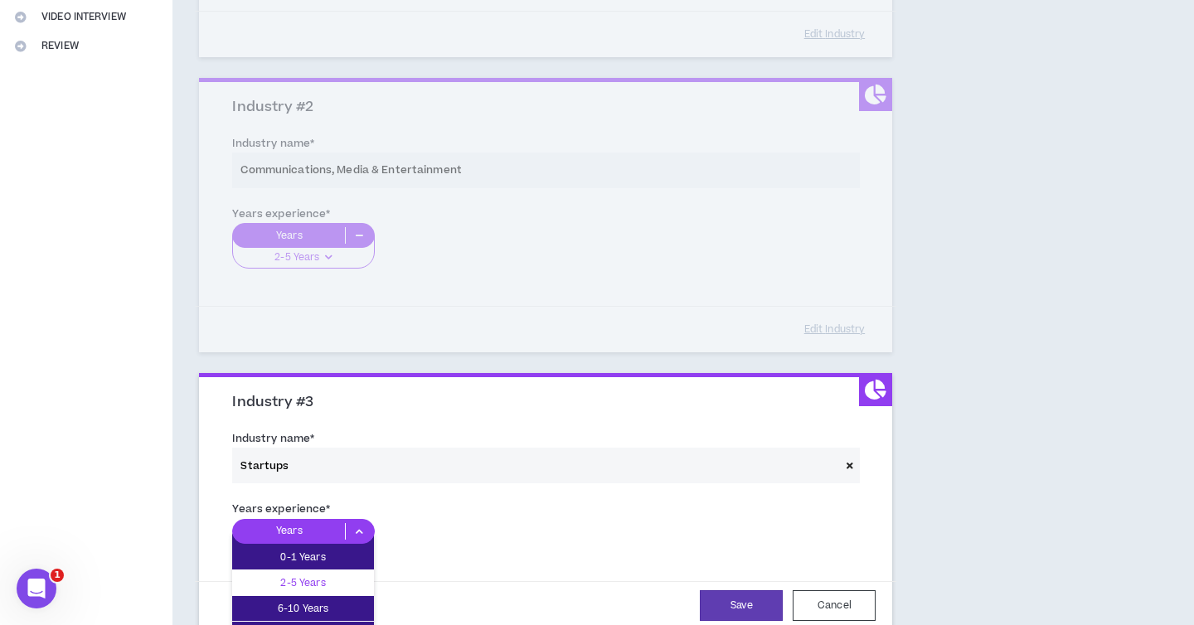
click at [302, 588] on p "2-5 Years" at bounding box center [303, 583] width 142 height 18
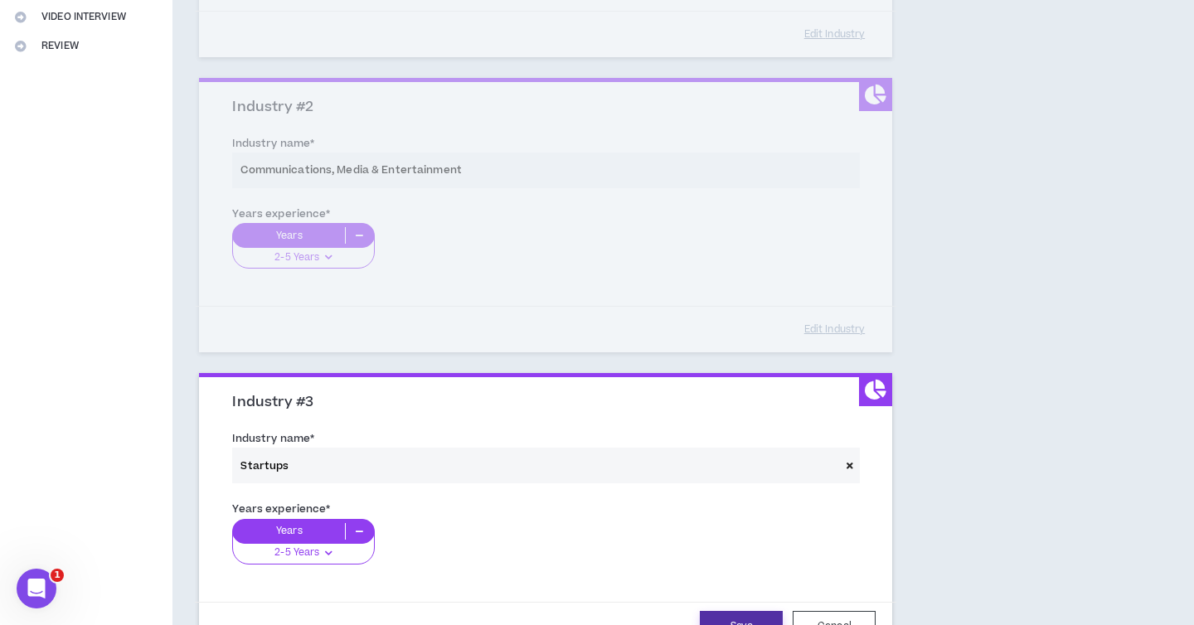
click at [762, 613] on button "Save" at bounding box center [741, 626] width 83 height 31
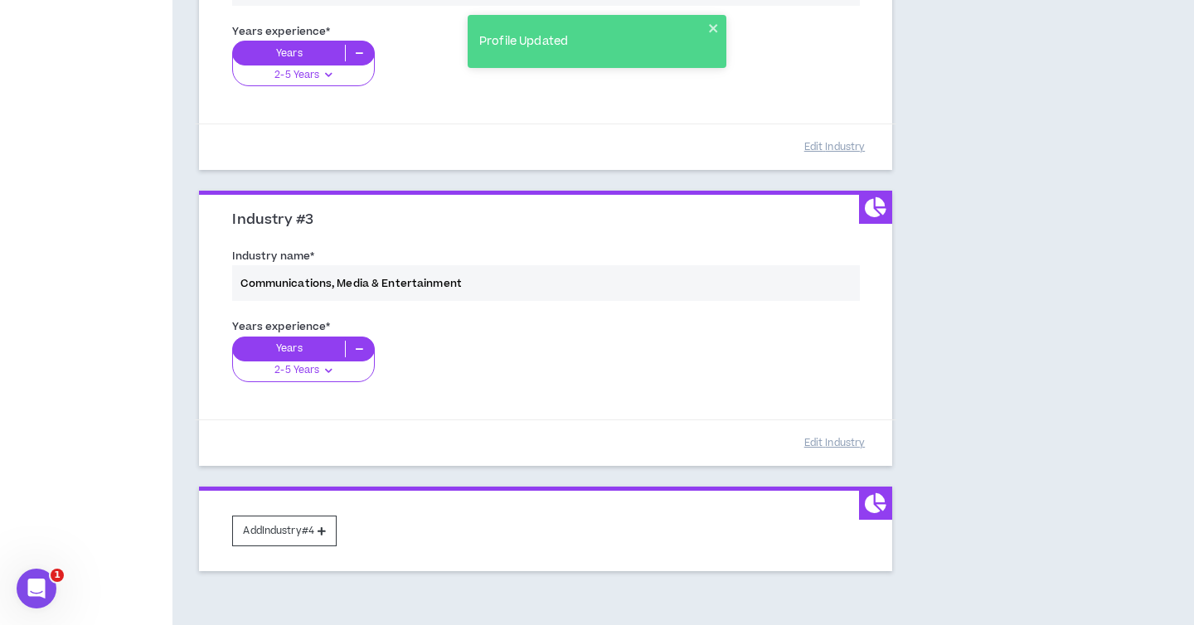
scroll to position [677, 0]
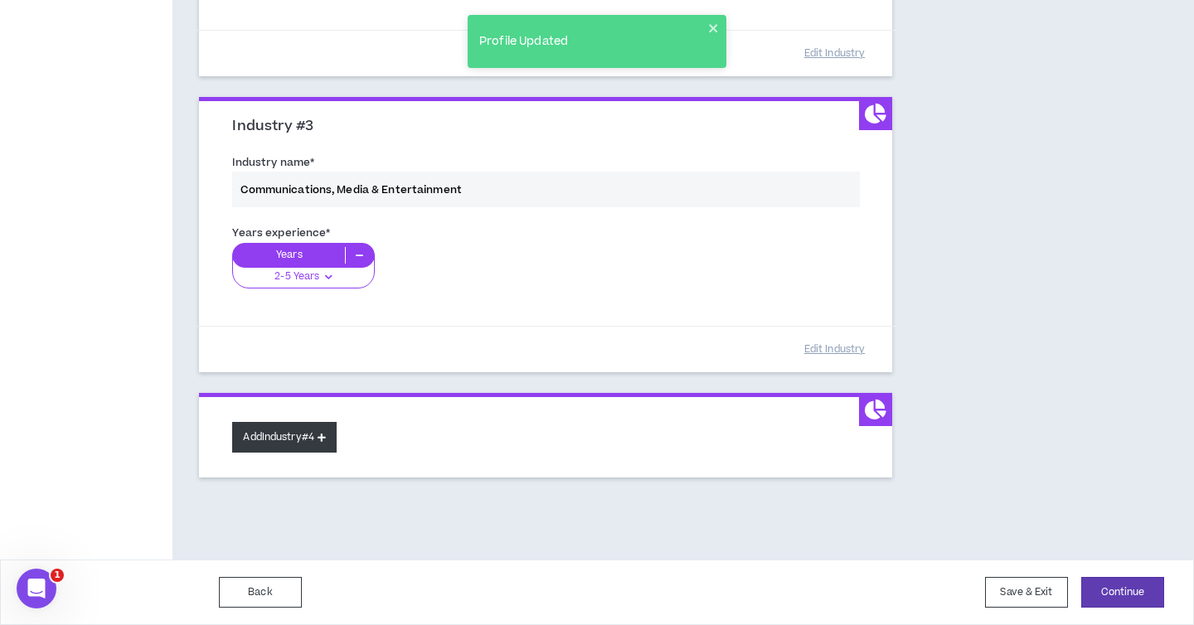
click at [291, 443] on button "Add Industry #4" at bounding box center [284, 437] width 104 height 31
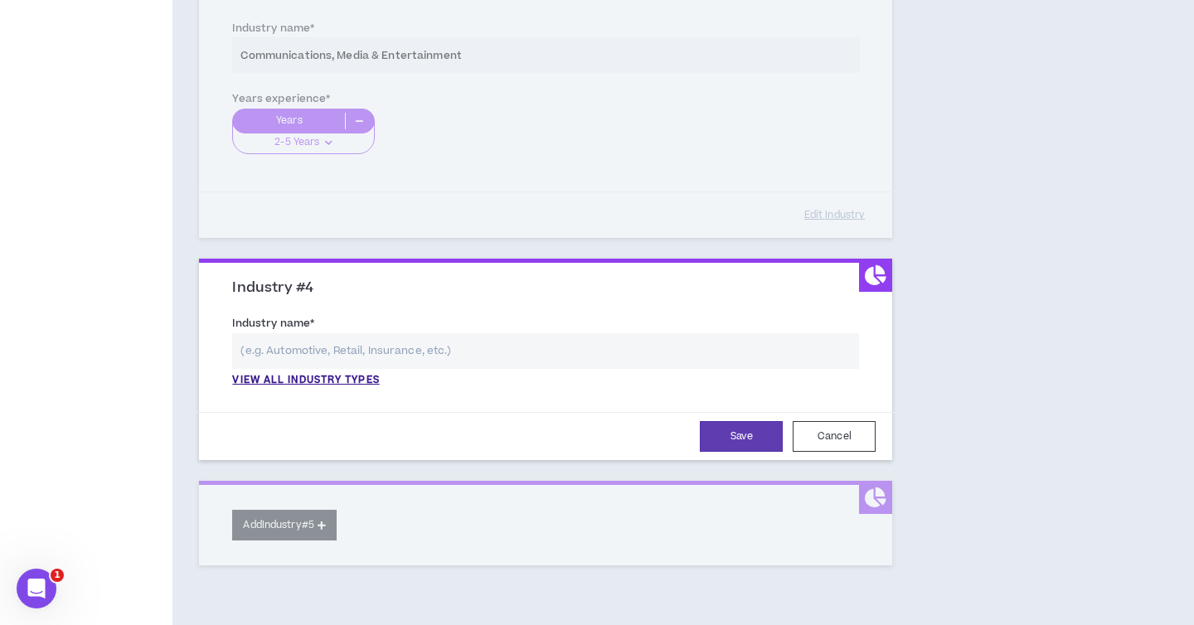
scroll to position [900, 0]
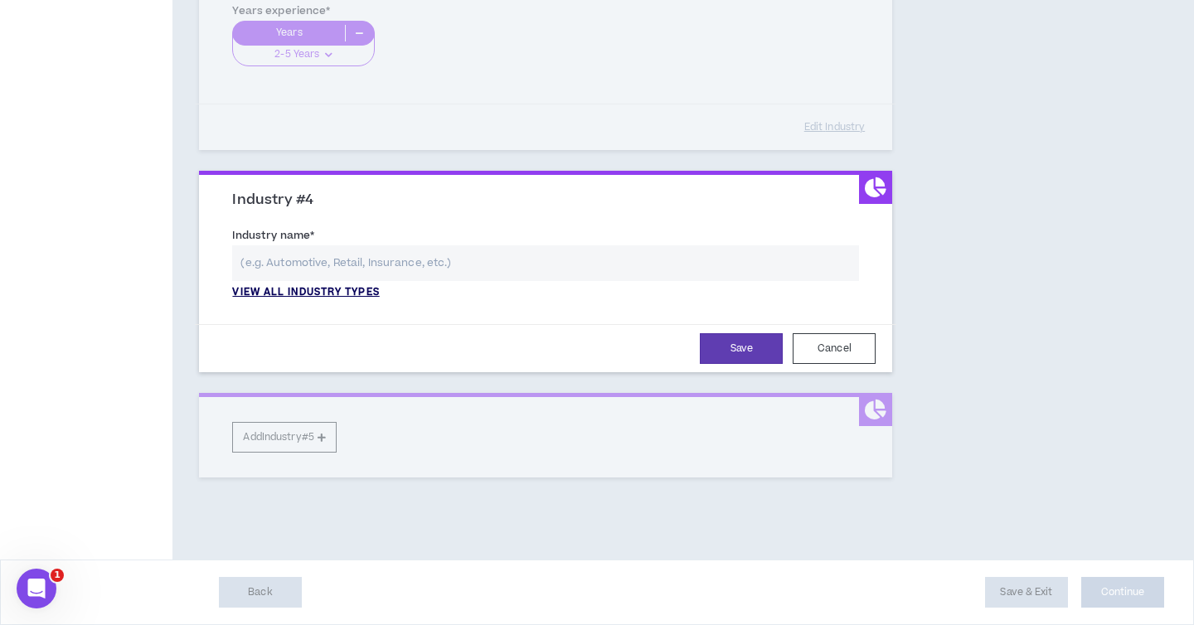
click at [345, 293] on p "View all industry types" at bounding box center [305, 292] width 147 height 15
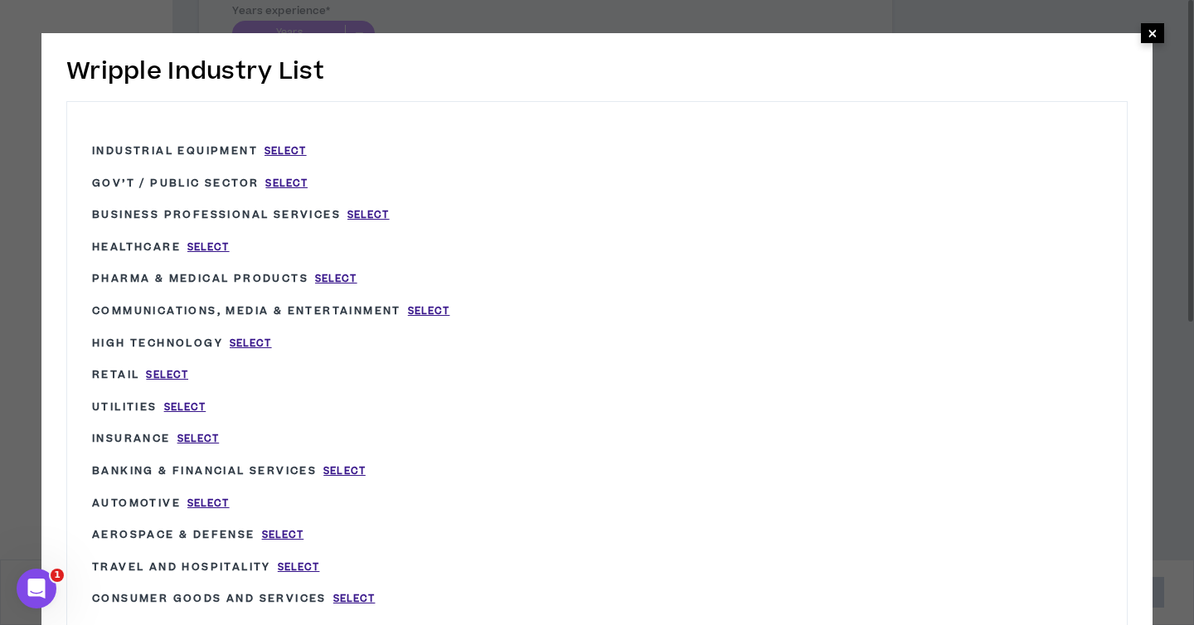
click at [1153, 31] on span "×" at bounding box center [1153, 33] width 10 height 20
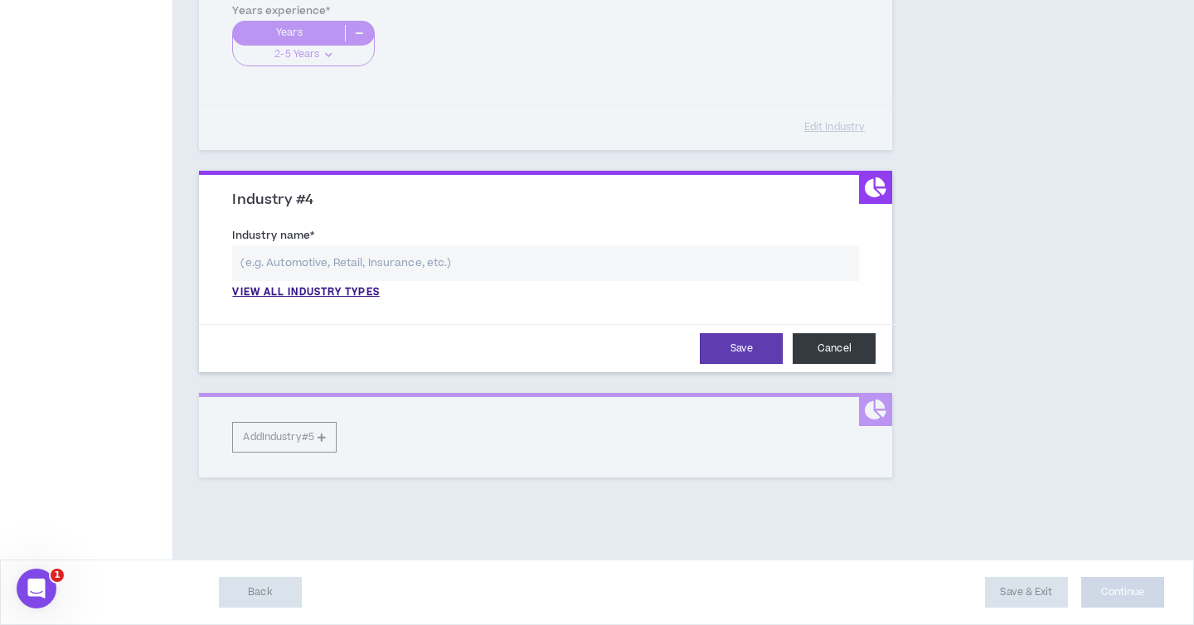
click at [843, 349] on button "Cancel" at bounding box center [834, 348] width 83 height 31
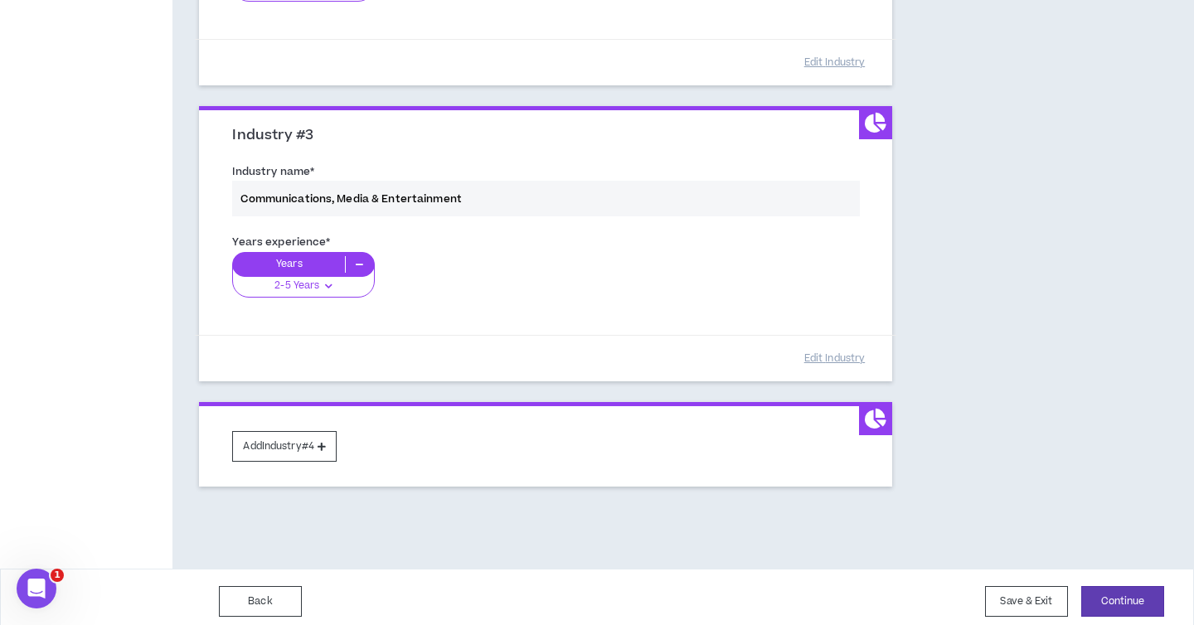
scroll to position [677, 0]
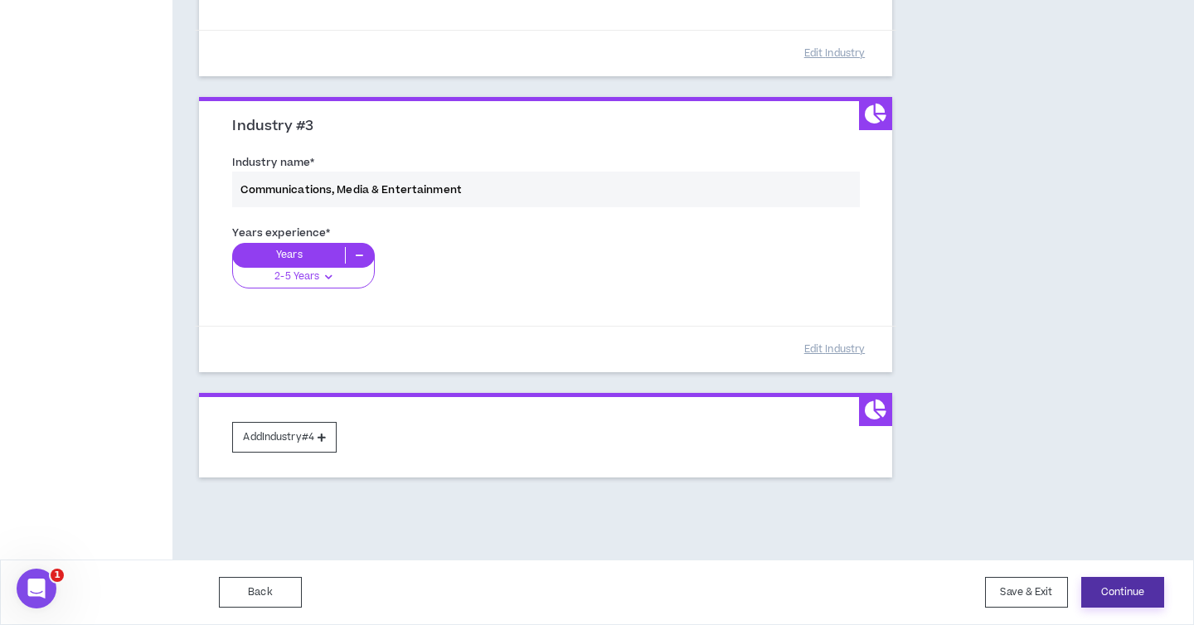
click at [1115, 595] on button "Continue" at bounding box center [1122, 592] width 83 height 31
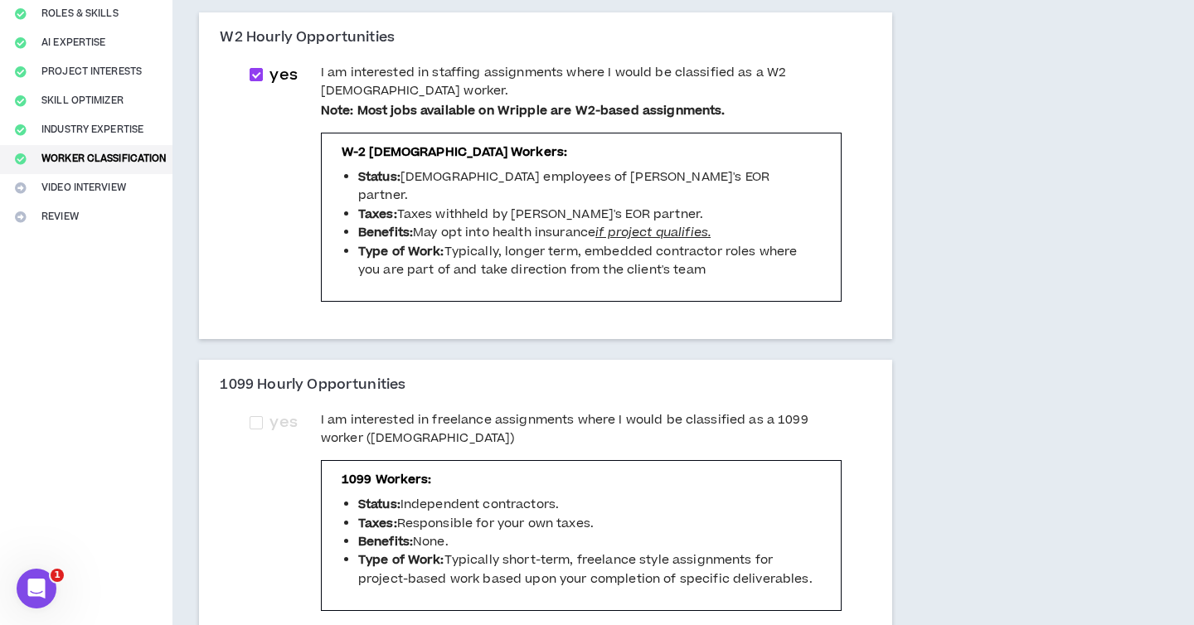
scroll to position [253, 0]
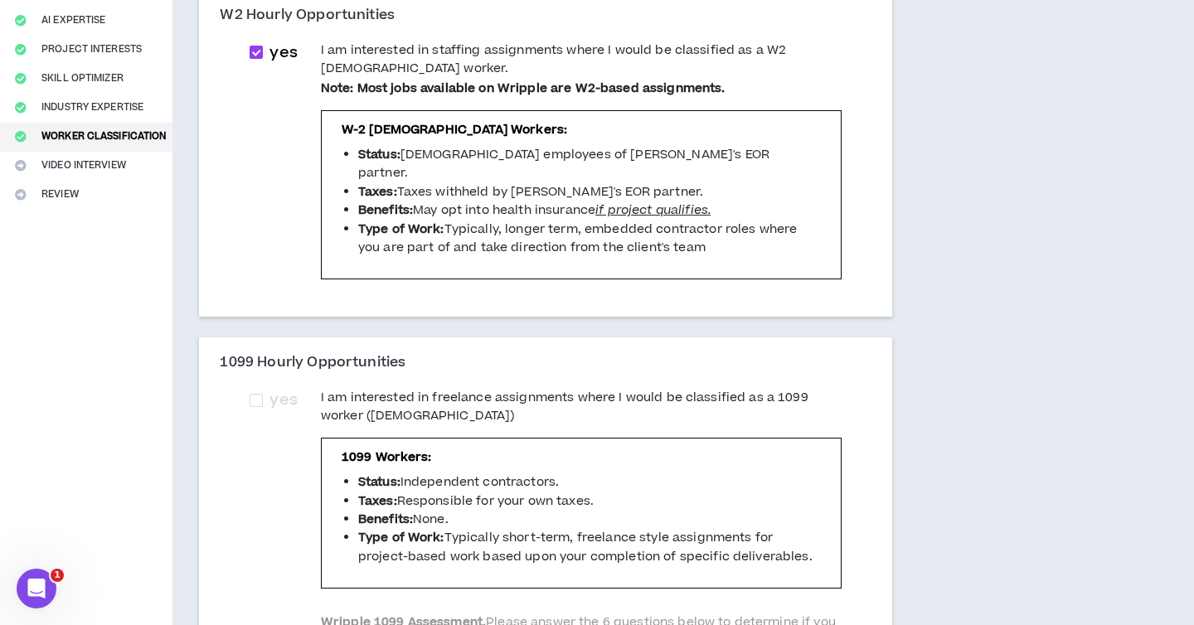
click at [261, 394] on span at bounding box center [256, 400] width 13 height 13
checkbox input "****"
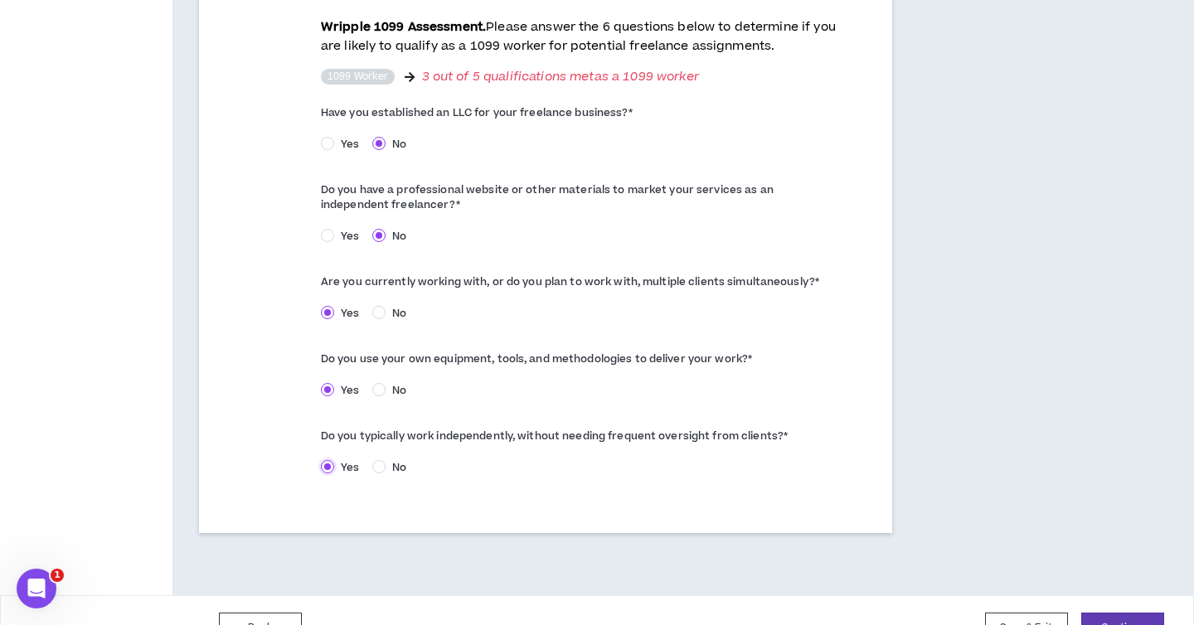
scroll to position [866, 0]
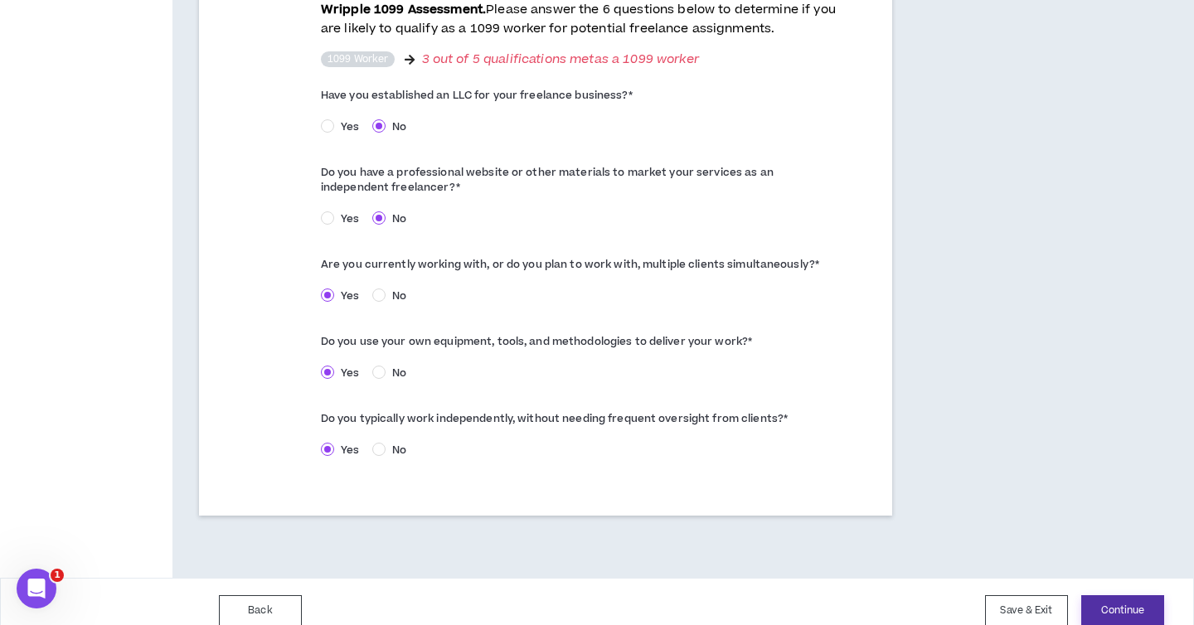
click at [1115, 595] on button "Continue" at bounding box center [1122, 610] width 83 height 31
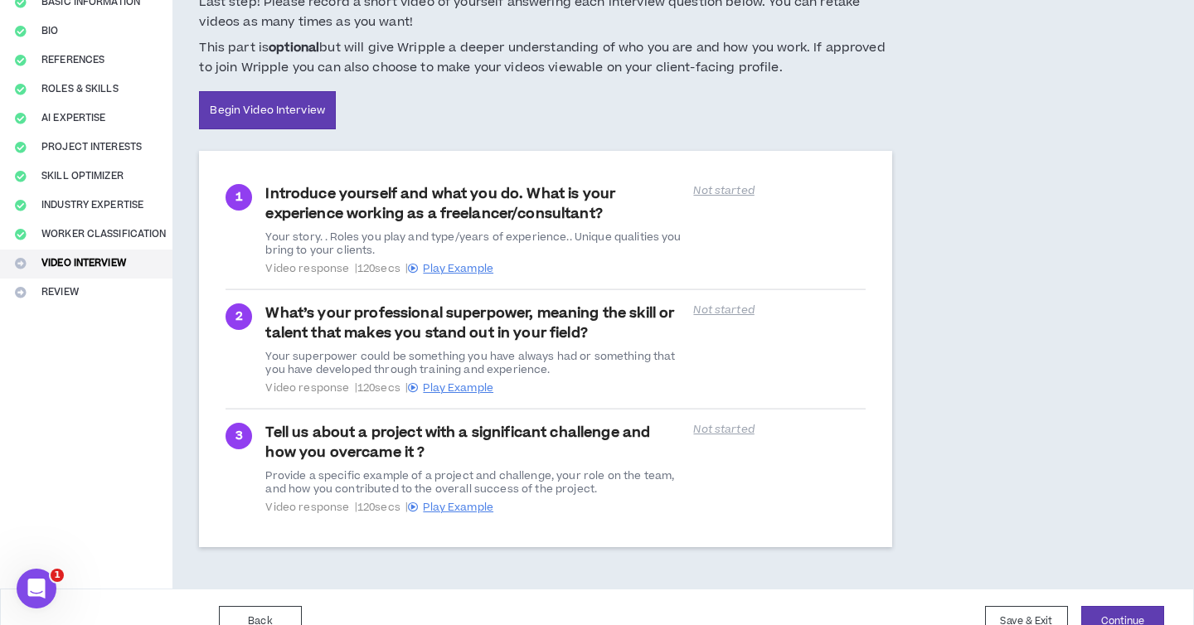
scroll to position [156, 0]
click at [469, 266] on span "Play Example" at bounding box center [458, 267] width 70 height 15
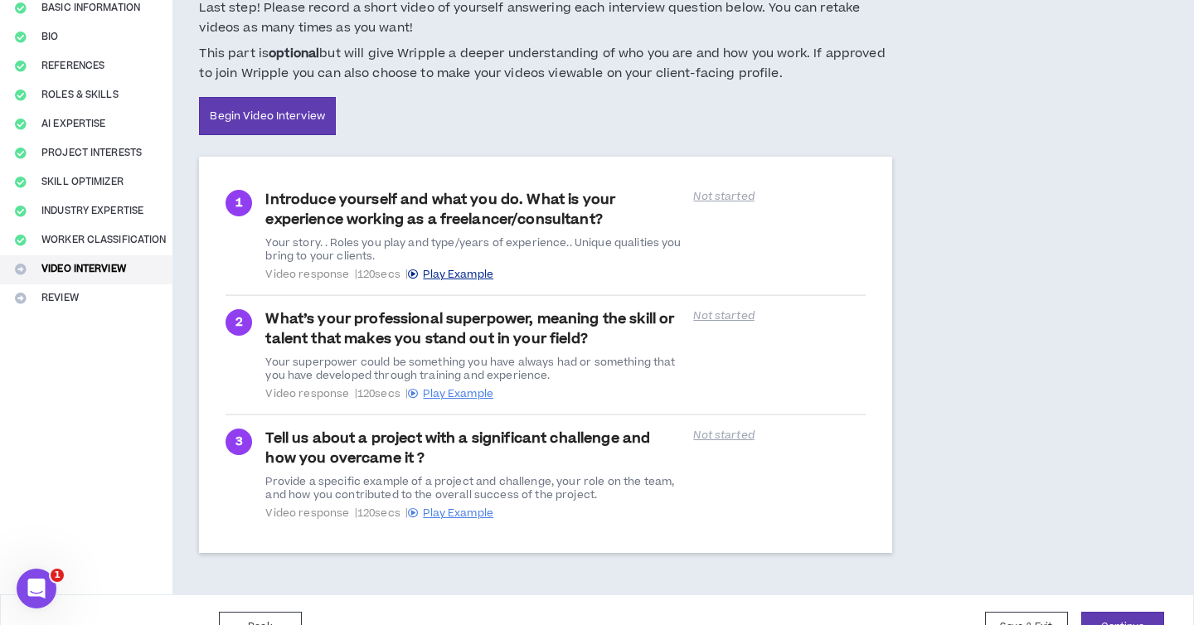
scroll to position [184, 0]
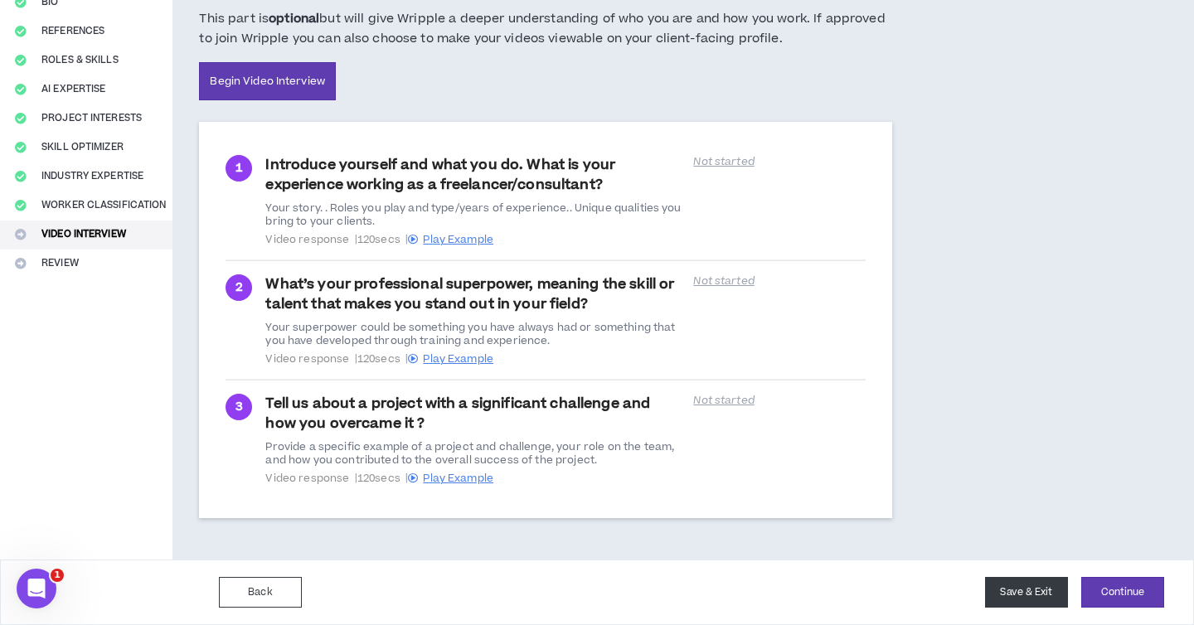
click at [1026, 596] on button "Save & Exit" at bounding box center [1026, 592] width 83 height 31
